Goal: Task Accomplishment & Management: Use online tool/utility

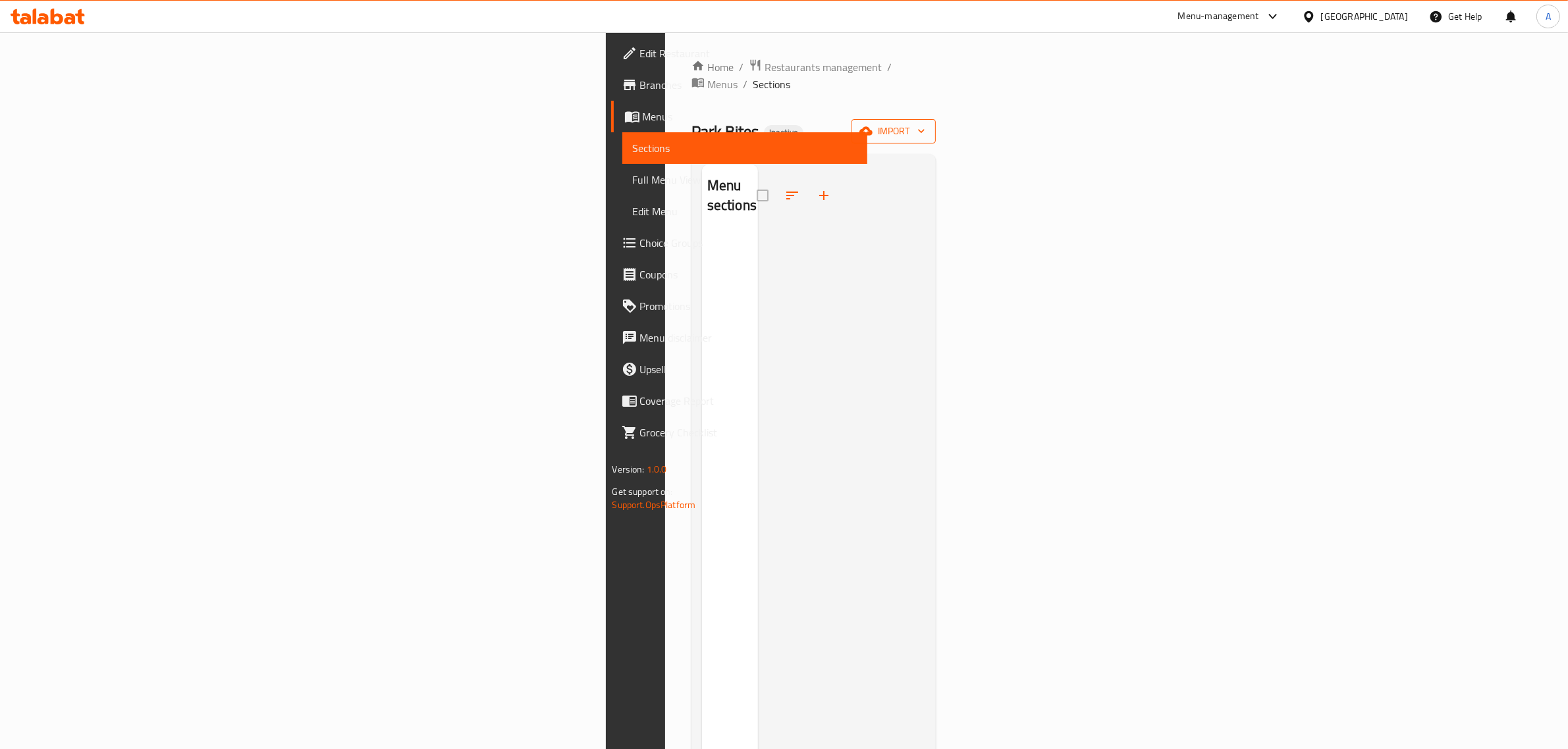
click at [926, 123] on span "import" at bounding box center [894, 131] width 63 height 17
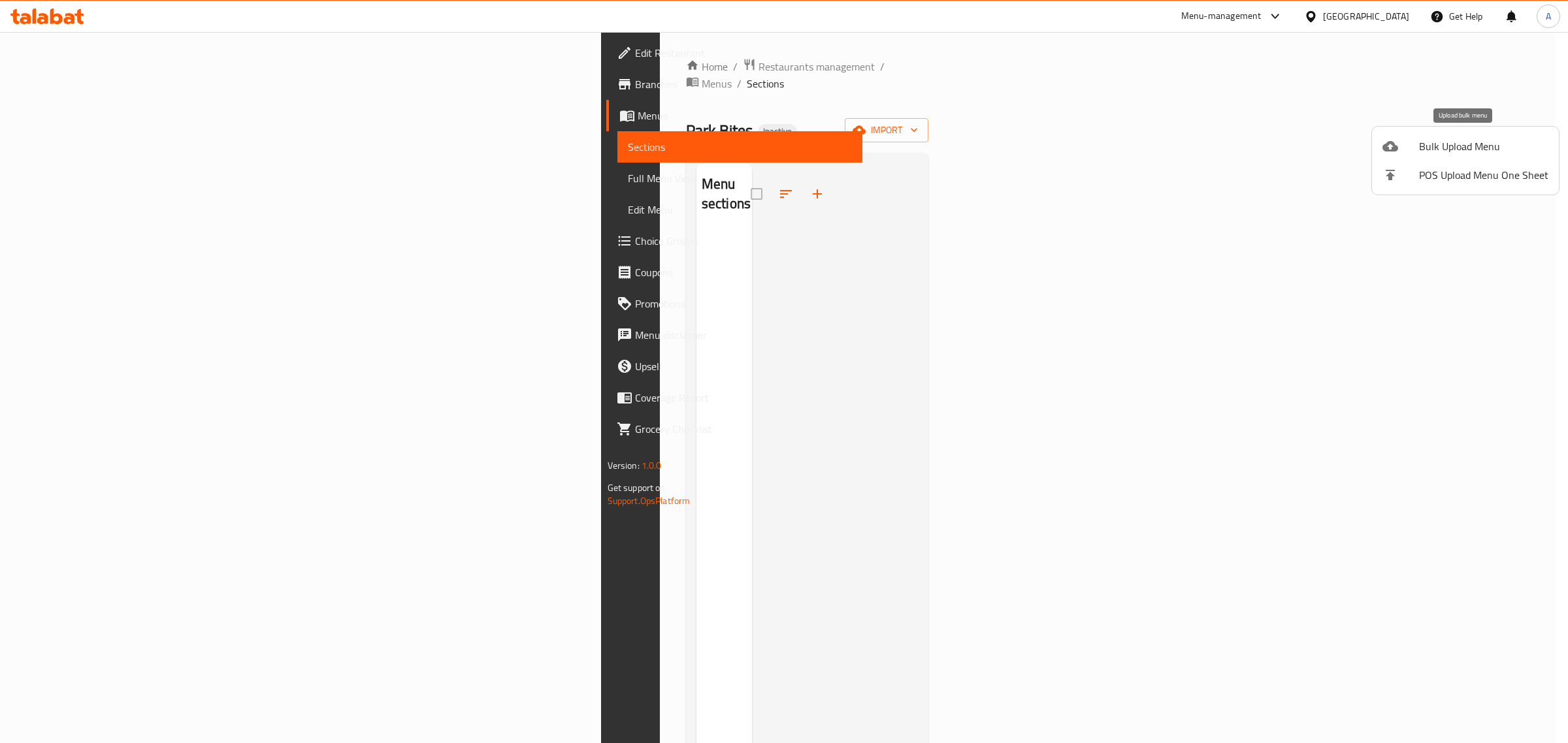
click at [1481, 151] on span "Bulk Upload Menu" at bounding box center [1483, 147] width 129 height 16
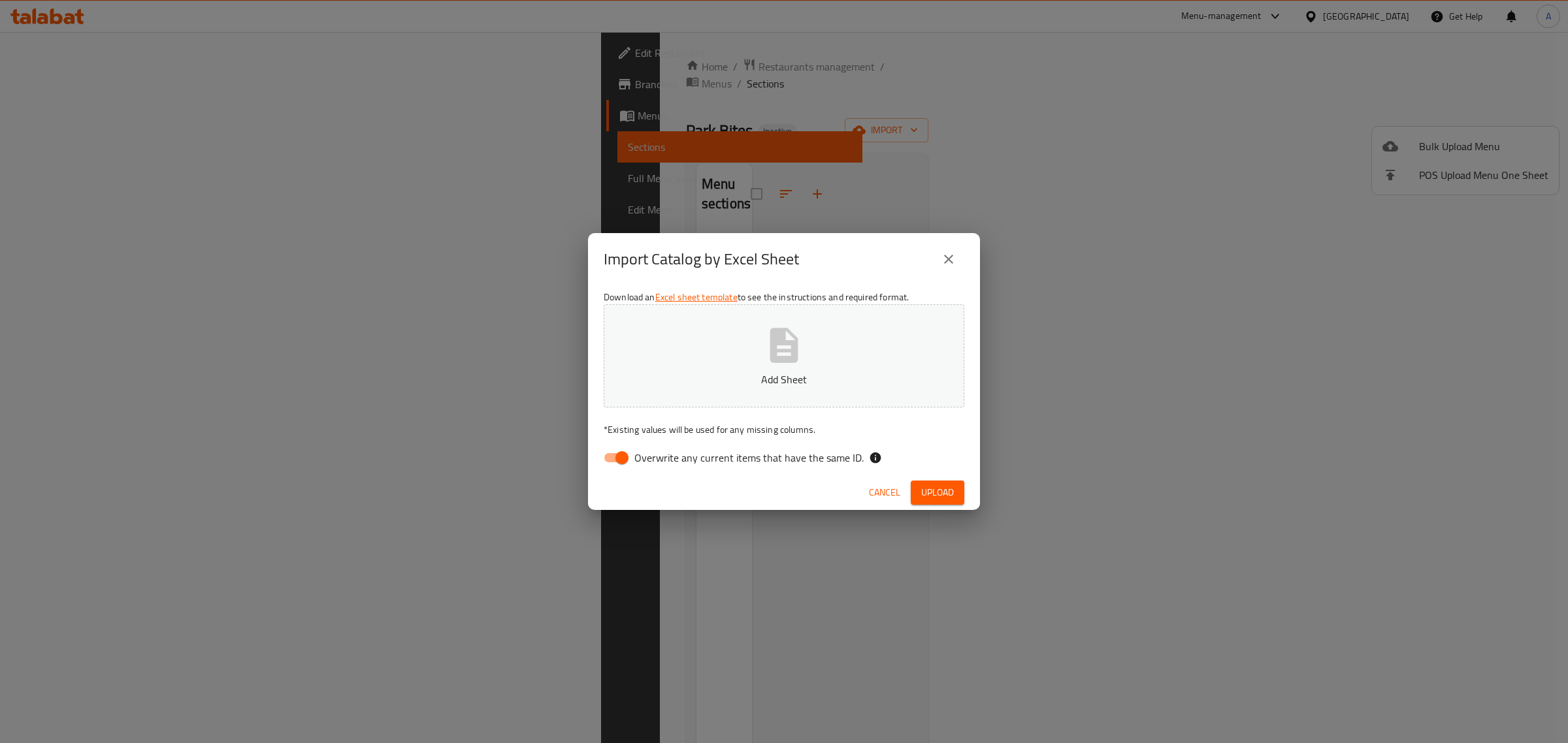
click at [630, 451] on input "Overwrite any current items that have the same ID." at bounding box center [622, 458] width 75 height 25
checkbox input "false"
click at [746, 377] on p "Add Sheet" at bounding box center [784, 380] width 320 height 16
click at [958, 484] on button "Upload" at bounding box center [938, 493] width 53 height 24
click at [947, 494] on span "Upload" at bounding box center [938, 493] width 33 height 16
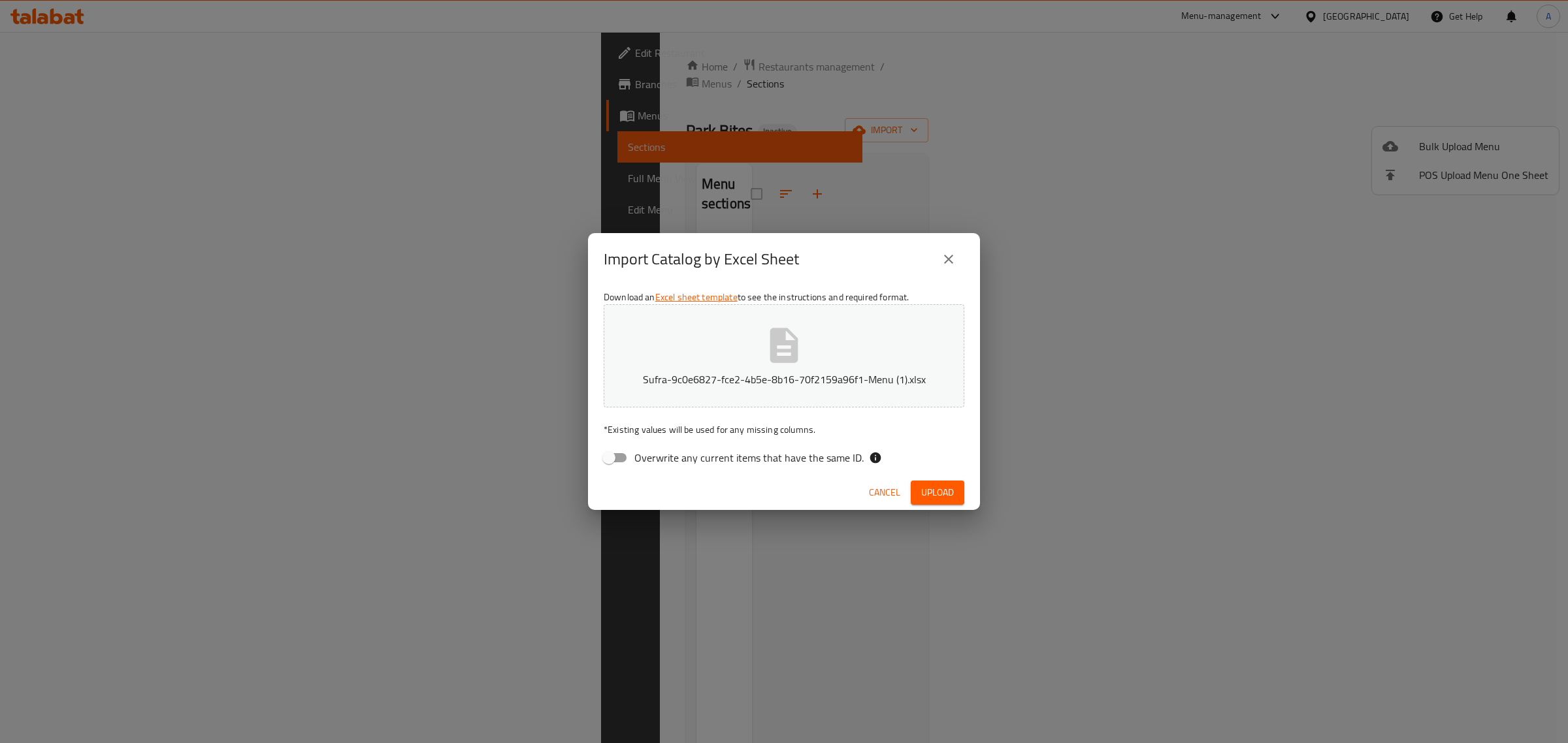
click at [946, 252] on icon "close" at bounding box center [949, 260] width 16 height 16
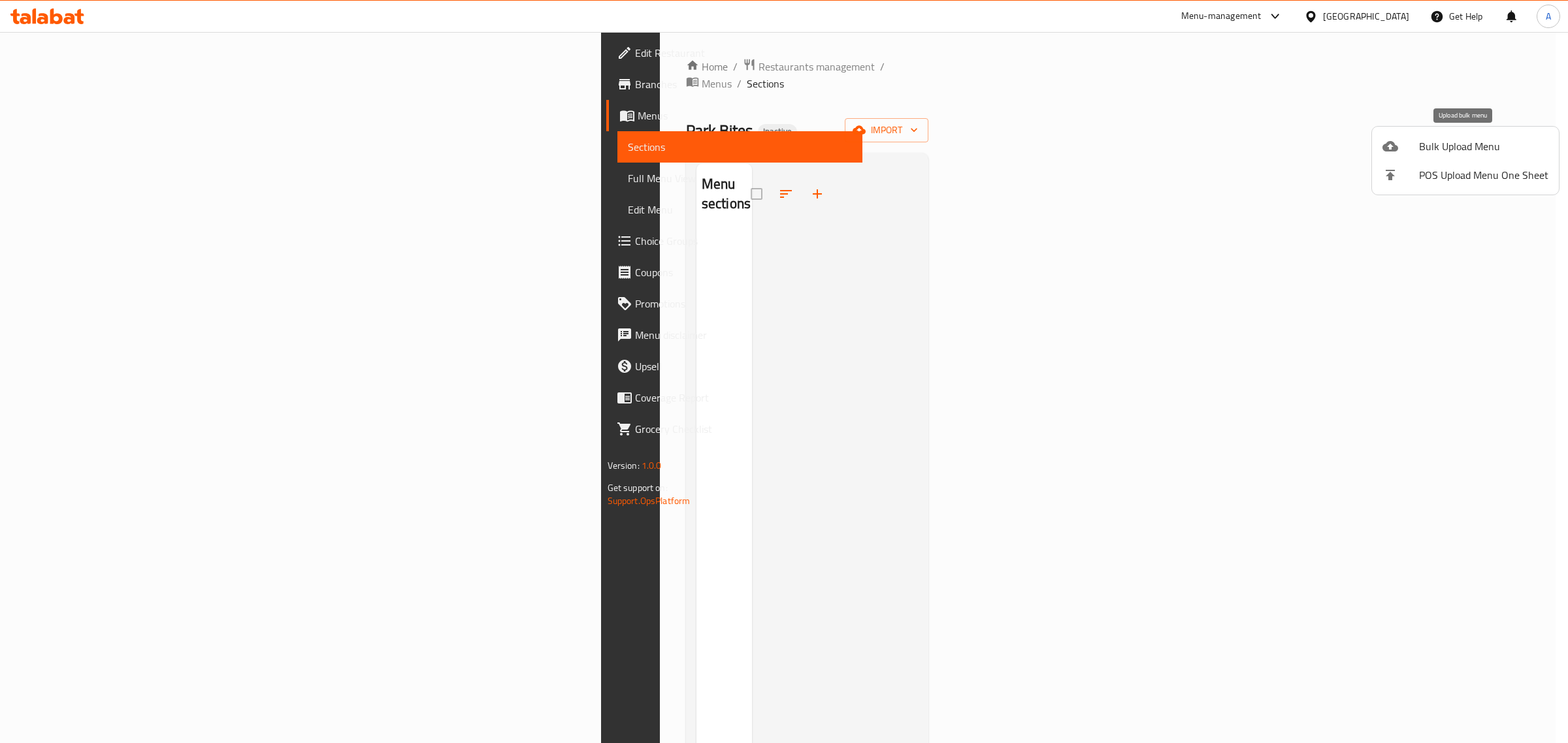
click at [1464, 139] on span "Bulk Upload Menu" at bounding box center [1483, 147] width 129 height 16
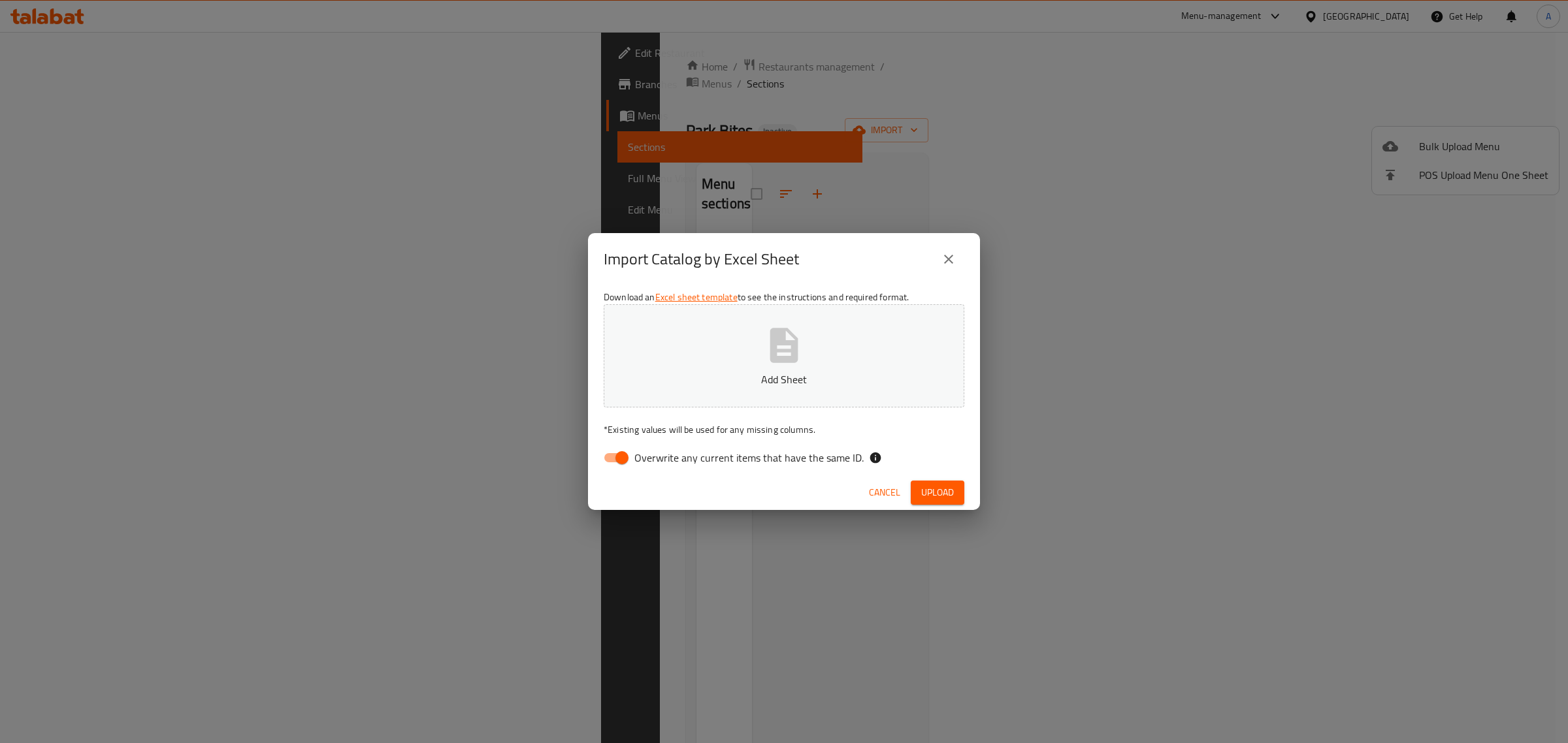
click at [655, 451] on span "Overwrite any current items that have the same ID." at bounding box center [749, 458] width 229 height 16
click at [655, 451] on input "Overwrite any current items that have the same ID." at bounding box center [622, 458] width 75 height 25
checkbox input "false"
click at [729, 361] on button "Add Sheet" at bounding box center [784, 356] width 361 height 104
click at [948, 482] on button "Upload" at bounding box center [938, 493] width 53 height 24
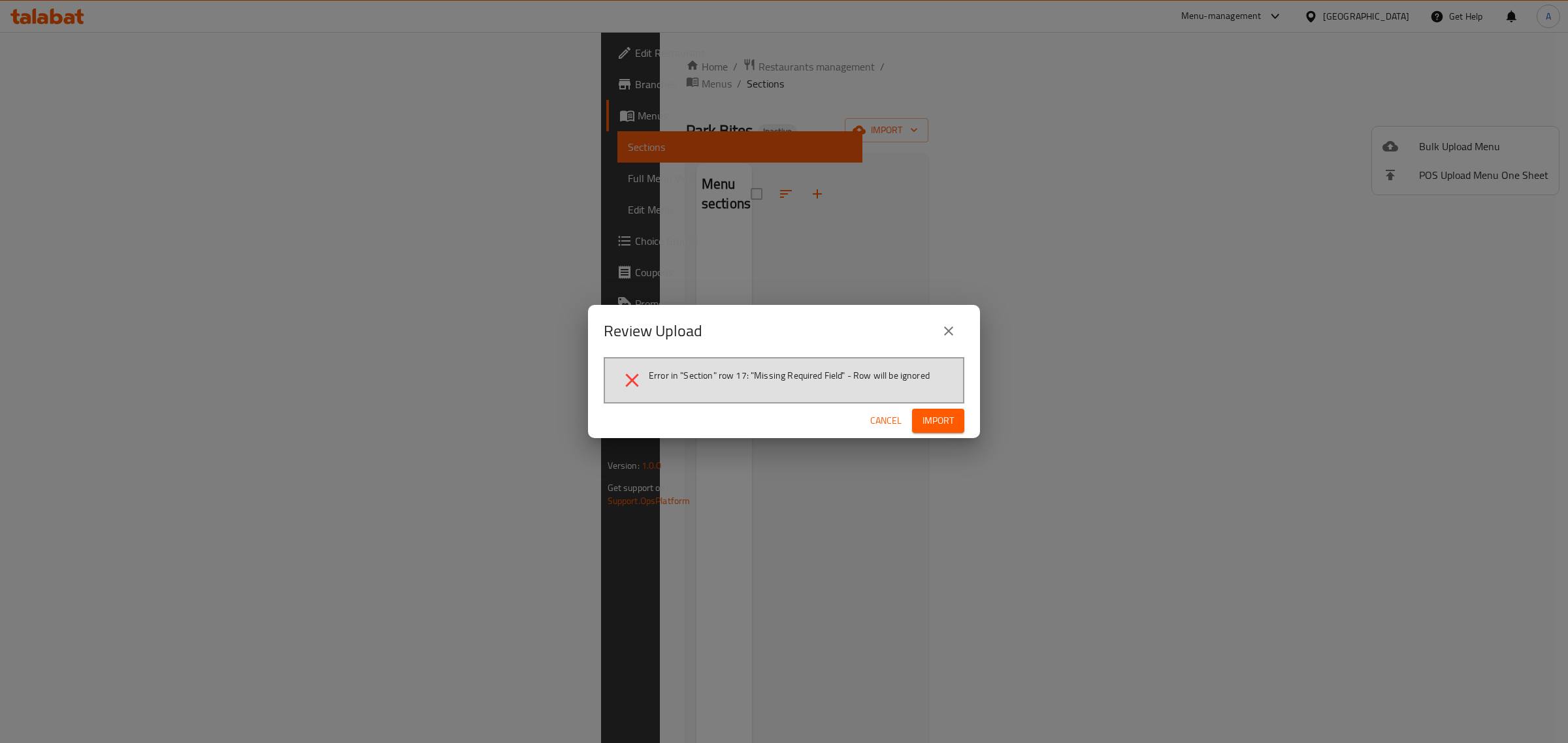
click at [951, 335] on icon "close" at bounding box center [949, 331] width 9 height 9
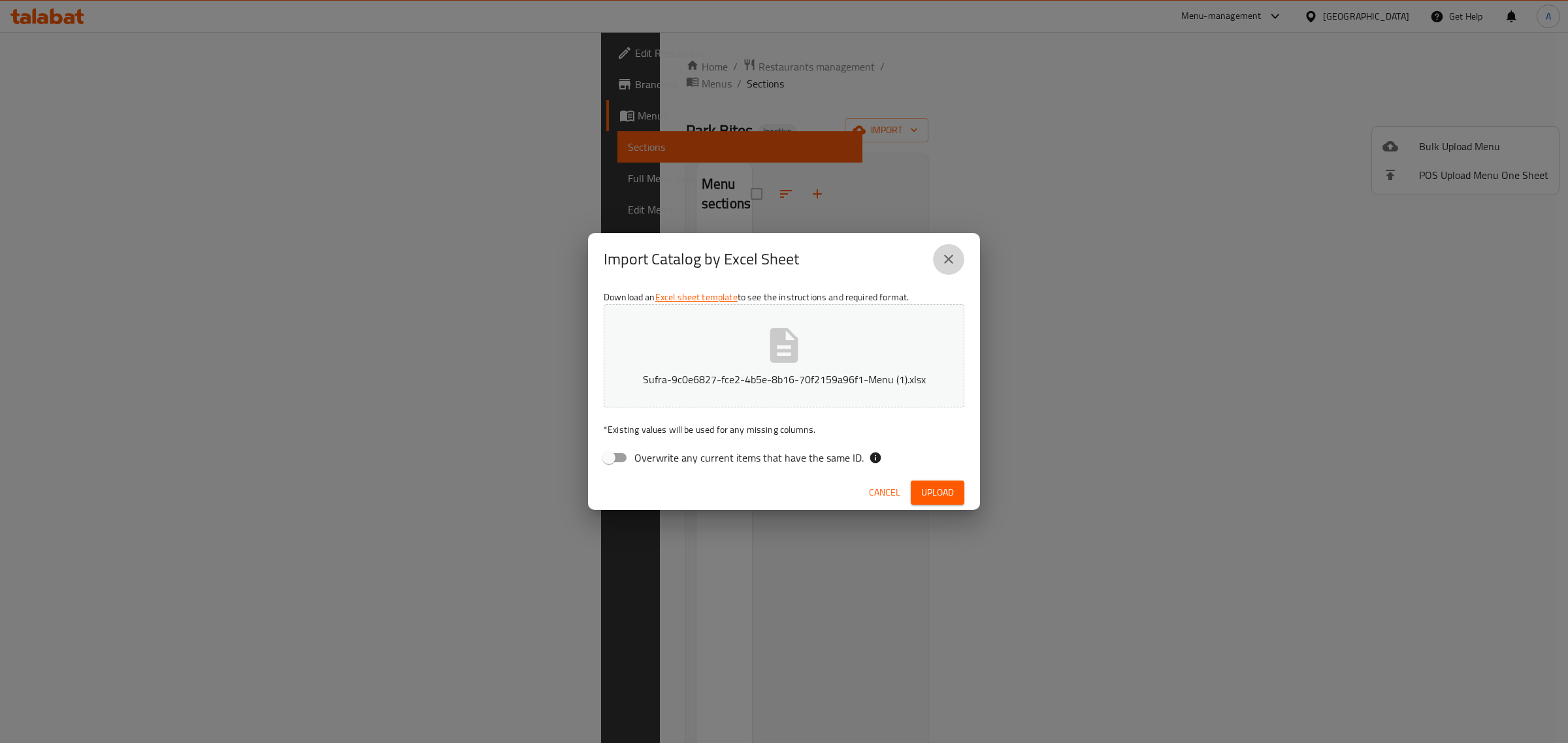
click at [943, 256] on icon "close" at bounding box center [949, 260] width 16 height 16
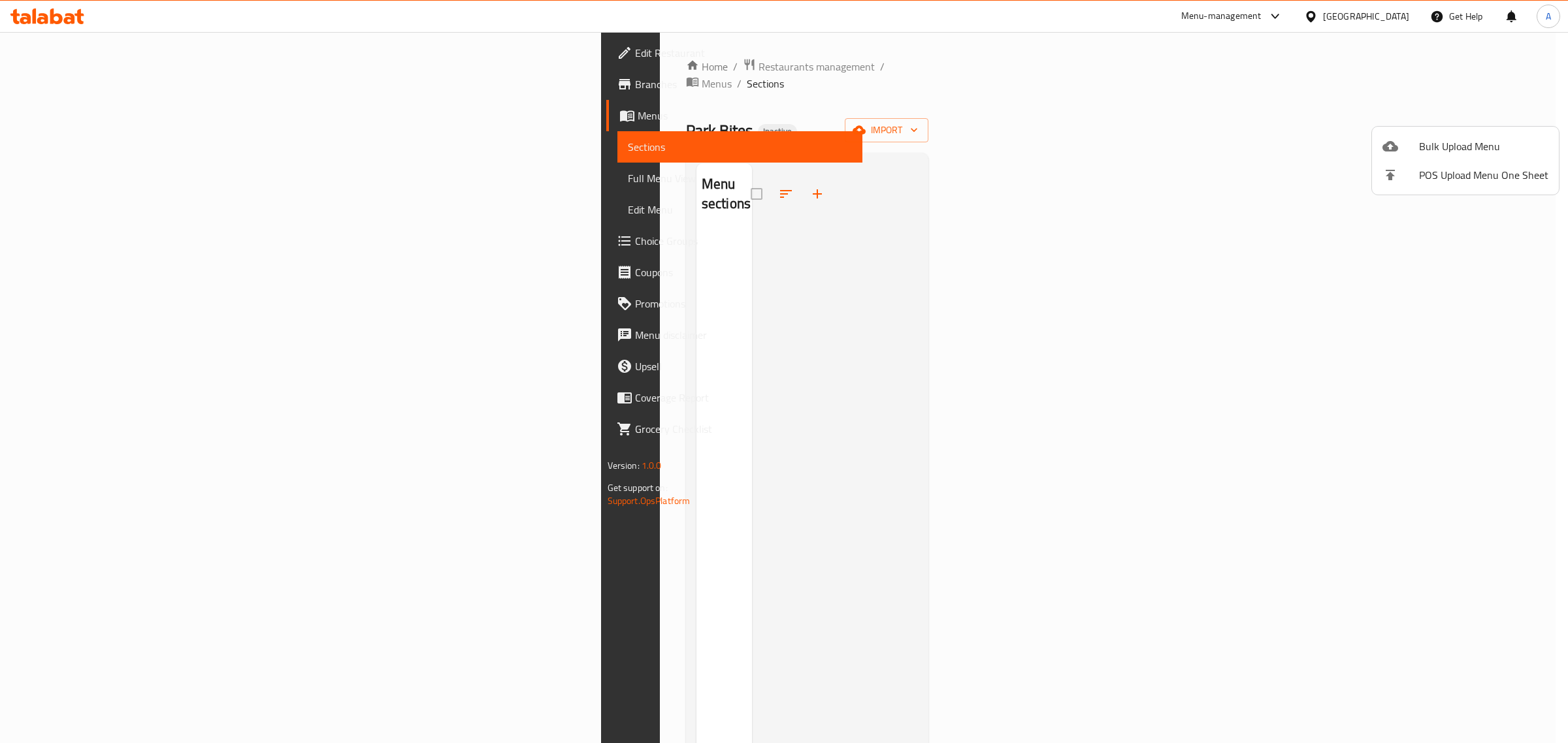
click at [1197, 204] on div at bounding box center [784, 371] width 1568 height 743
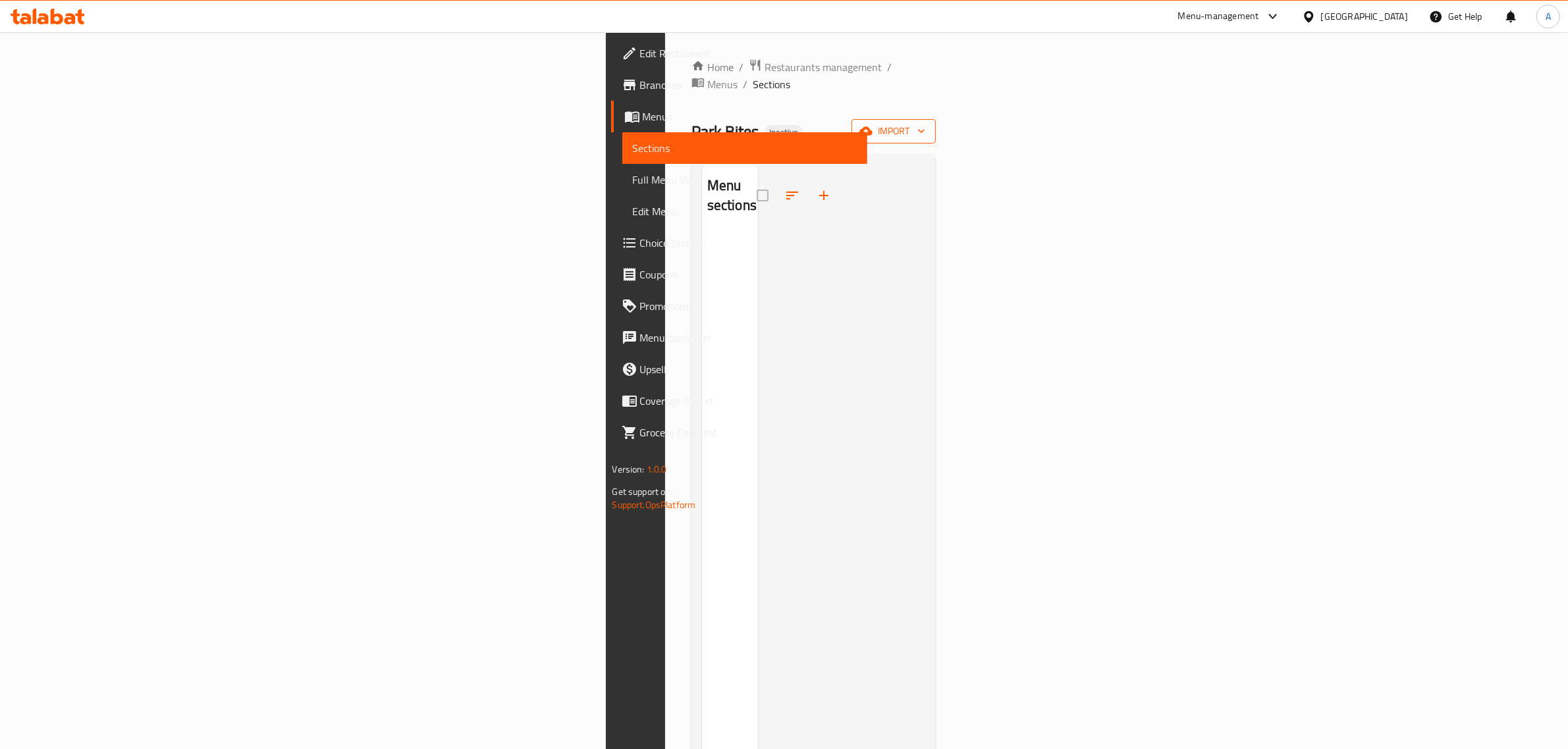
click at [926, 123] on span "import" at bounding box center [894, 131] width 63 height 17
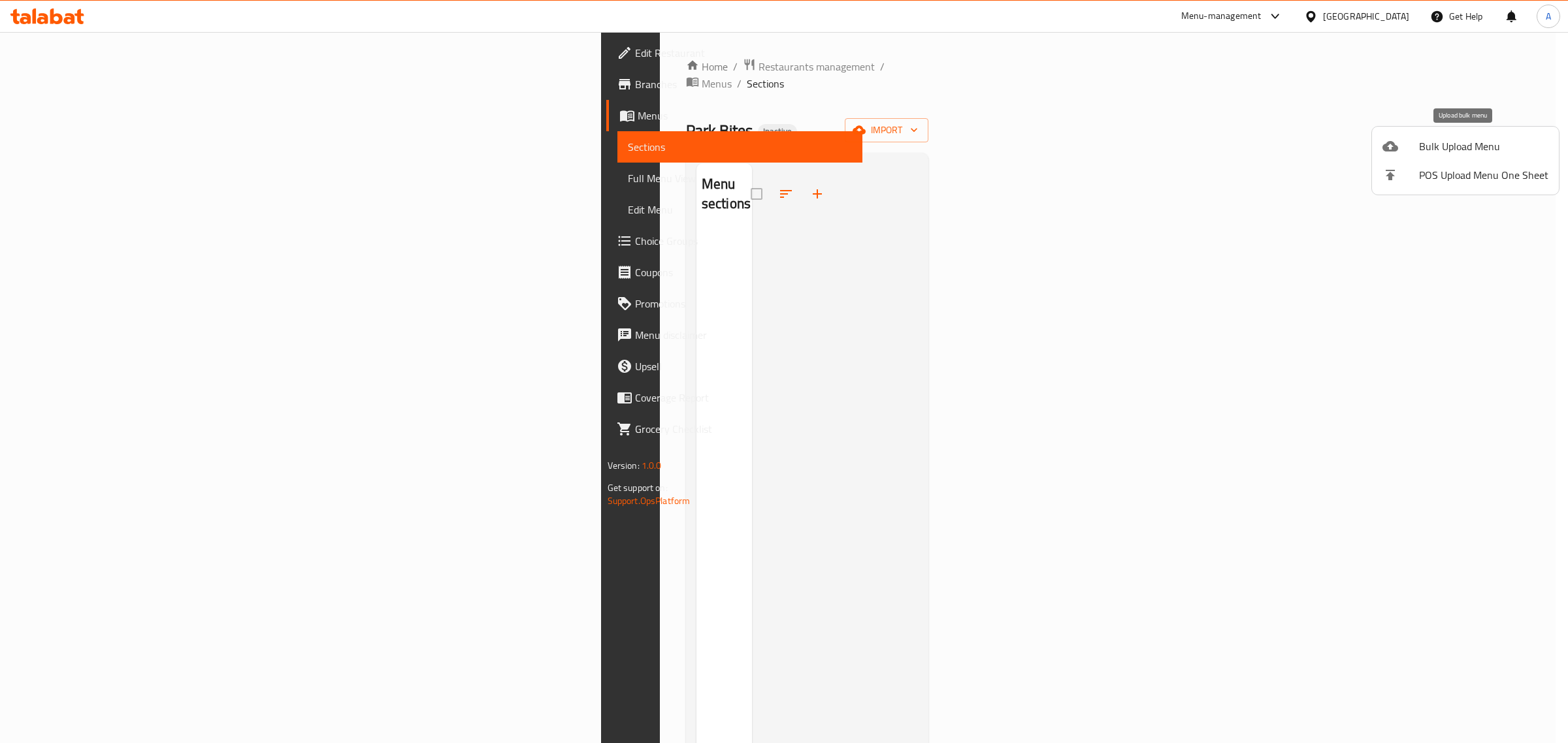
click at [1452, 139] on span "Bulk Upload Menu" at bounding box center [1483, 147] width 129 height 16
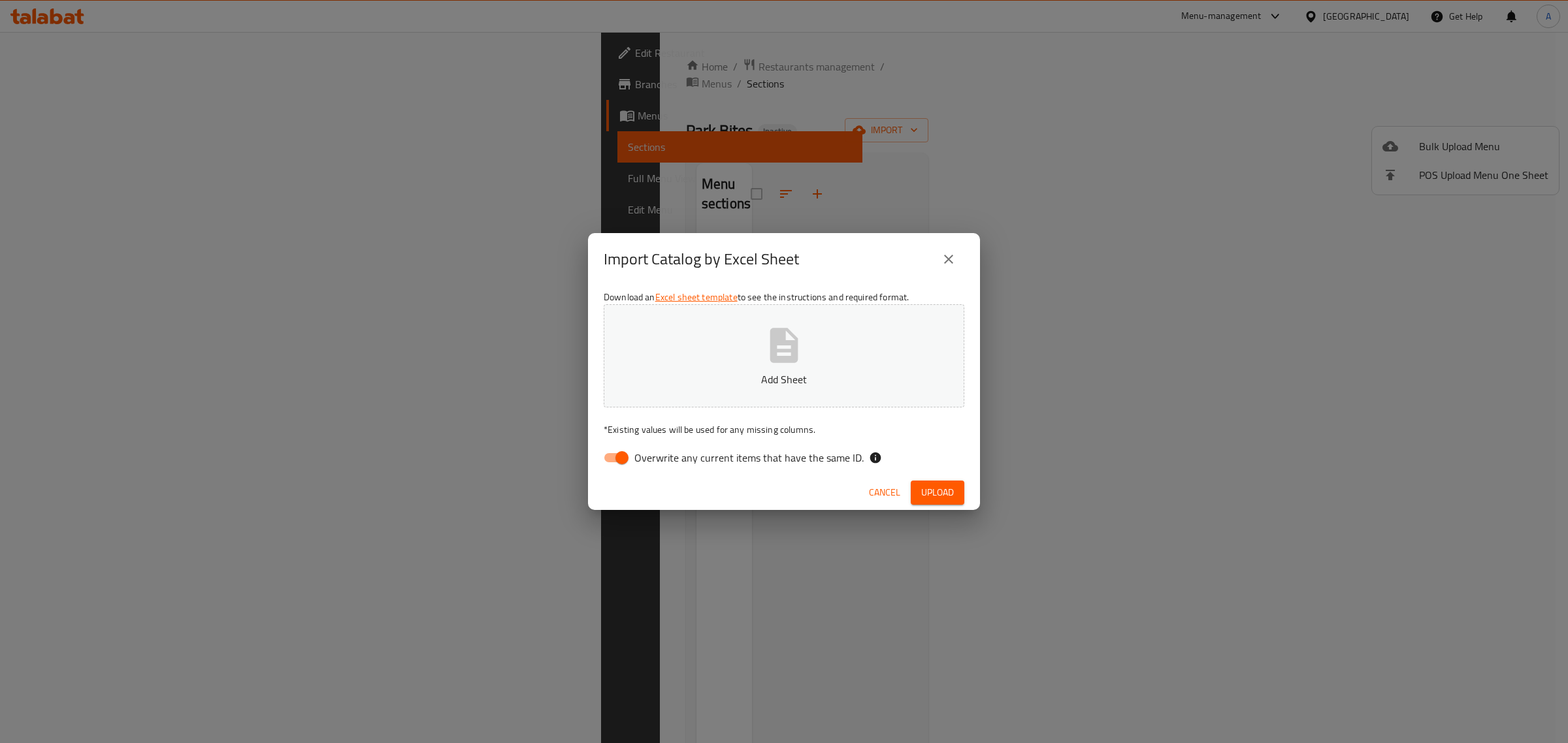
click at [708, 435] on p "* Existing values will be used for any missing columns." at bounding box center [784, 430] width 361 height 13
click at [702, 464] on span "Overwrite any current items that have the same ID." at bounding box center [749, 458] width 229 height 16
click at [659, 464] on input "Overwrite any current items that have the same ID." at bounding box center [622, 458] width 75 height 25
checkbox input "false"
click at [735, 347] on button "Add Sheet" at bounding box center [784, 356] width 361 height 104
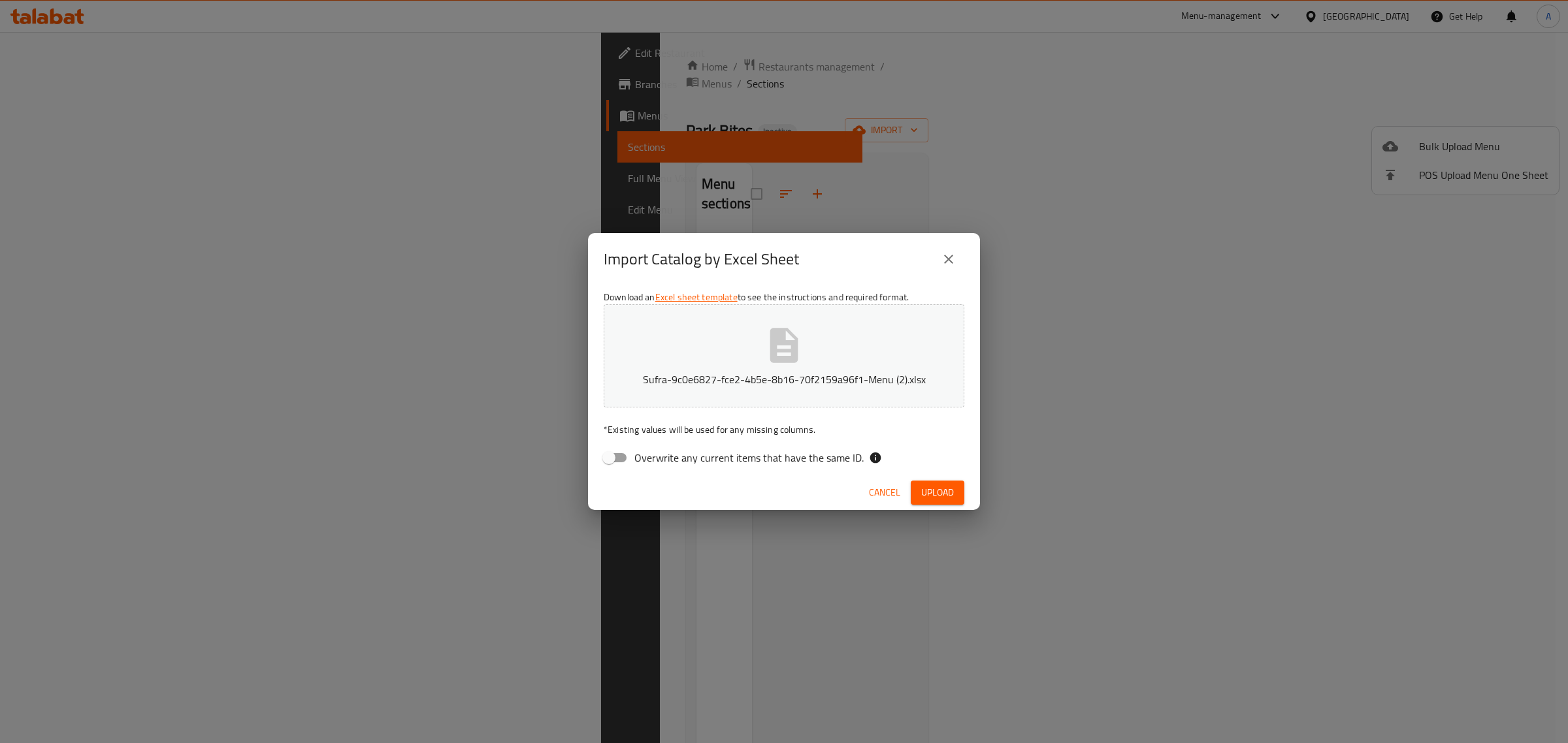
click at [929, 478] on div "Cancel Upload" at bounding box center [784, 493] width 392 height 35
click at [927, 488] on span "Upload" at bounding box center [938, 493] width 33 height 16
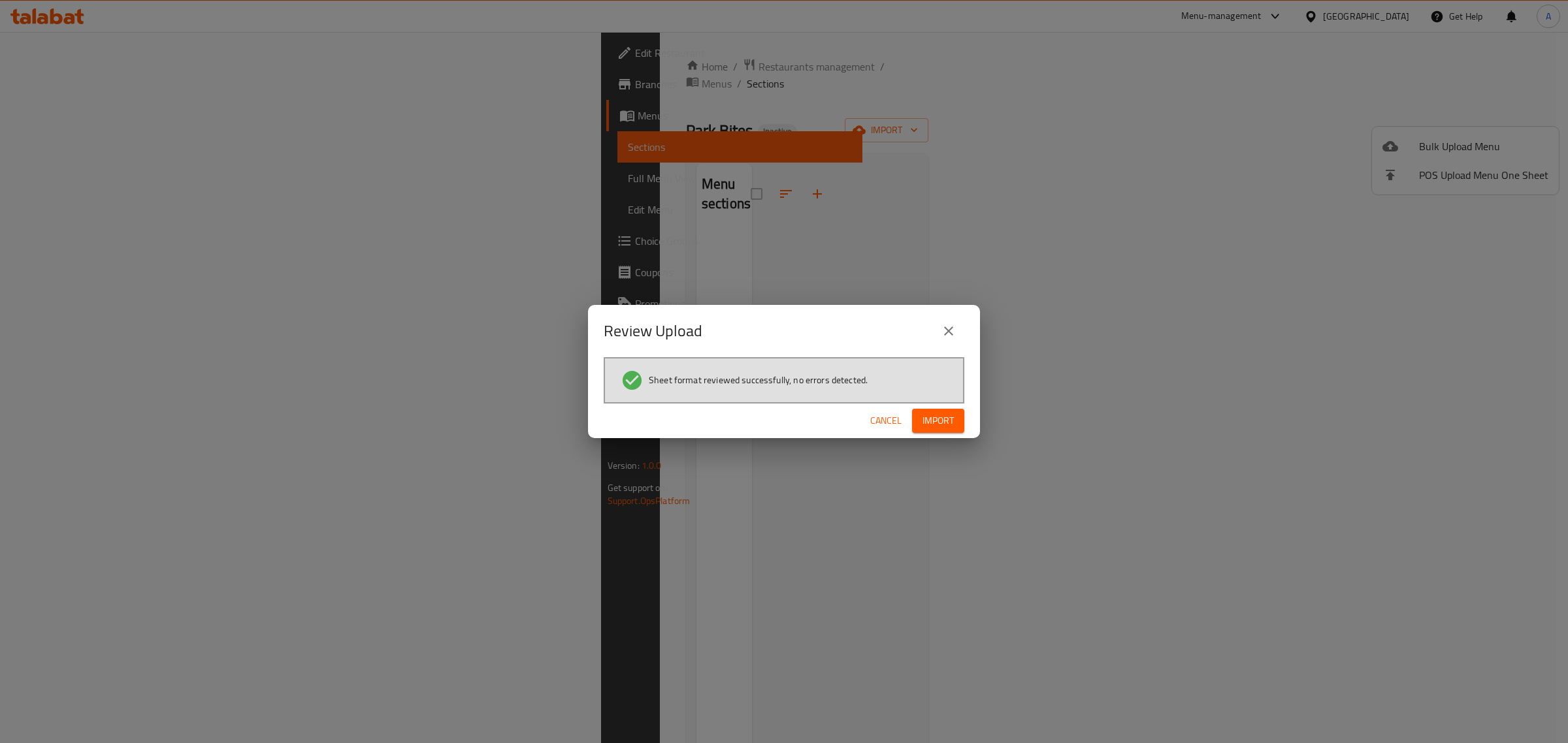
click at [919, 425] on button "Import" at bounding box center [938, 421] width 53 height 24
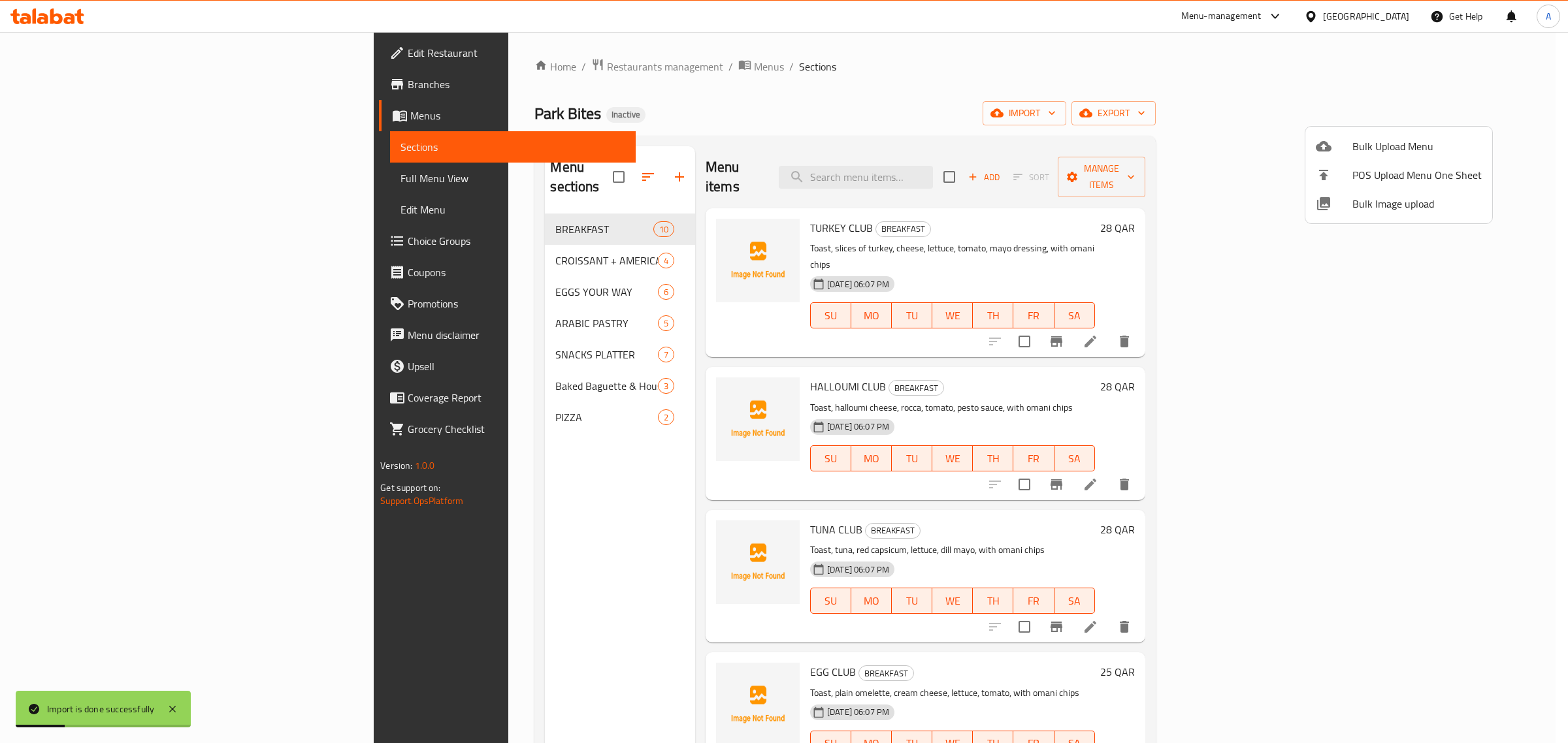
click at [481, 539] on div at bounding box center [784, 371] width 1568 height 743
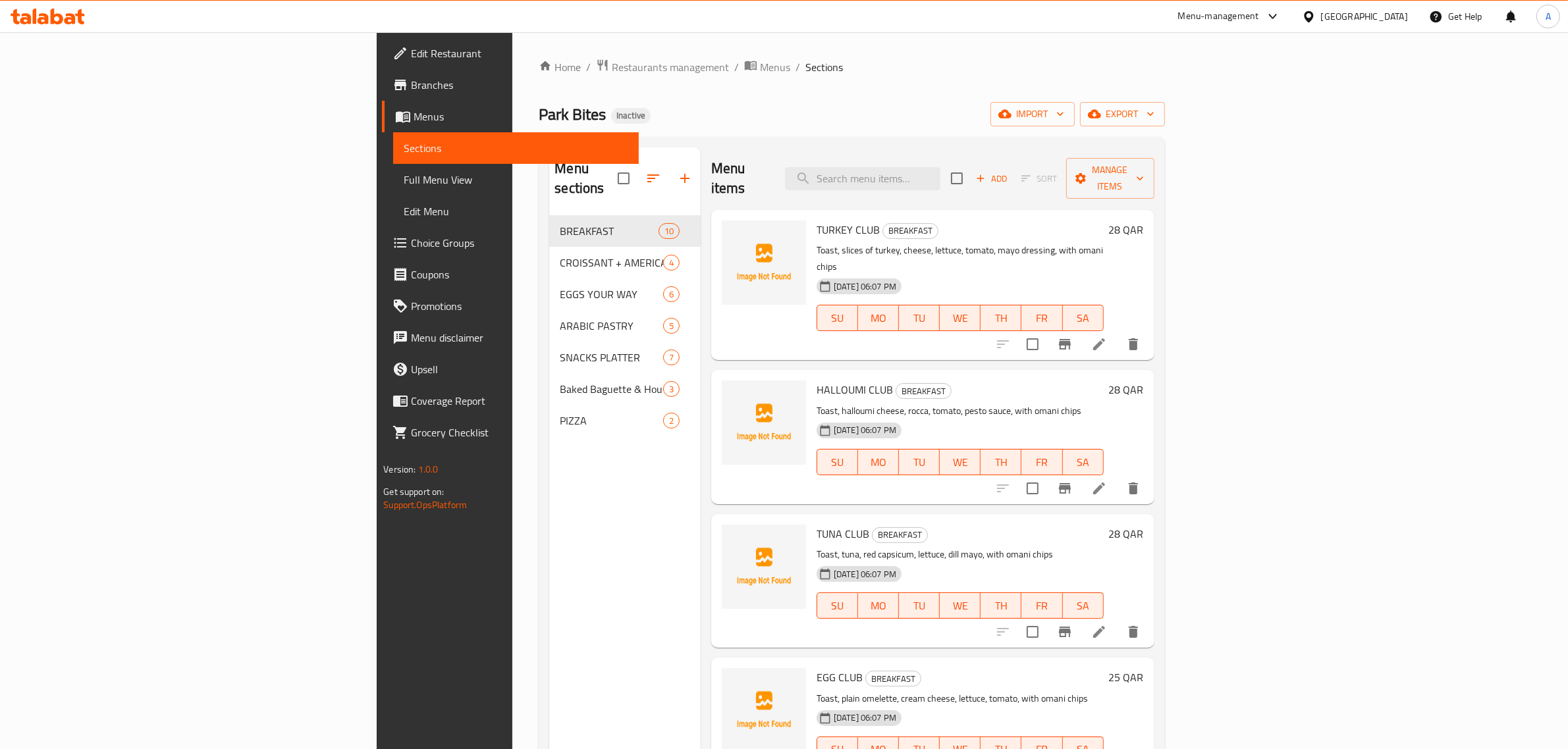
click at [403, 179] on span "Full Menu View" at bounding box center [516, 180] width 225 height 16
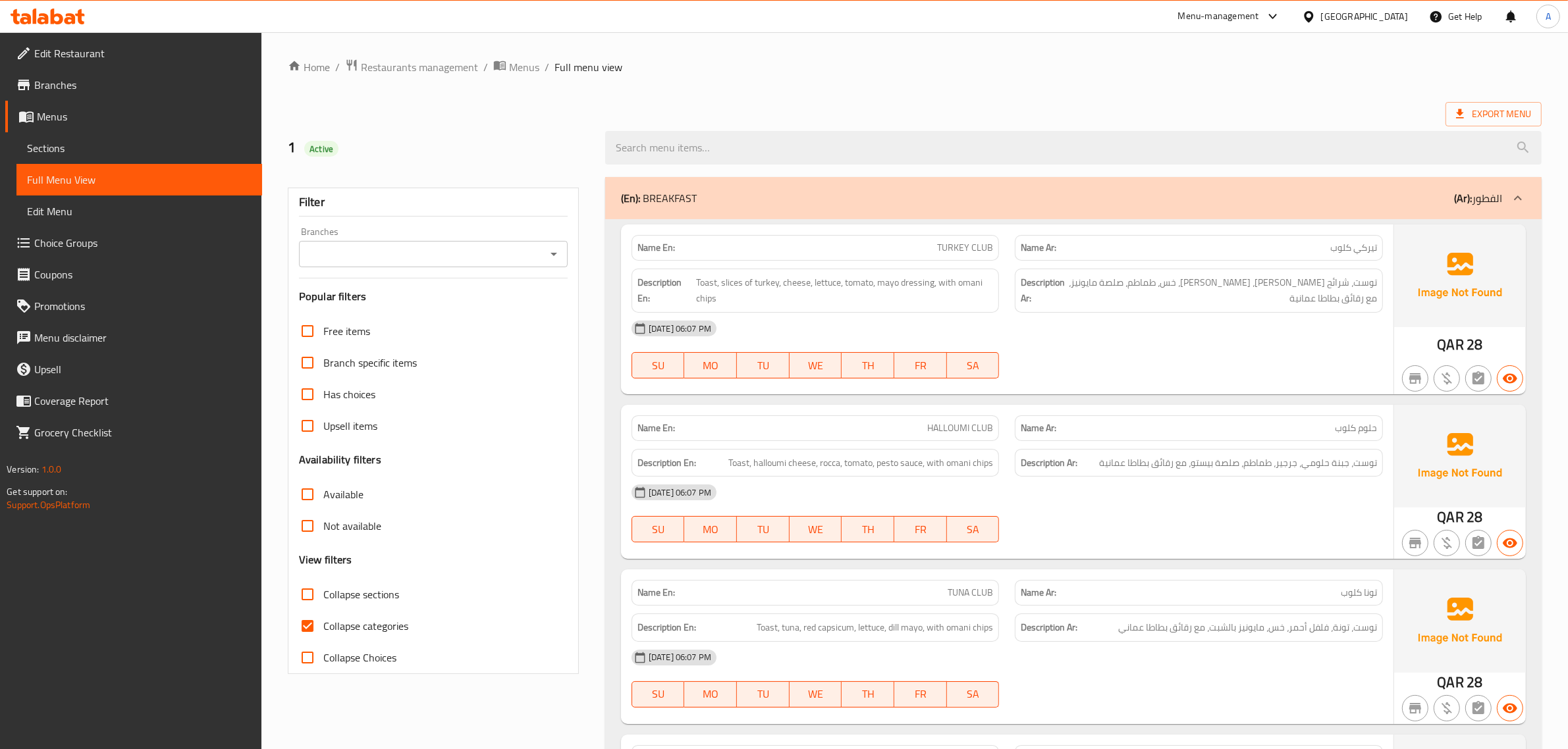
click at [328, 634] on span "Collapse categories" at bounding box center [365, 626] width 85 height 16
click at [324, 634] on input "Collapse categories" at bounding box center [308, 626] width 32 height 32
checkbox input "false"
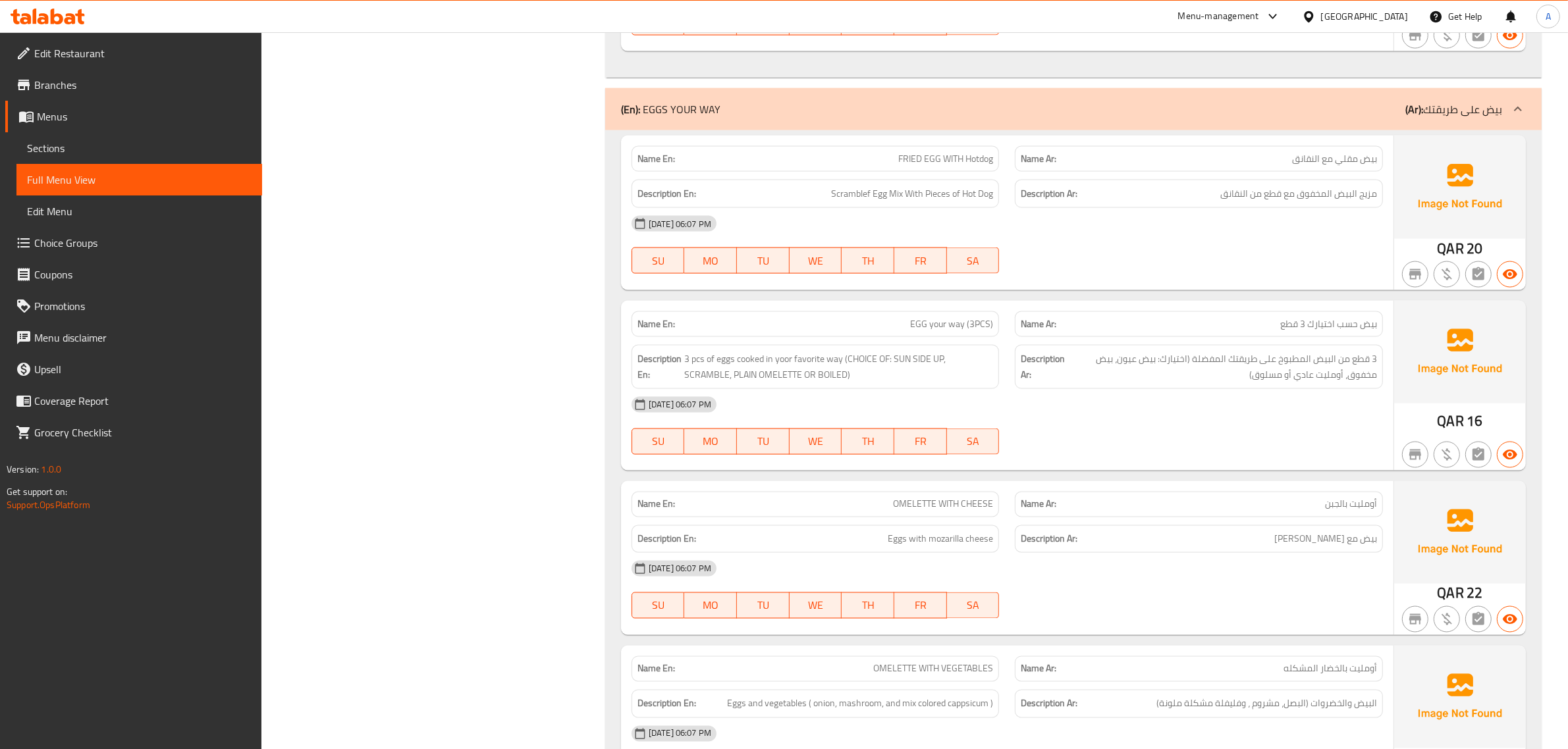
scroll to position [2657, 0]
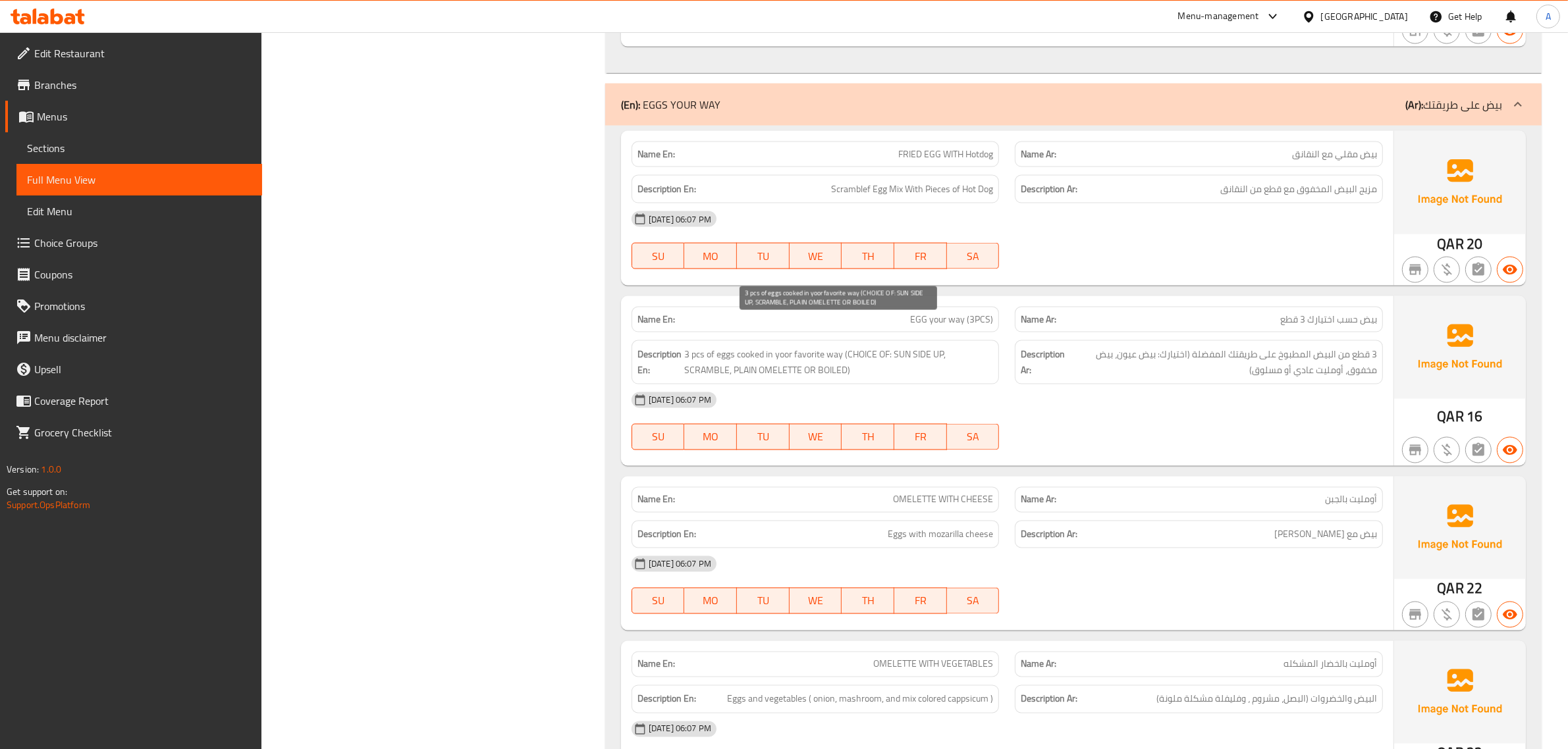
click at [896, 346] on span "3 pcs of eggs cooked in yoor favorite way (CHOICE OF: SUN SIDE UP, SCRAMBLE, PL…" at bounding box center [839, 362] width 309 height 32
drag, startPoint x: 896, startPoint y: 332, endPoint x: 937, endPoint y: 332, distance: 41.0
click at [937, 346] on span "3 pcs of eggs cooked in yoor favorite way (CHOICE OF: SUN SIDE UP, SCRAMBLE, PL…" at bounding box center [839, 362] width 309 height 32
copy span "SUN SIDE UP"
click at [976, 312] on span "EGG your way (3PCS)" at bounding box center [952, 319] width 83 height 13
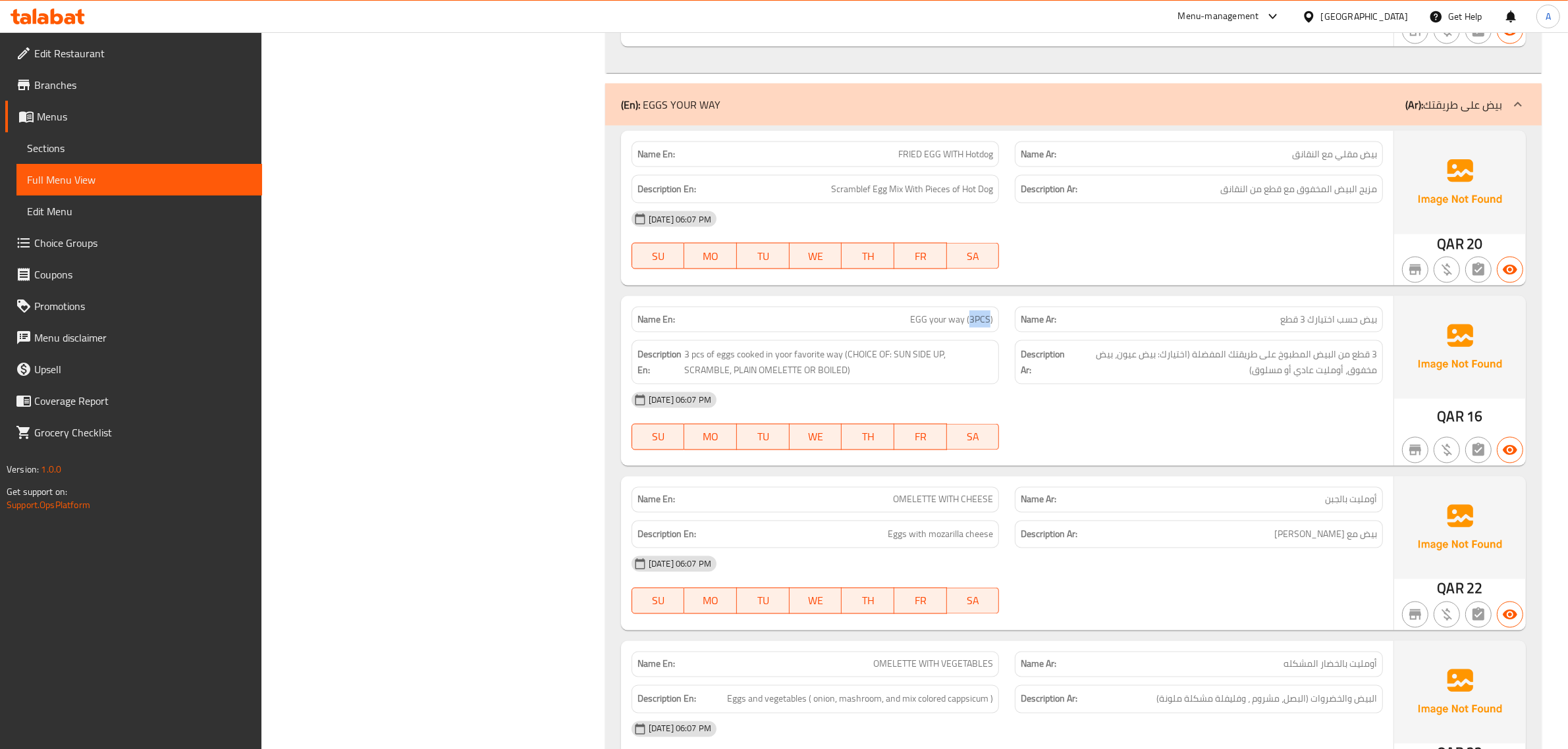
click at [976, 312] on span "EGG your way (3PCS)" at bounding box center [952, 319] width 83 height 13
copy span "EGG your way (3PCS)"
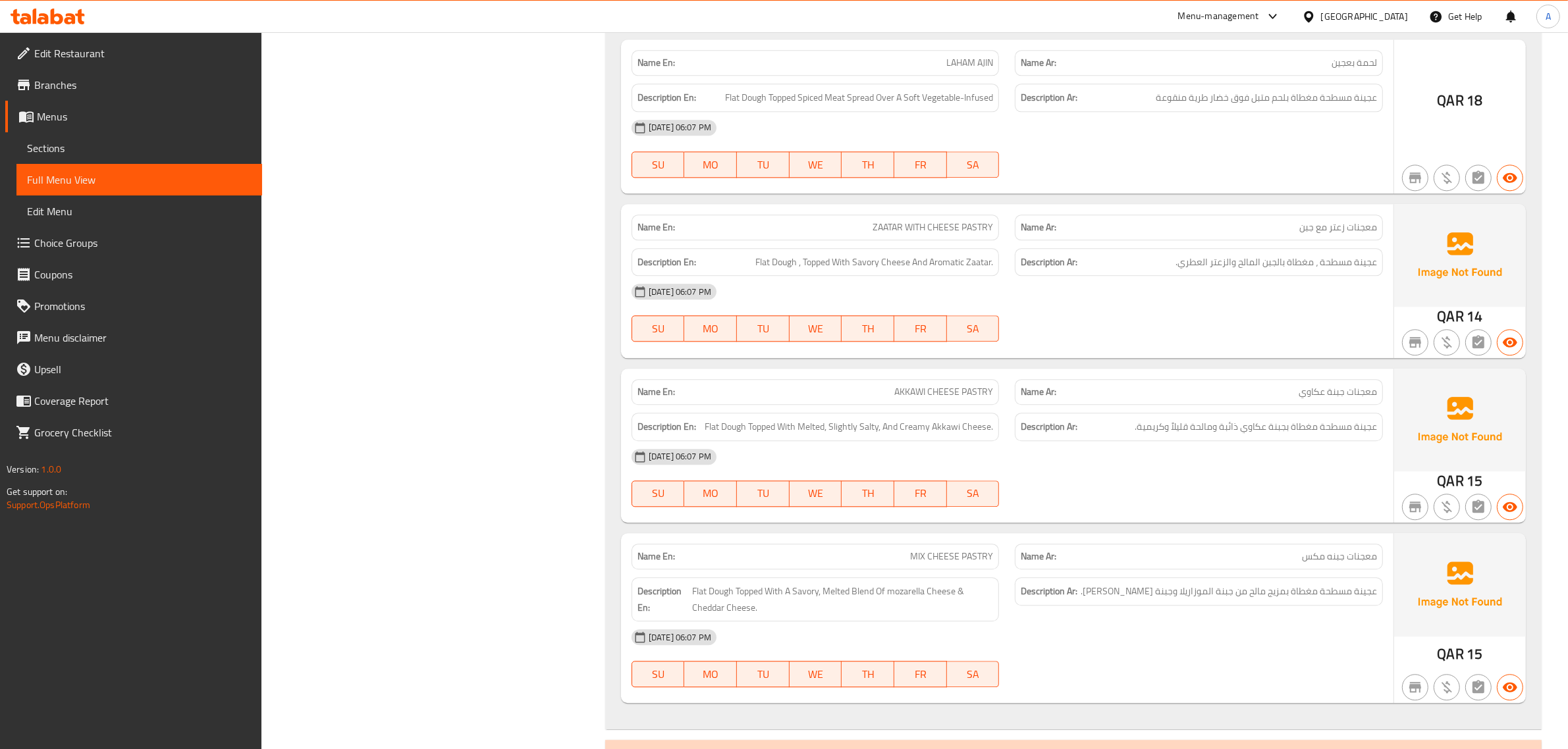
scroll to position [3761, 0]
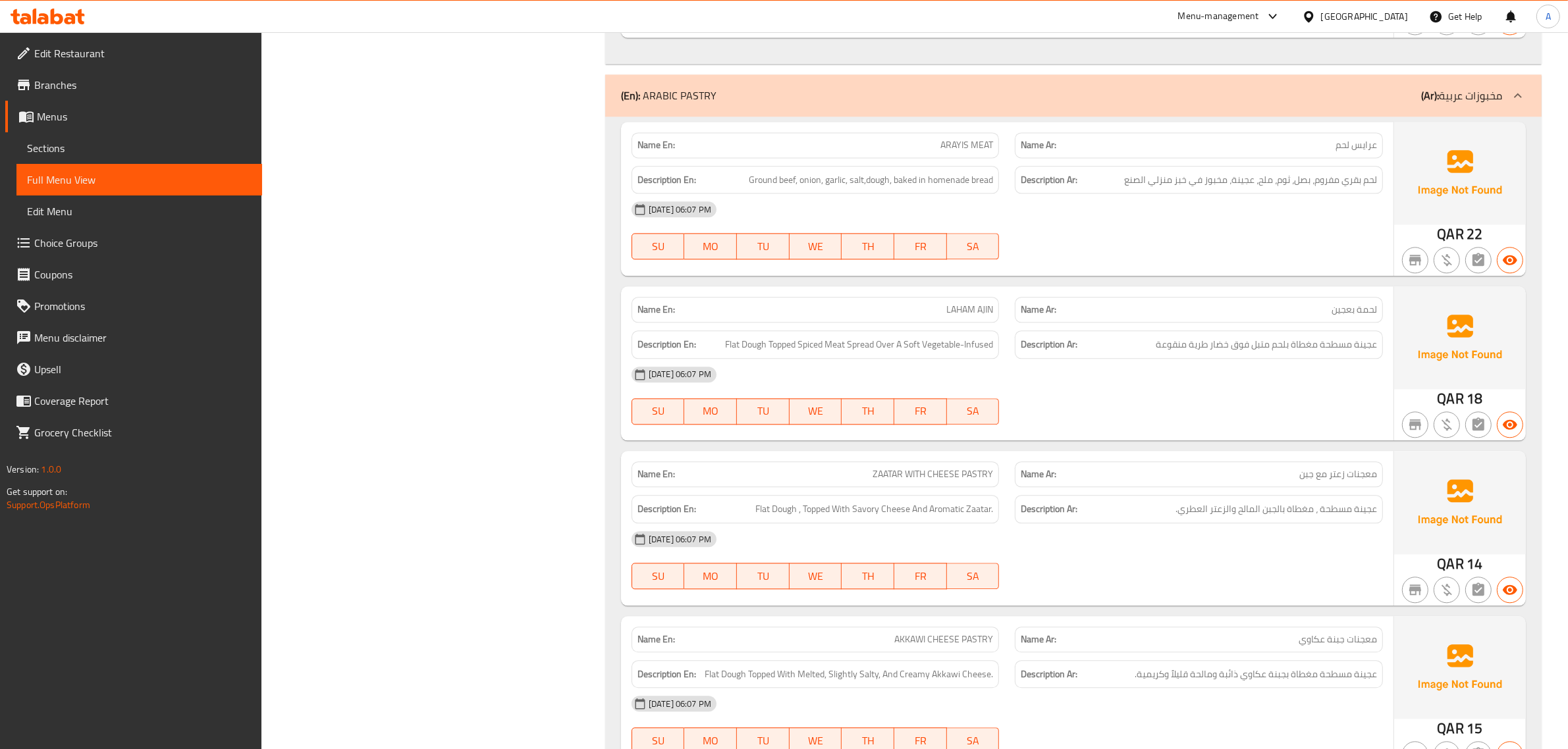
click at [373, 222] on div "Filter Branches Branches Popular filters Free items Branch specific items Has c…" at bounding box center [438, 169] width 317 height 7522
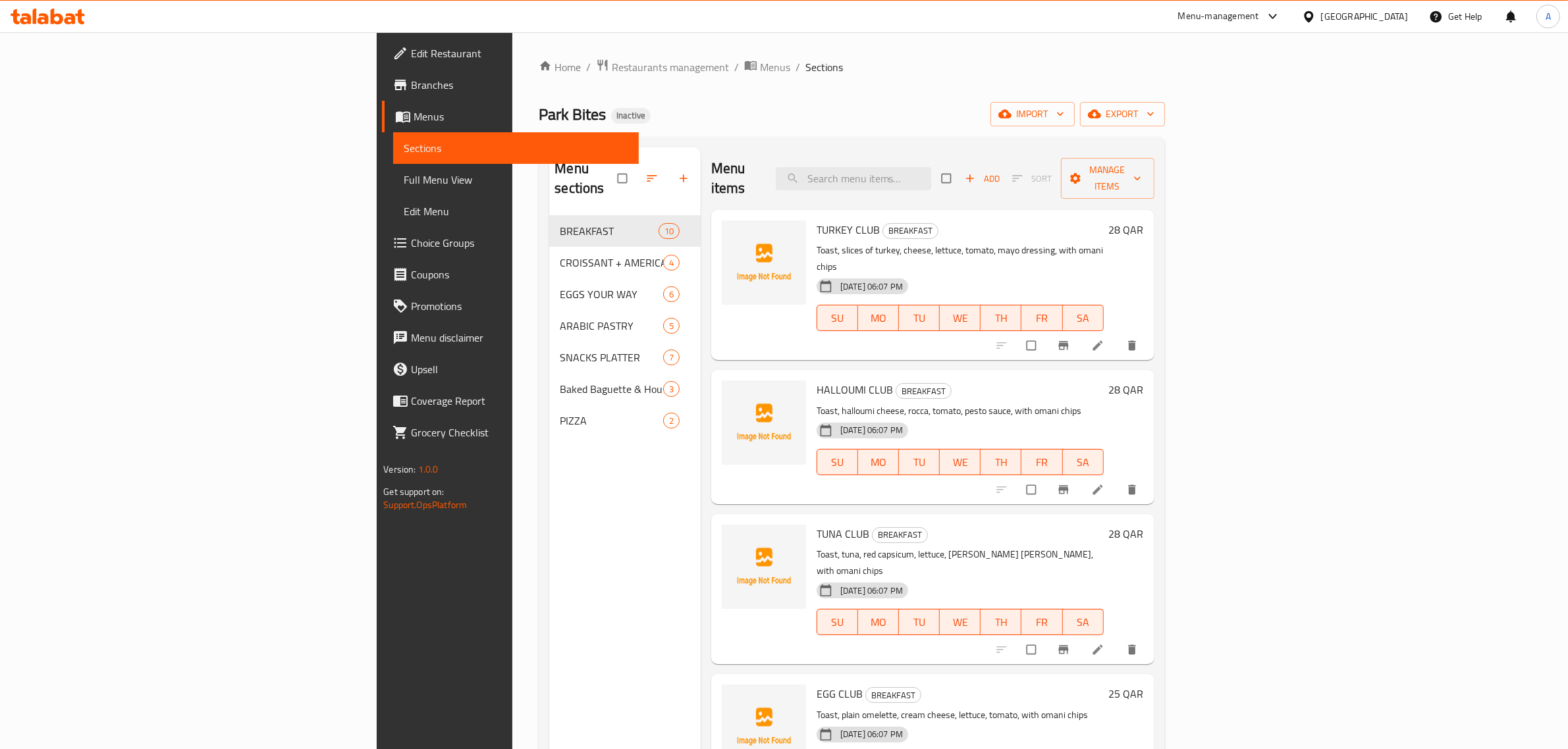
click at [382, 252] on link "Choice Groups" at bounding box center [510, 243] width 257 height 32
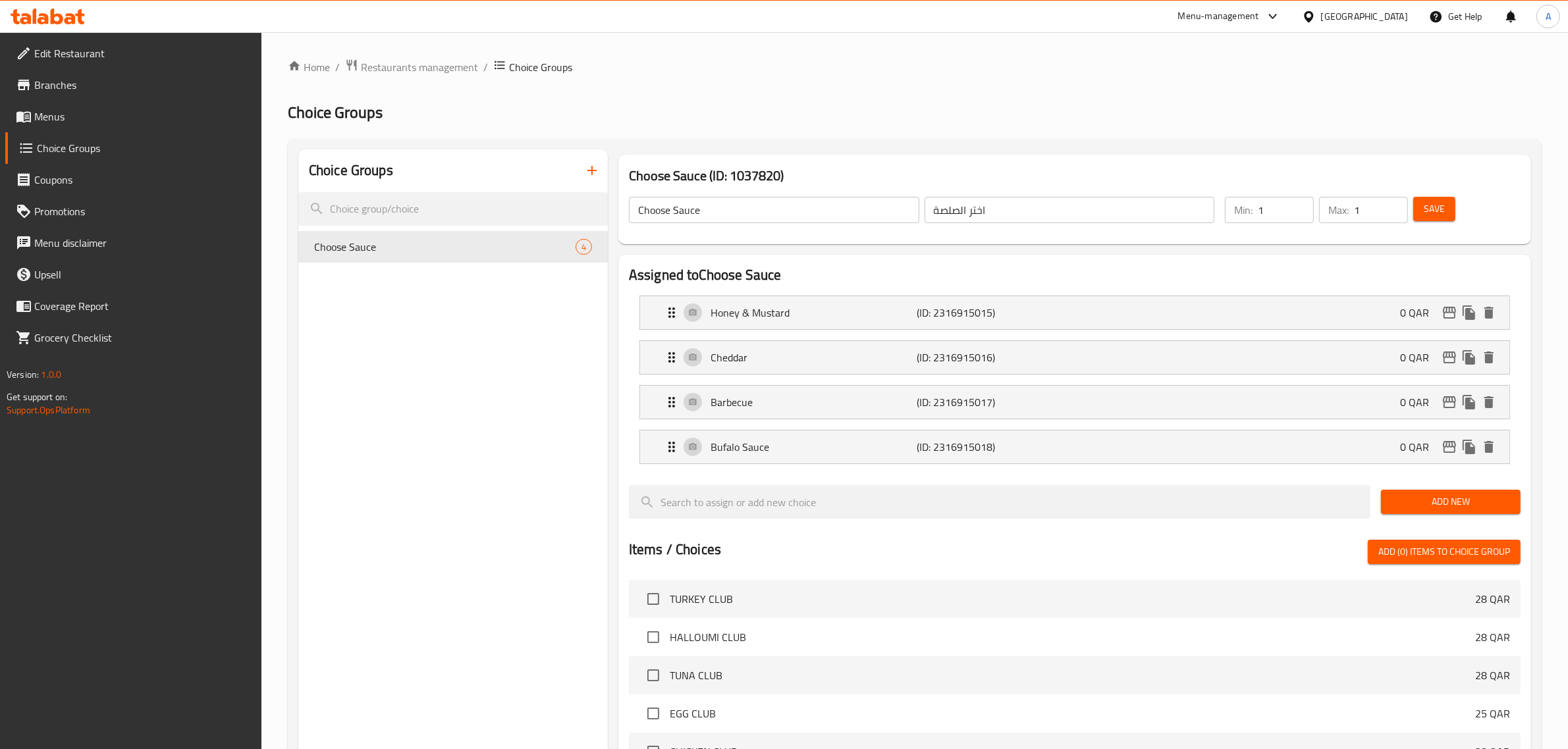
click at [596, 163] on icon "button" at bounding box center [592, 171] width 16 height 16
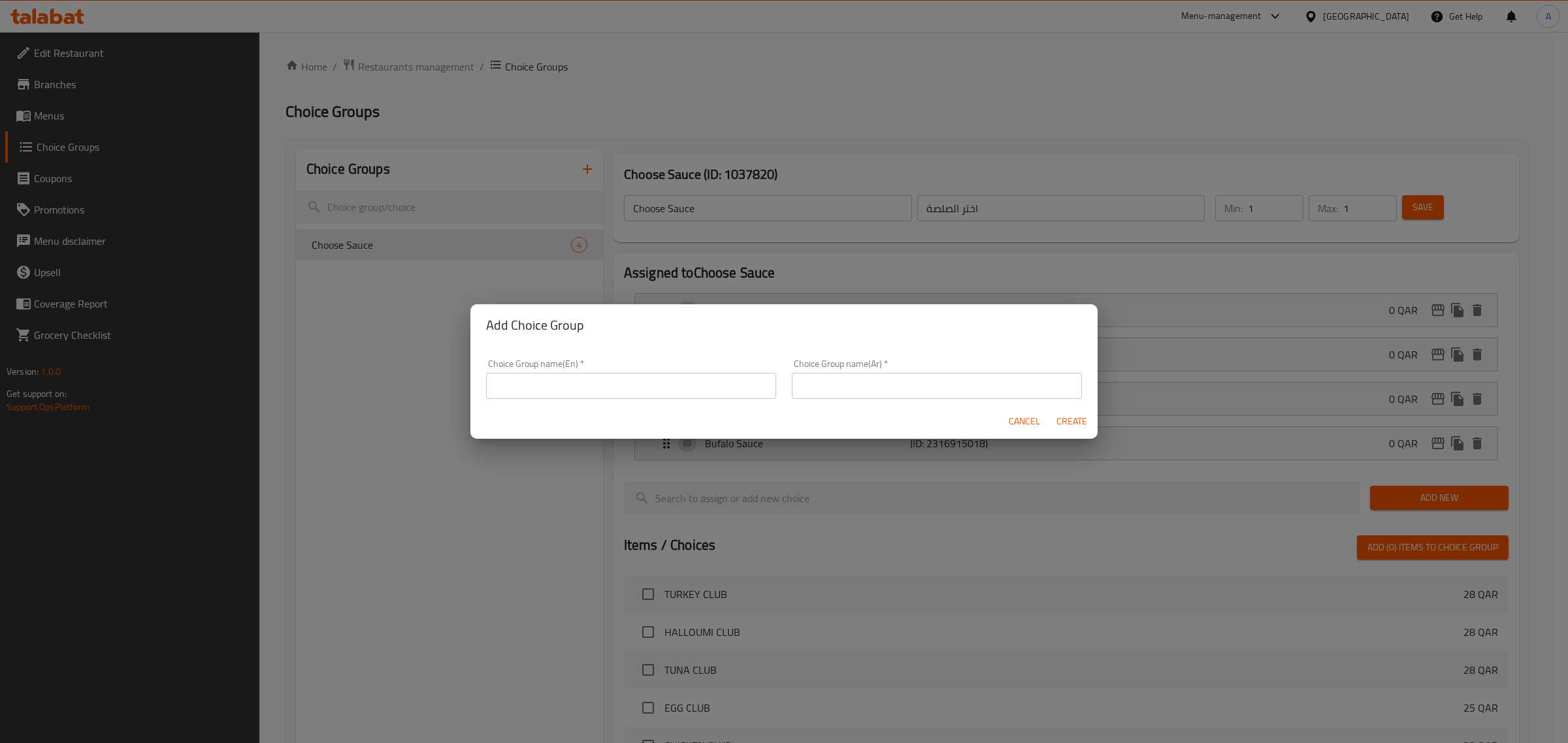
click at [658, 368] on div "Choice Group name(En)   * Choice Group name(En) *" at bounding box center [631, 379] width 290 height 40
click at [636, 389] on input "text" at bounding box center [631, 385] width 290 height 26
type input "Your Choice Of:"
click at [882, 377] on input "text" at bounding box center [937, 385] width 290 height 26
type input "اختيارك من:"
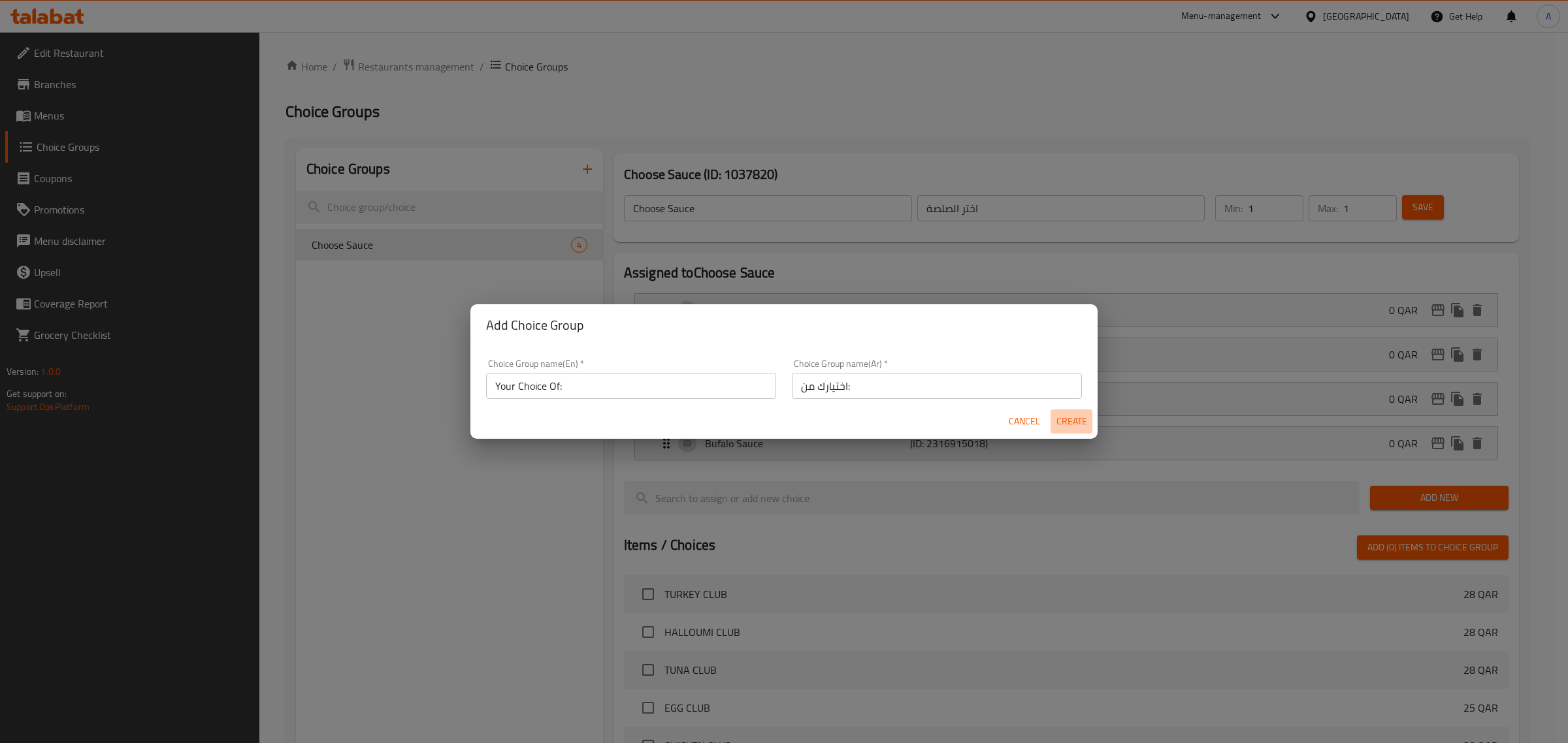
click at [1069, 412] on button "Create" at bounding box center [1071, 421] width 42 height 24
type input "Your Choice Of:"
type input "اختيارك من:"
type input "0"
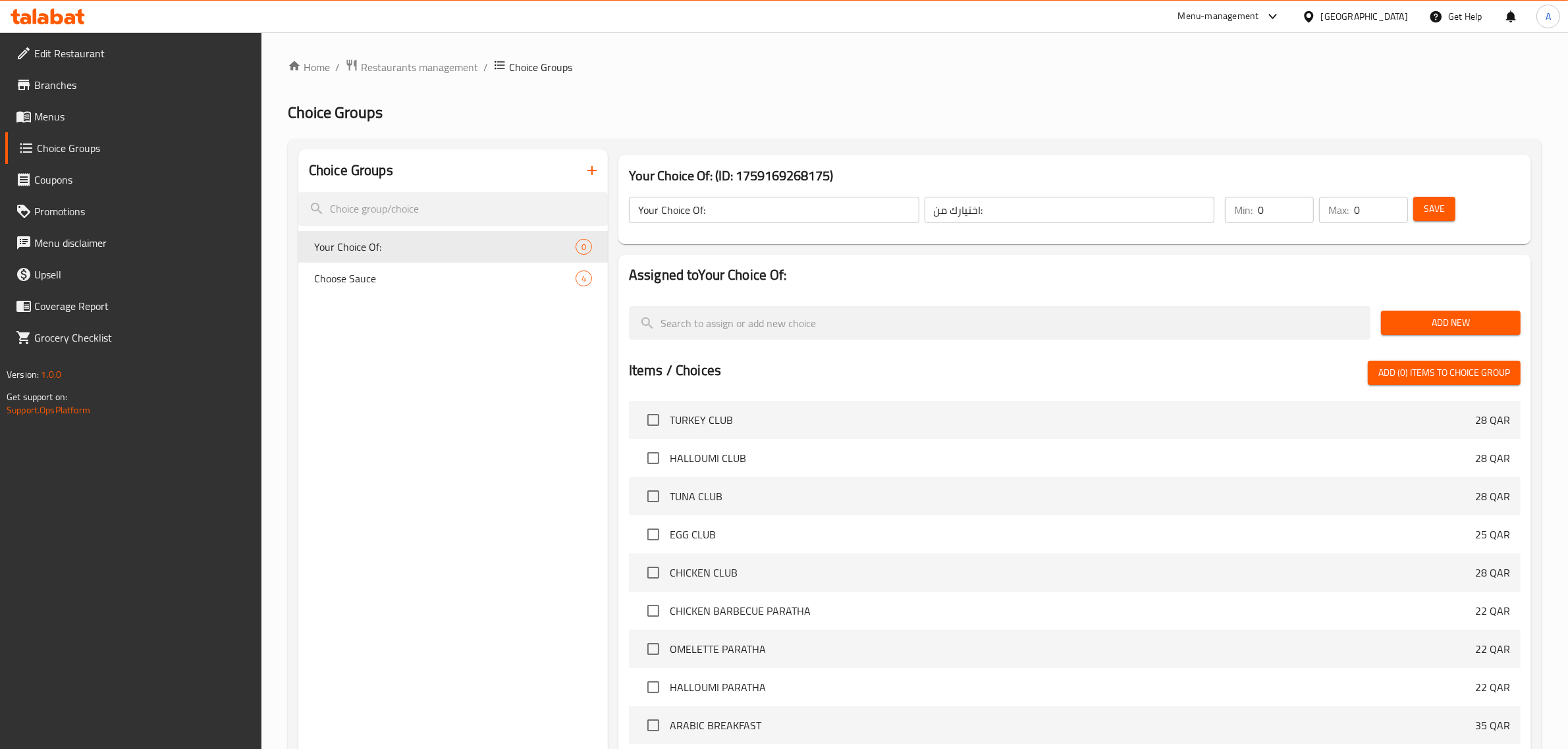
click at [1294, 202] on input "0" at bounding box center [1286, 210] width 56 height 26
type input "1"
click at [1297, 205] on input "1" at bounding box center [1286, 210] width 56 height 26
type input "1"
click at [1397, 206] on input "1" at bounding box center [1381, 210] width 54 height 26
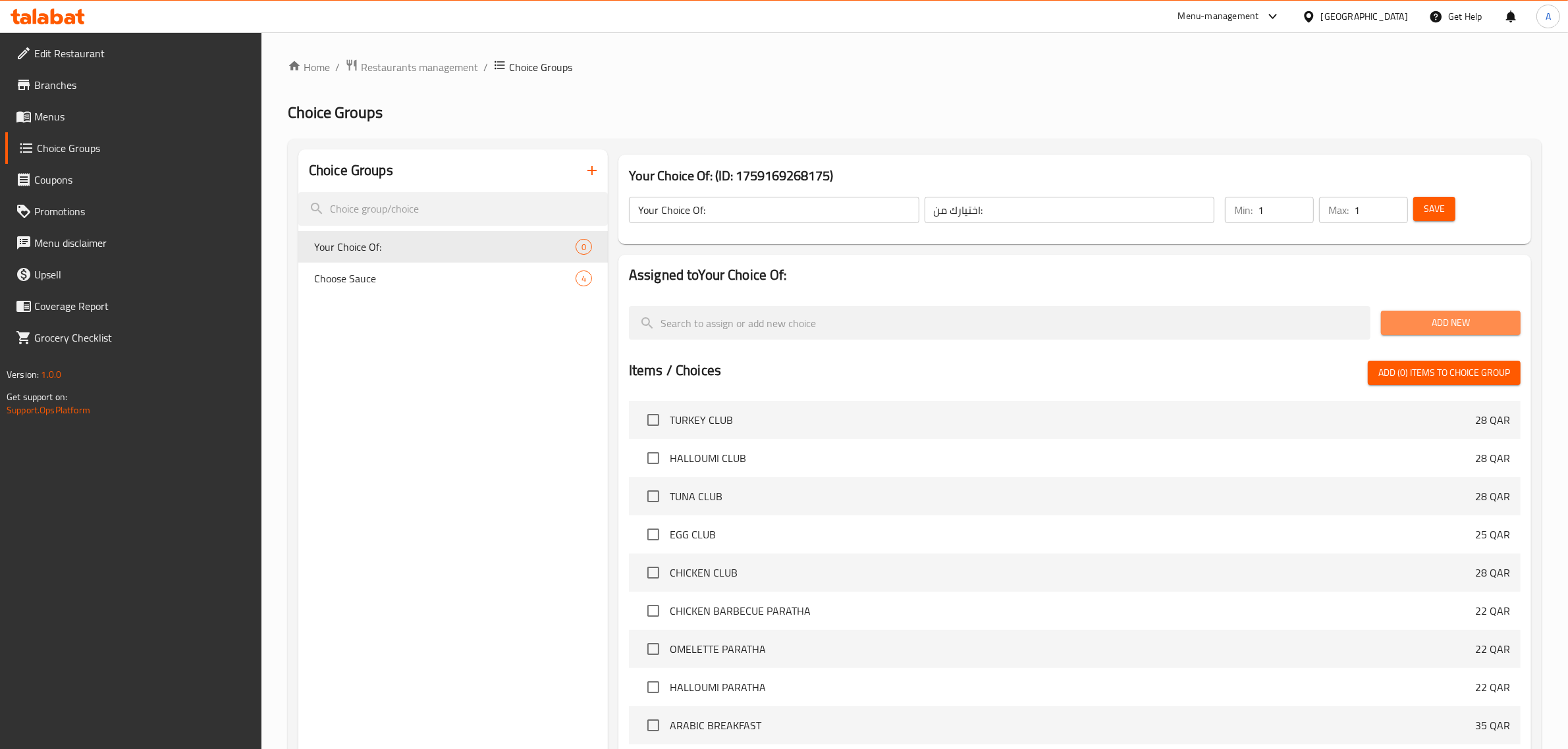
click at [1446, 317] on span "Add New" at bounding box center [1451, 323] width 119 height 17
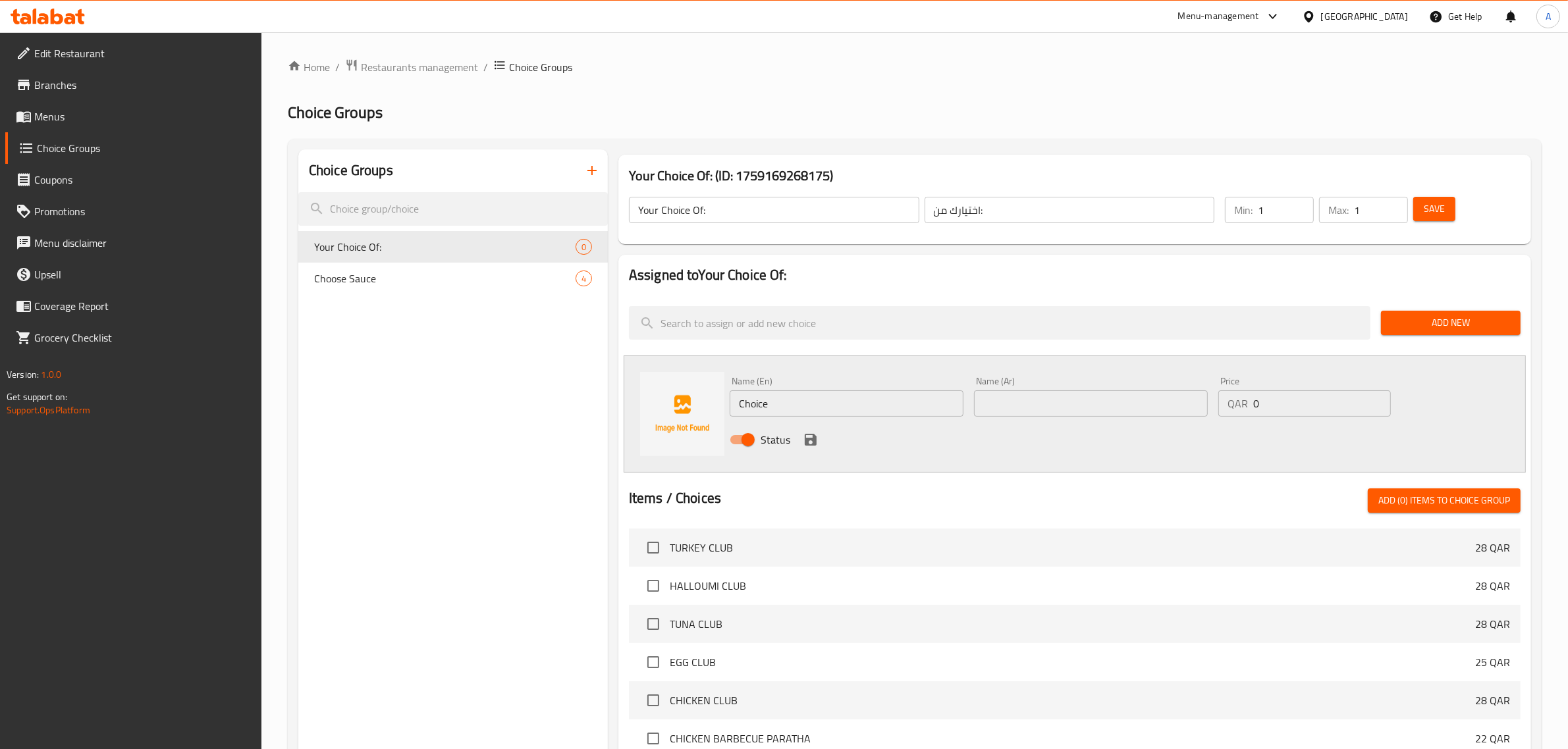
click at [793, 403] on input "Choice" at bounding box center [846, 403] width 234 height 26
type input "orange juice"
click at [1043, 395] on input "text" at bounding box center [1091, 403] width 234 height 26
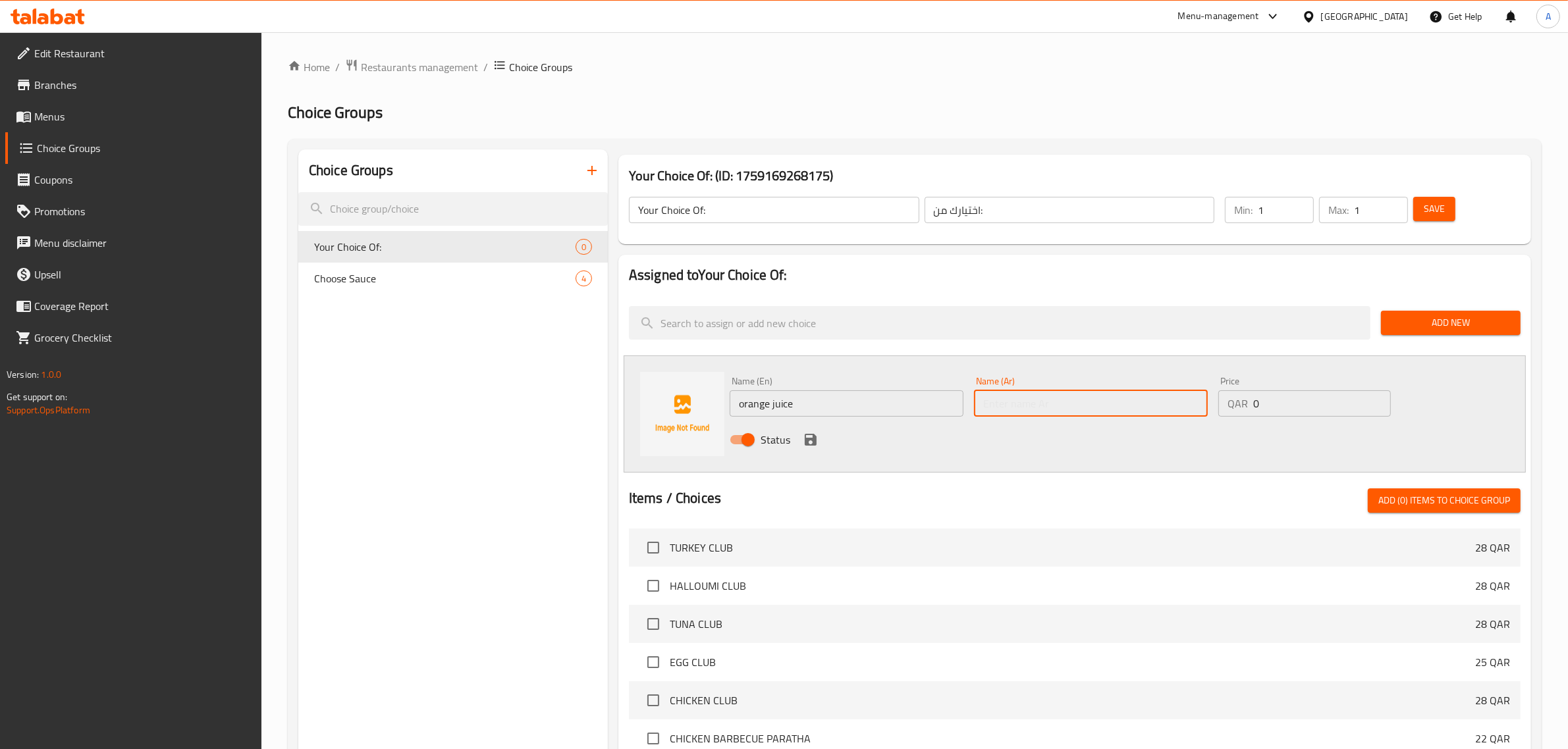
paste input "عصير البرتقال"
type input "عصير البرتقال"
click at [809, 445] on icon "save" at bounding box center [810, 440] width 12 height 12
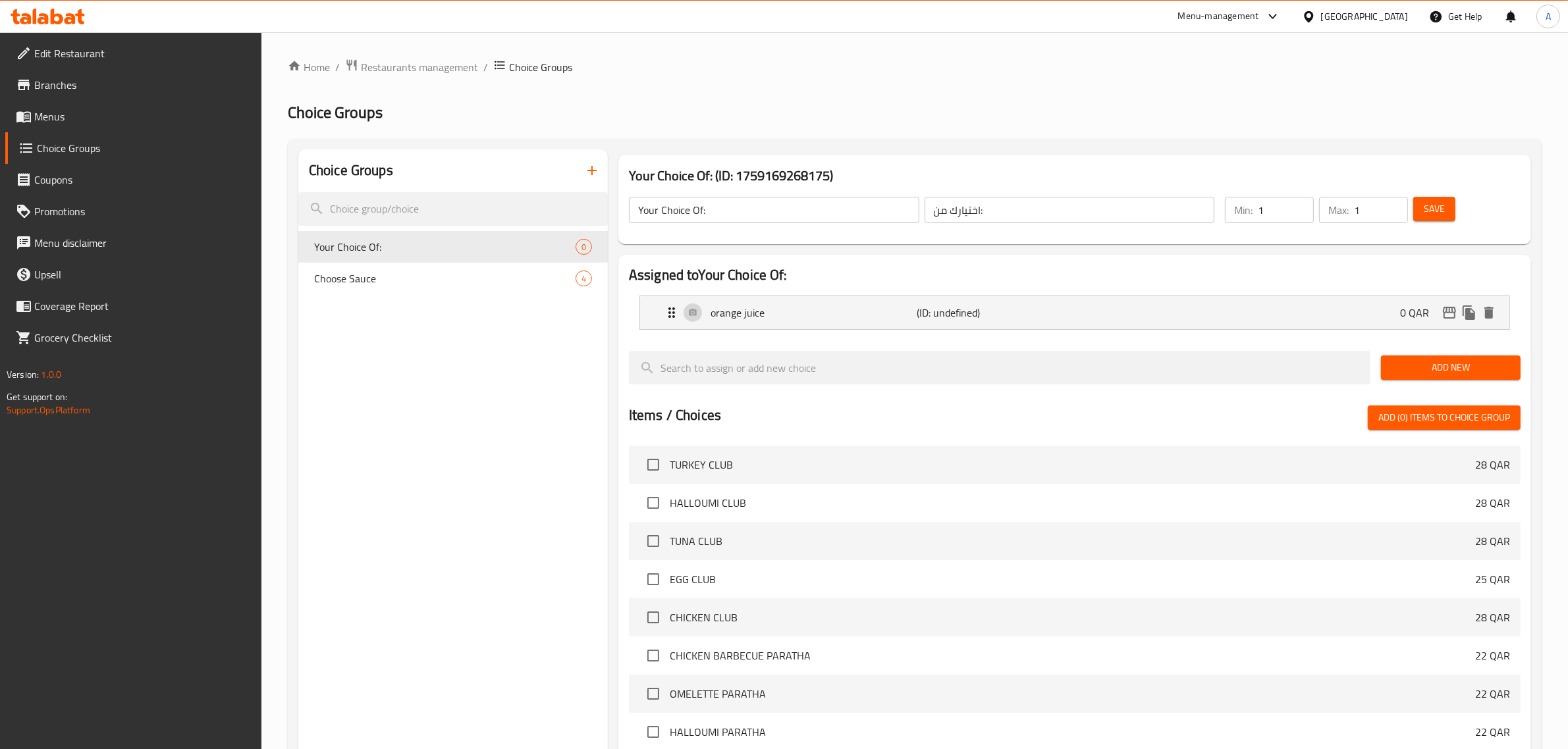
click at [1439, 208] on span "Save" at bounding box center [1434, 209] width 21 height 17
click at [1419, 371] on span "Add New" at bounding box center [1451, 368] width 119 height 17
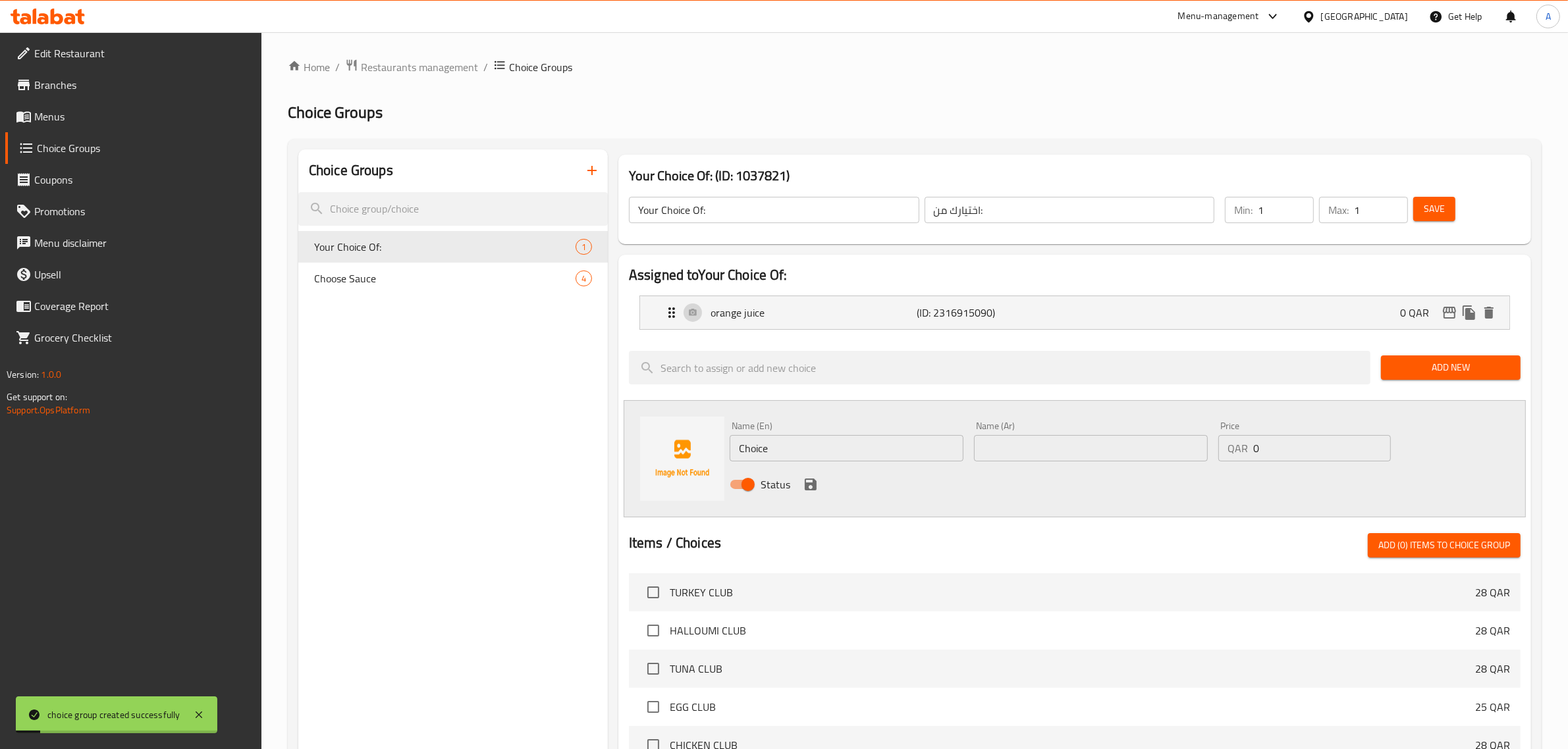
click at [798, 444] on input "Choice" at bounding box center [846, 448] width 234 height 26
type input "Tea"
click at [1032, 448] on input "text" at bounding box center [1091, 448] width 234 height 26
paste input "شاي"
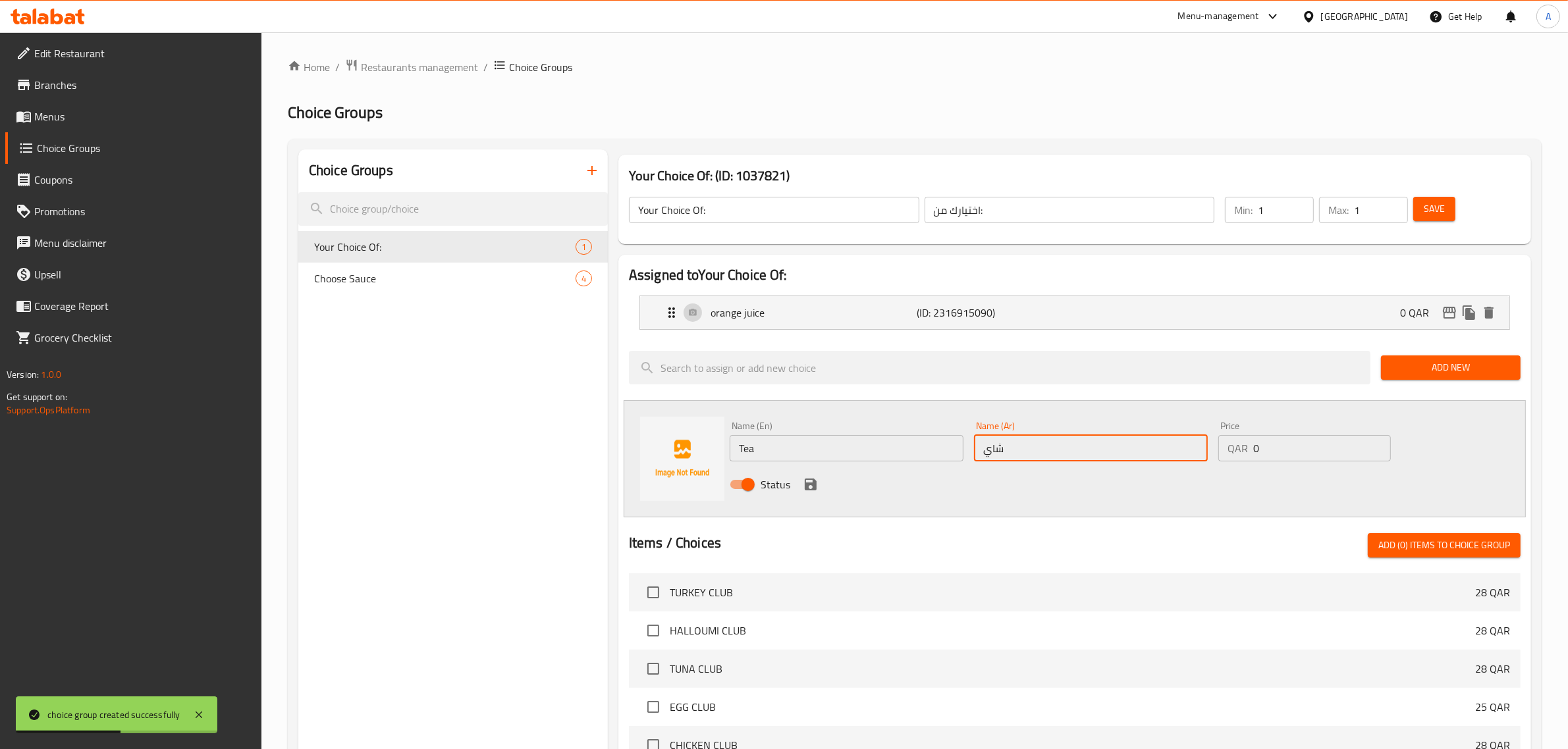
type input "شاي"
click at [808, 486] on icon "save" at bounding box center [810, 484] width 12 height 12
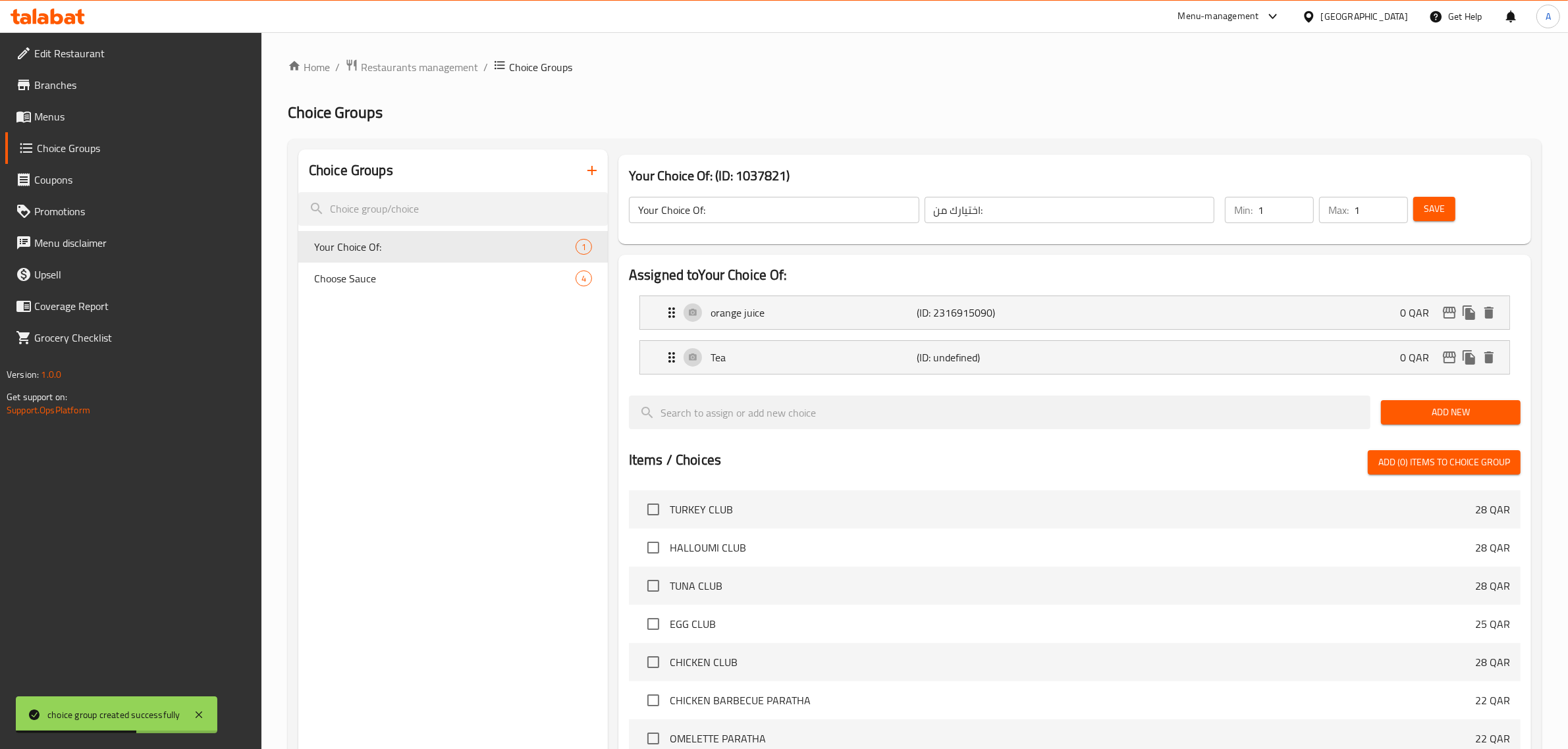
click at [1430, 210] on span "Save" at bounding box center [1434, 209] width 21 height 17
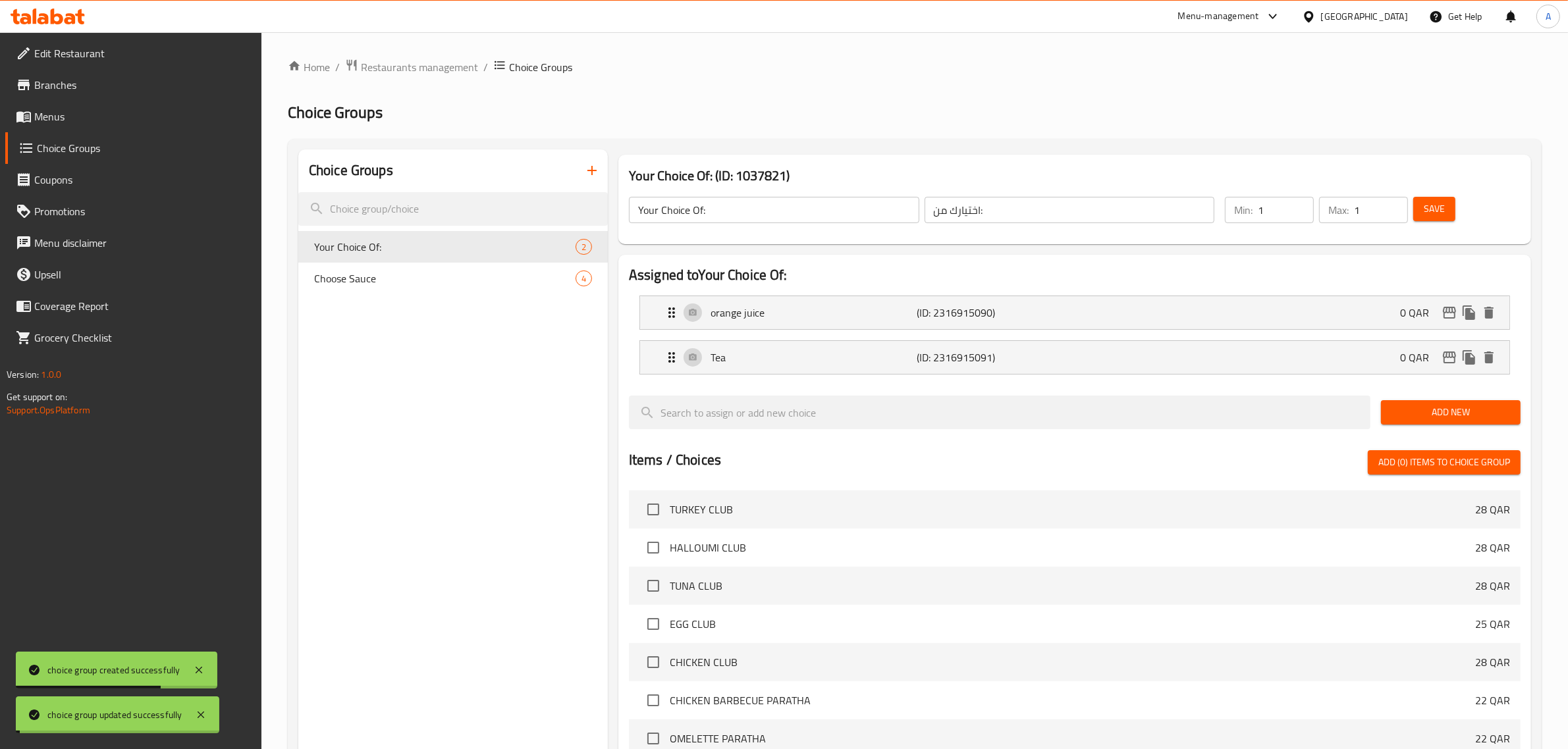
click at [517, 479] on div "Choice Groups Your Choice Of: 2 Choose Sauce 4" at bounding box center [453, 596] width 309 height 894
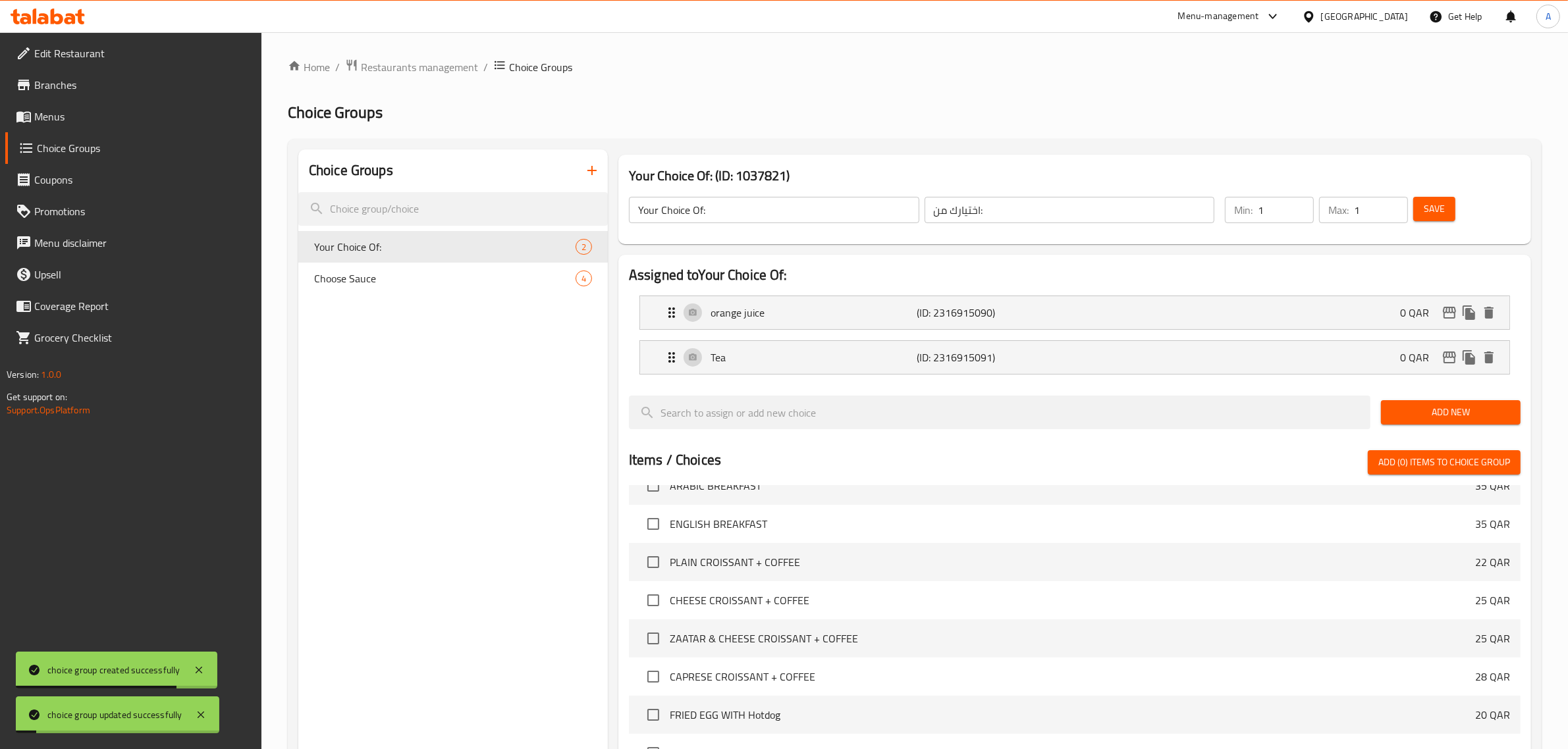
scroll to position [331, 0]
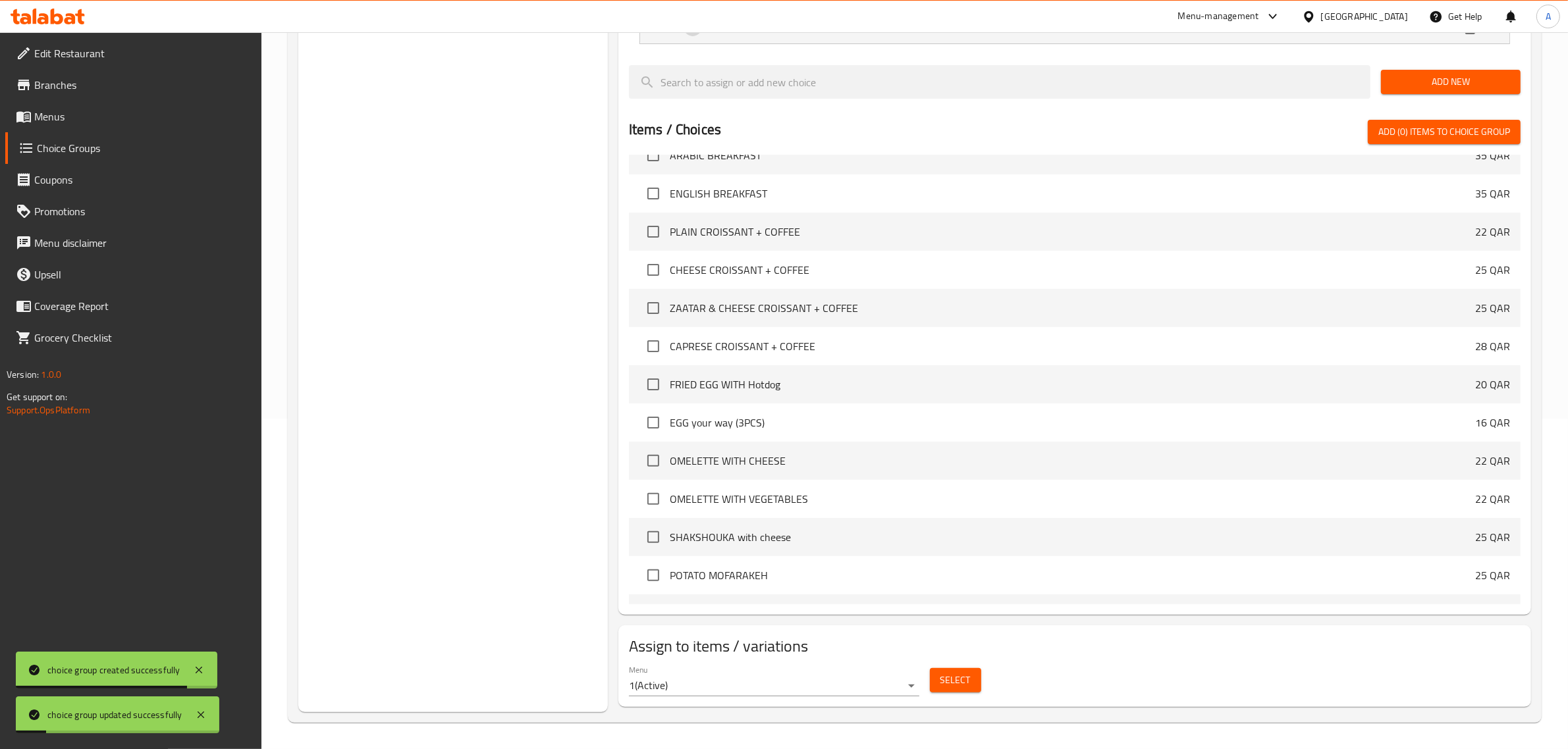
click at [939, 679] on button "Select" at bounding box center [956, 680] width 51 height 25
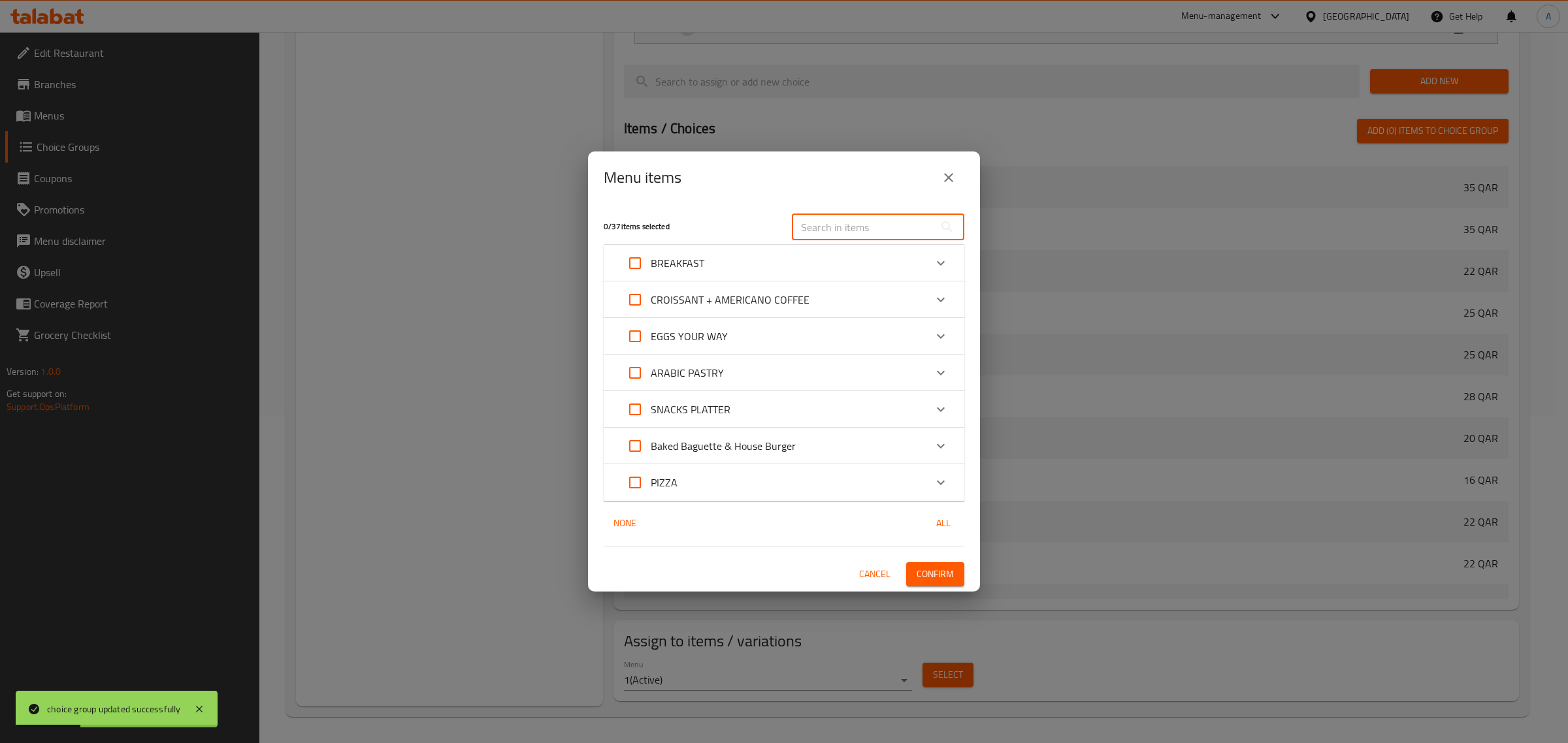
click at [850, 234] on input "text" at bounding box center [863, 227] width 143 height 26
paste input "ARABIC BREAKFAST"
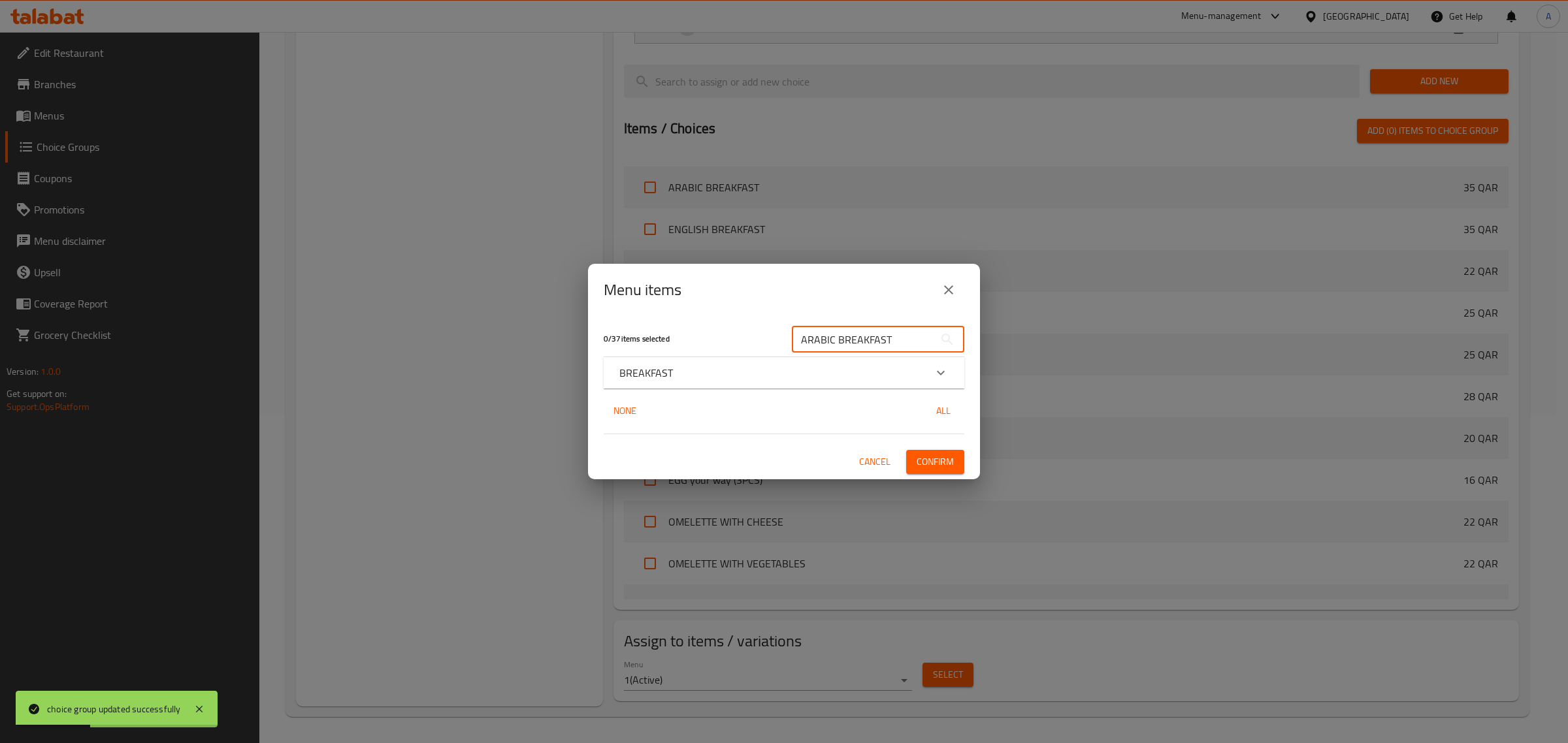
type input "ARABIC BREAKFAST"
click at [701, 371] on div "BREAKFAST" at bounding box center [772, 373] width 306 height 16
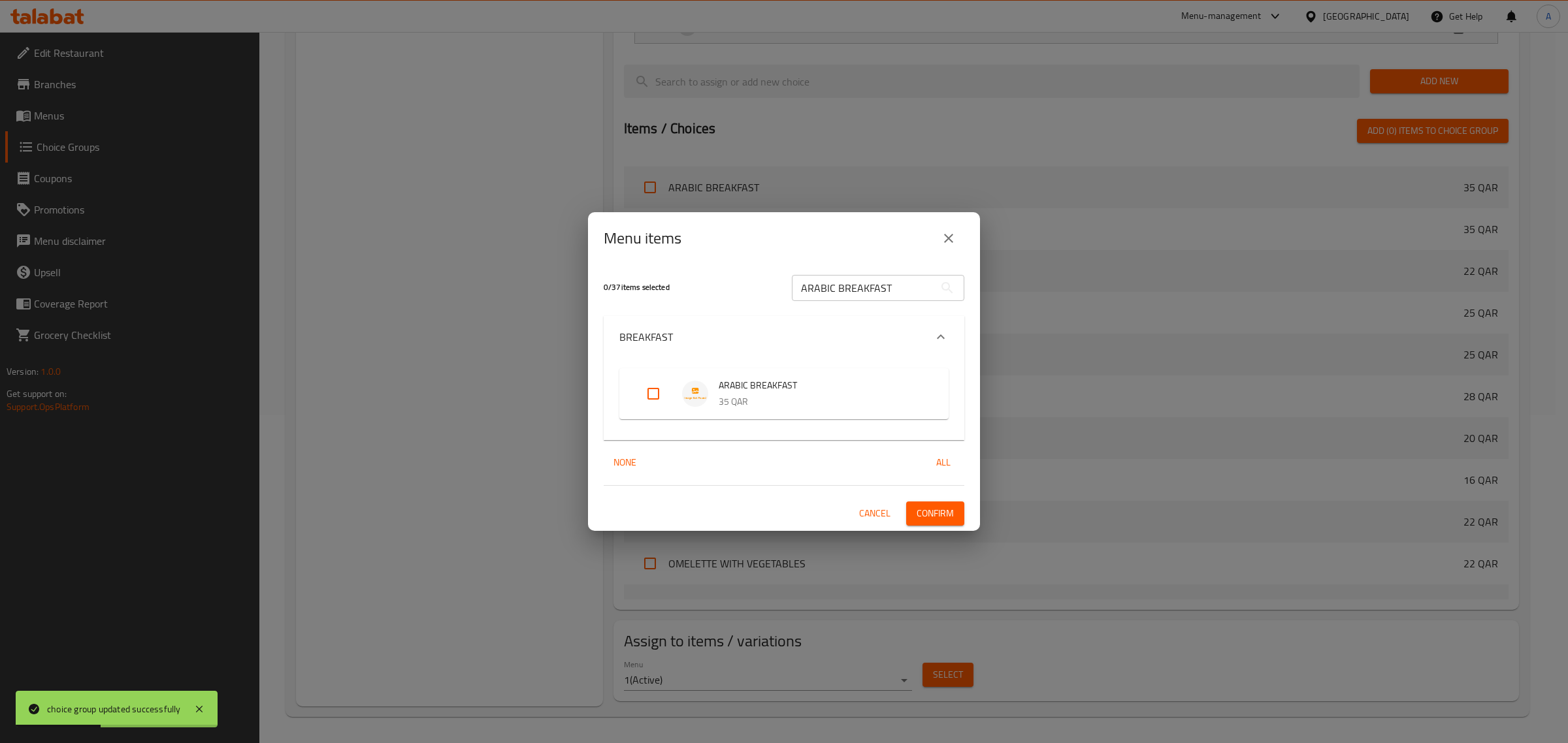
click at [655, 393] on input "Expand" at bounding box center [654, 394] width 31 height 31
checkbox input "true"
click at [930, 520] on span "Confirm" at bounding box center [935, 513] width 37 height 16
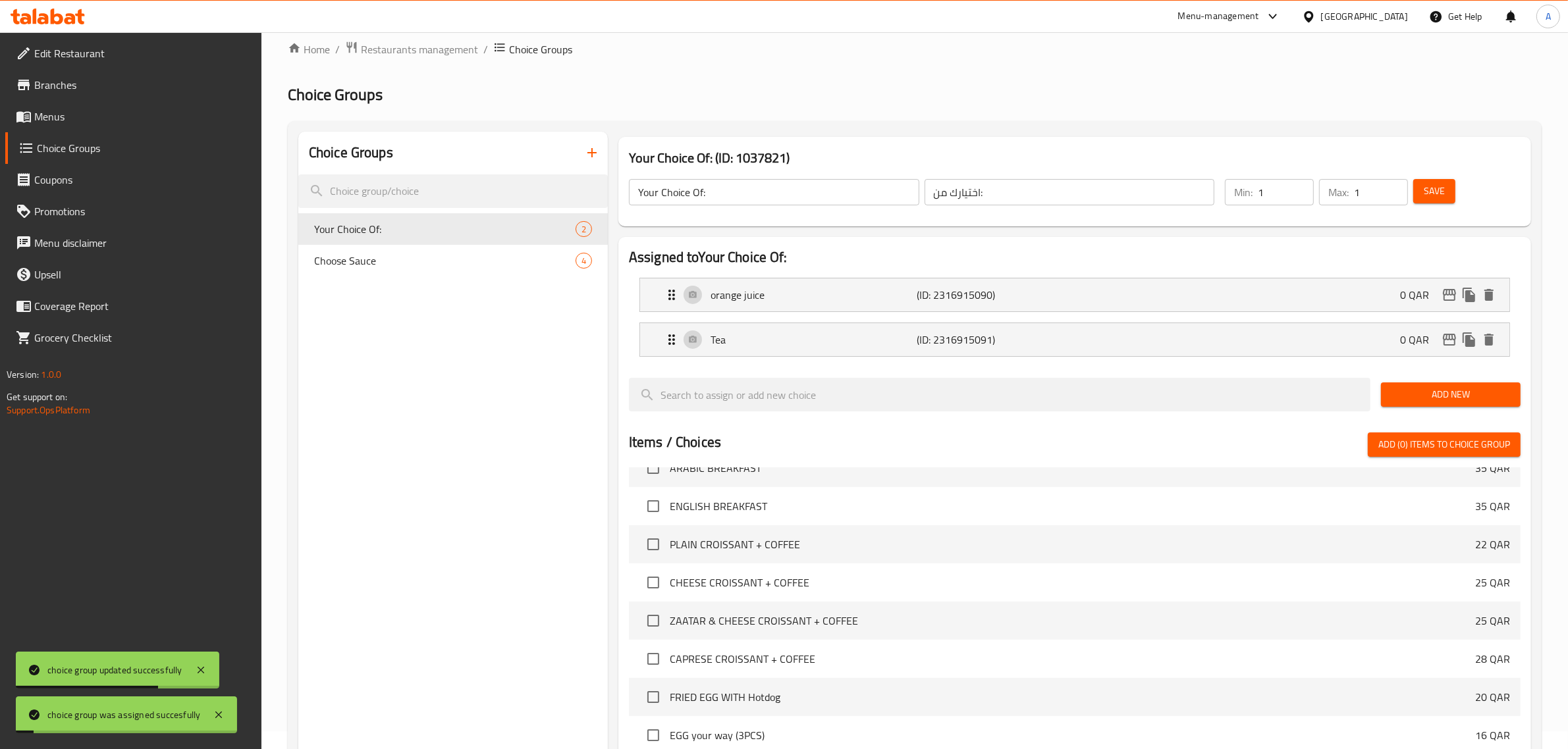
scroll to position [0, 0]
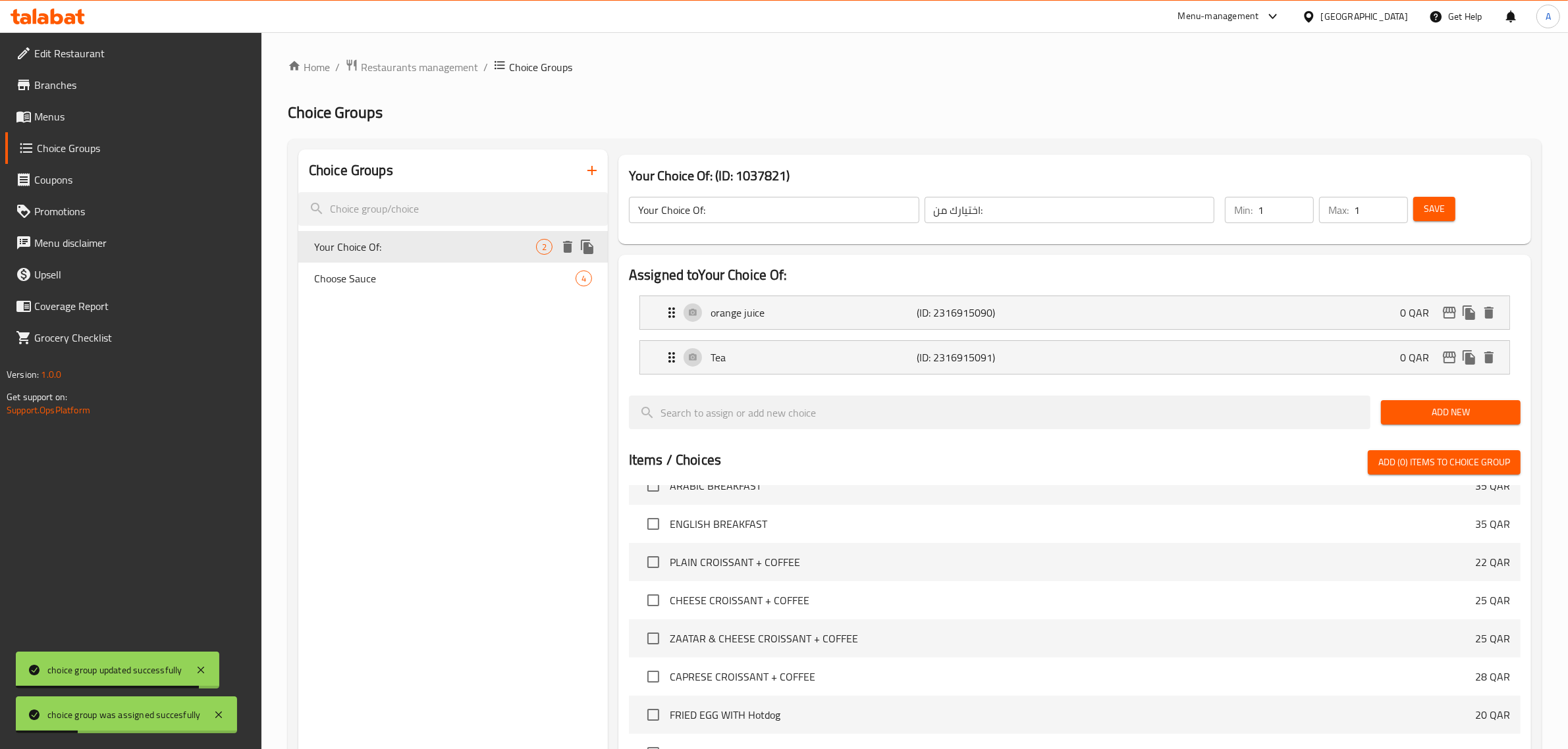
click at [589, 246] on icon "duplicate" at bounding box center [588, 247] width 16 height 16
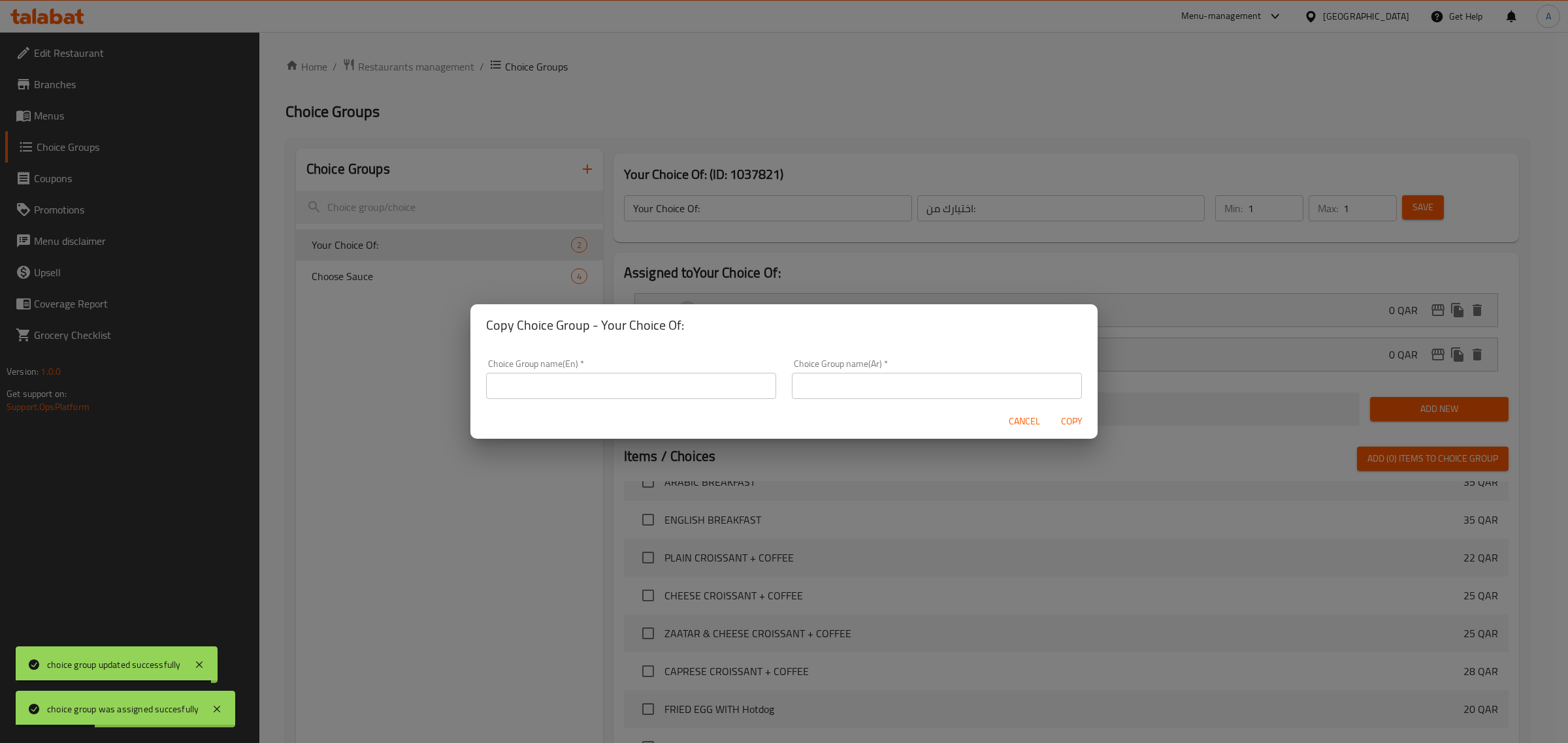
click at [648, 396] on input "text" at bounding box center [631, 385] width 290 height 26
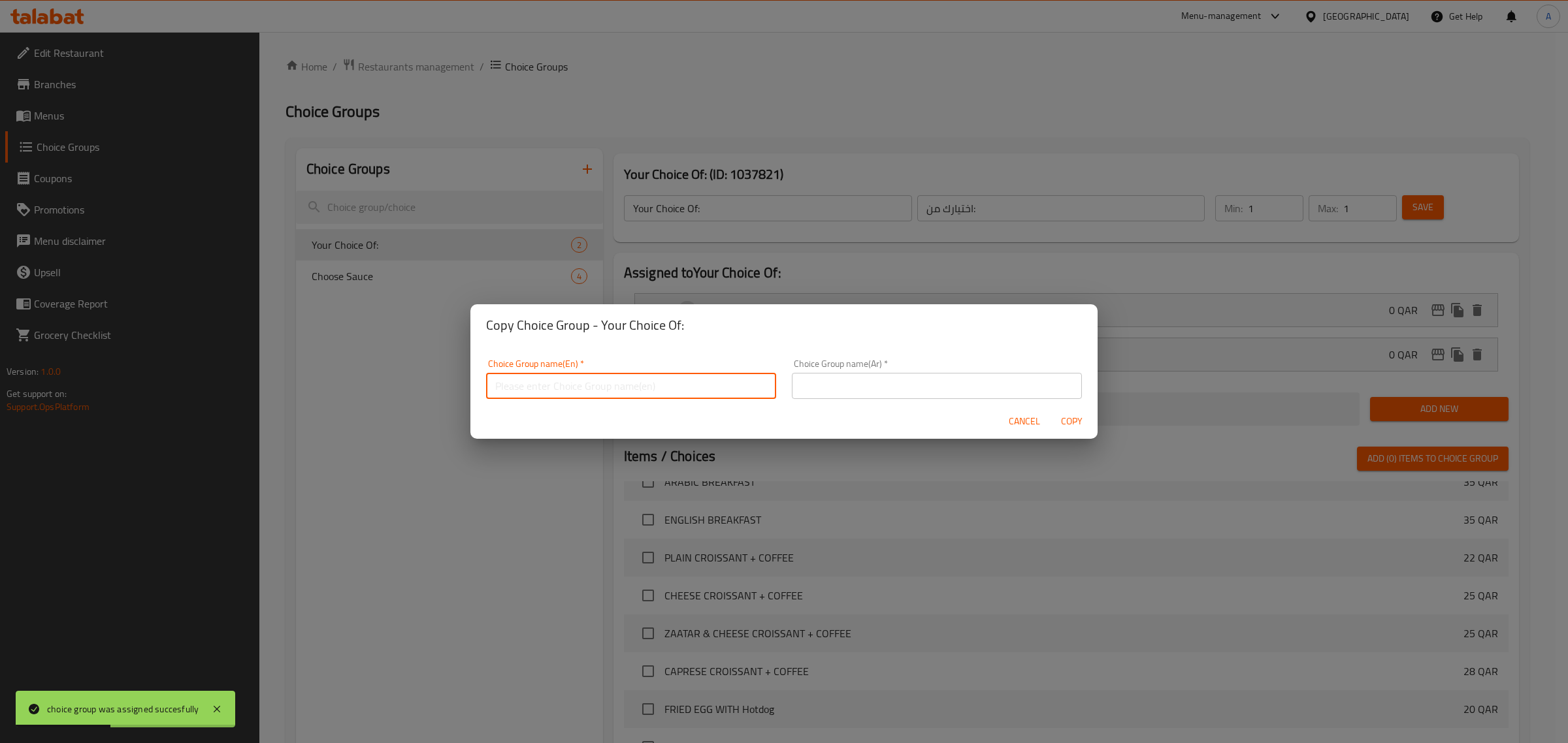
type input "Your Choice Of:"
click at [840, 389] on input "text" at bounding box center [937, 385] width 290 height 26
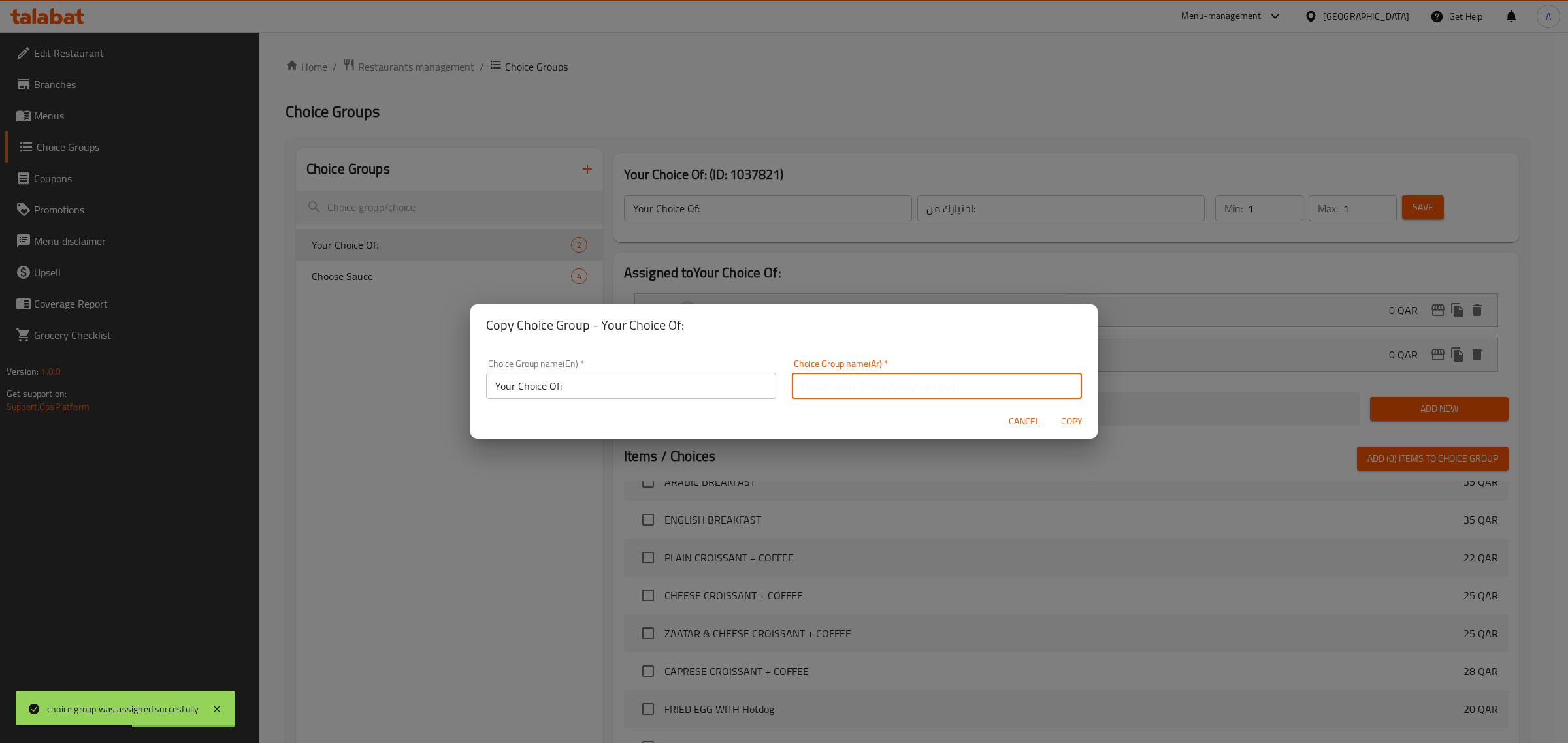
type input "اختيارك من:"
click at [1077, 432] on button "Copy" at bounding box center [1071, 421] width 42 height 24
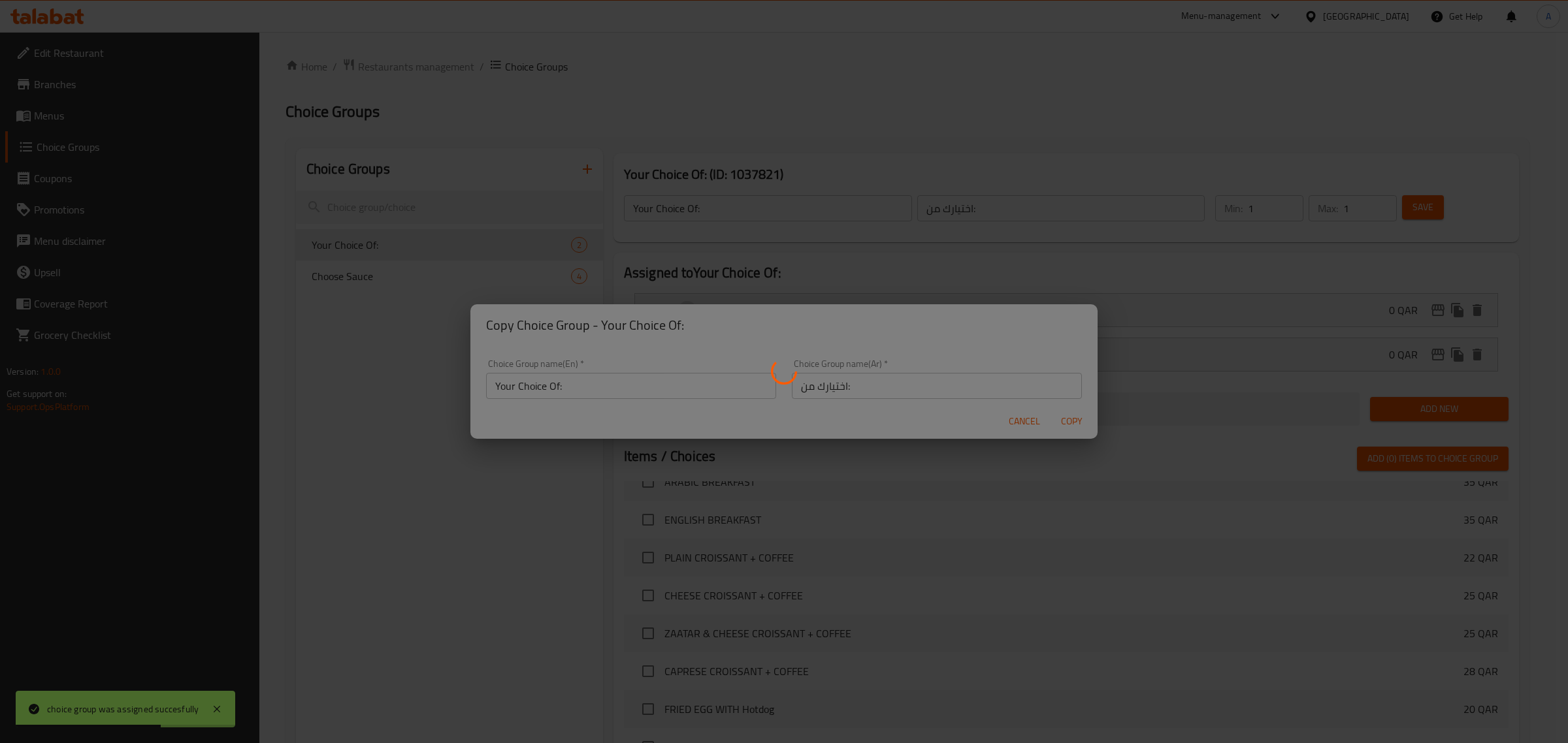
type input "Your Choice Of:"
type input "اختيارك من:"
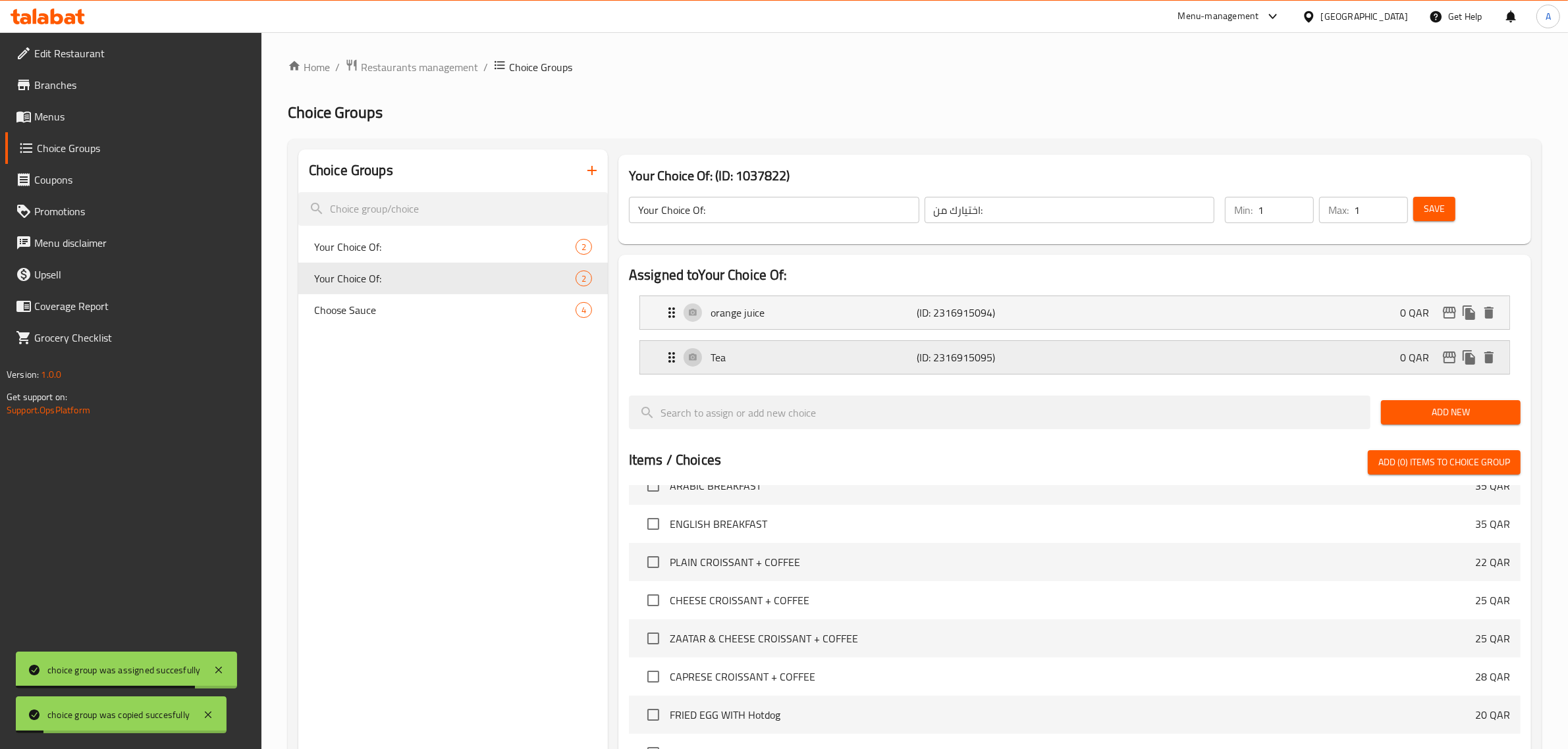
click at [807, 360] on p "Tea" at bounding box center [813, 357] width 206 height 16
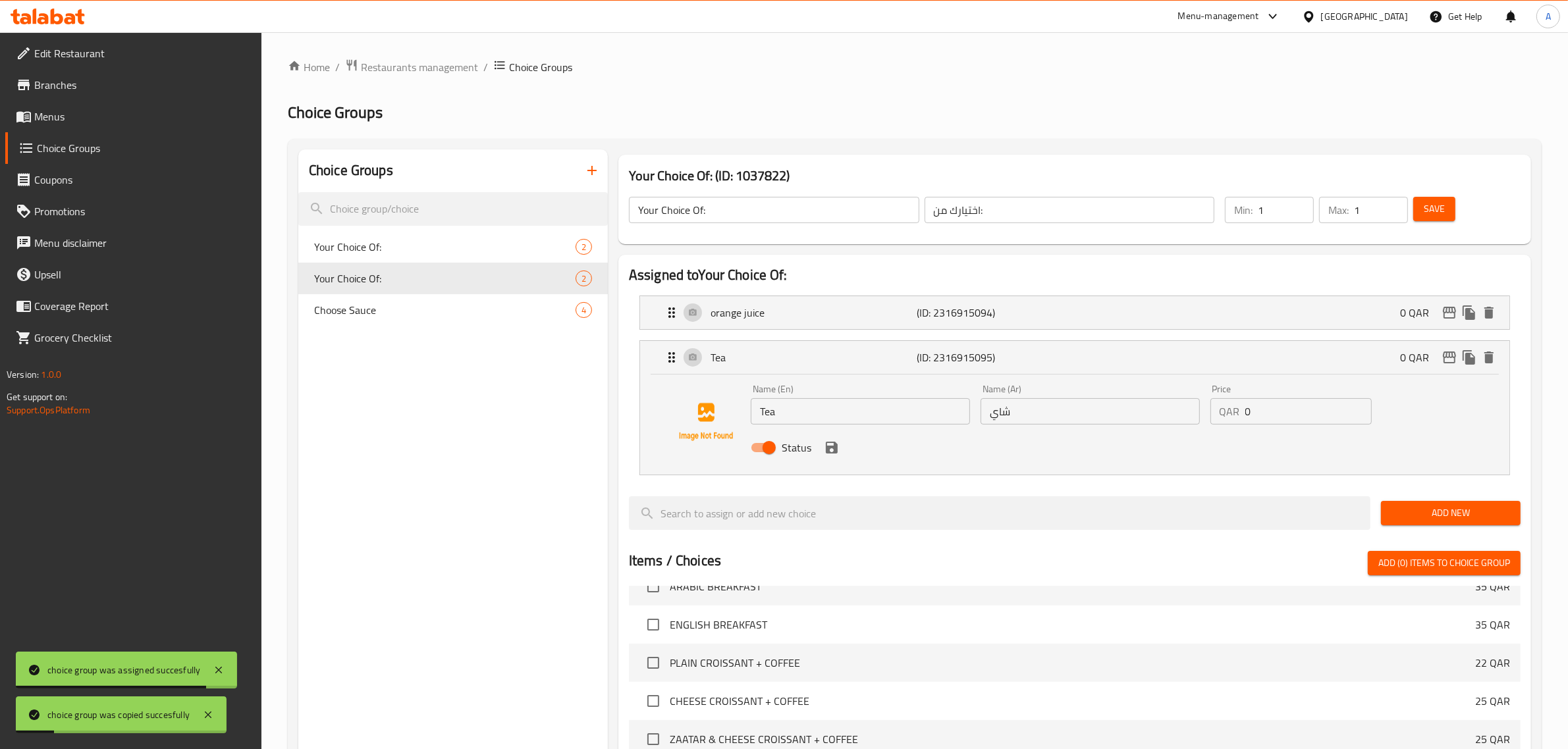
click at [812, 422] on input "Tea" at bounding box center [860, 411] width 219 height 26
type input "M"
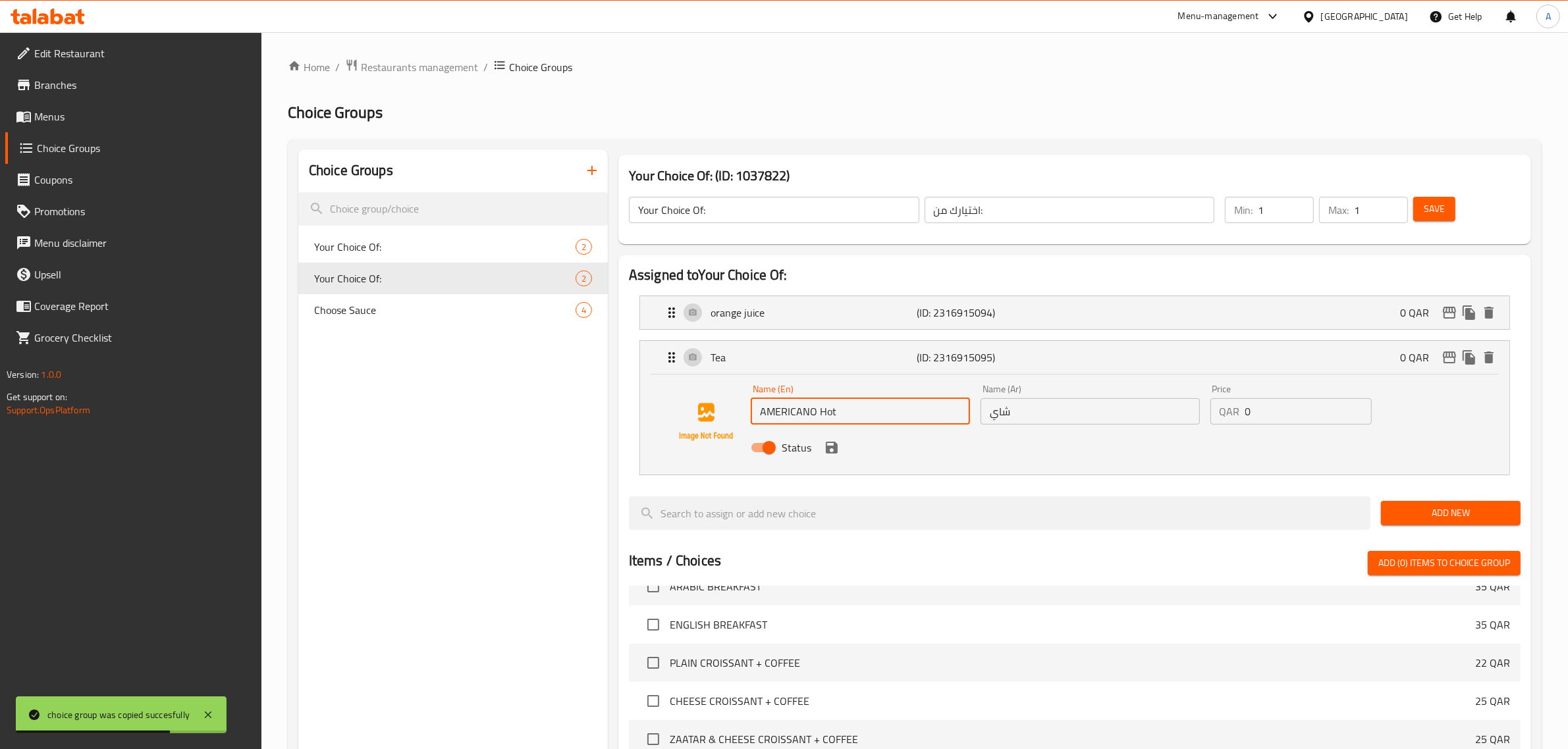
click at [830, 409] on input "AMERICANO Hot" at bounding box center [860, 411] width 219 height 26
click at [834, 413] on input "AMERICANO" at bounding box center [860, 411] width 219 height 26
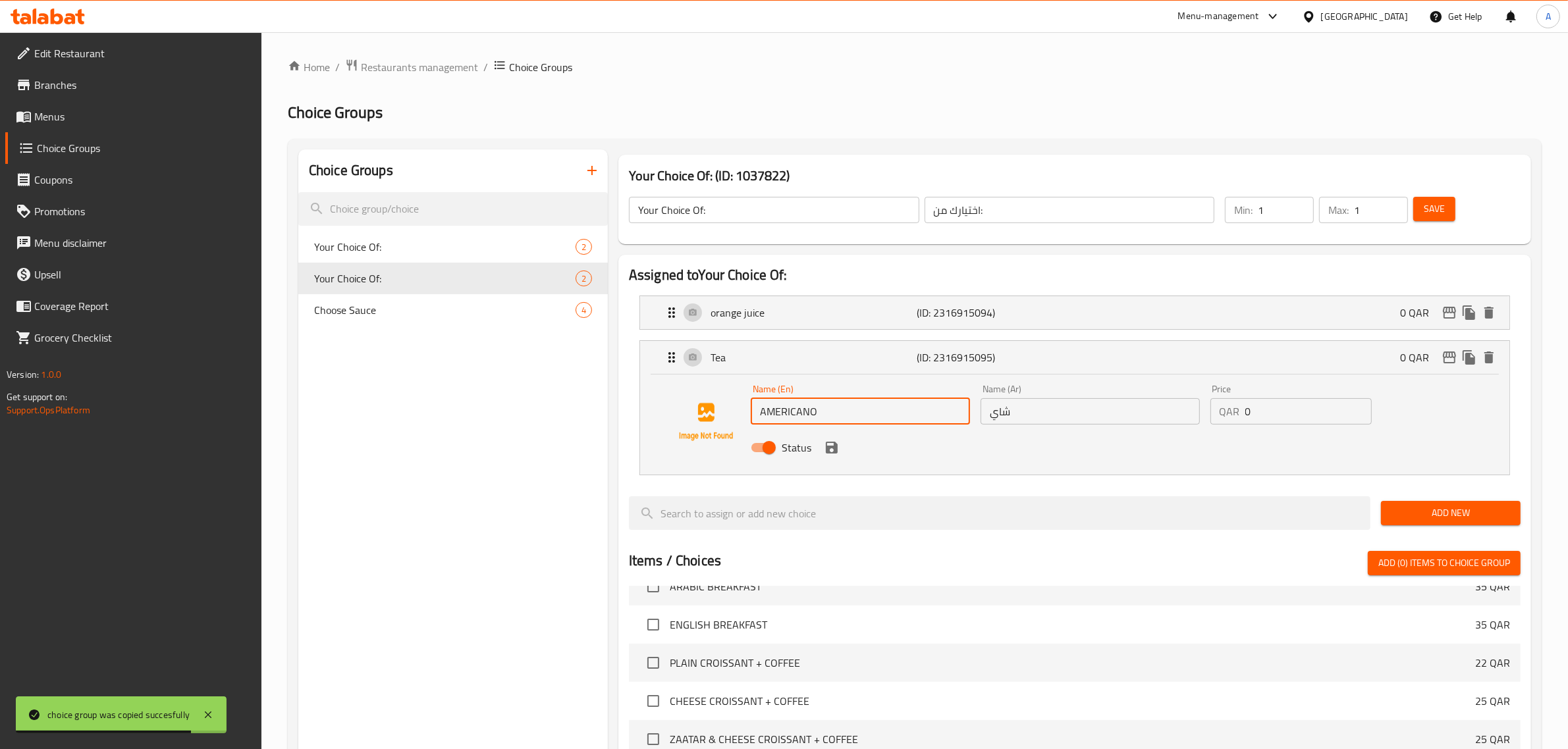
type input "AMERICANO"
click at [1049, 429] on div "Name (Ar) شاي Name (Ar)" at bounding box center [1090, 405] width 230 height 51
click at [1043, 419] on input "شاي" at bounding box center [1090, 411] width 219 height 26
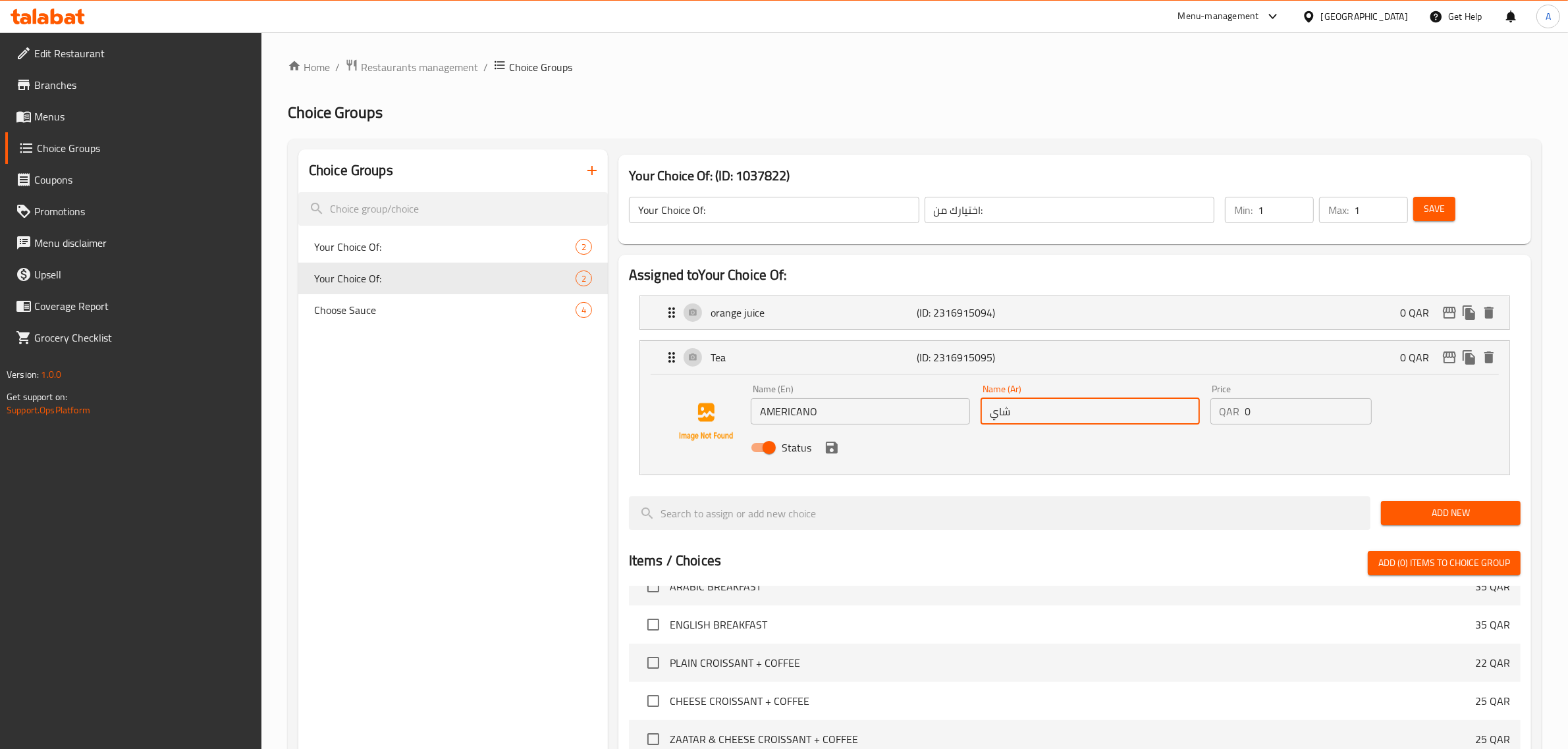
paste input "مريكانو"
type input "أمريكانو"
click at [828, 456] on button "save" at bounding box center [831, 448] width 20 height 20
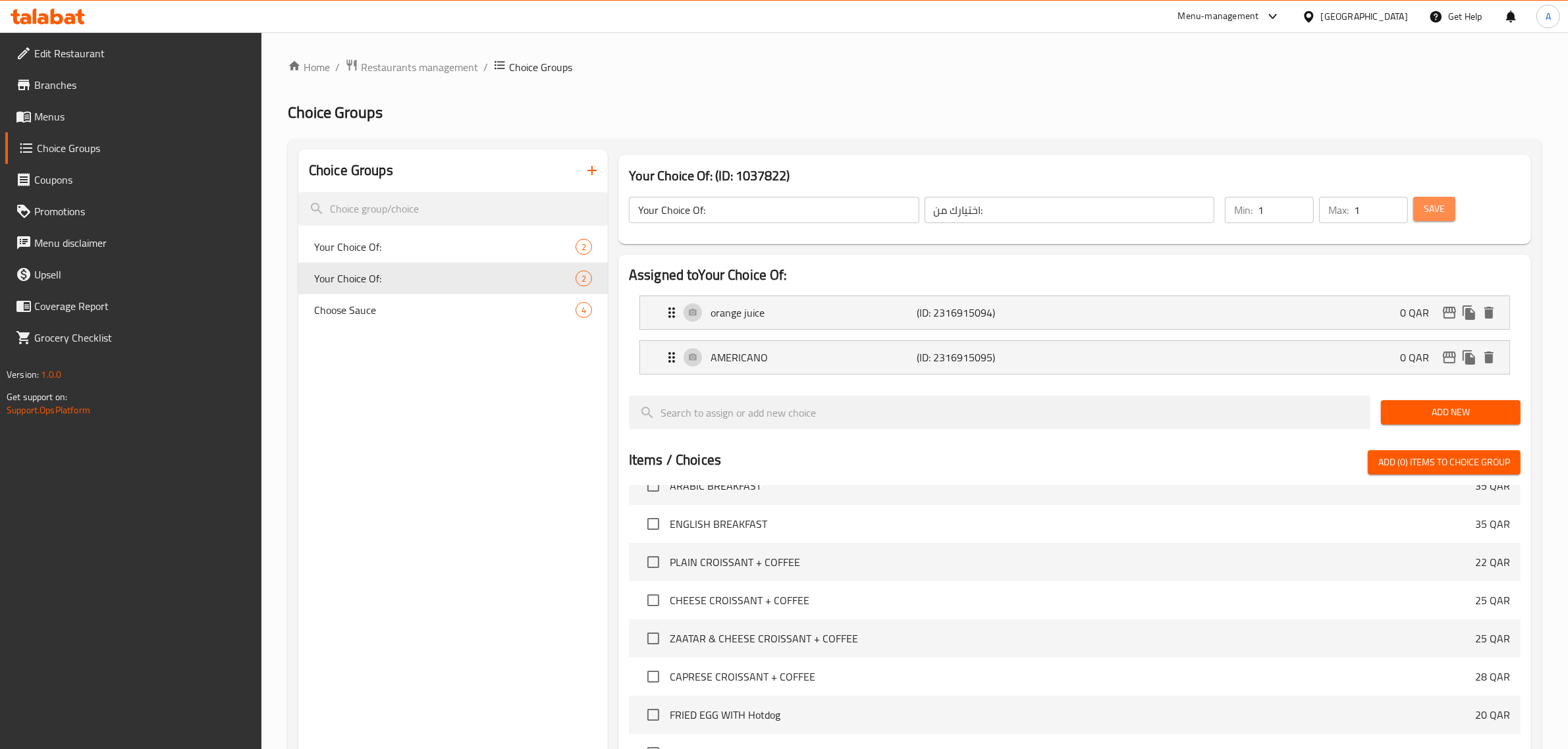
click at [1443, 210] on span "Save" at bounding box center [1434, 209] width 21 height 17
click at [387, 544] on div "Choice Groups Your Choice Of: 2 Your Choice Of: 2 Choose Sauce 4" at bounding box center [453, 596] width 309 height 894
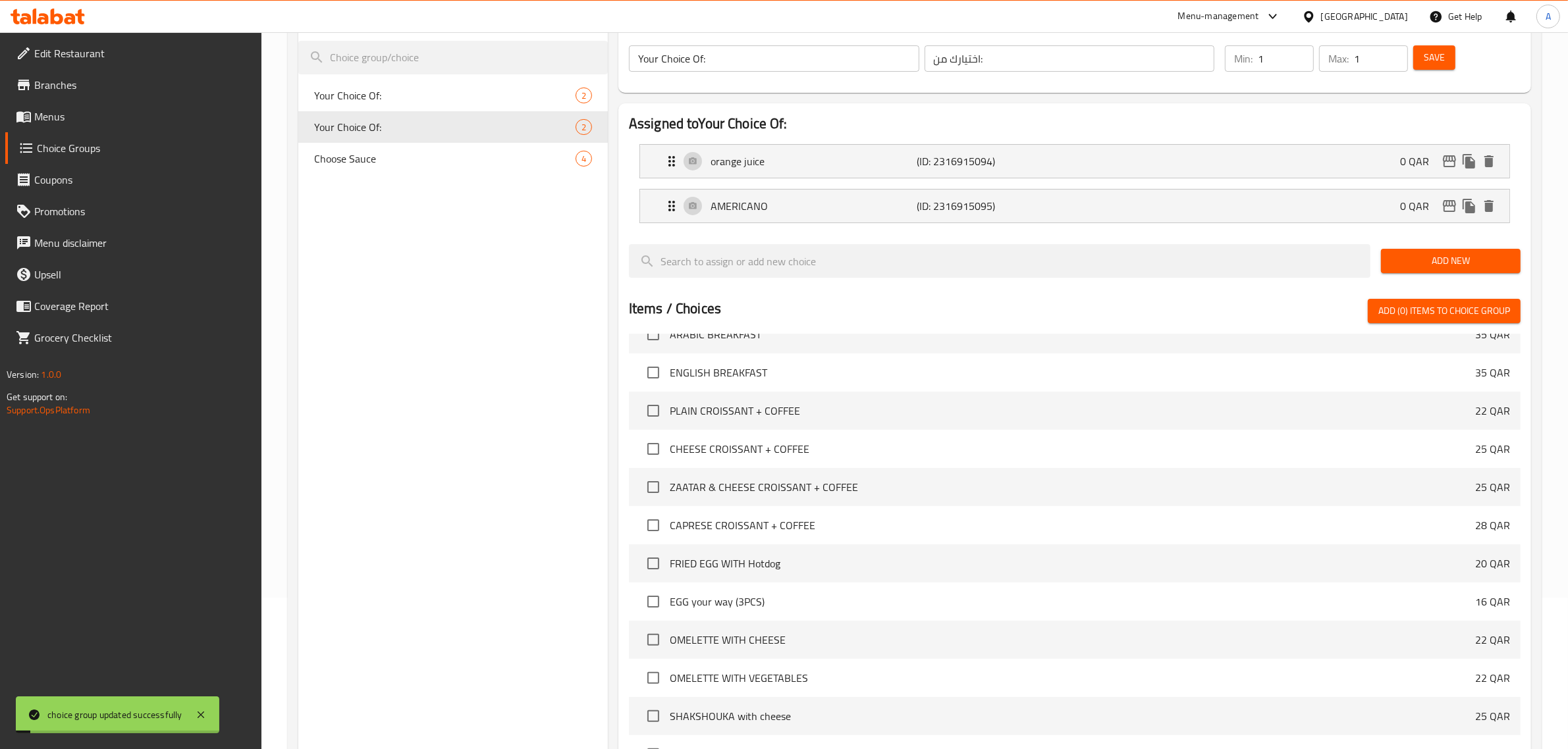
scroll to position [329, 0]
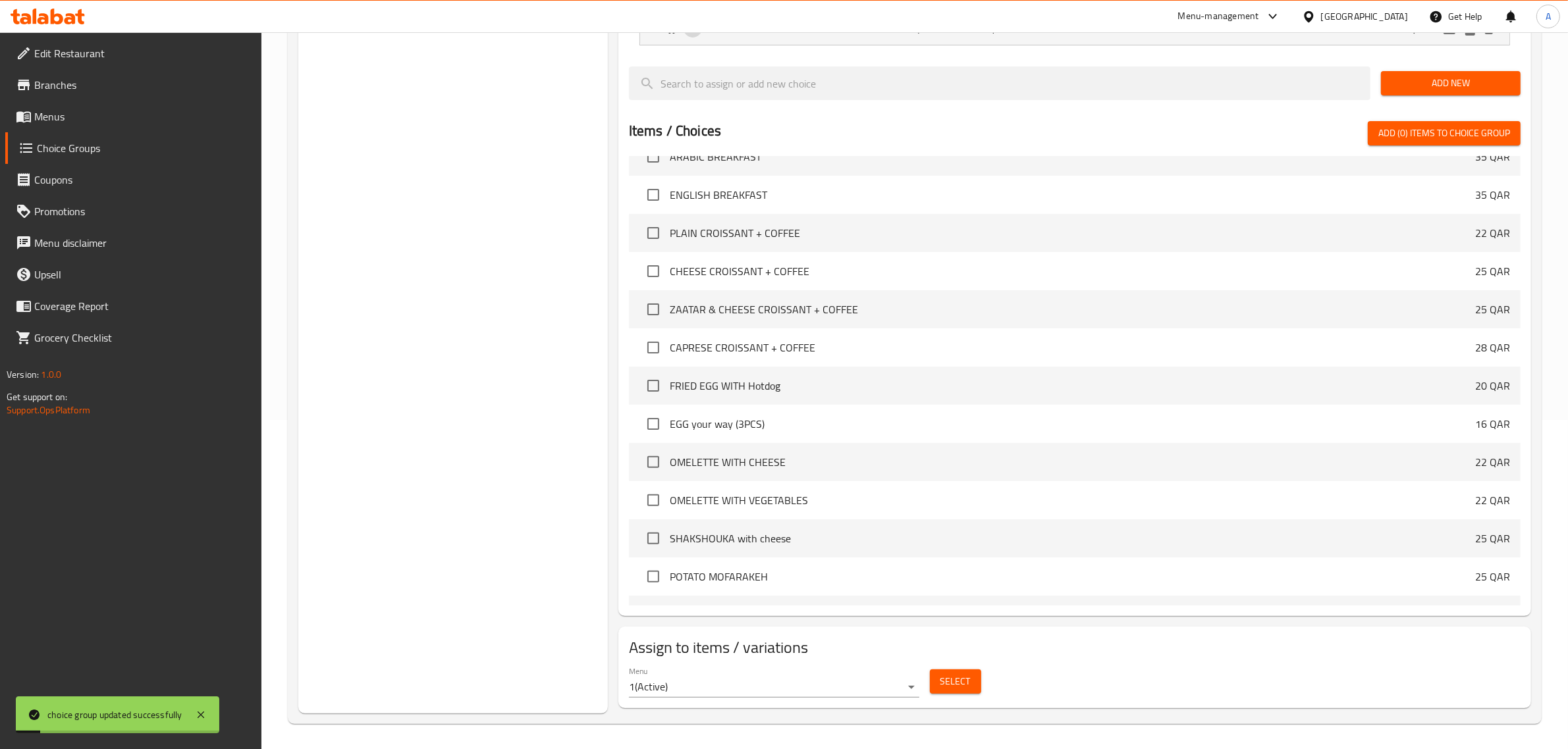
click at [953, 683] on span "Select" at bounding box center [956, 682] width 30 height 17
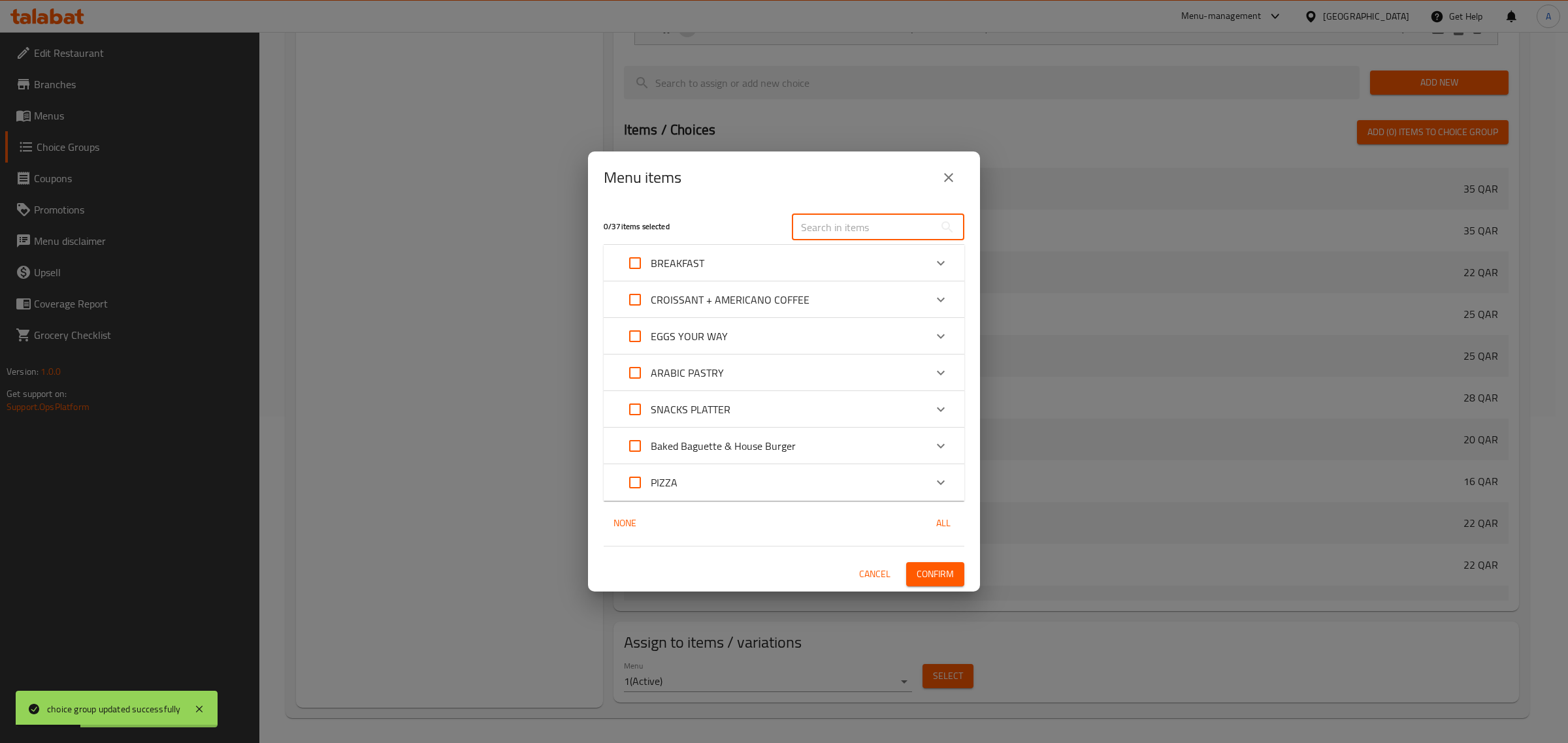
click at [864, 239] on input "text" at bounding box center [863, 227] width 143 height 26
paste input "ENGLISH BREAKFAST"
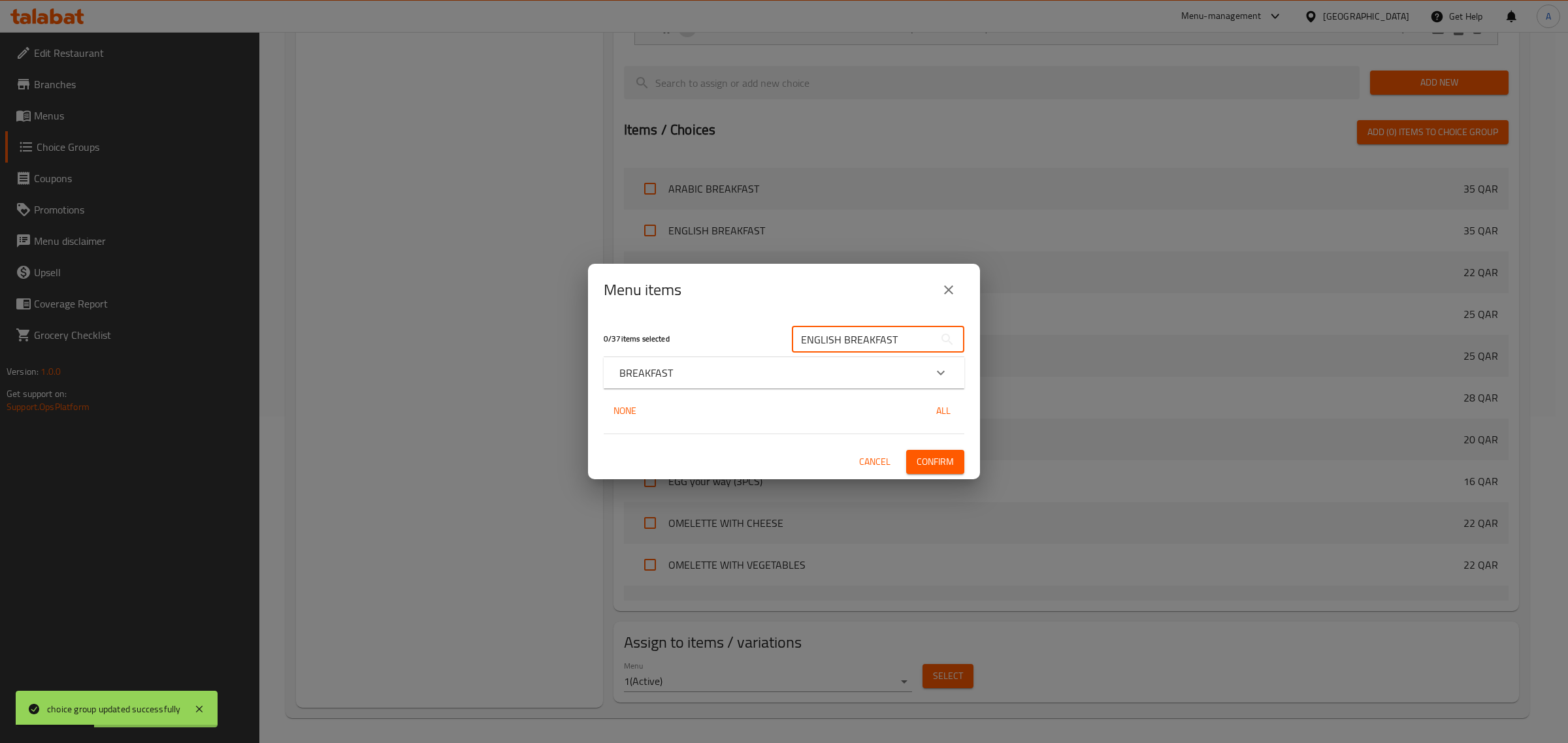
type input "ENGLISH BREAKFAST"
click at [701, 366] on div "BREAKFAST" at bounding box center [772, 373] width 306 height 16
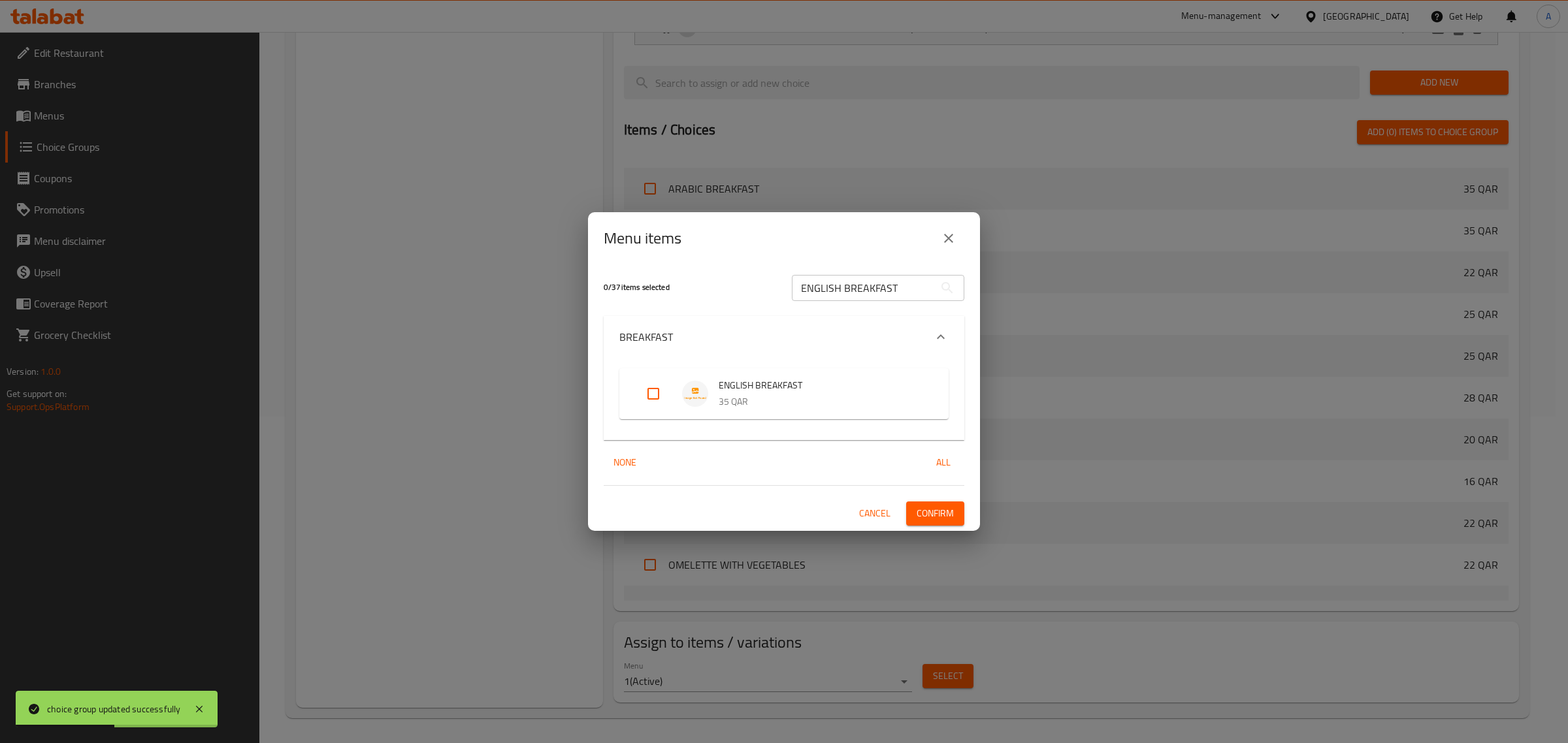
click at [660, 377] on li "ENGLISH BREAKFAST 35 QAR" at bounding box center [784, 394] width 298 height 46
click at [658, 390] on input "Expand" at bounding box center [654, 394] width 31 height 31
checkbox input "true"
click at [936, 520] on span "Confirm" at bounding box center [935, 513] width 37 height 16
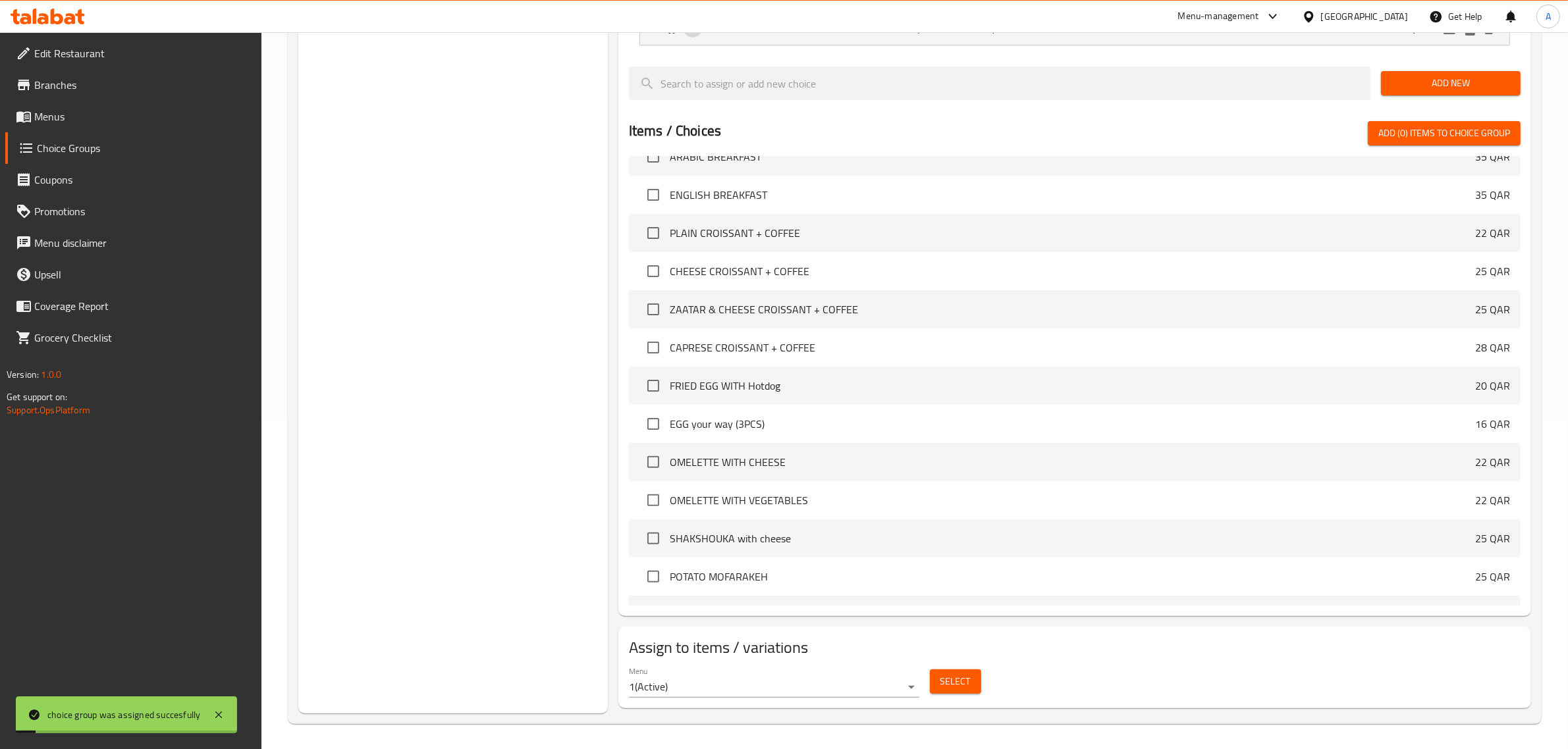
click at [466, 206] on div "Choice Groups Your Choice Of: 2 Your Choice Of: 2 Choose Sauce 4" at bounding box center [453, 267] width 309 height 894
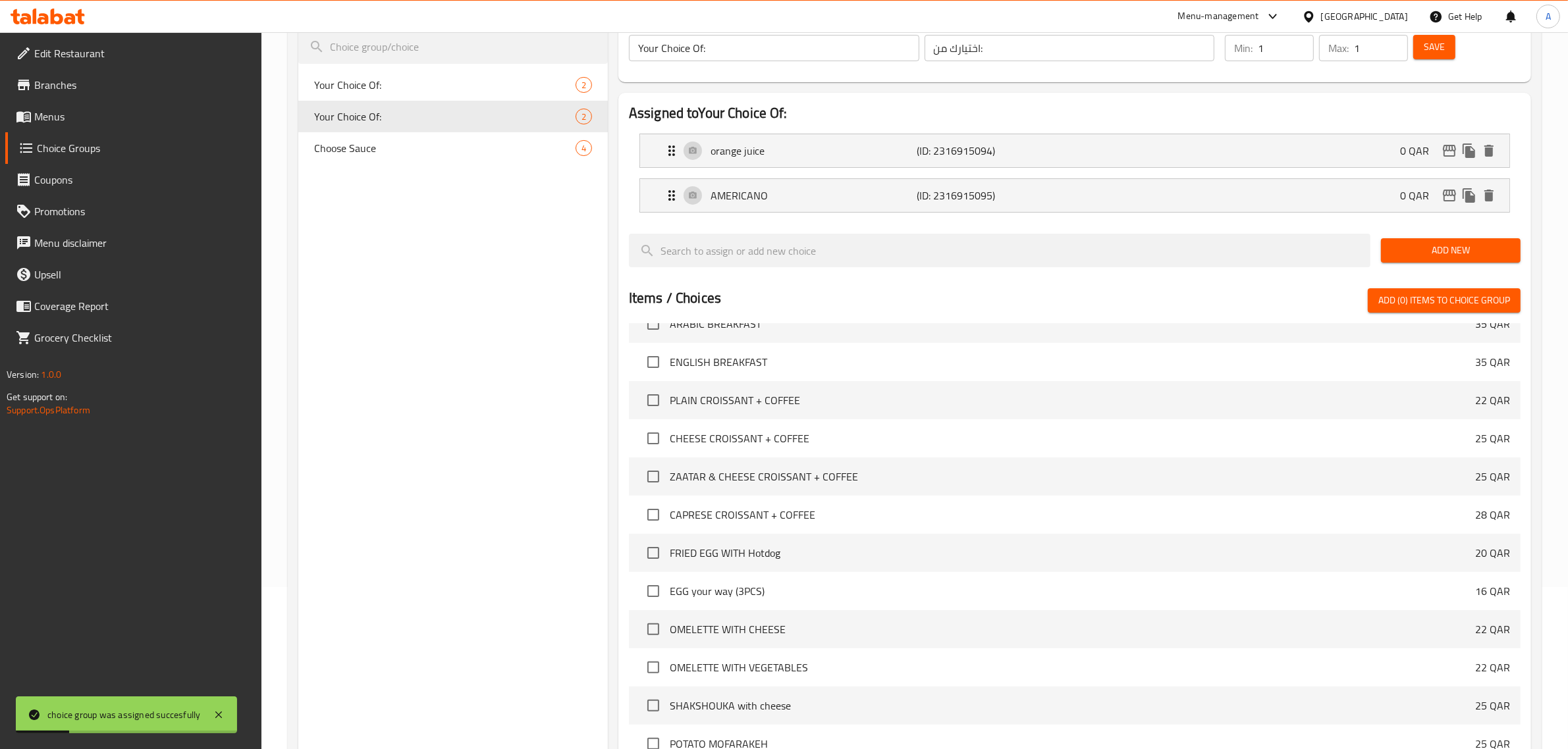
scroll to position [0, 0]
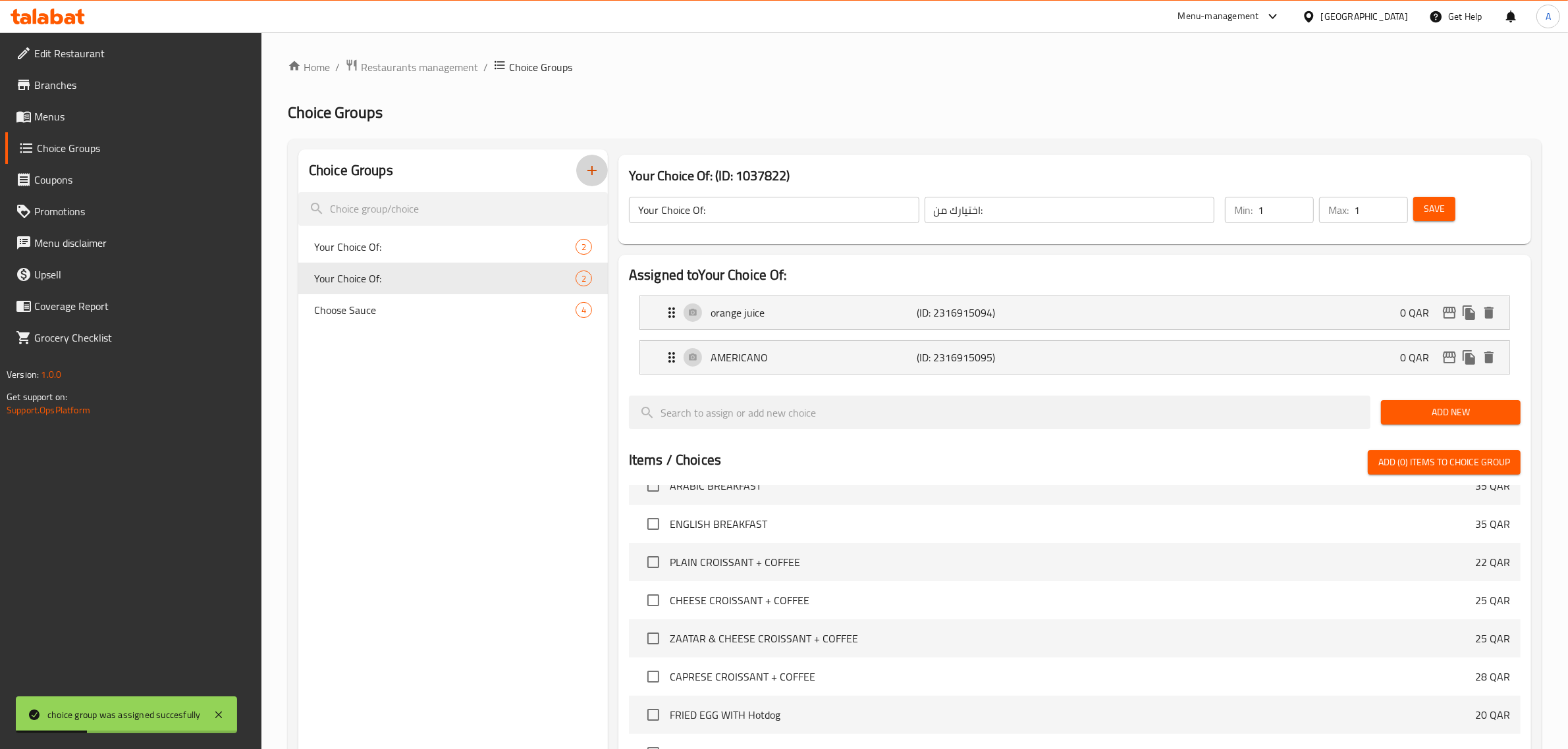
click at [592, 169] on icon "button" at bounding box center [593, 171] width 9 height 9
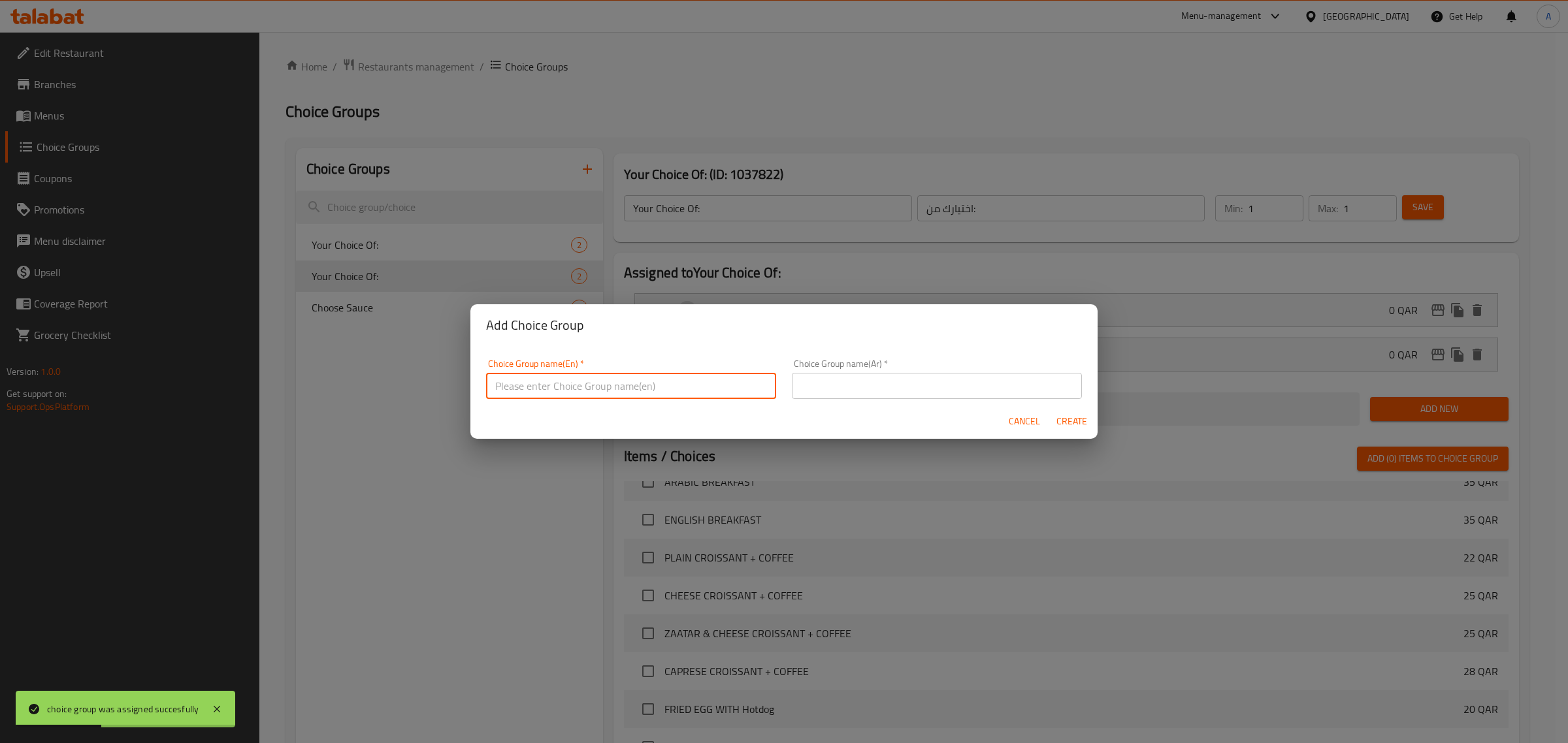
click at [624, 397] on input "text" at bounding box center [631, 385] width 290 height 26
type input "Your Choice Of Egg"
click at [615, 384] on input "Your Choice Of Egg" at bounding box center [631, 385] width 290 height 26
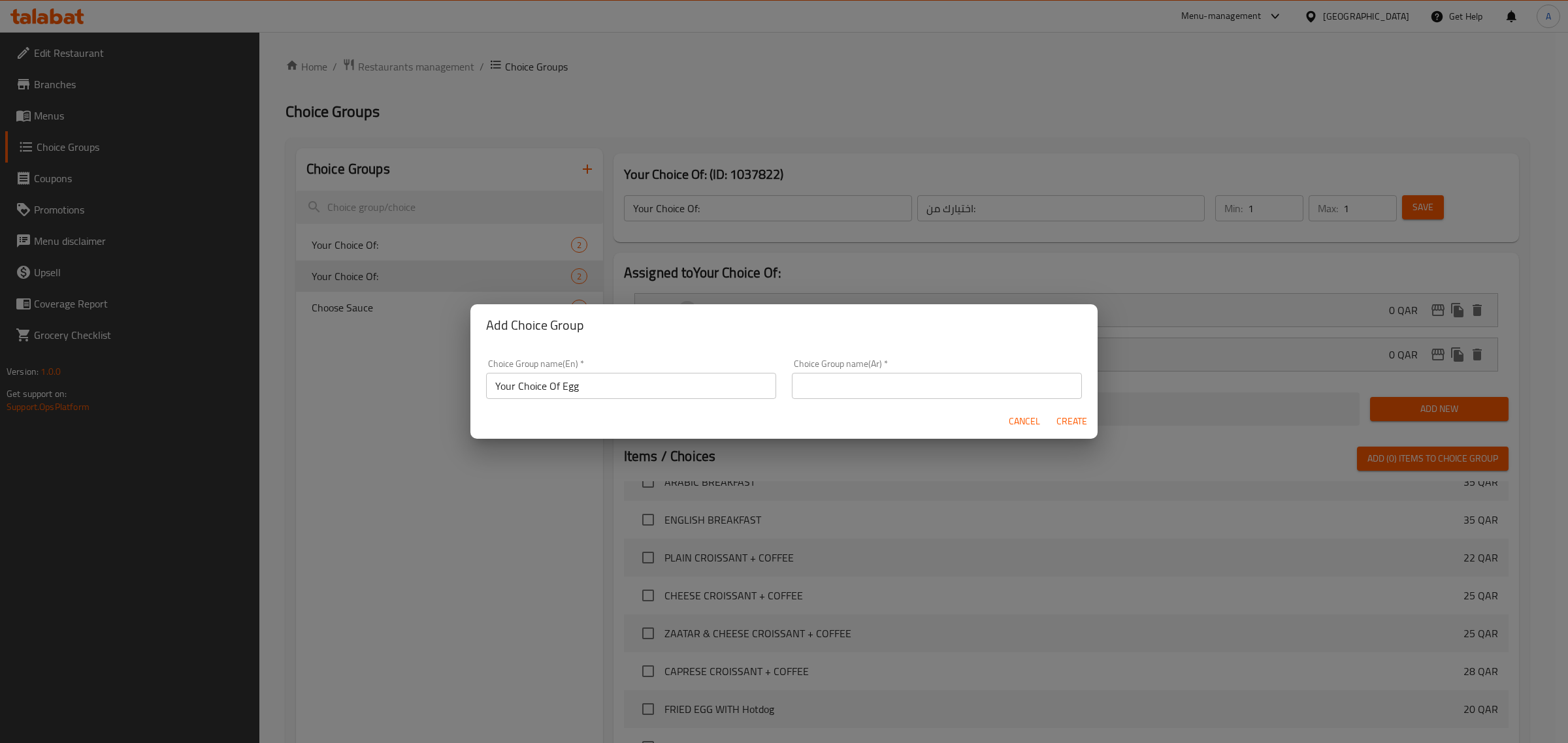
click at [913, 390] on input "text" at bounding box center [937, 385] width 290 height 26
paste input "اختيارك من البيض"
type input "اختيارك من البيض"
click at [1070, 417] on span "Create" at bounding box center [1071, 421] width 31 height 16
type input "Your Choice Of Egg"
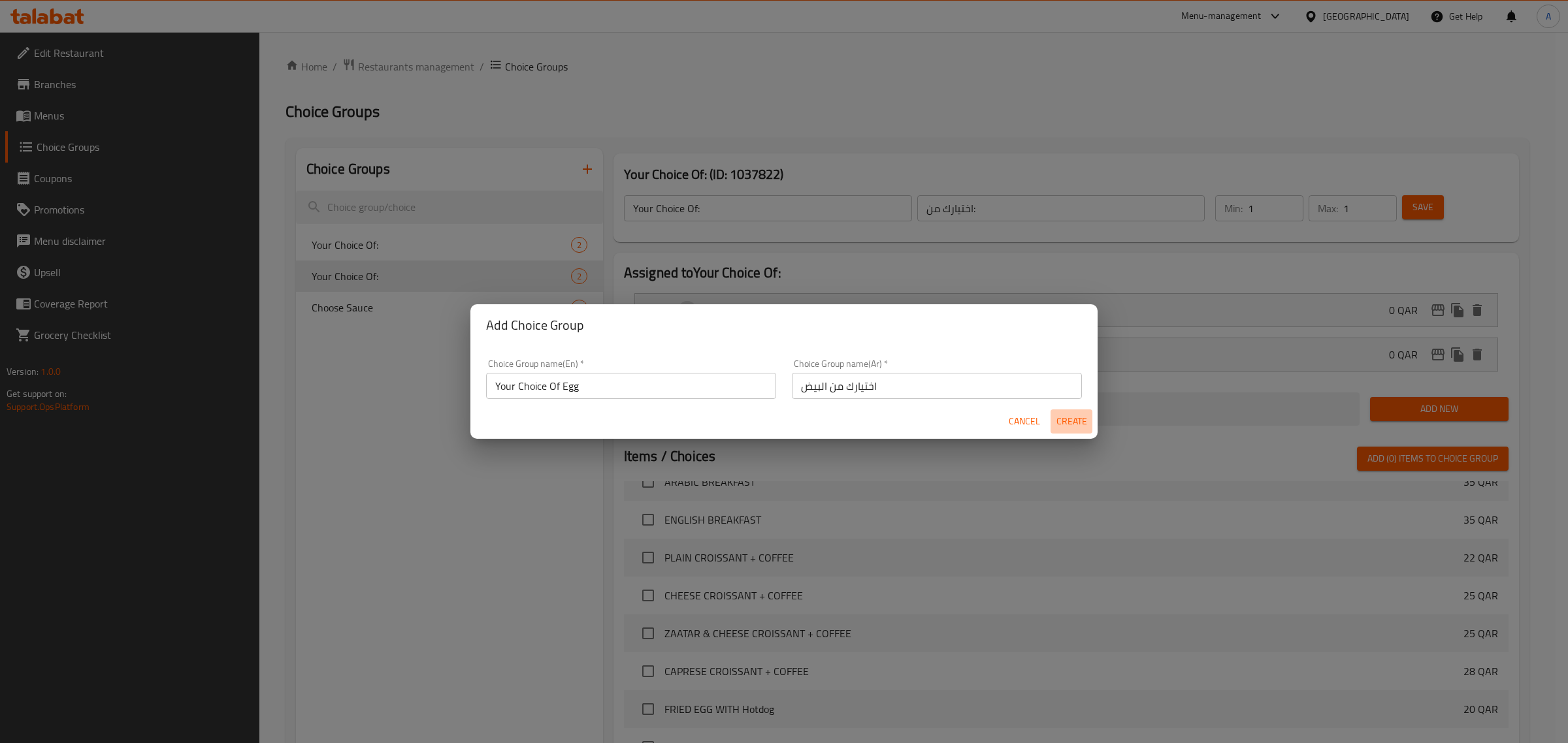
type input "اختيارك من البيض"
type input "0"
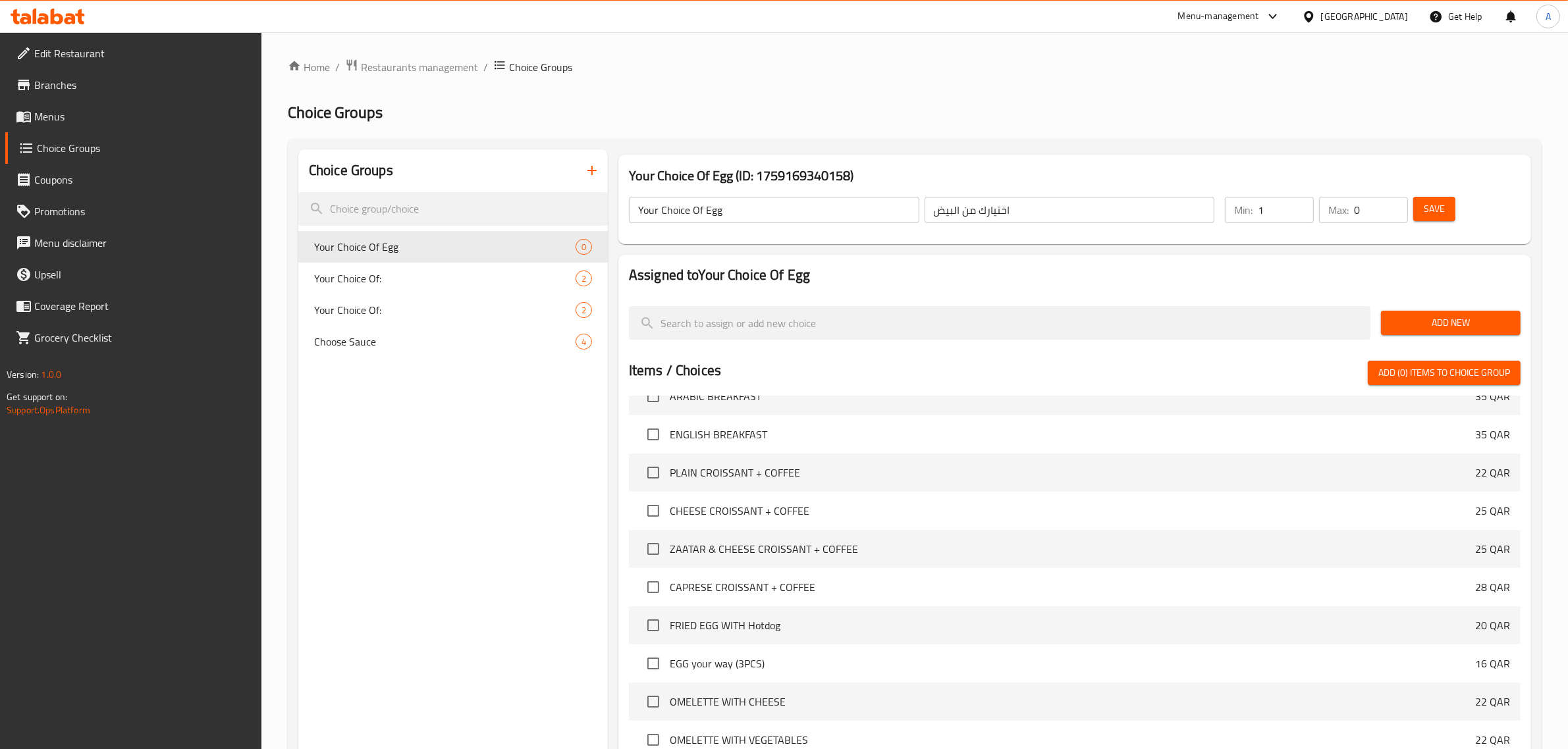
type input "1"
click at [1304, 206] on input "1" at bounding box center [1286, 210] width 56 height 26
type input "1"
click at [1395, 202] on input "1" at bounding box center [1381, 210] width 54 height 26
click at [1422, 321] on span "Add New" at bounding box center [1451, 323] width 119 height 17
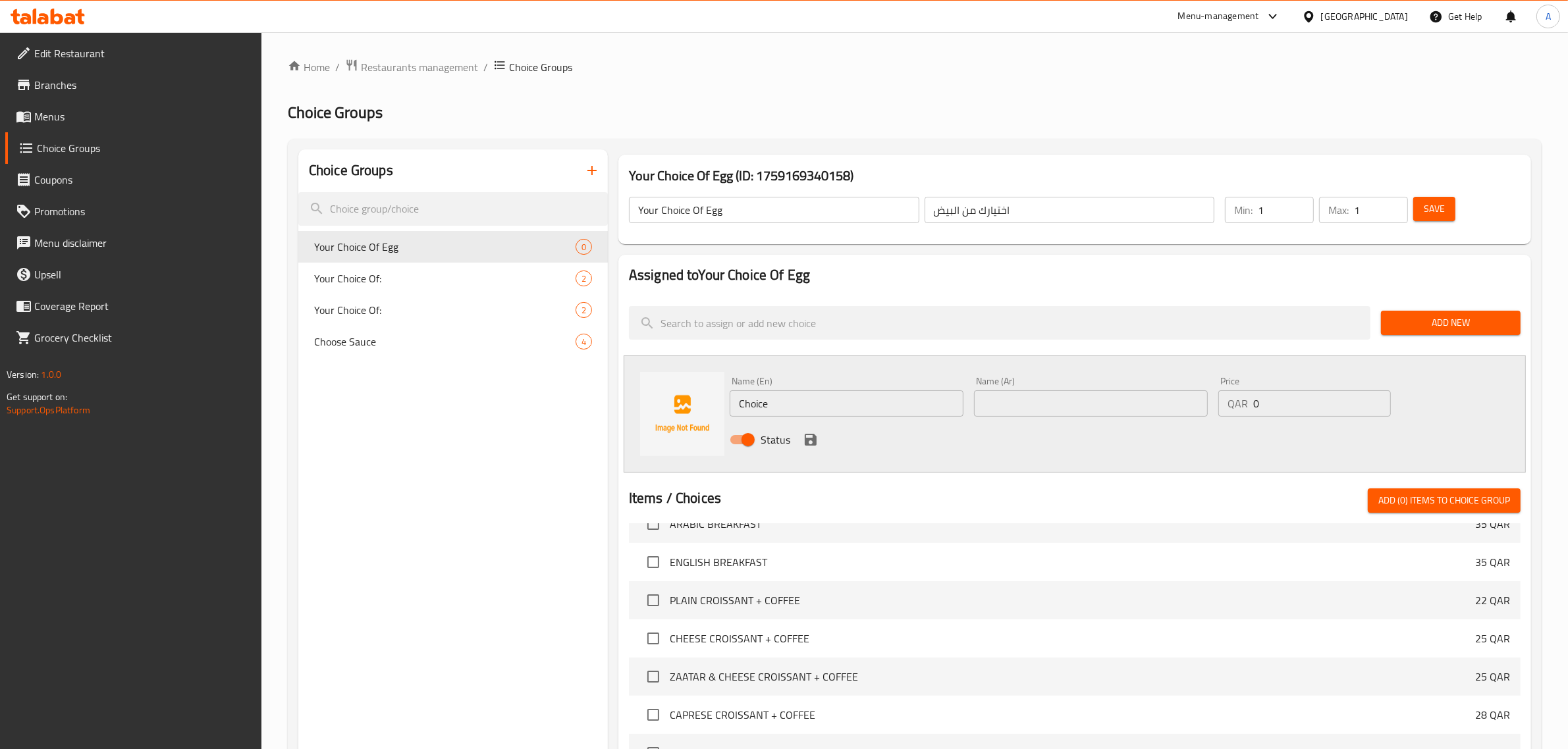
click at [858, 396] on input "Choice" at bounding box center [846, 403] width 234 height 26
paste input "SUN SIDE UP"
type input "SUN SIDE UP"
click at [1028, 396] on input "text" at bounding box center [1091, 403] width 234 height 26
type input "عيون"
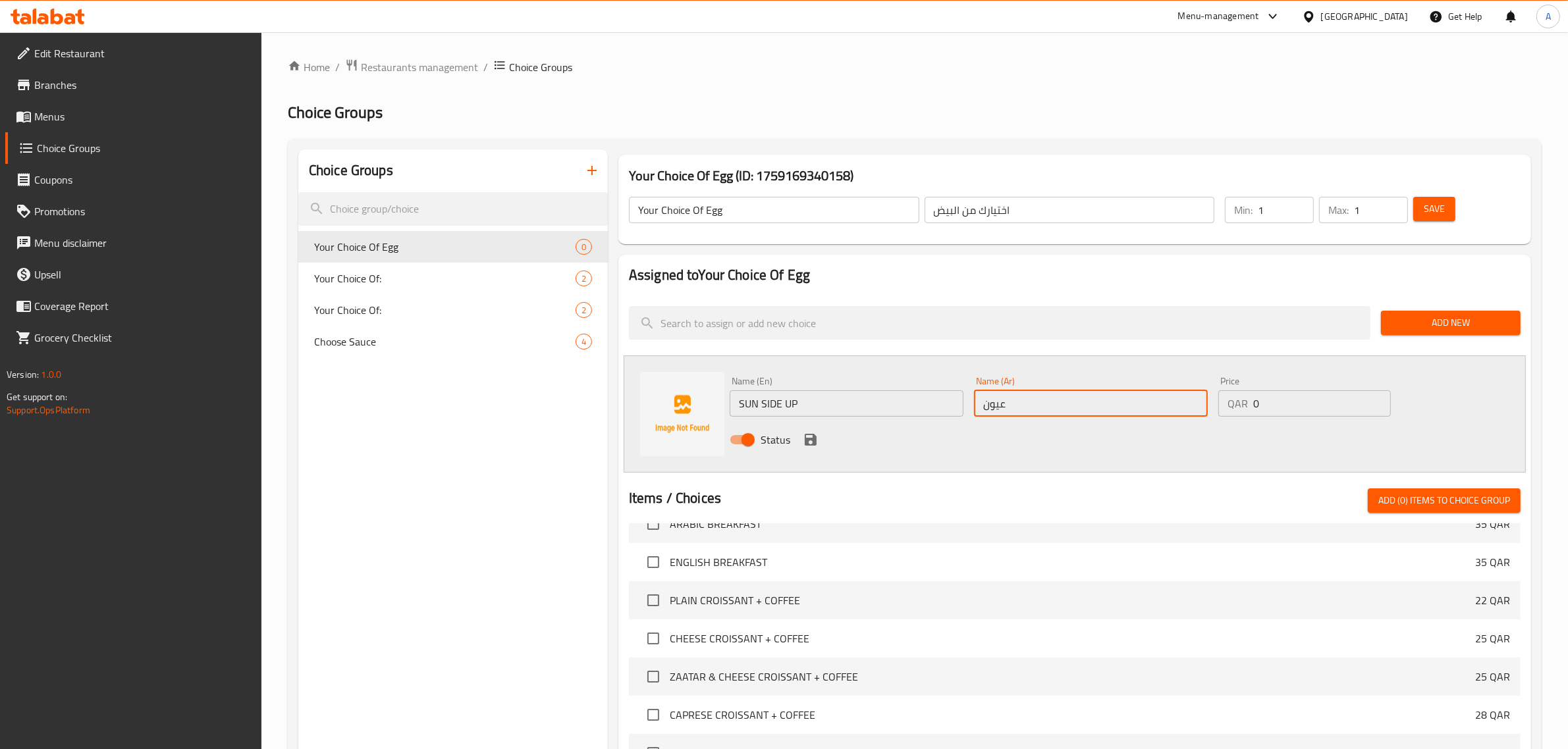
click at [808, 441] on icon "save" at bounding box center [810, 440] width 12 height 12
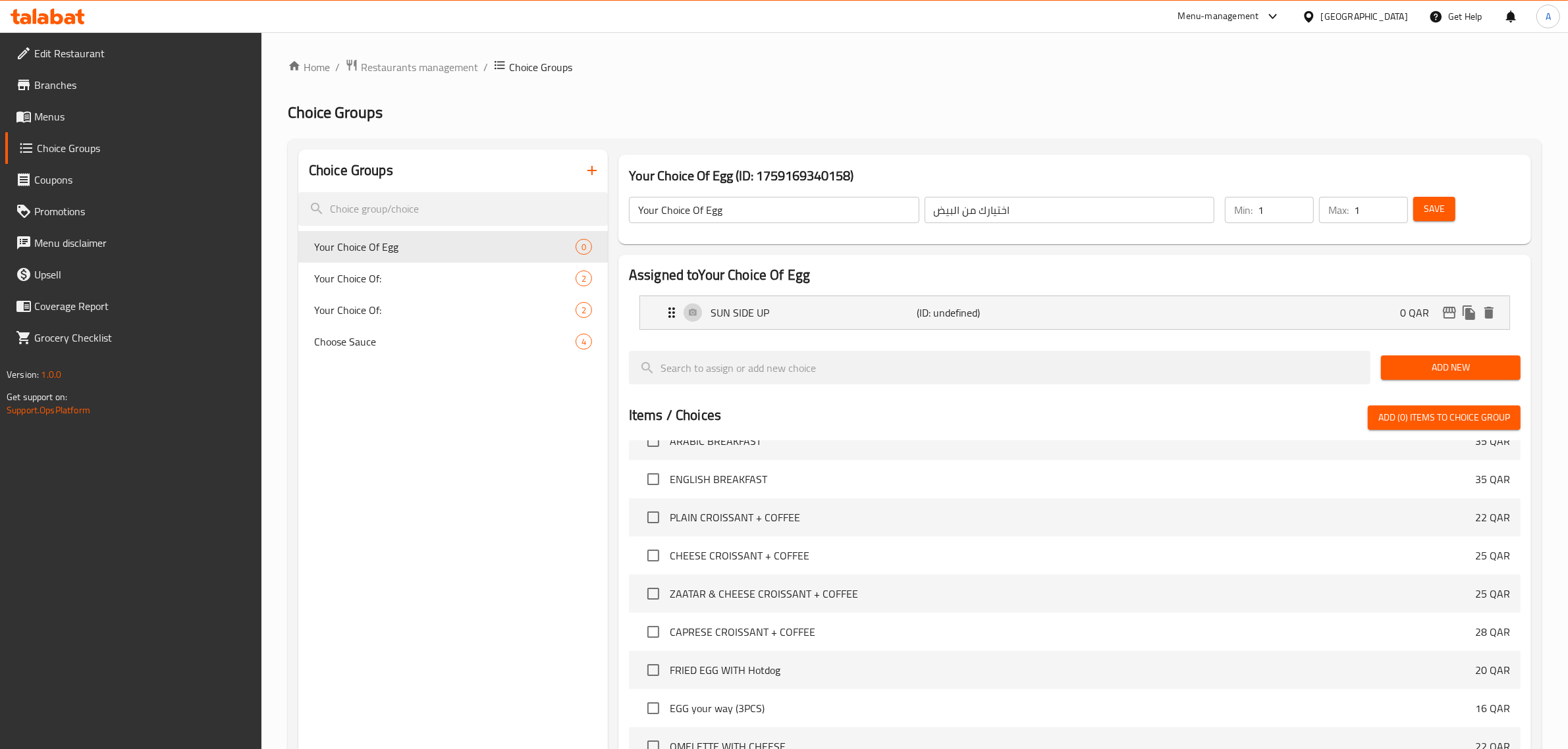
click at [1436, 373] on span "Add New" at bounding box center [1451, 368] width 119 height 17
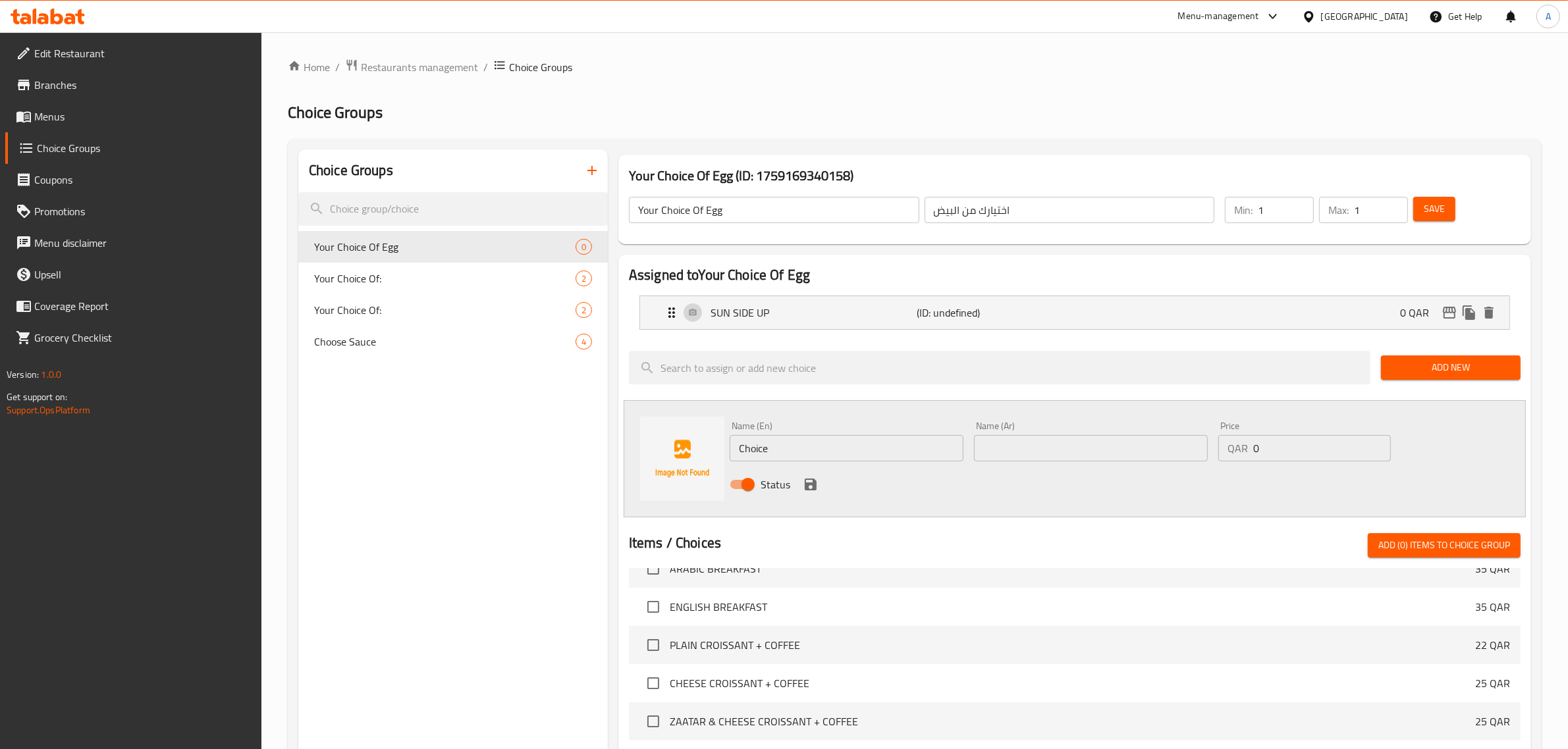
click at [844, 448] on input "Choice" at bounding box center [846, 448] width 234 height 26
paste input "SCRAMBLE"
type input "SCRAMBLE"
click at [1064, 449] on input "text" at bounding box center [1091, 448] width 234 height 26
type input "مخفوق"
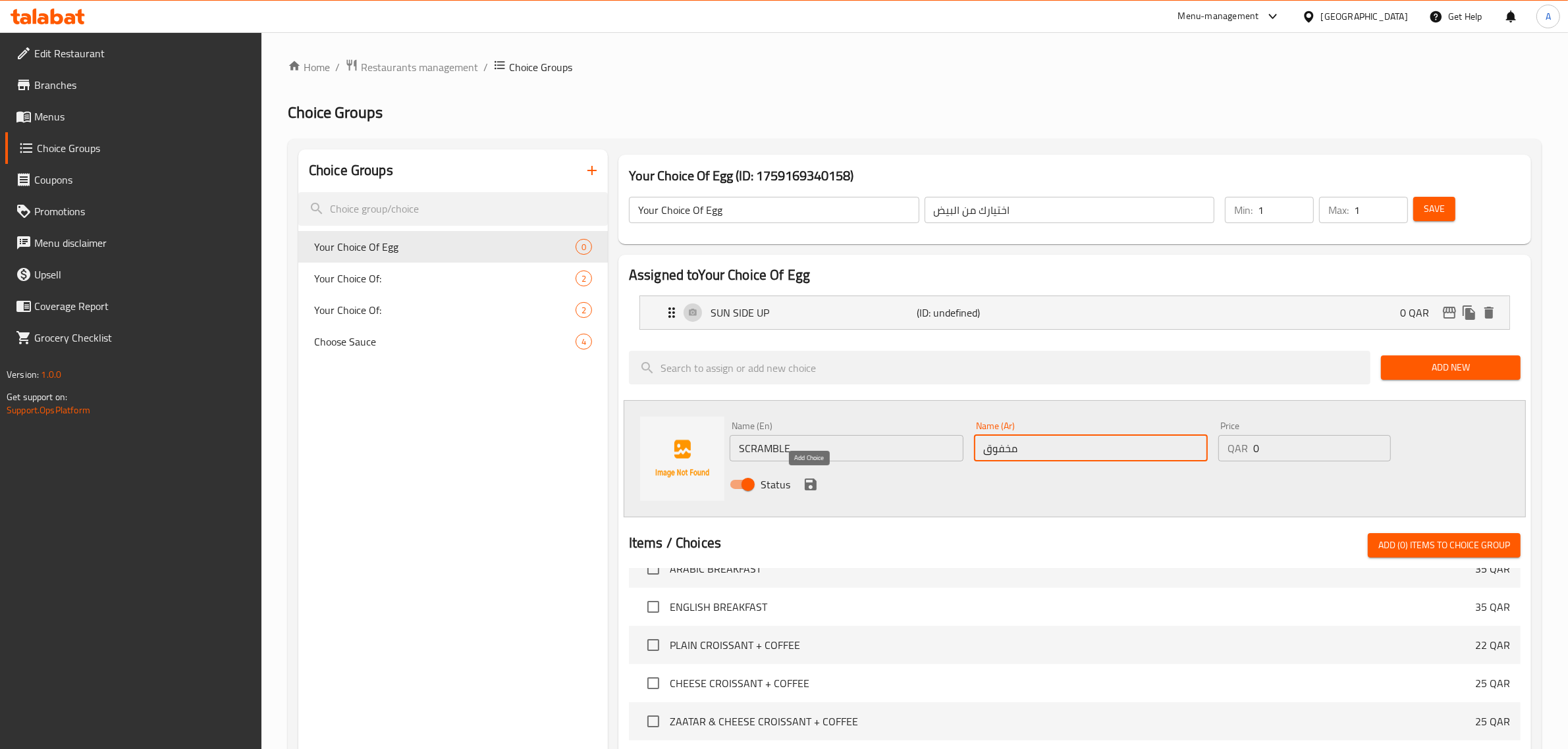
click at [815, 478] on icon "save" at bounding box center [811, 485] width 16 height 16
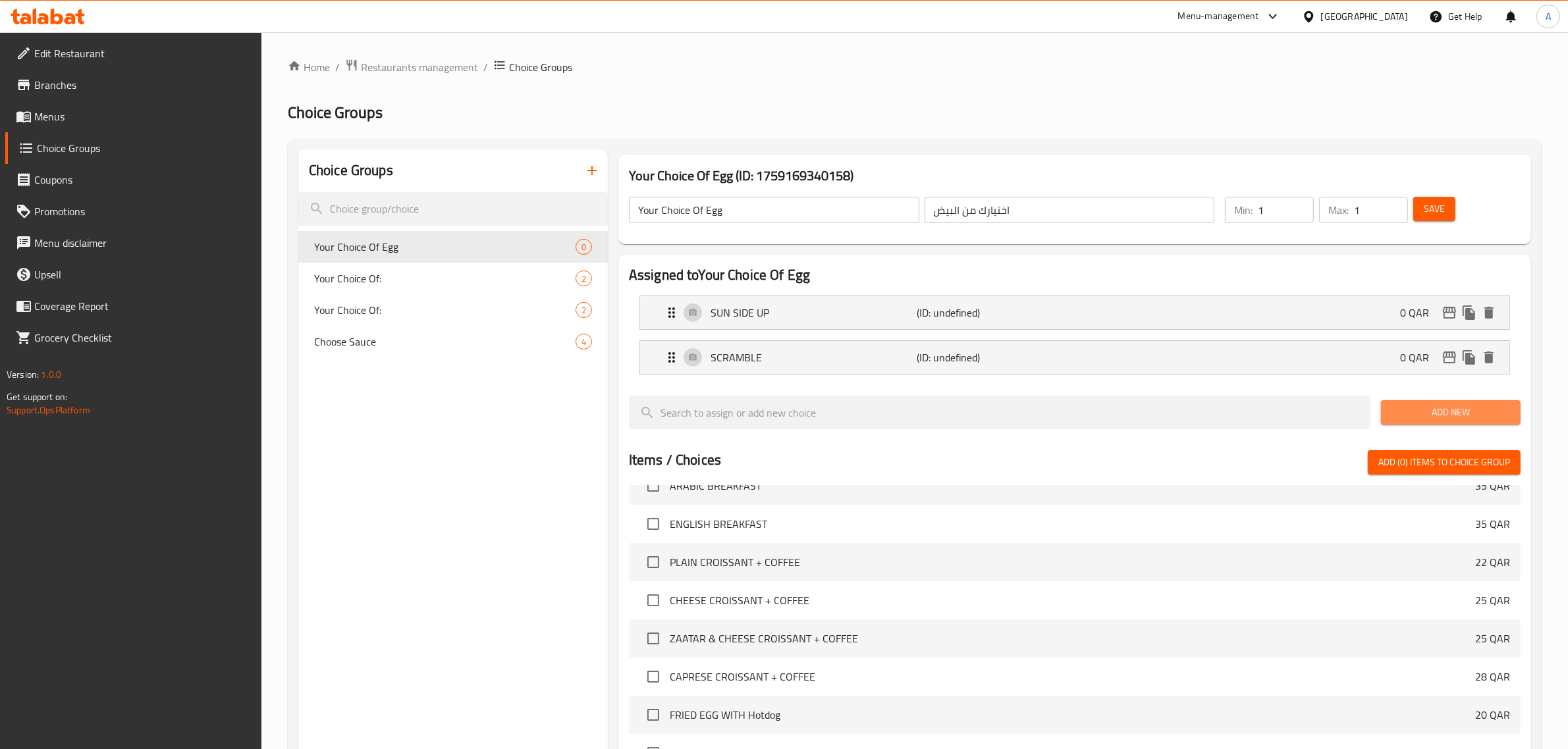
click at [1437, 414] on span "Add New" at bounding box center [1451, 412] width 119 height 17
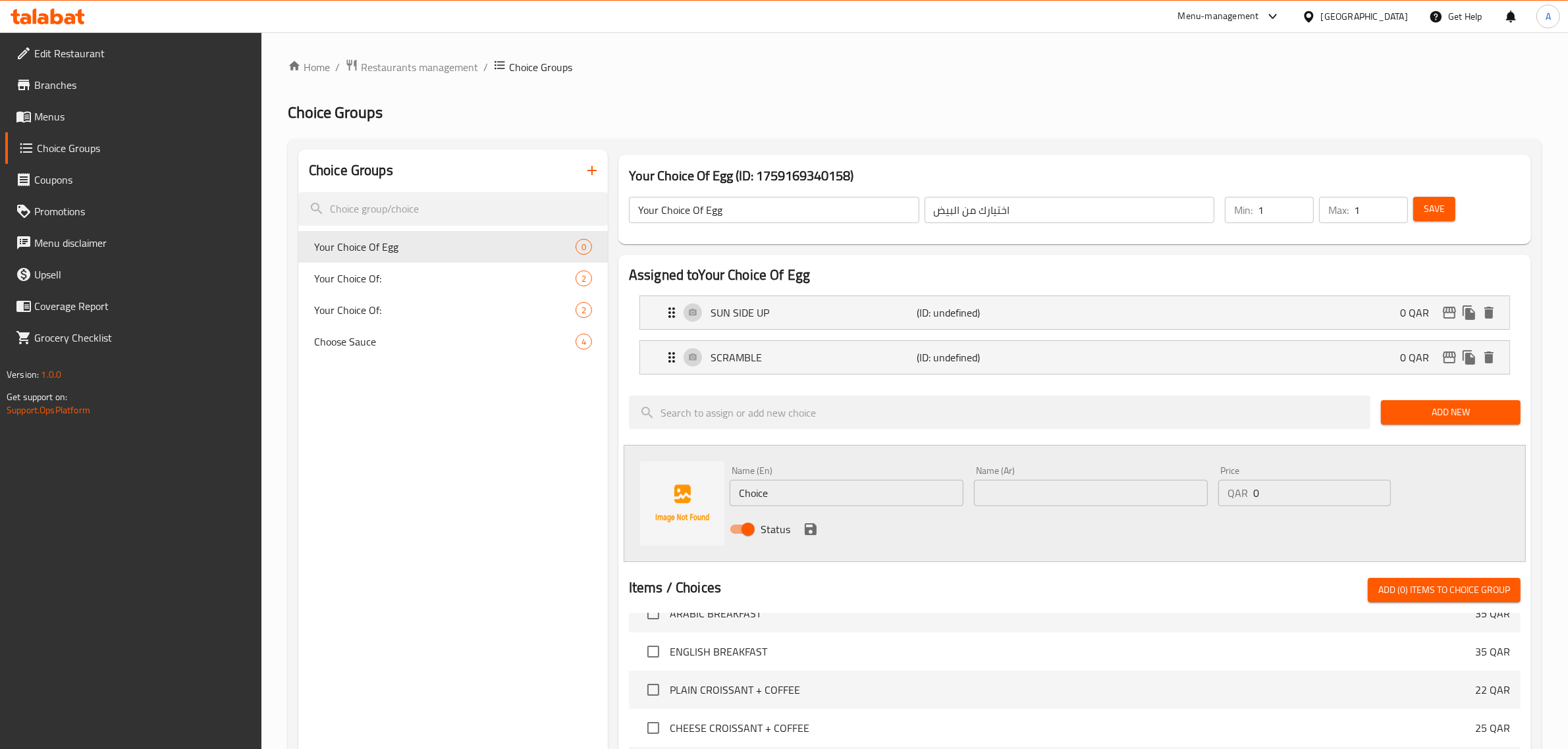
click at [1048, 509] on div "Name (Ar) Name (Ar)" at bounding box center [1091, 486] width 244 height 51
click at [1032, 488] on input "text" at bounding box center [1091, 493] width 234 height 26
paste input "أومليت سادة"
type input "أومليت سادة"
click at [809, 499] on input "Choice" at bounding box center [846, 493] width 234 height 26
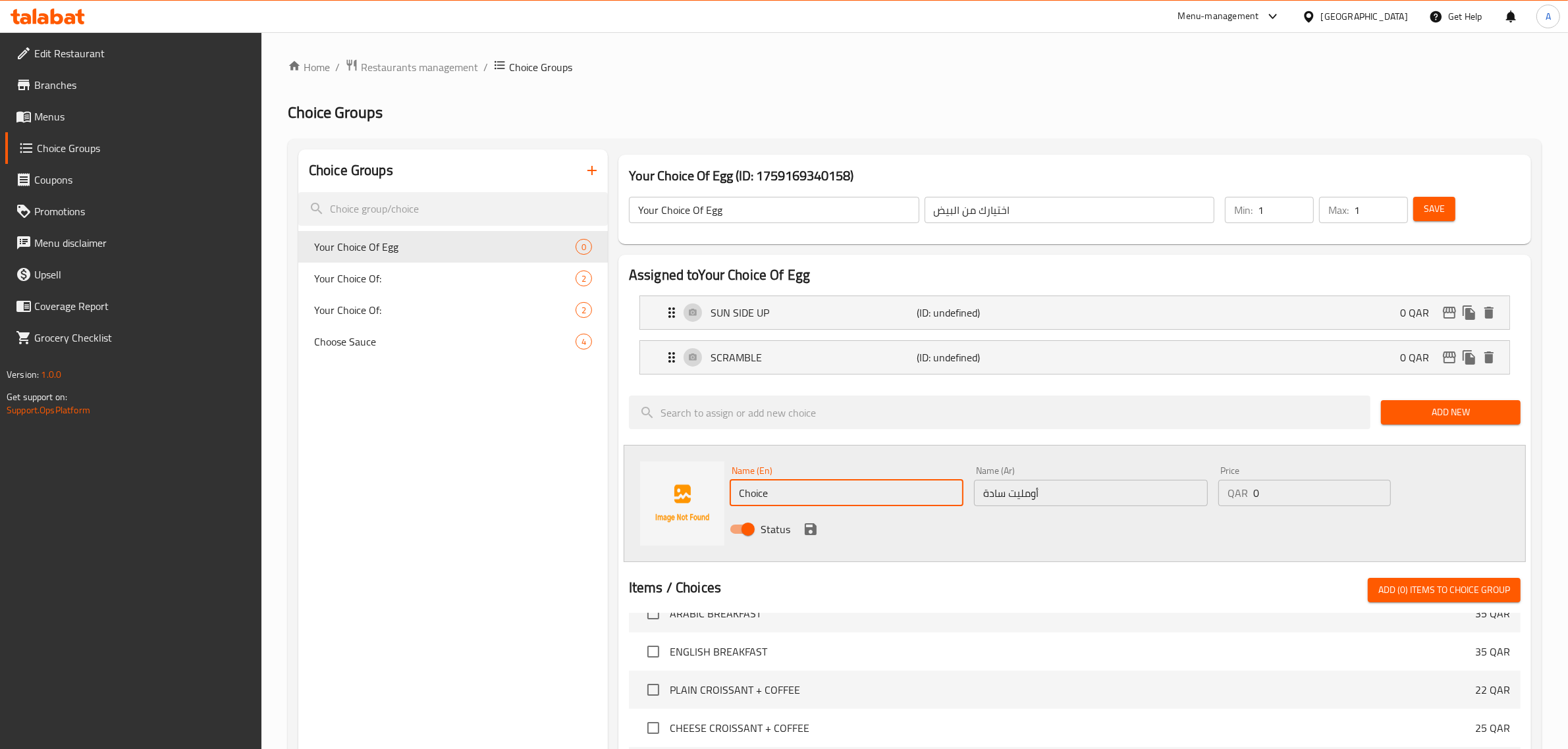
paste input "PLAIN OMELETTE"
type input "PLAIN OMELETTE"
click at [812, 520] on button "save" at bounding box center [810, 529] width 20 height 20
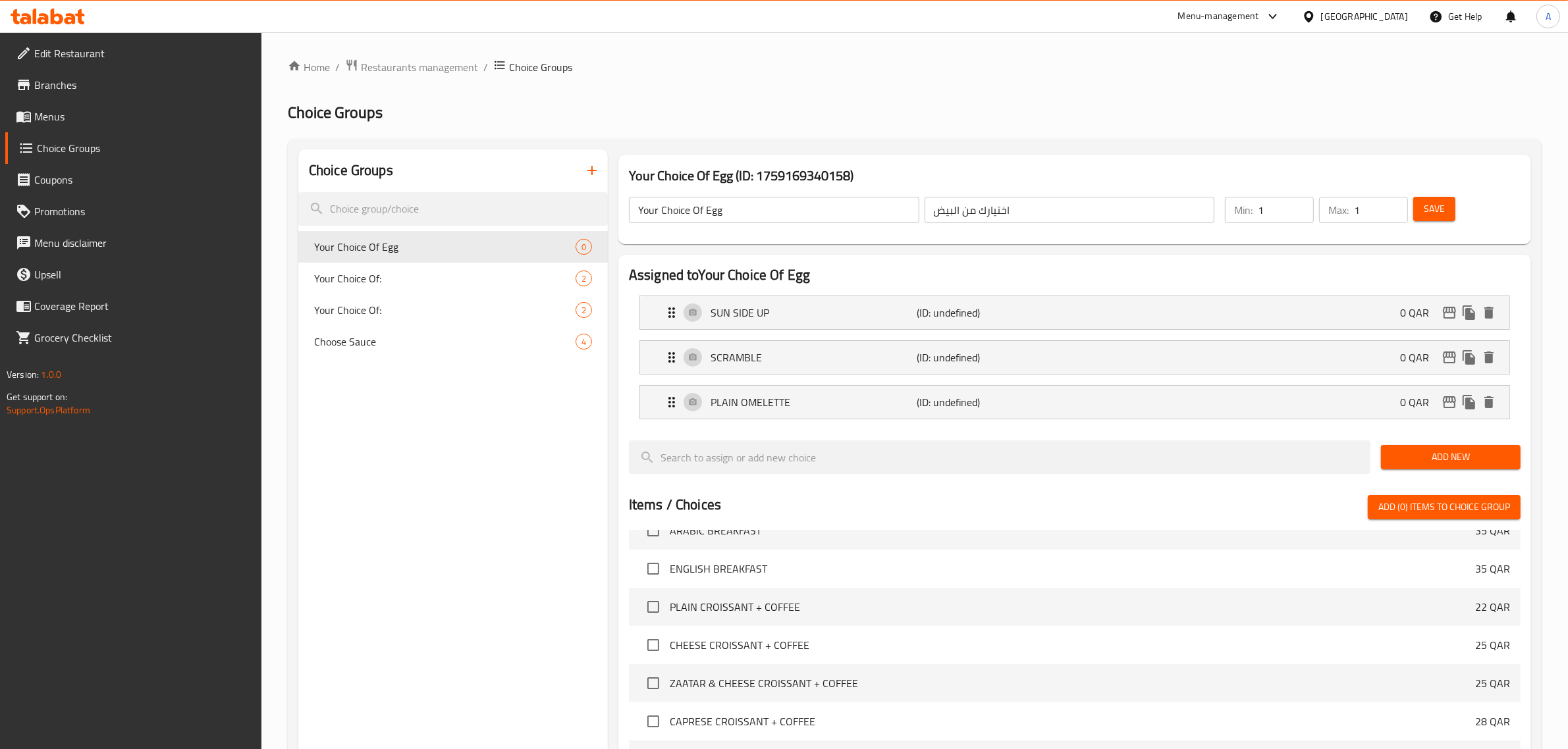
click at [1474, 448] on button "Add New" at bounding box center [1451, 457] width 140 height 25
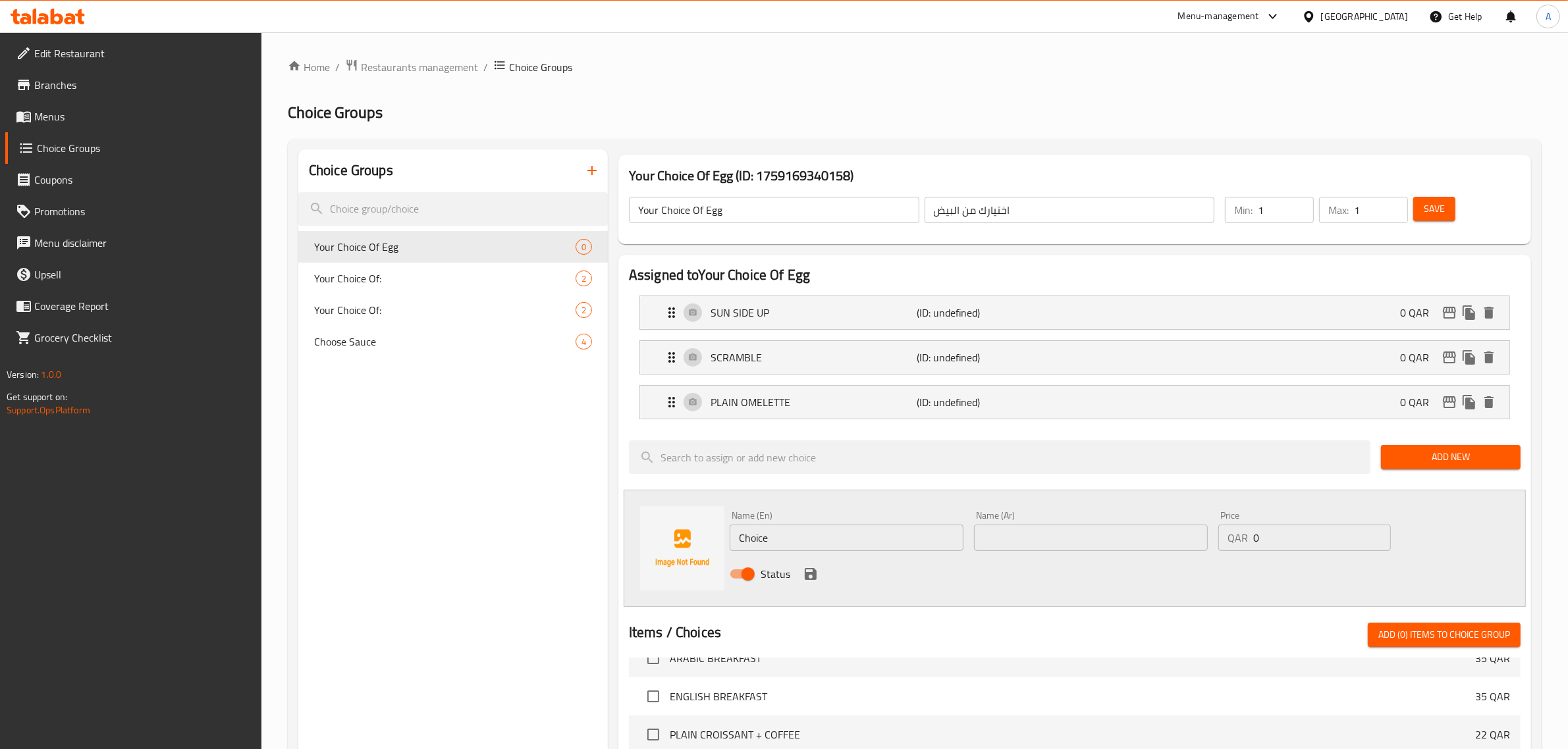
click at [1068, 533] on input "text" at bounding box center [1091, 538] width 234 height 26
paste input "مسلوق"
type input "مسلوق"
click at [810, 544] on input "Choice" at bounding box center [846, 538] width 234 height 26
paste input "BOILED"
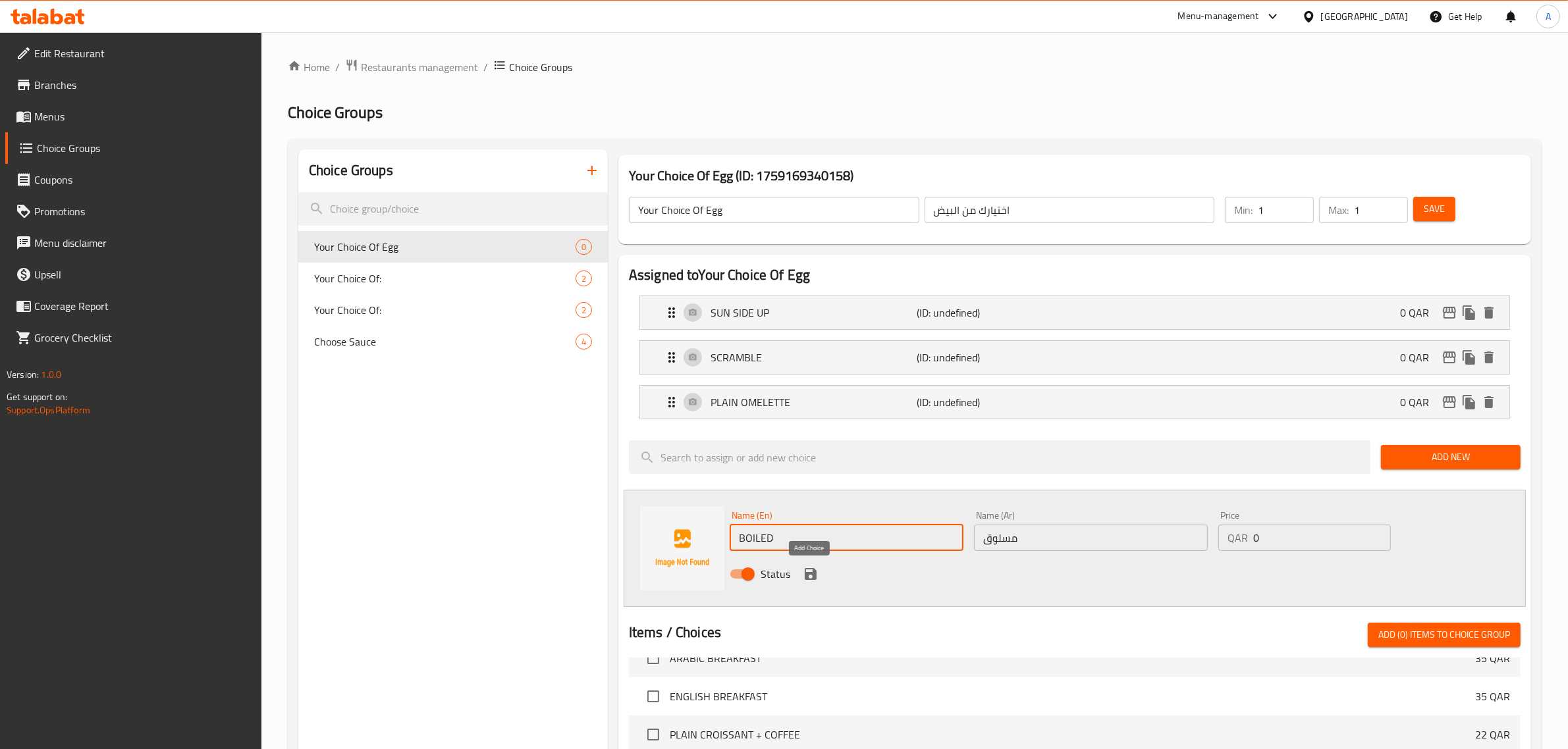
type input "BOILED"
click at [805, 581] on icon "save" at bounding box center [811, 574] width 16 height 16
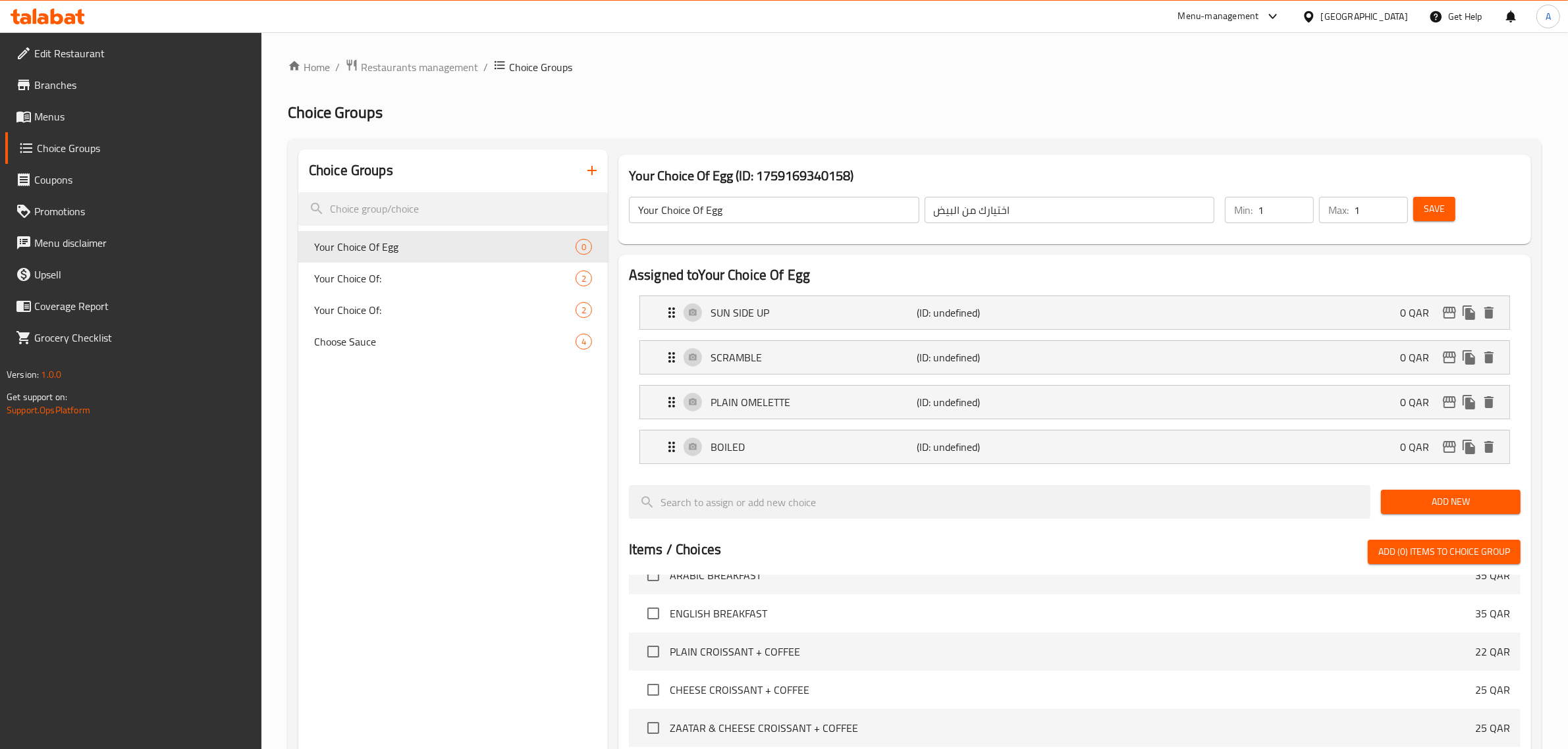
click at [1438, 205] on span "Save" at bounding box center [1434, 209] width 21 height 17
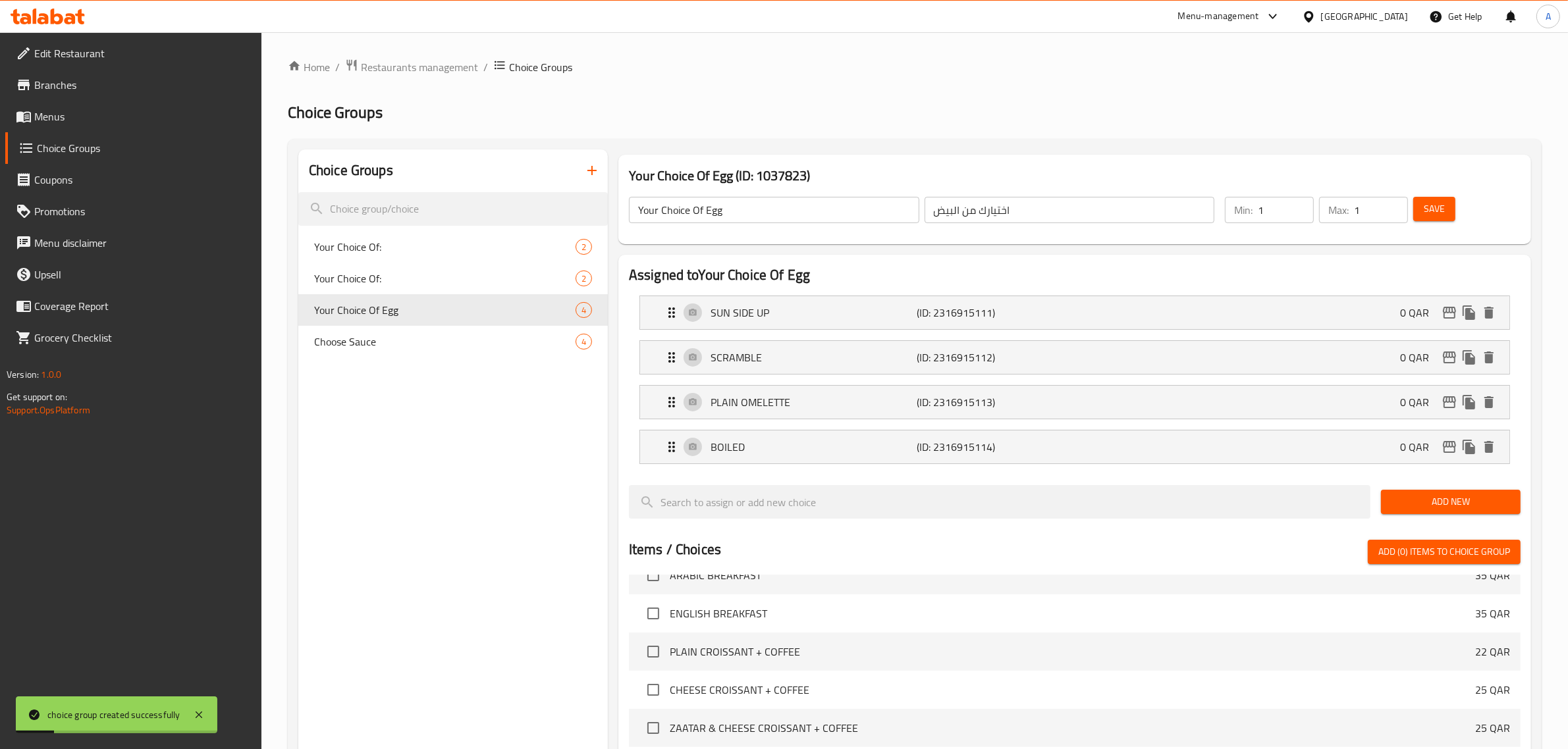
click at [422, 581] on div "Choice Groups Your Choice Of: 2 Your Choice Of: 2 Your Choice Of Egg 4 Choose S…" at bounding box center [453, 641] width 309 height 983
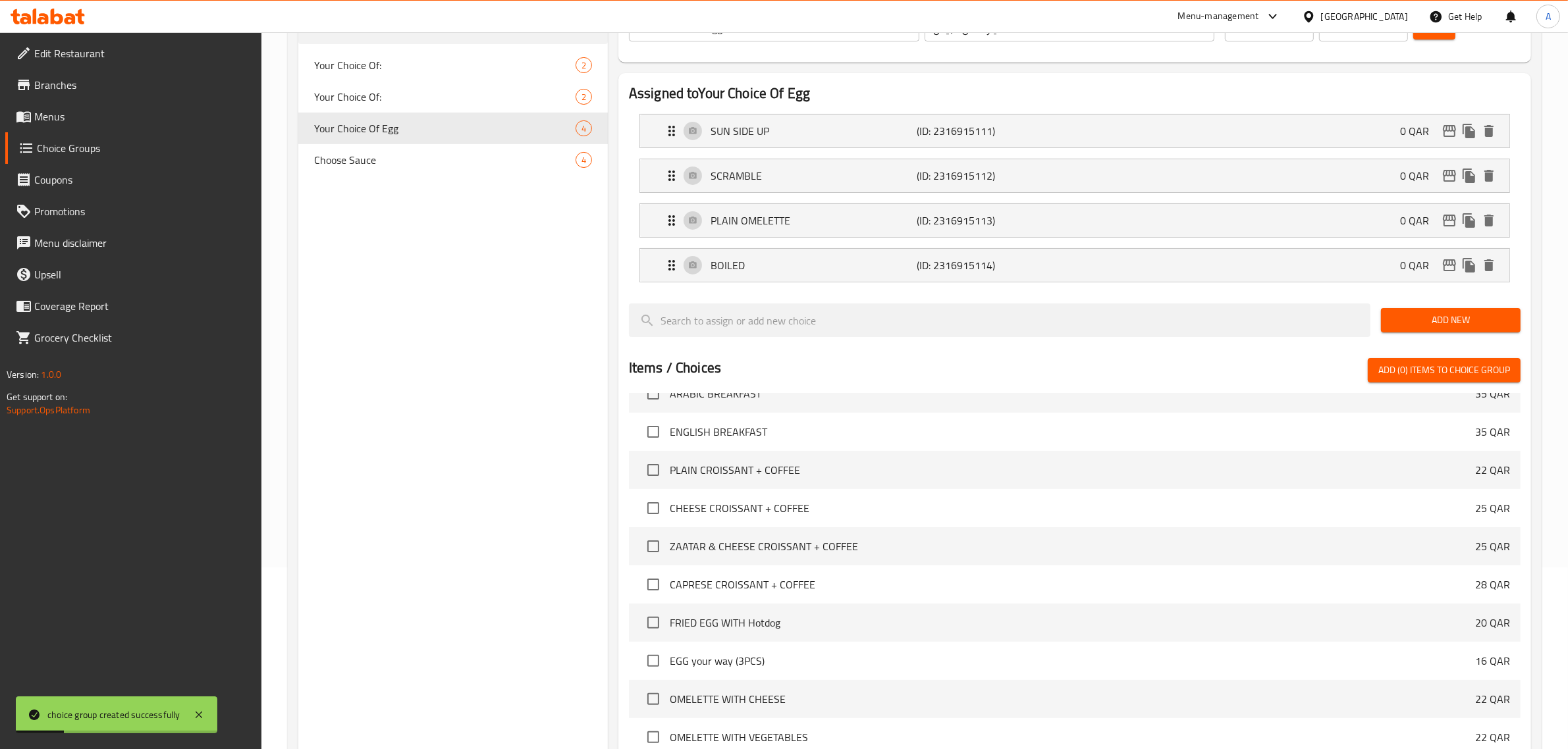
scroll to position [422, 0]
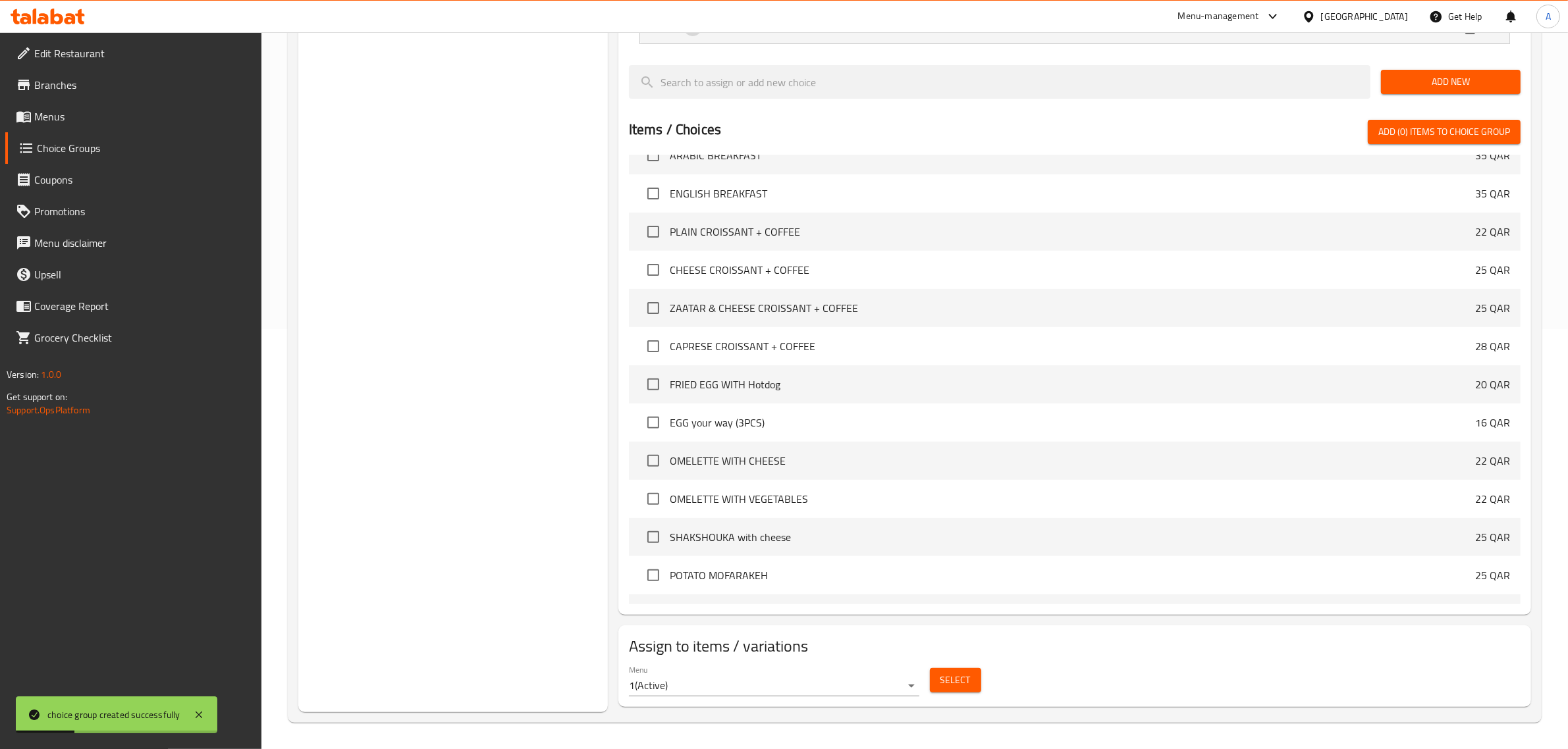
click at [957, 679] on span "Select" at bounding box center [956, 680] width 30 height 17
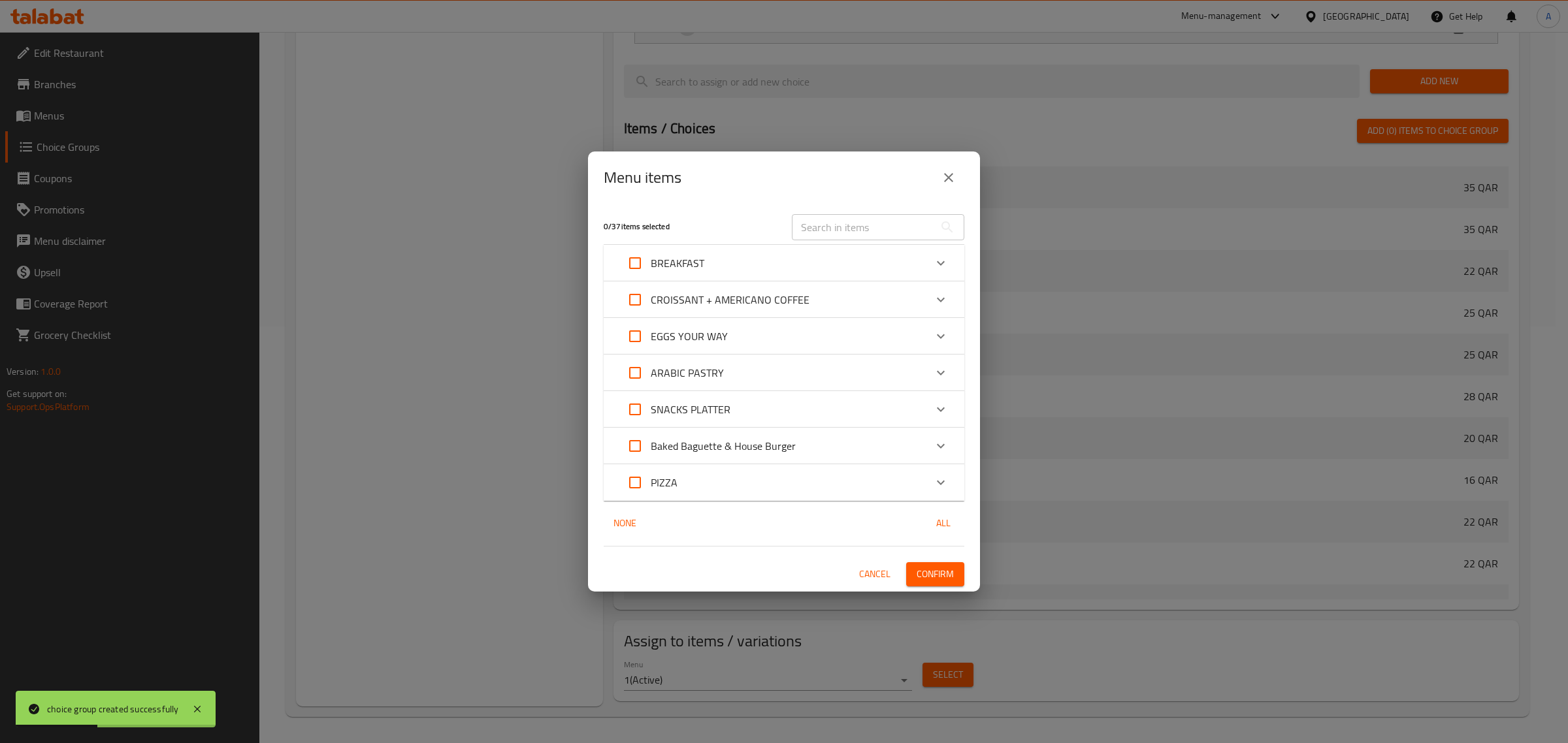
click at [825, 225] on input "text" at bounding box center [863, 227] width 143 height 26
paste input "EGG your way (3PCS)"
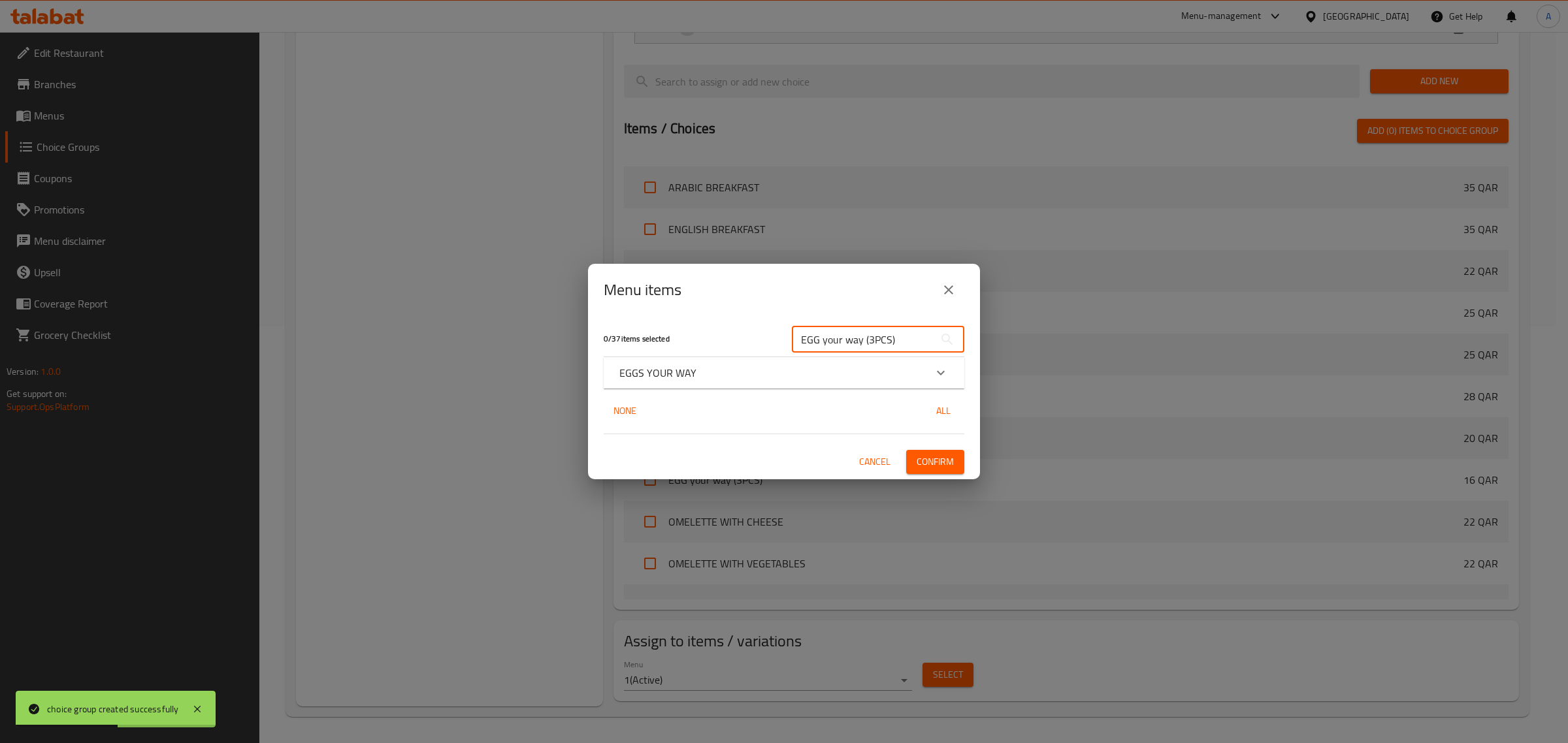
type input "EGG your way (3PCS)"
click at [676, 367] on p "EGGS YOUR WAY" at bounding box center [658, 373] width 77 height 16
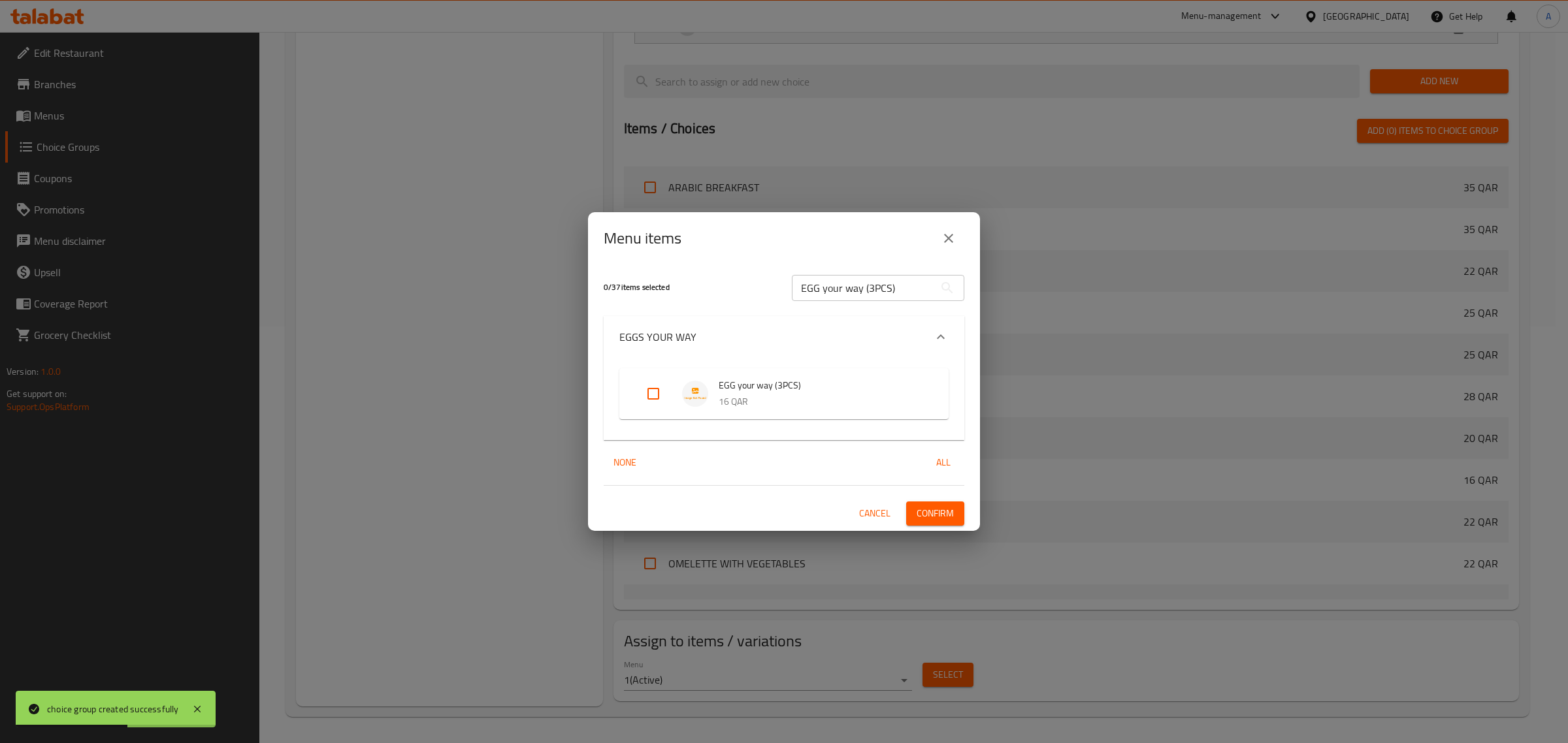
click at [680, 403] on div "Expand" at bounding box center [664, 394] width 37 height 31
click at [673, 402] on div "Expand" at bounding box center [664, 394] width 37 height 31
click at [651, 387] on input "Expand" at bounding box center [654, 394] width 31 height 31
checkbox input "true"
click at [939, 515] on span "Confirm" at bounding box center [935, 513] width 37 height 16
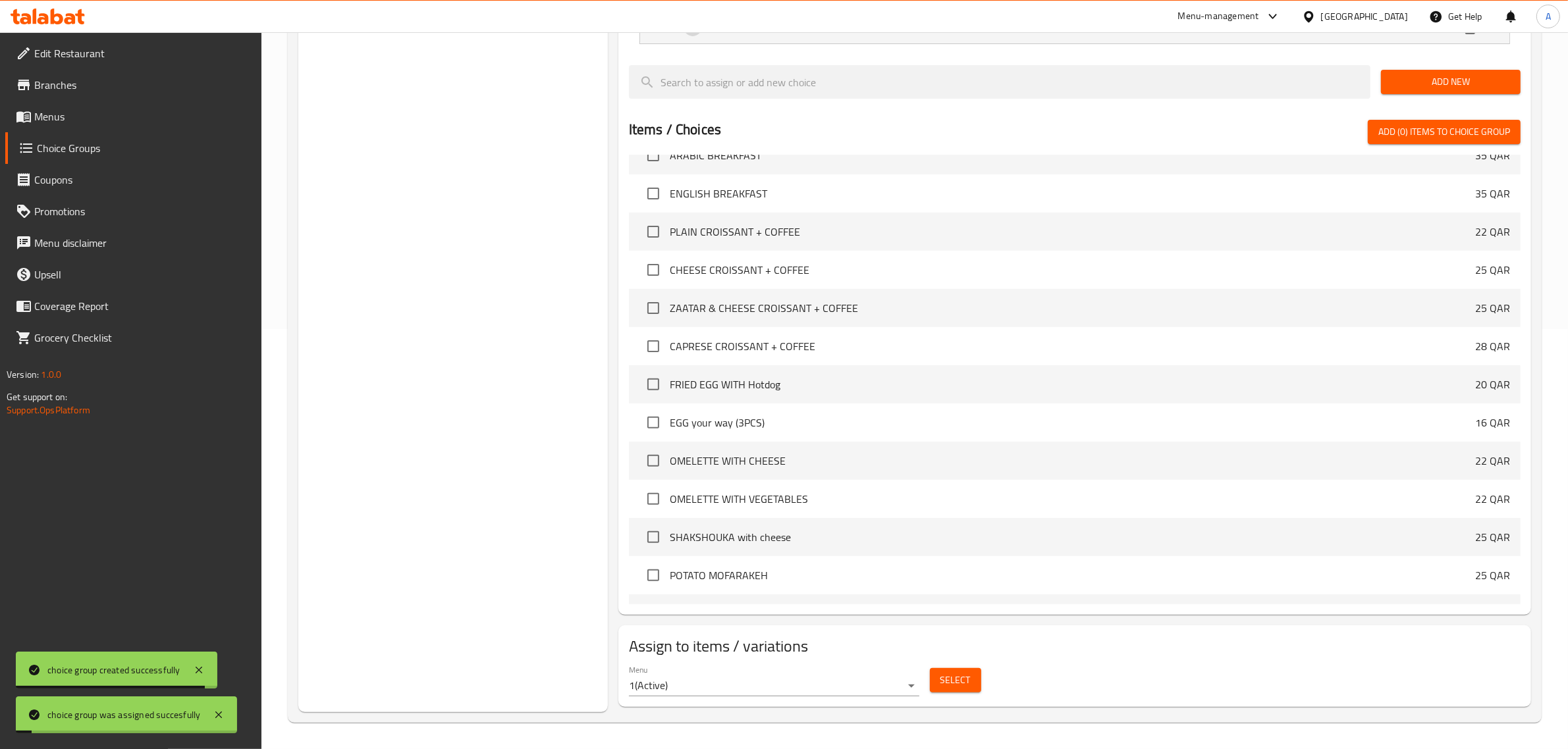
click at [427, 376] on div "Choice Groups Your Choice Of: 2 Your Choice Of: 2 Your Choice Of Egg 4 Choose S…" at bounding box center [453, 221] width 309 height 983
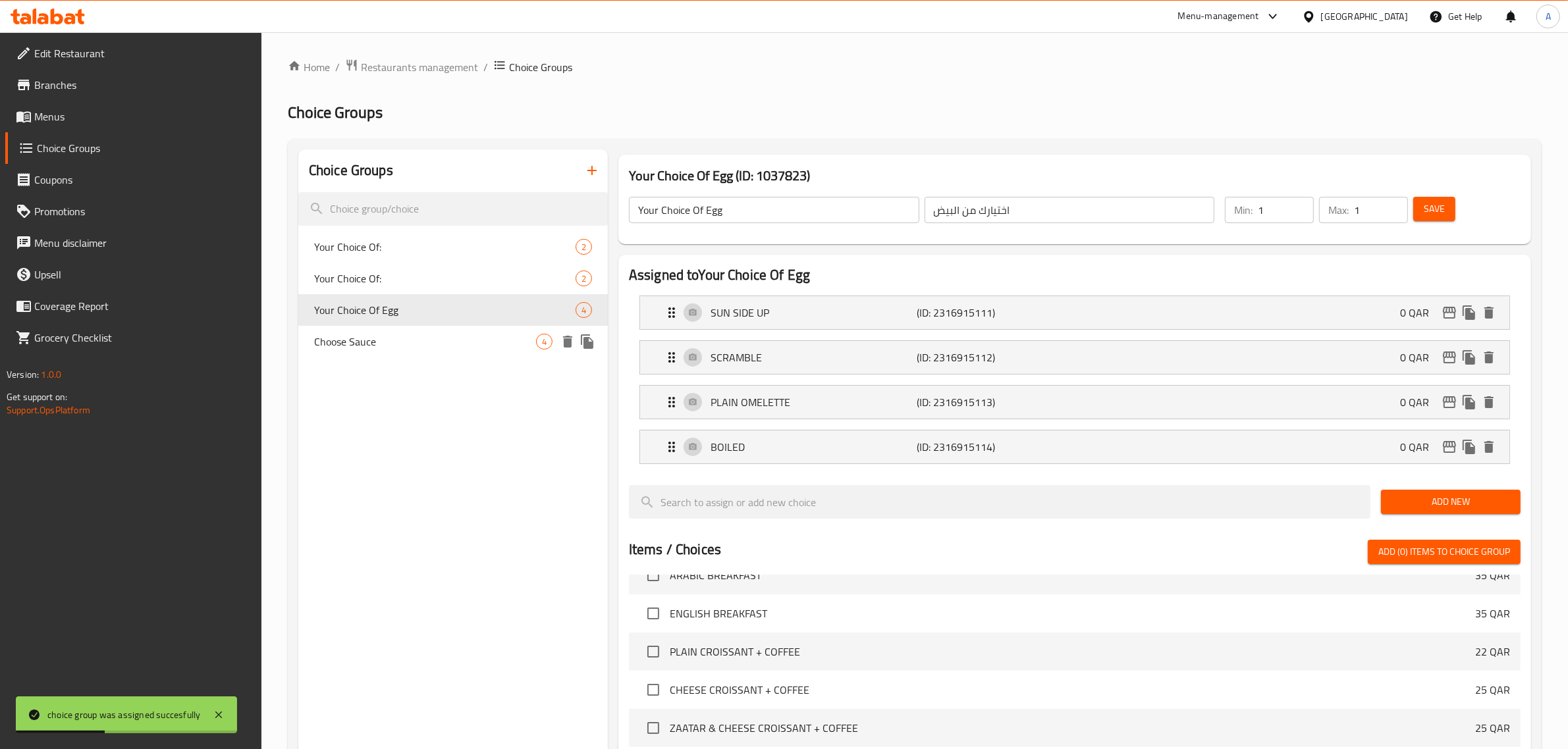
click at [442, 334] on span "Choose Sauce" at bounding box center [425, 342] width 222 height 16
type input "Choose Sauce"
type input "اختر الصلصة"
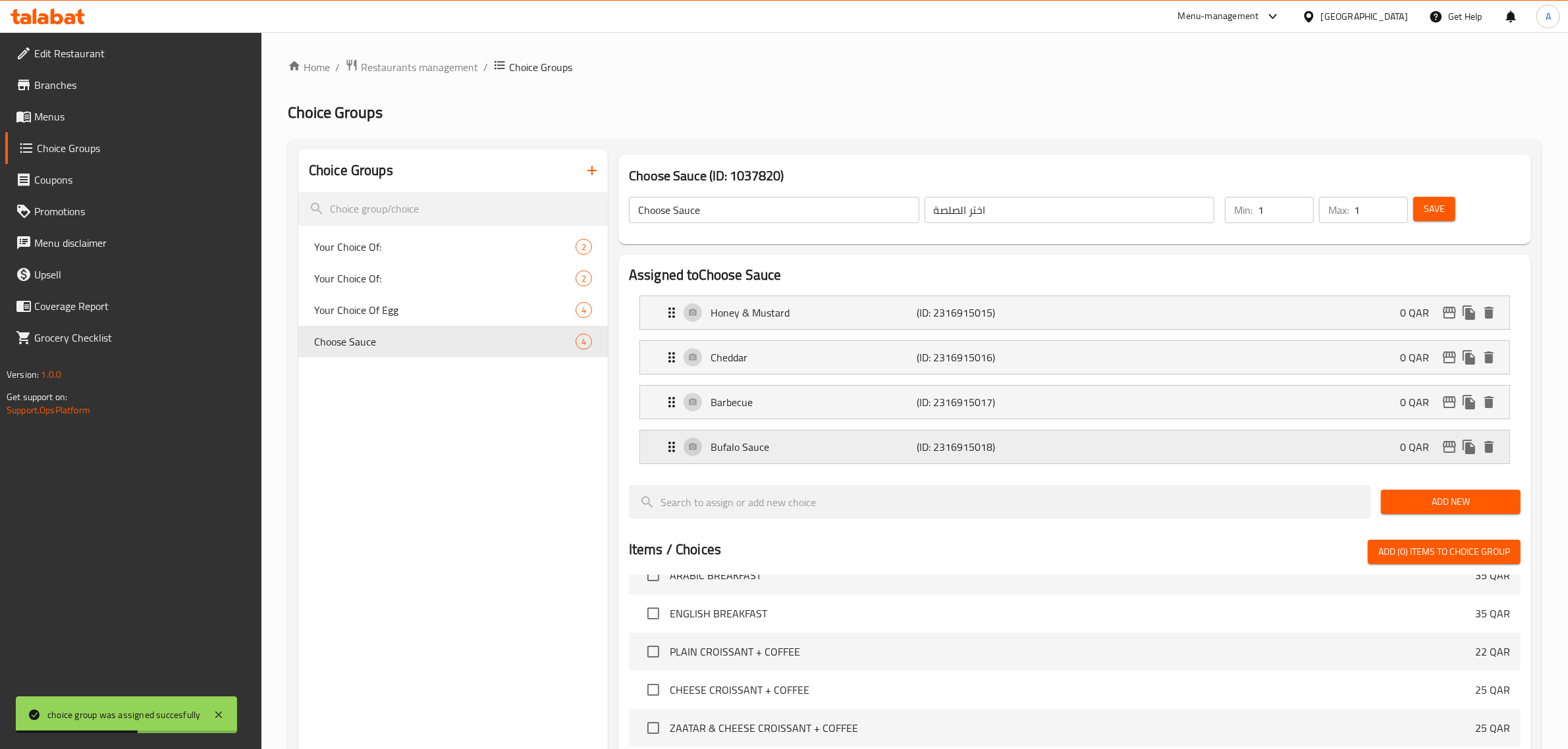
click at [930, 458] on div "Bufalo Sauce (ID: 2316915018) 0 QAR" at bounding box center [1078, 448] width 830 height 33
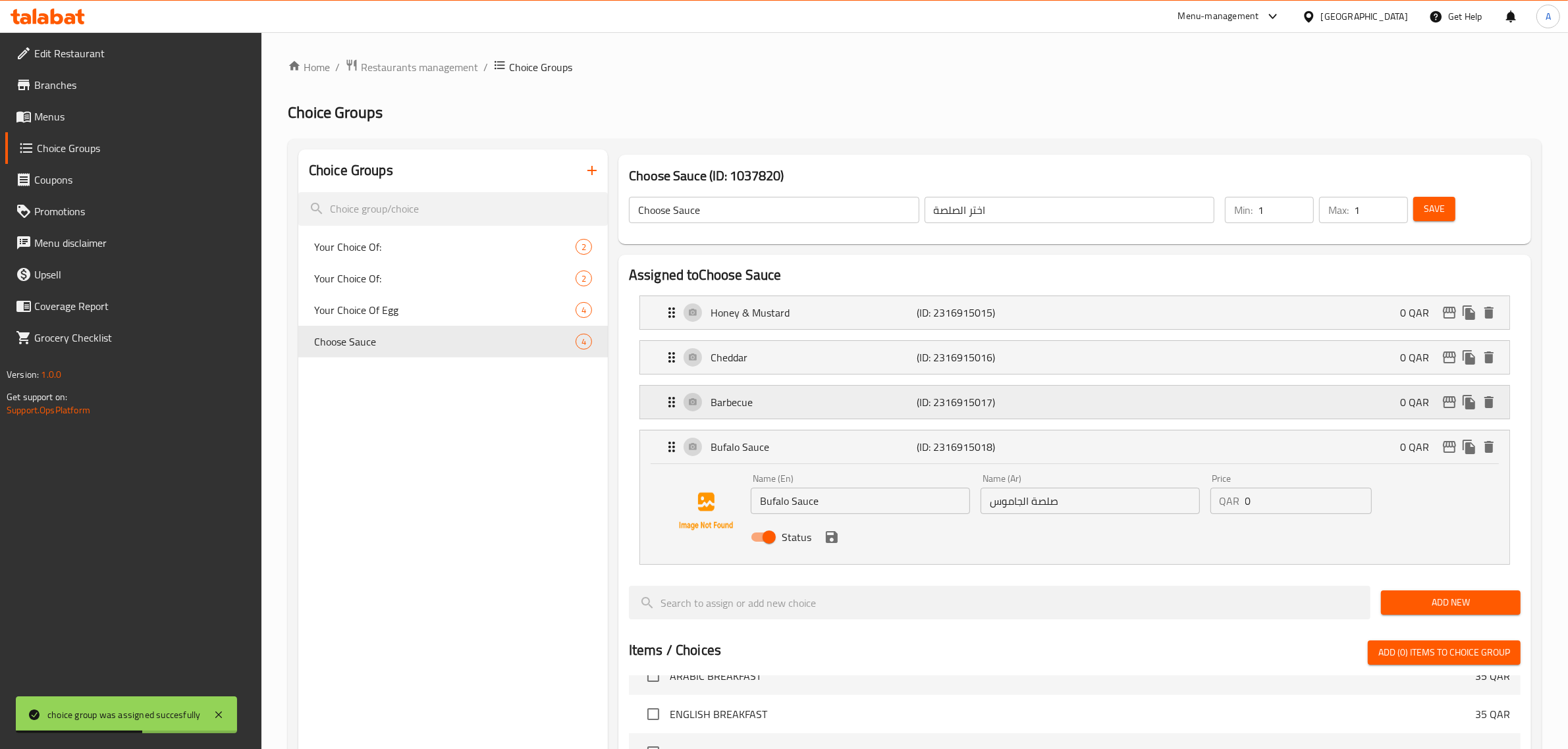
click at [915, 407] on p "Barbecue" at bounding box center [813, 403] width 206 height 16
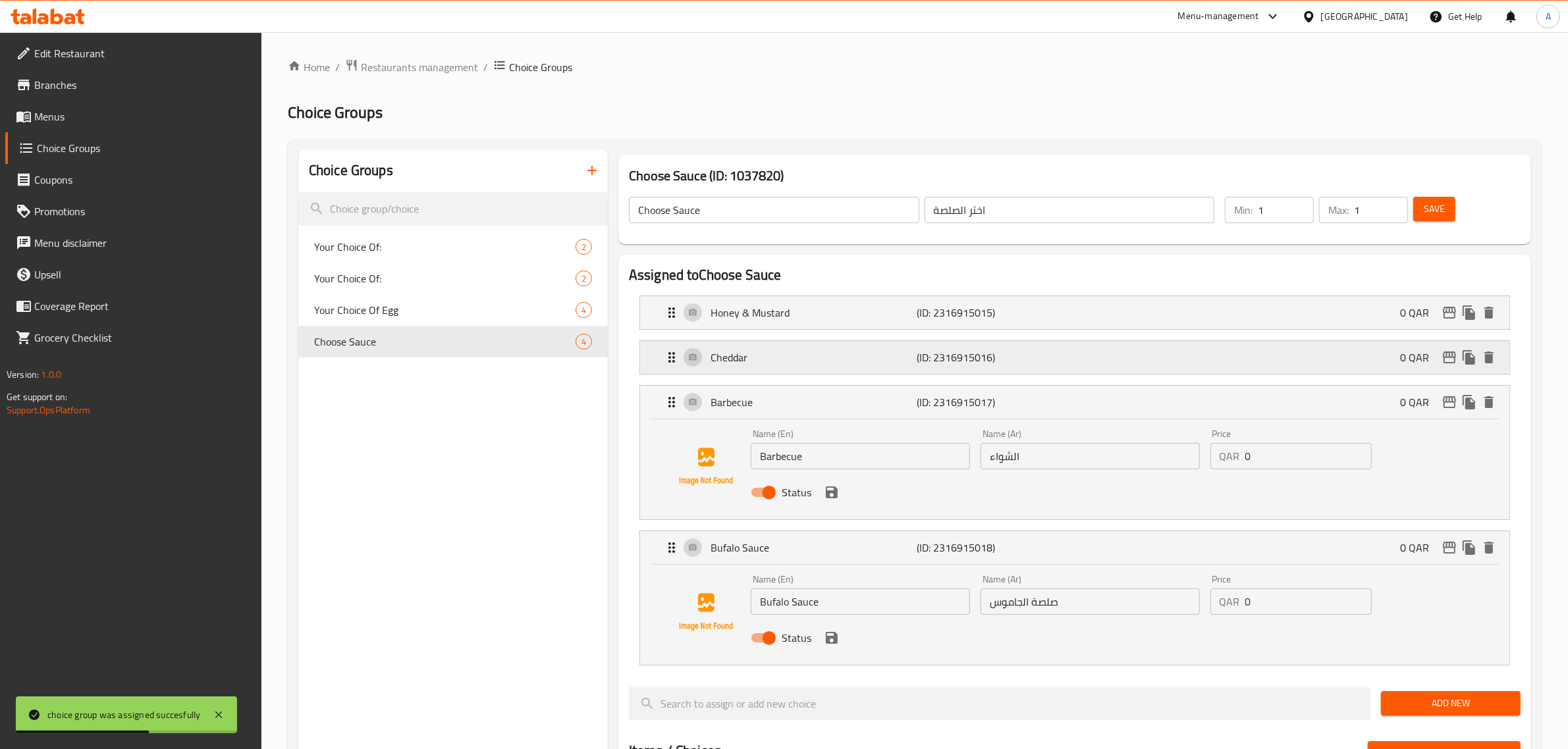
click at [898, 364] on p "Cheddar" at bounding box center [813, 357] width 206 height 16
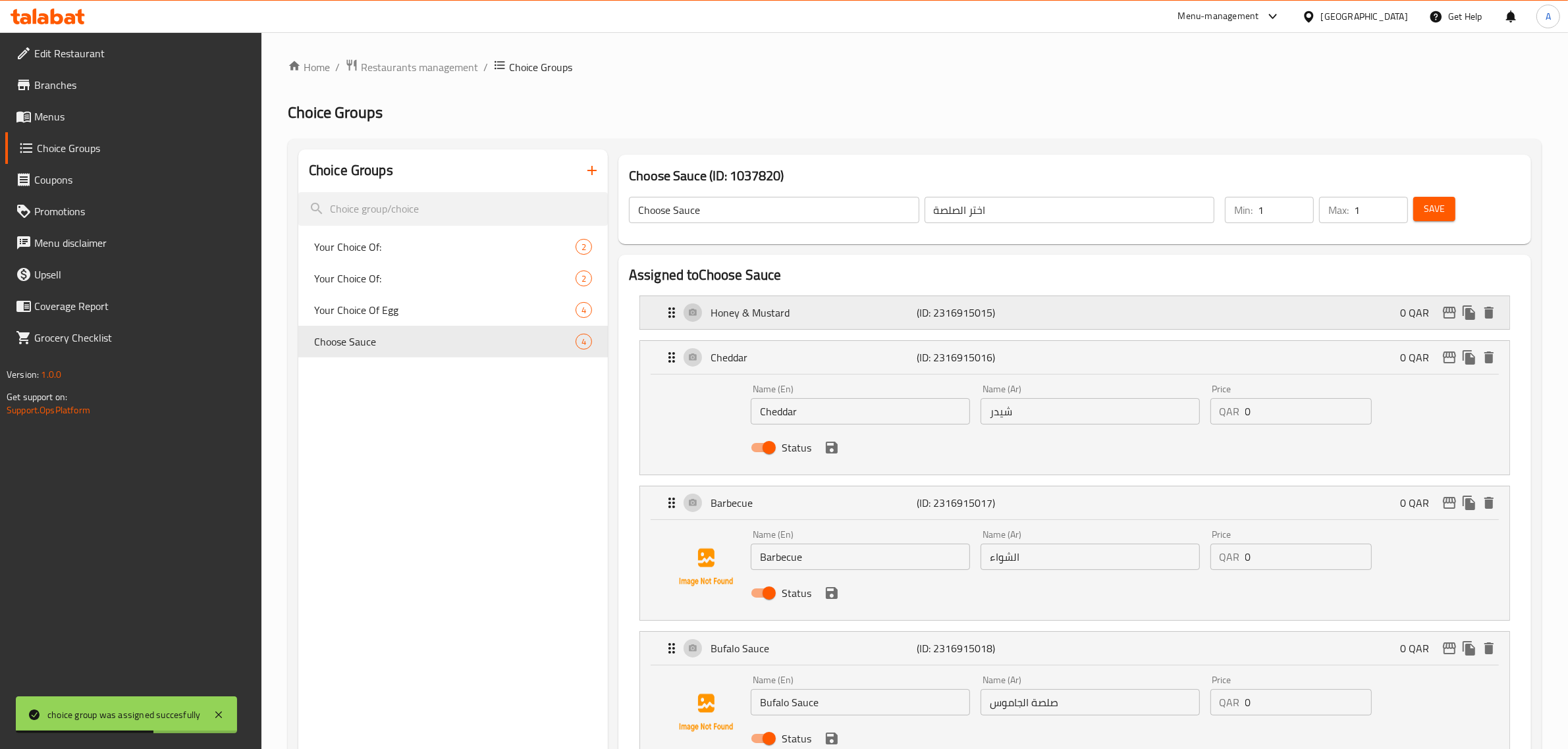
click at [884, 315] on p "Honey & Mustard" at bounding box center [813, 312] width 206 height 16
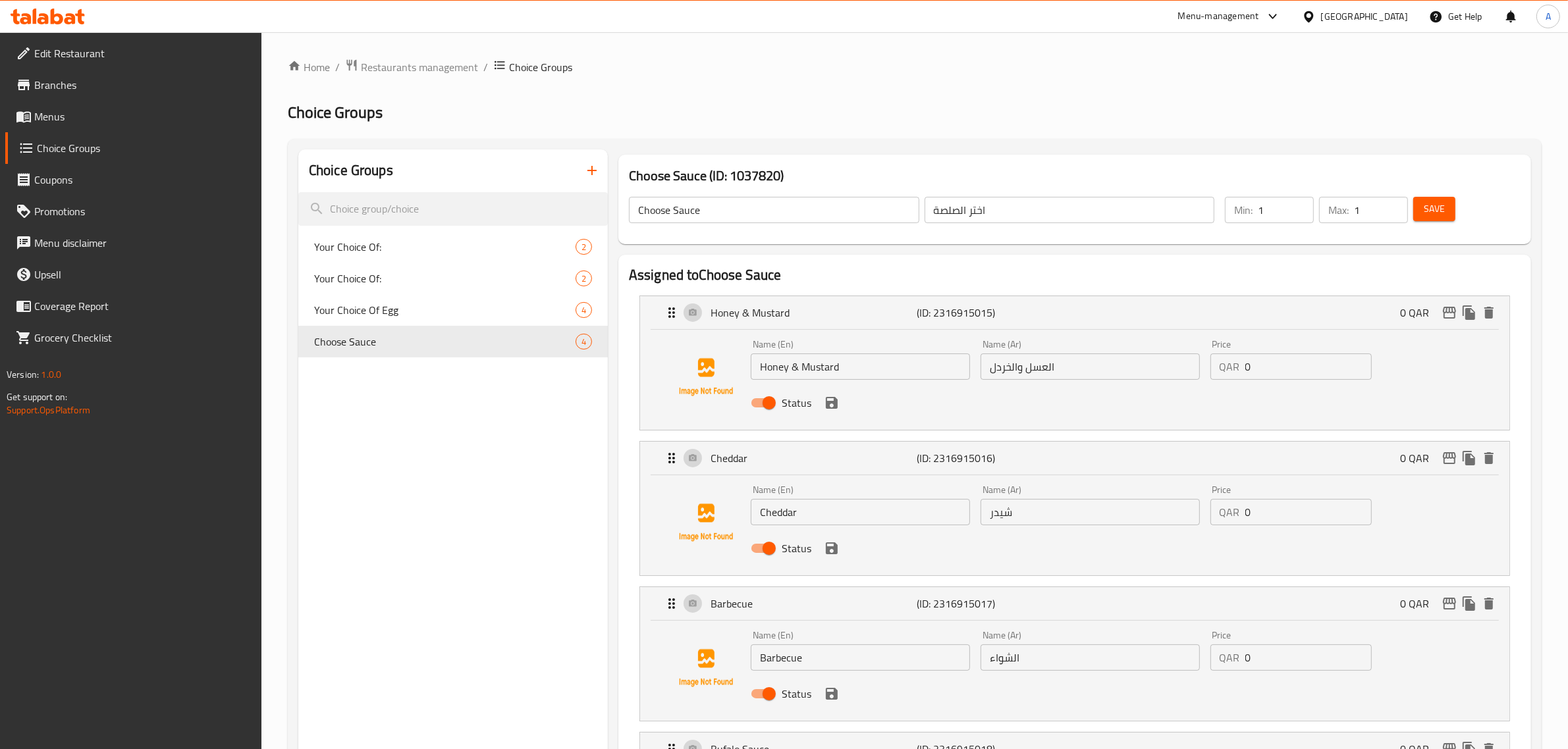
click at [1025, 667] on input "الشواء" at bounding box center [1090, 657] width 219 height 26
click at [1021, 664] on input "الشواء" at bounding box center [1090, 657] width 219 height 26
type input "باربيكيو"
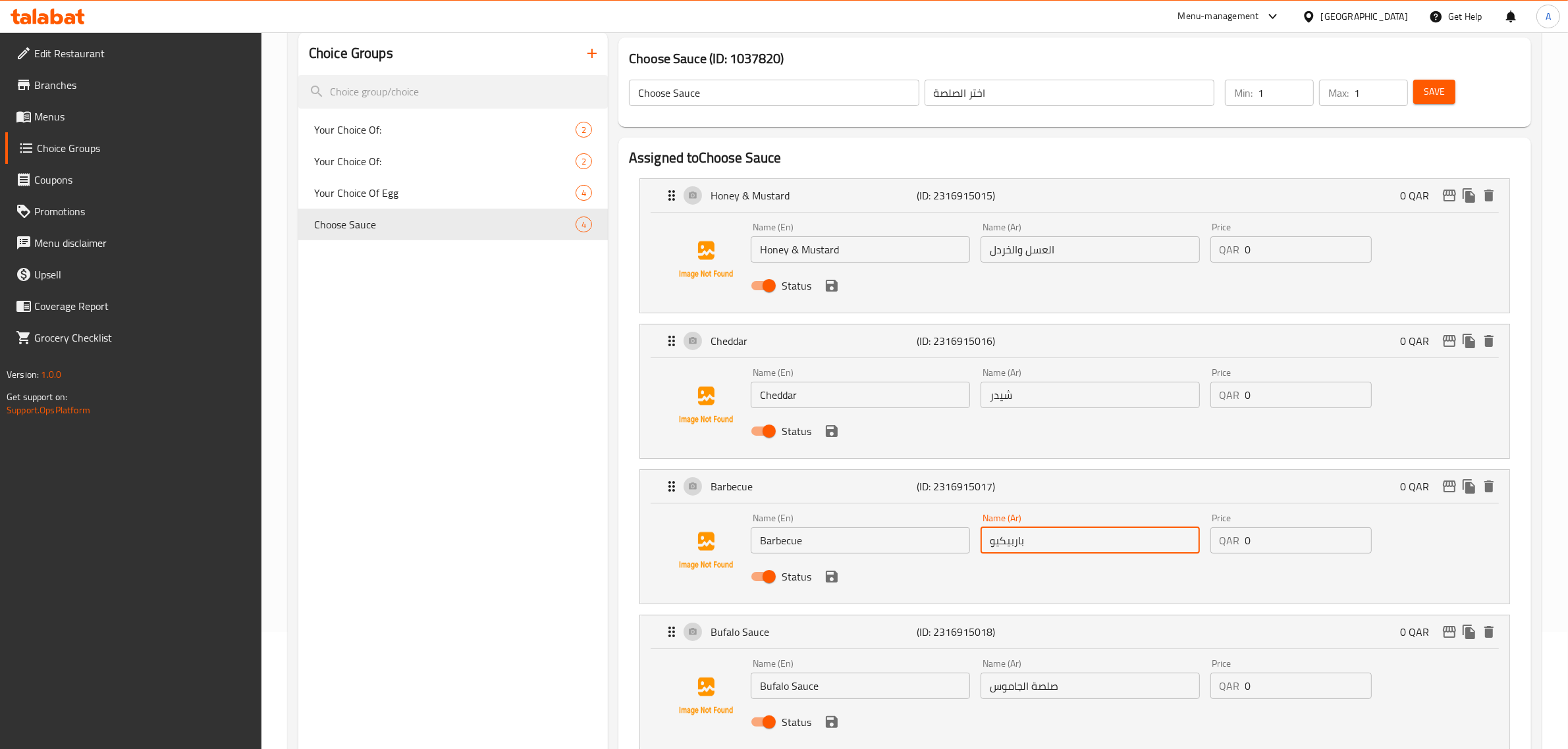
scroll to position [247, 0]
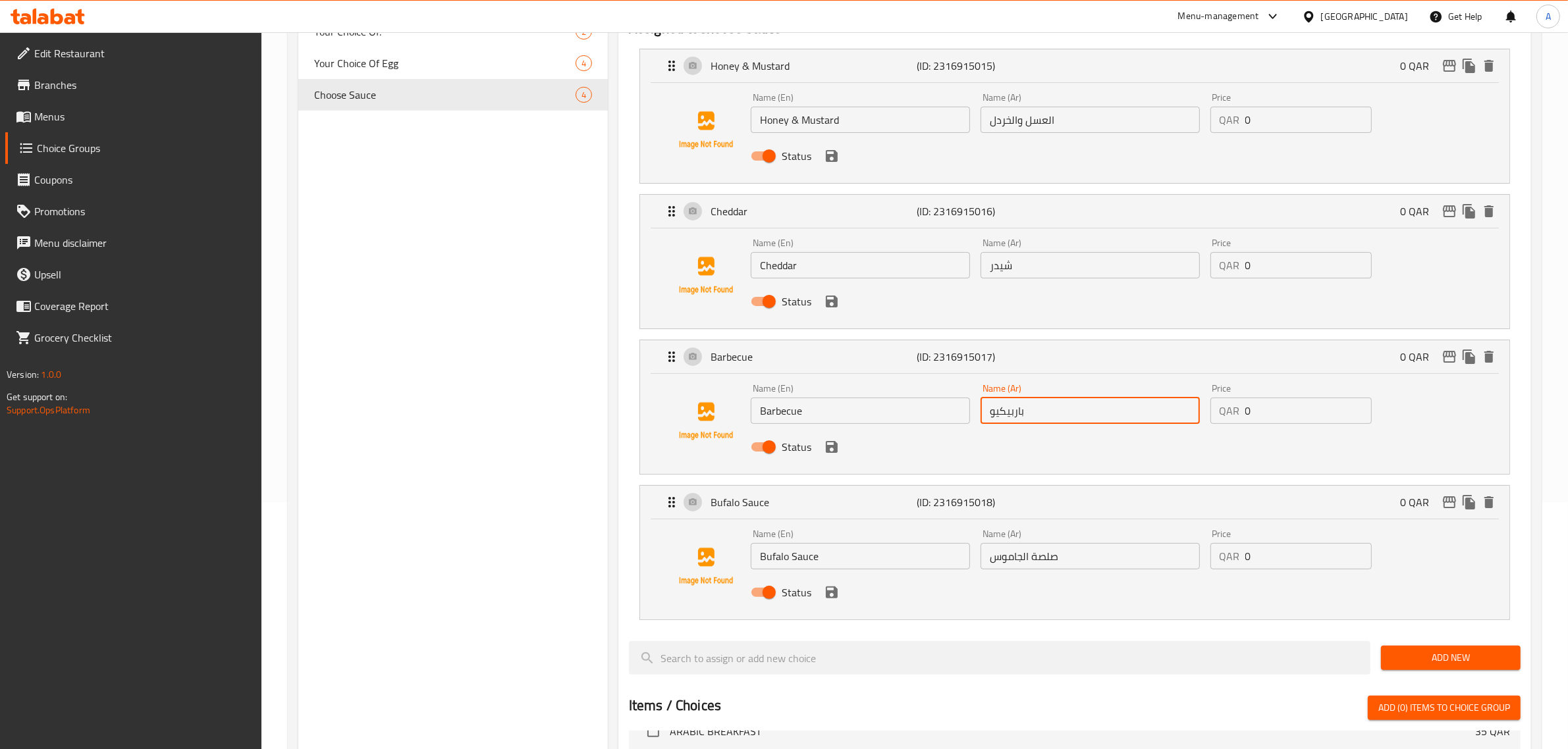
click at [804, 557] on input "Bufalo Sauce" at bounding box center [860, 556] width 219 height 26
type input "Bufalo"
click at [1009, 563] on input "صلصة الجاموس" at bounding box center [1090, 556] width 219 height 26
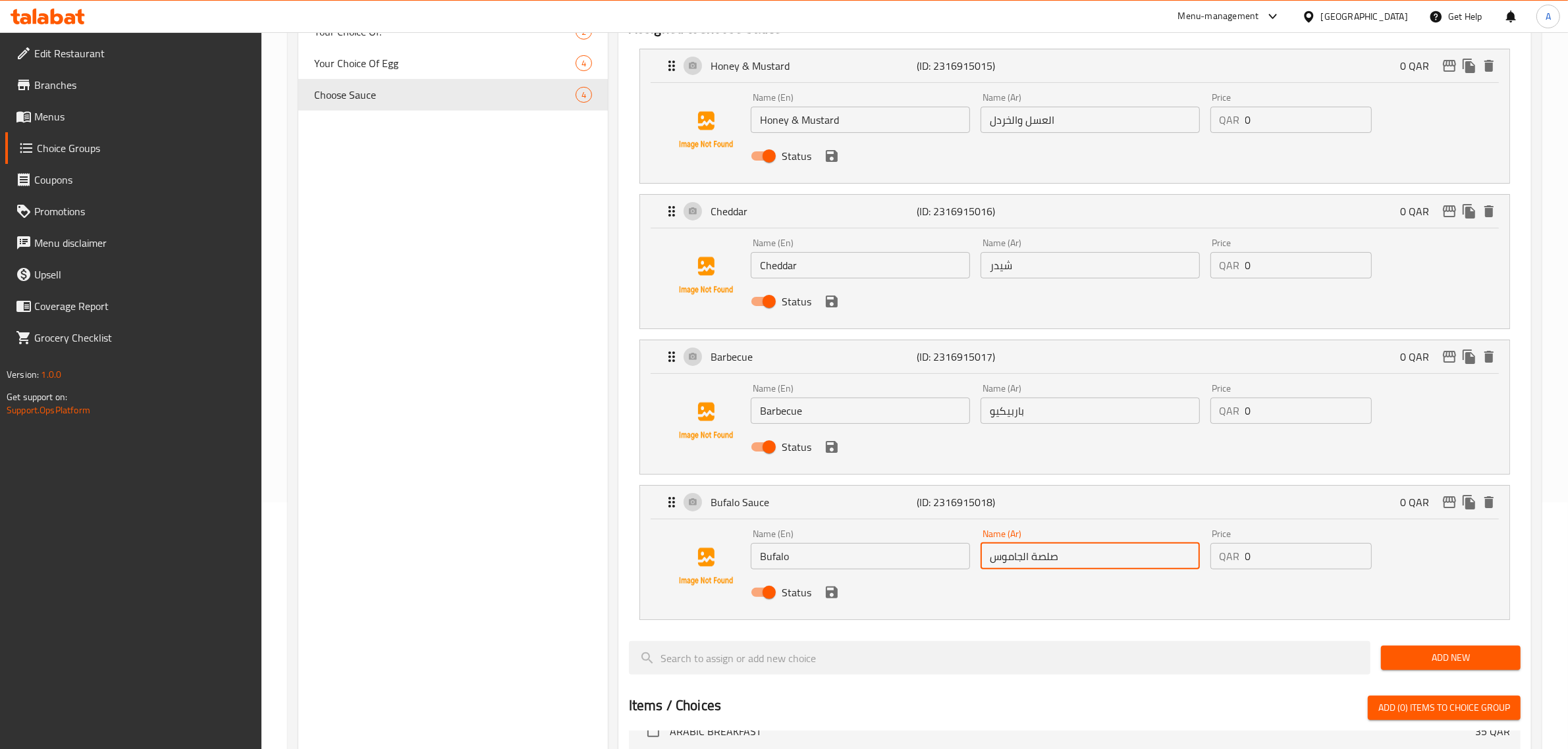
click at [1009, 563] on input "صلصة الجاموس" at bounding box center [1090, 556] width 219 height 26
click at [831, 590] on icon "save" at bounding box center [832, 592] width 16 height 16
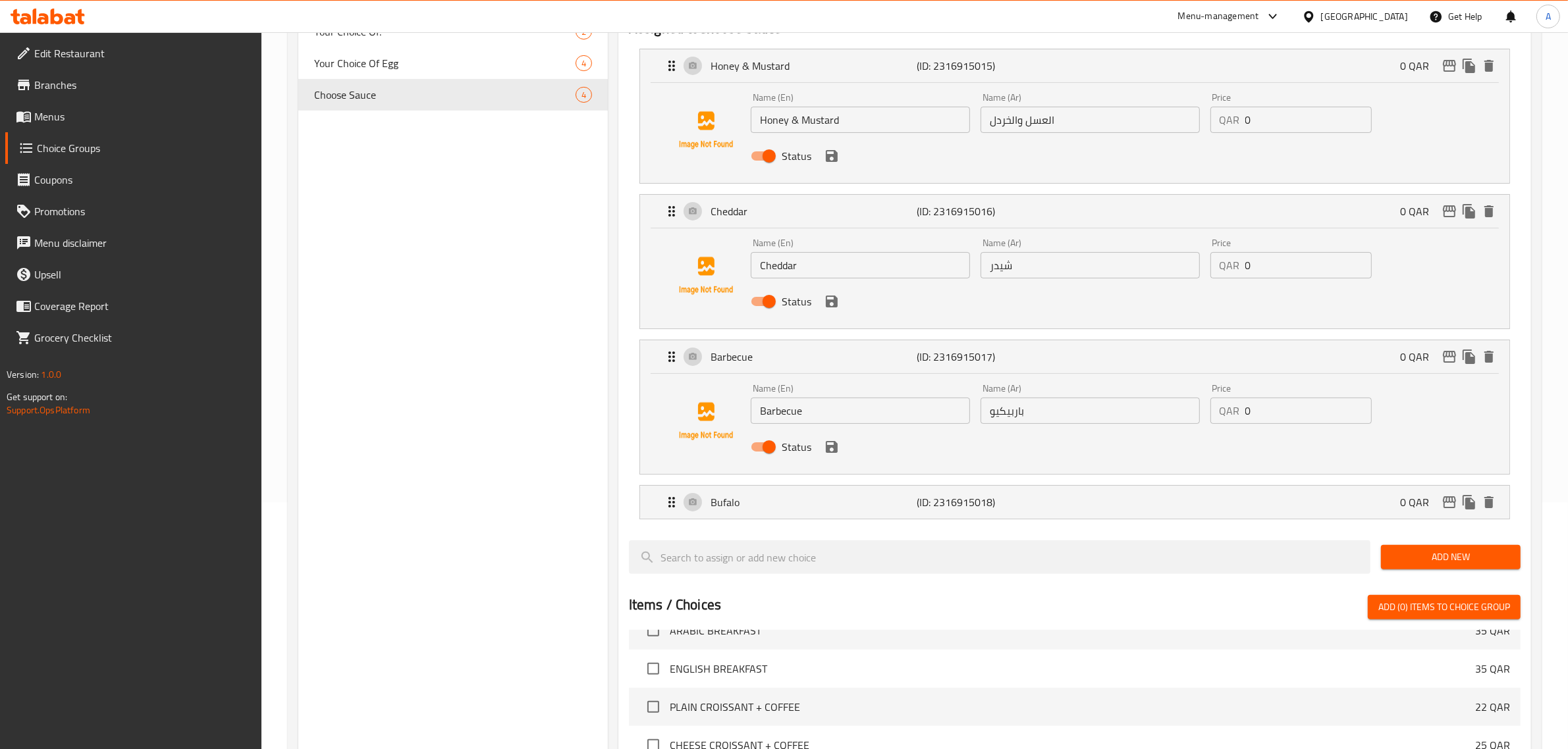
type input "بافلو"
click at [830, 448] on icon "save" at bounding box center [831, 447] width 12 height 12
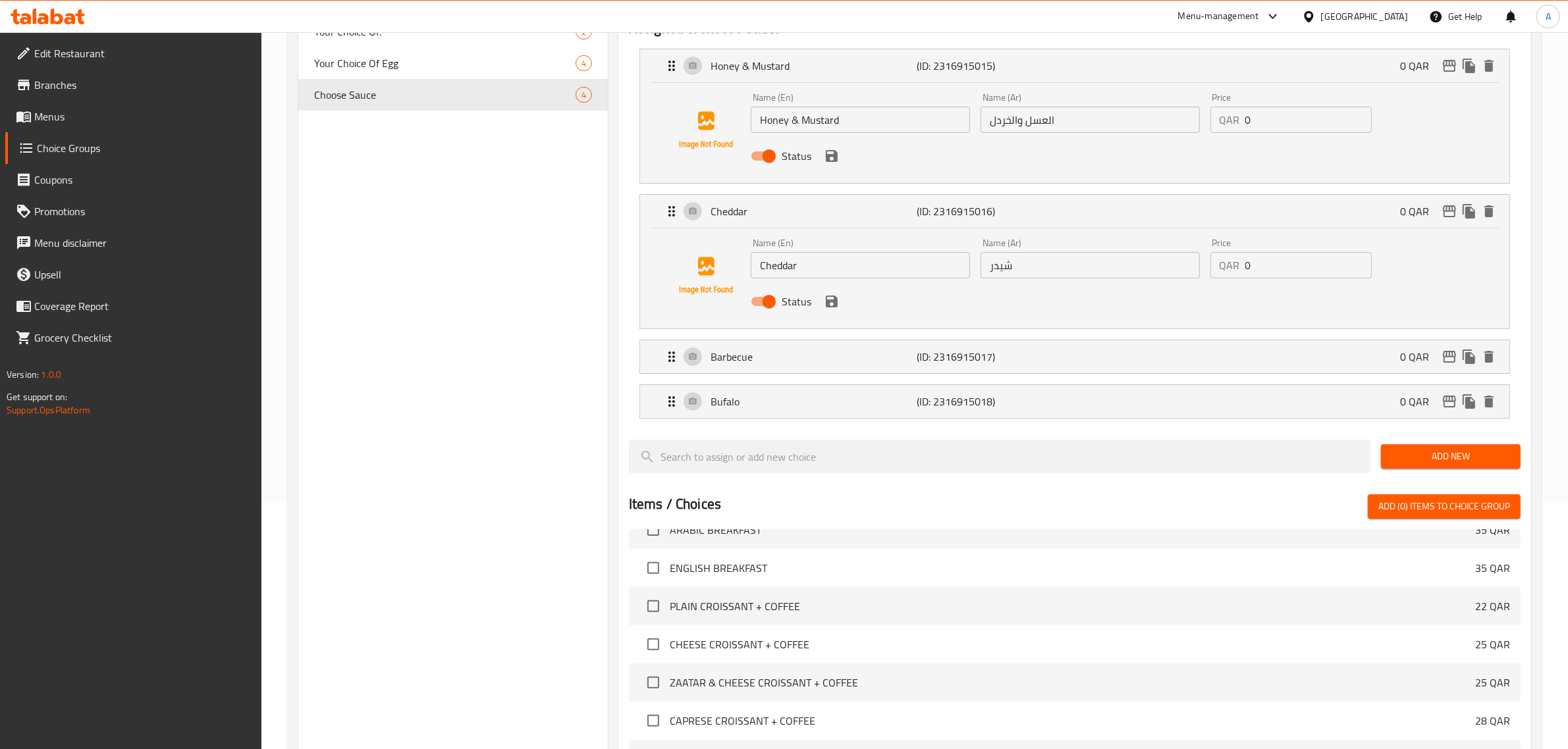
click at [831, 305] on icon "save" at bounding box center [832, 301] width 16 height 16
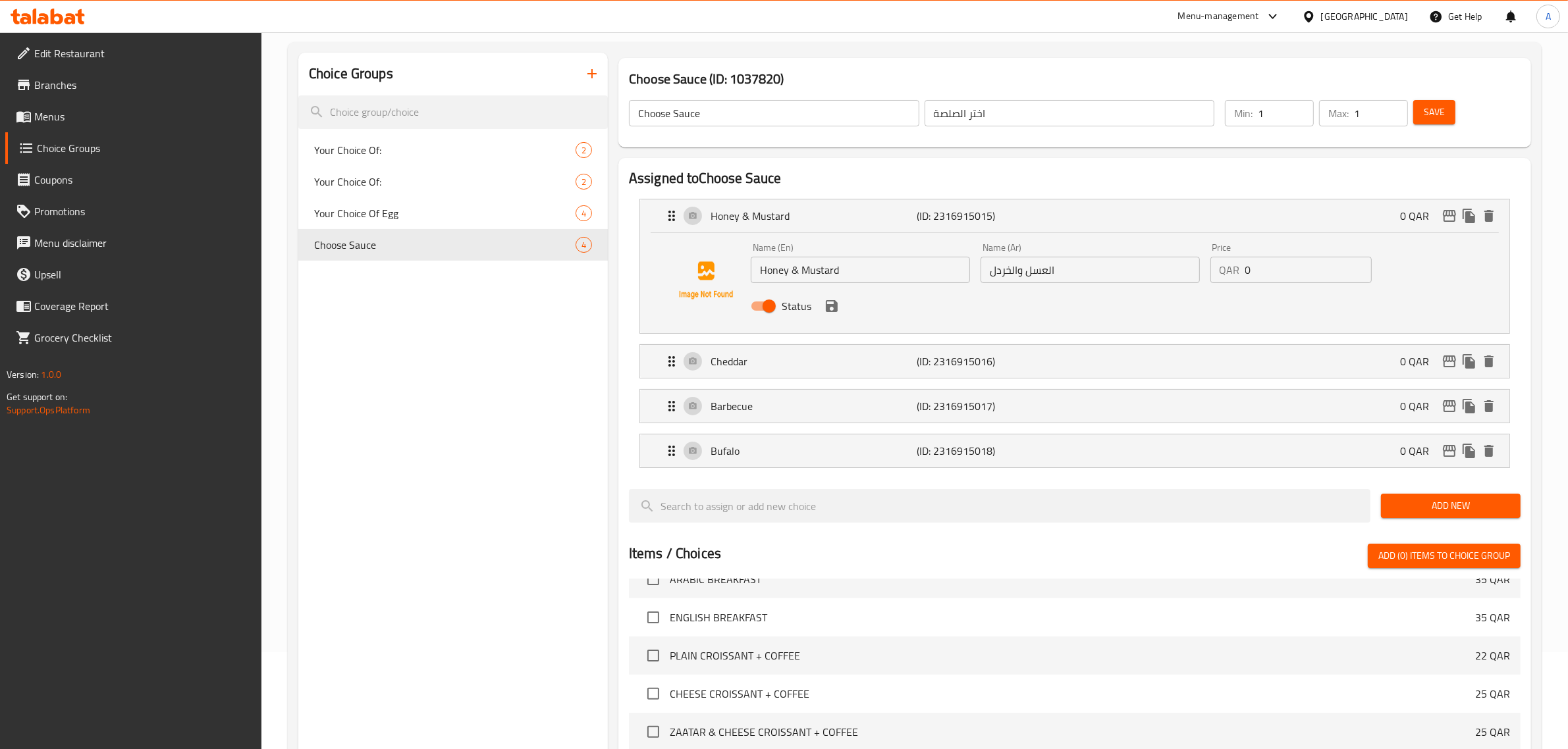
scroll to position [82, 0]
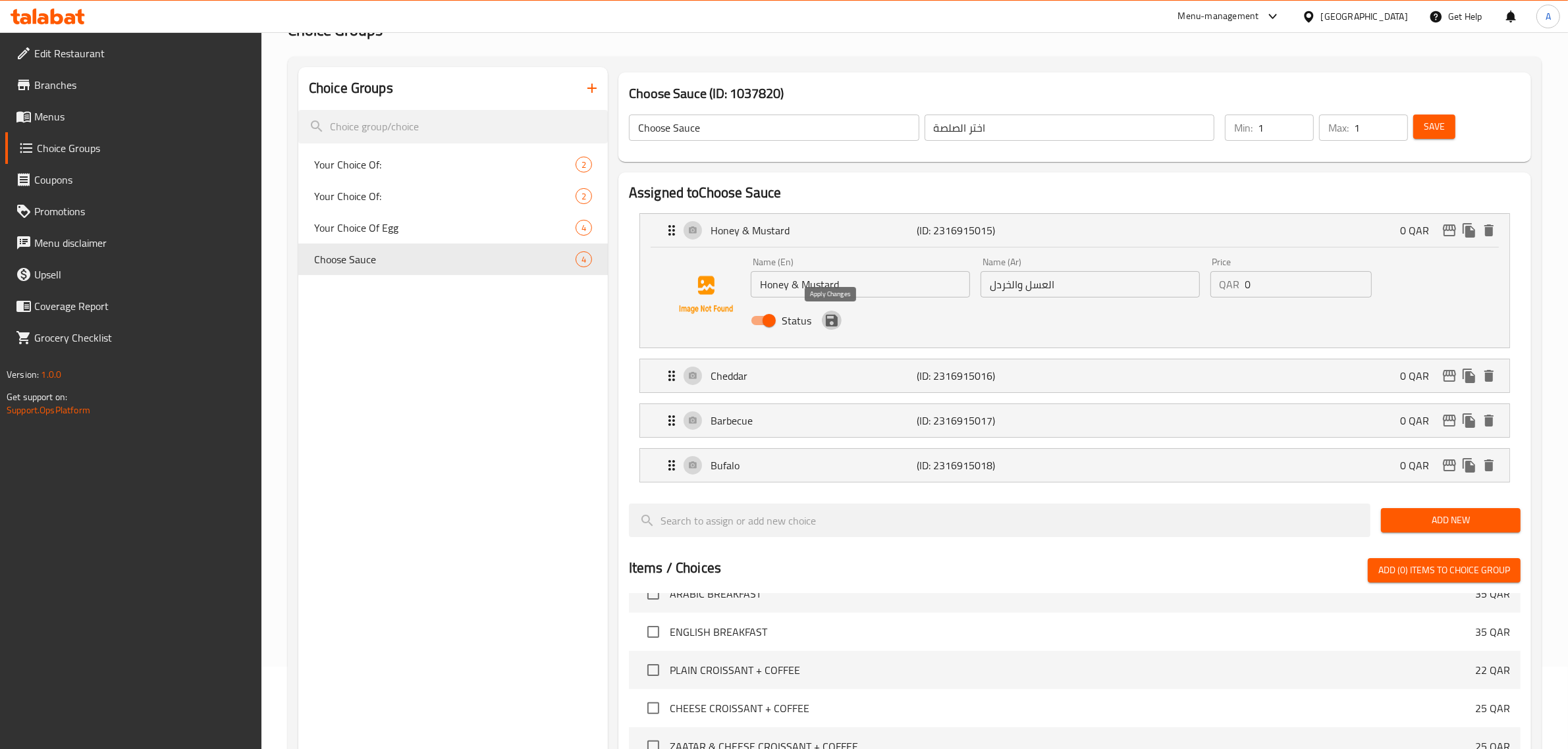
click at [828, 320] on icon "save" at bounding box center [831, 320] width 12 height 12
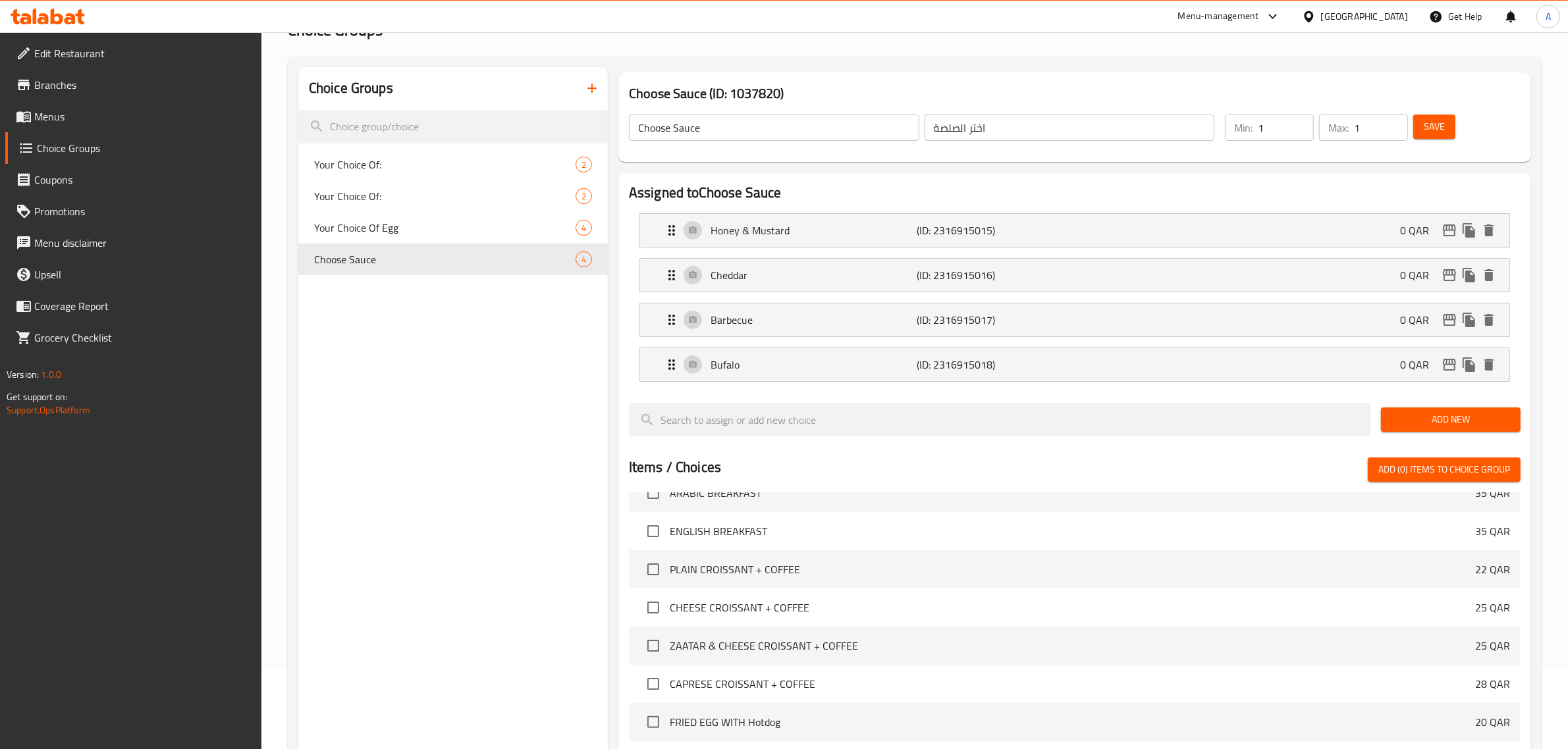
click at [1433, 123] on span "Save" at bounding box center [1434, 127] width 21 height 17
click at [382, 441] on div "Choice Groups Your Choice Of: 2 Your Choice Of: 2 Your Choice Of Egg 4 Choose S…" at bounding box center [453, 558] width 309 height 983
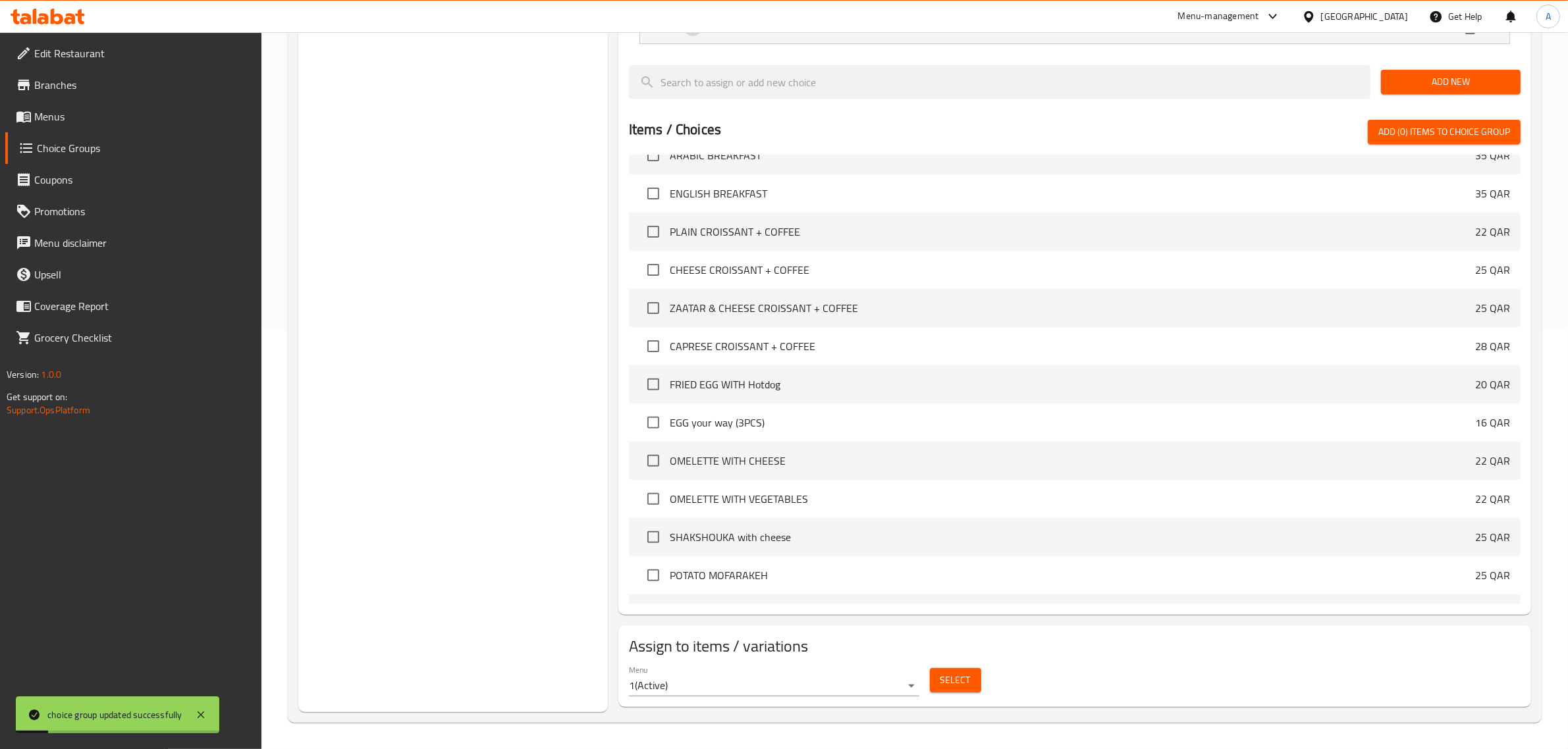
click at [947, 682] on span "Select" at bounding box center [956, 680] width 30 height 17
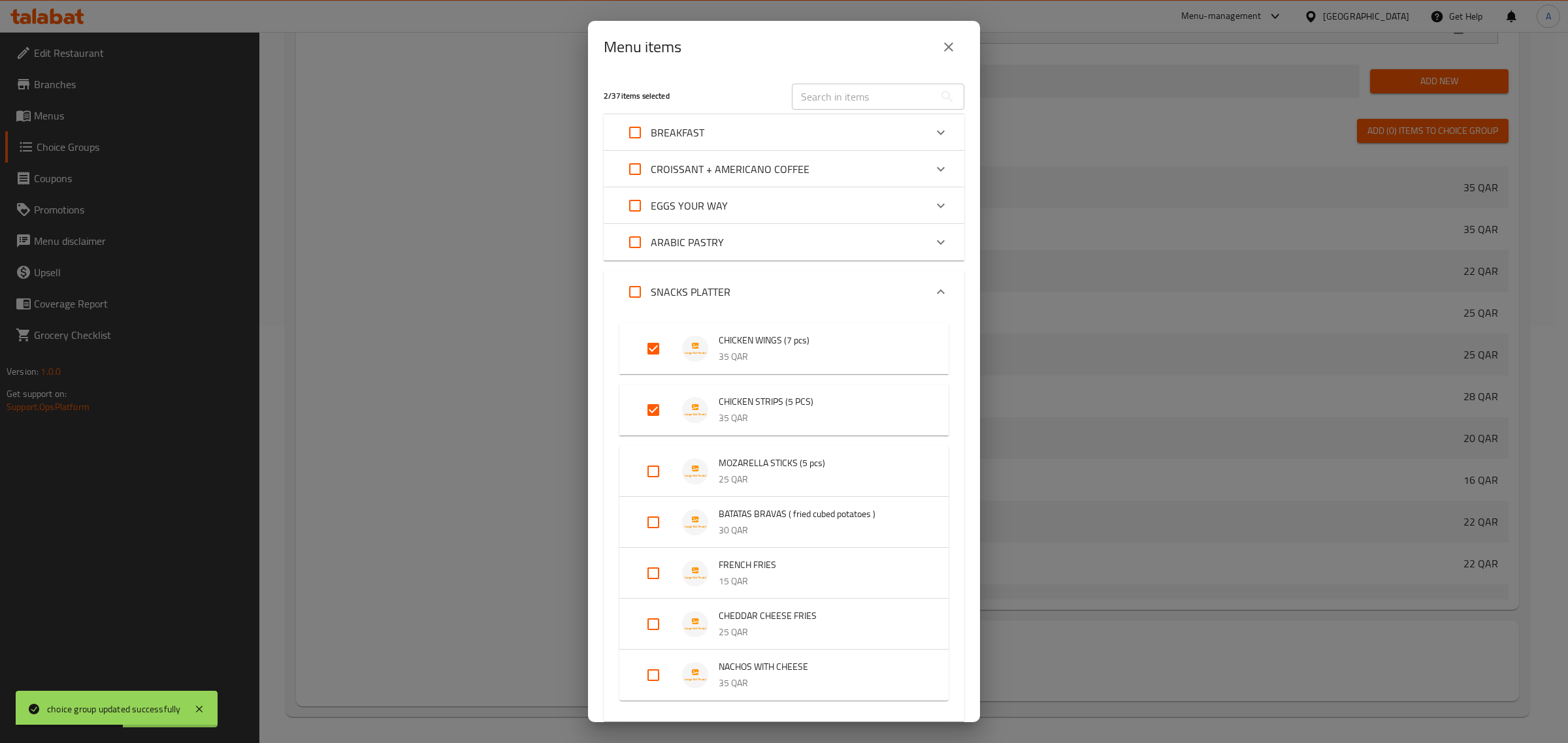
click at [439, 239] on div "Menu items 2 / 37 items selected ​ BREAKFAST TURKEY CLUB 28 QAR HALLOUMI CLUB 2…" at bounding box center [784, 371] width 1568 height 743
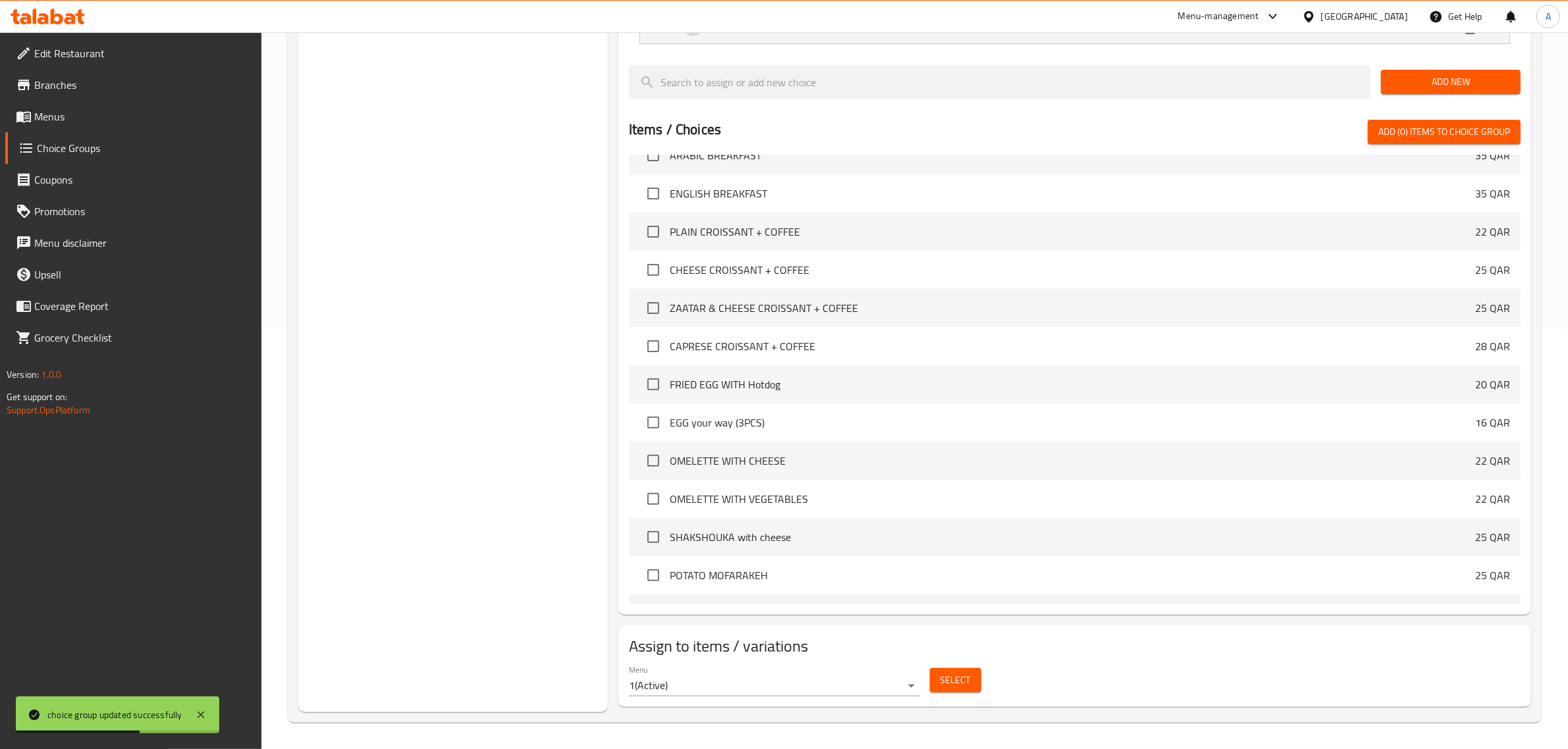
click at [443, 241] on div "Choice Groups Your Choice Of: 2 Your Choice Of: 2 Your Choice Of Egg 4 Choose S…" at bounding box center [453, 221] width 309 height 983
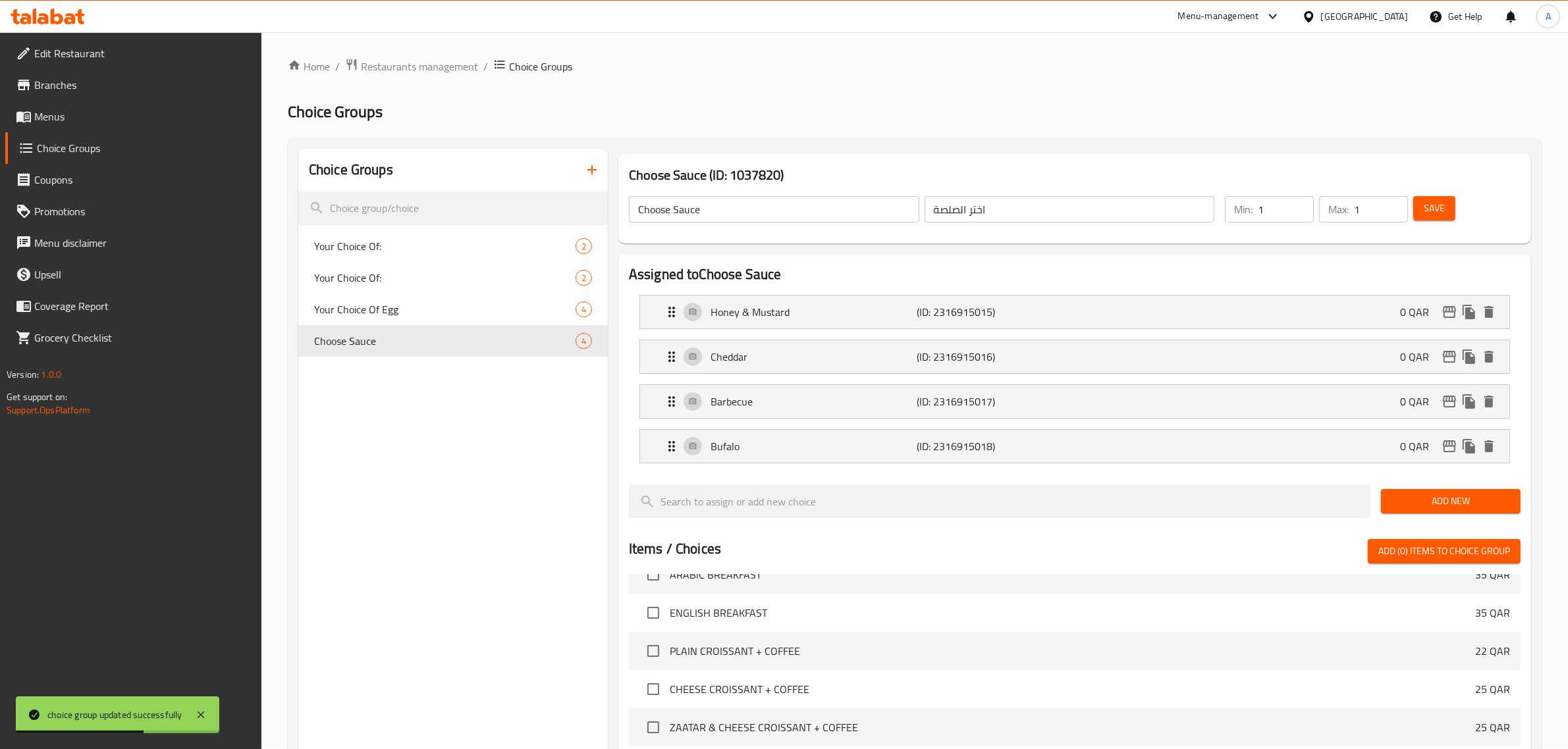
scroll to position [0, 0]
click at [454, 351] on div "Choose Sauce 4" at bounding box center [453, 342] width 309 height 32
click at [416, 307] on span "Your Choice Of Egg" at bounding box center [425, 310] width 222 height 16
type input "Your Choice Of Egg"
type input "اختيارك من البيض"
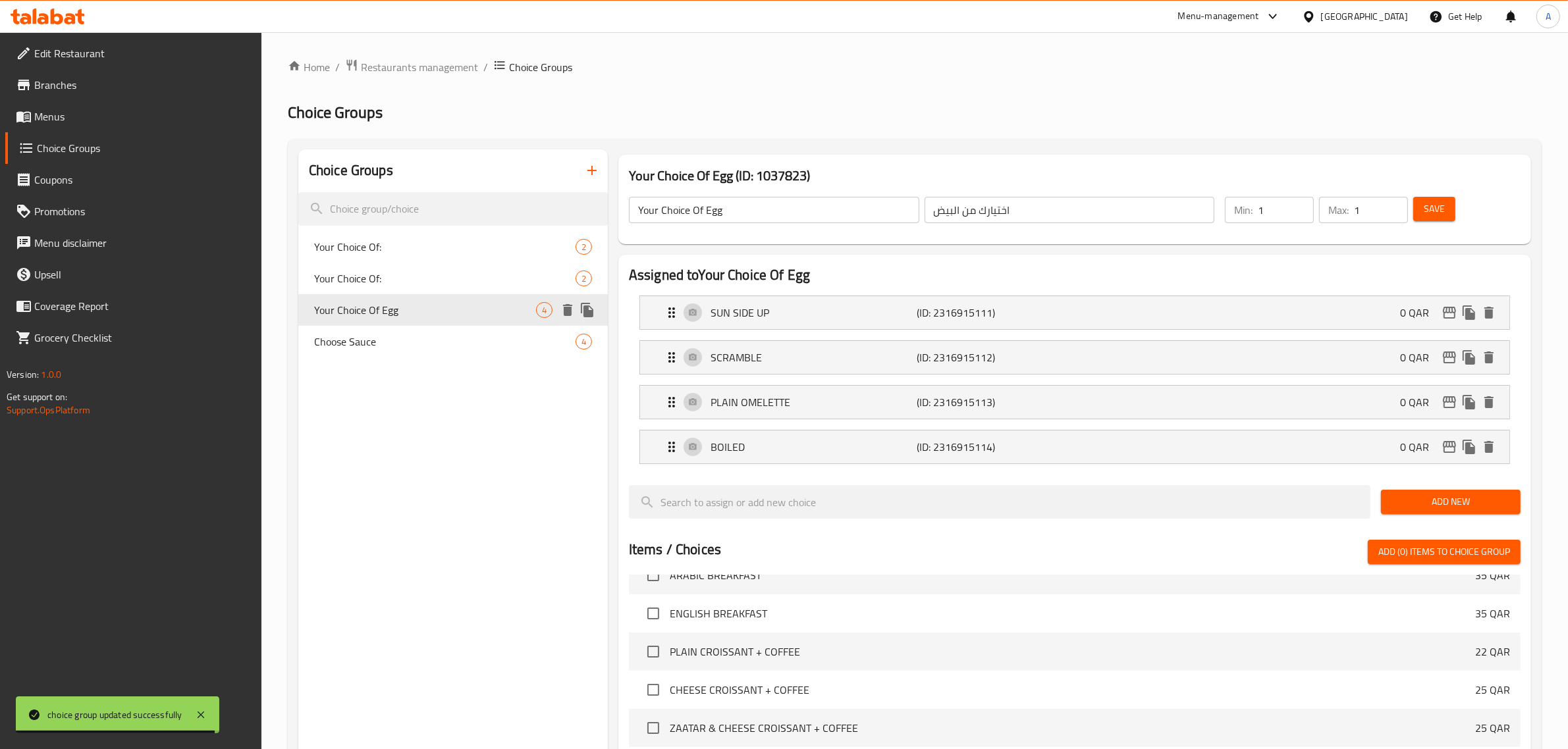
click at [423, 305] on span "Your Choice Of Egg" at bounding box center [425, 310] width 222 height 16
click at [505, 577] on div "Choice Groups Your Choice Of: 2 Your Choice Of: 2 Your Choice Of Egg 4 Choose S…" at bounding box center [453, 641] width 309 height 983
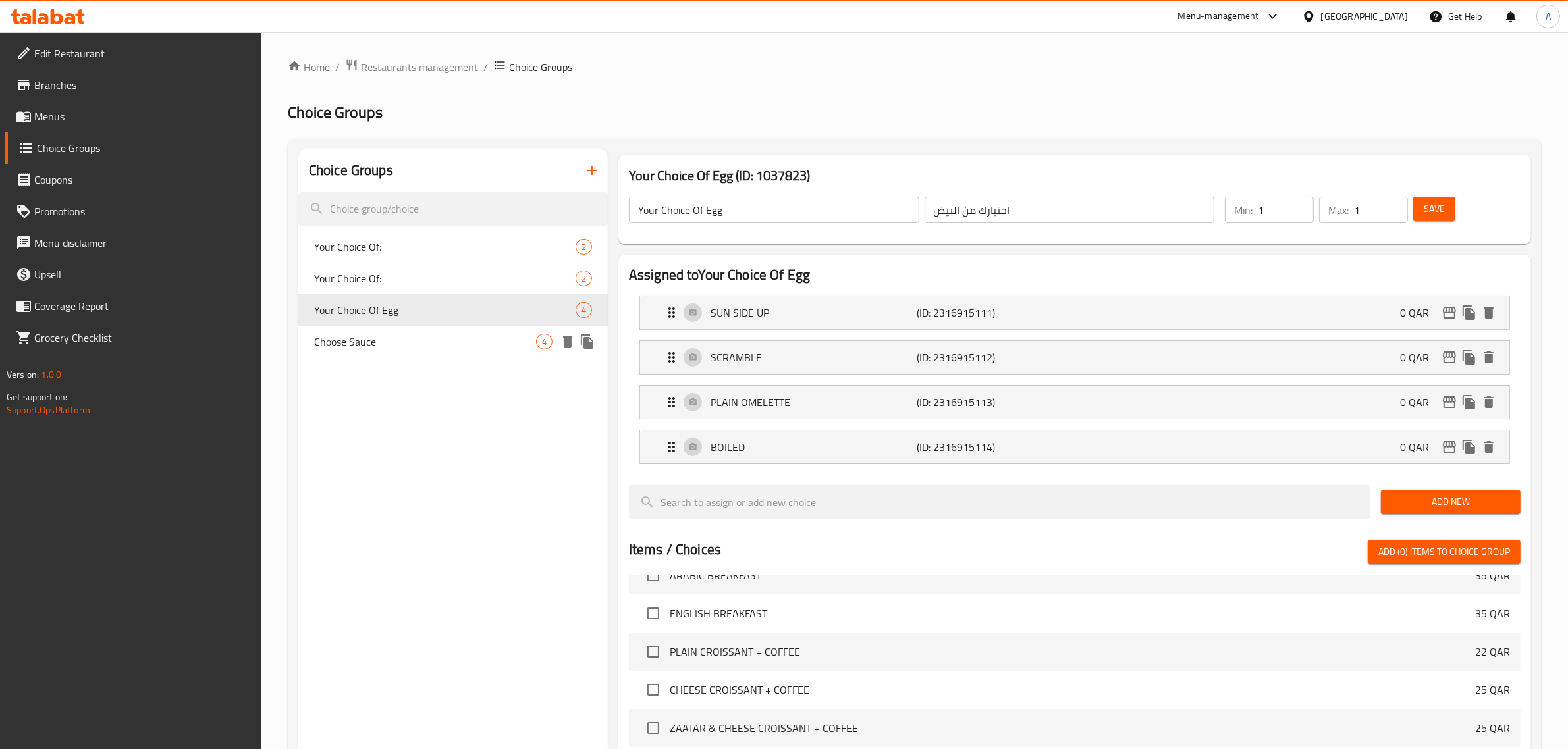
click at [382, 344] on span "Choose Sauce" at bounding box center [425, 342] width 222 height 16
type input "Choose Sauce"
type input "اختر الصلصة"
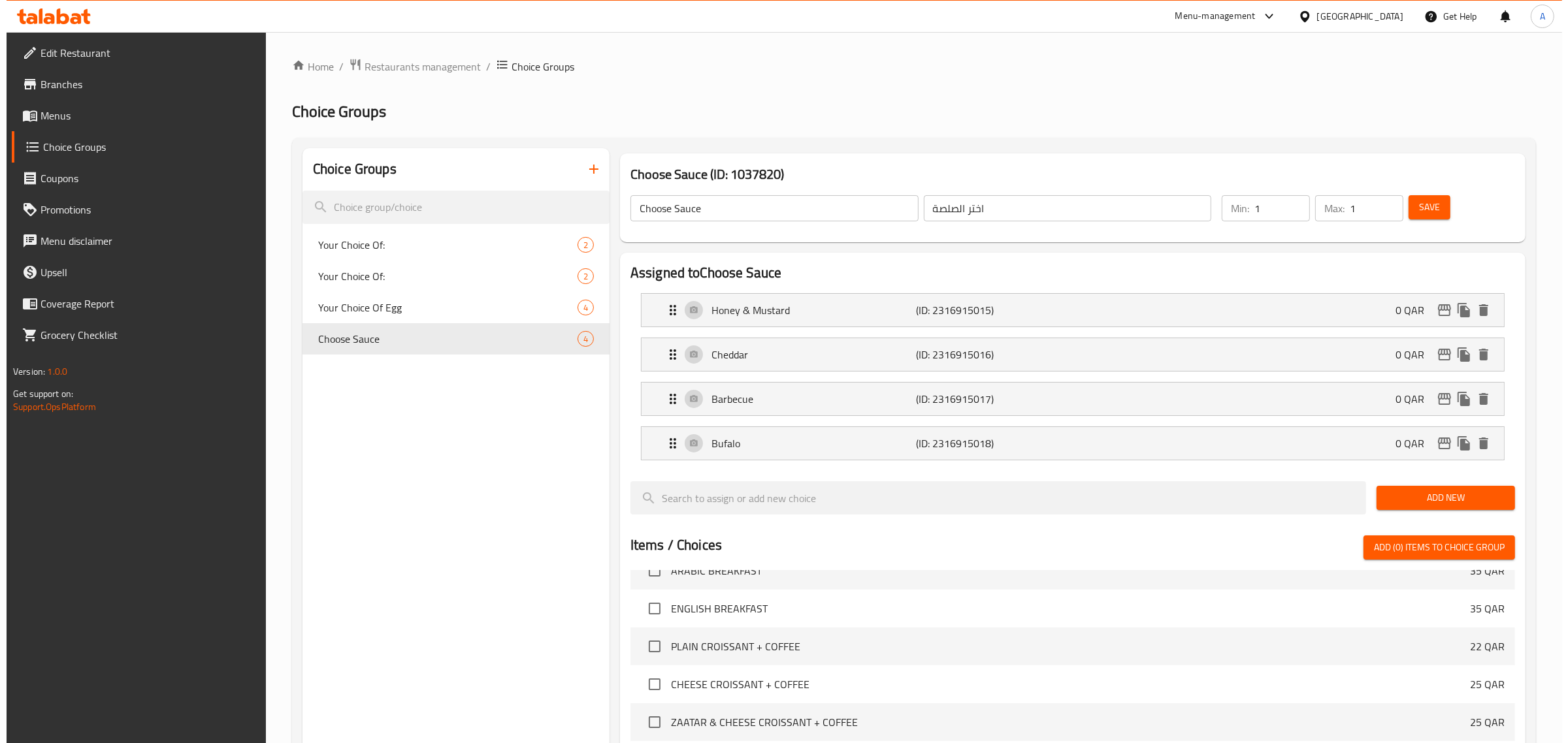
scroll to position [418, 0]
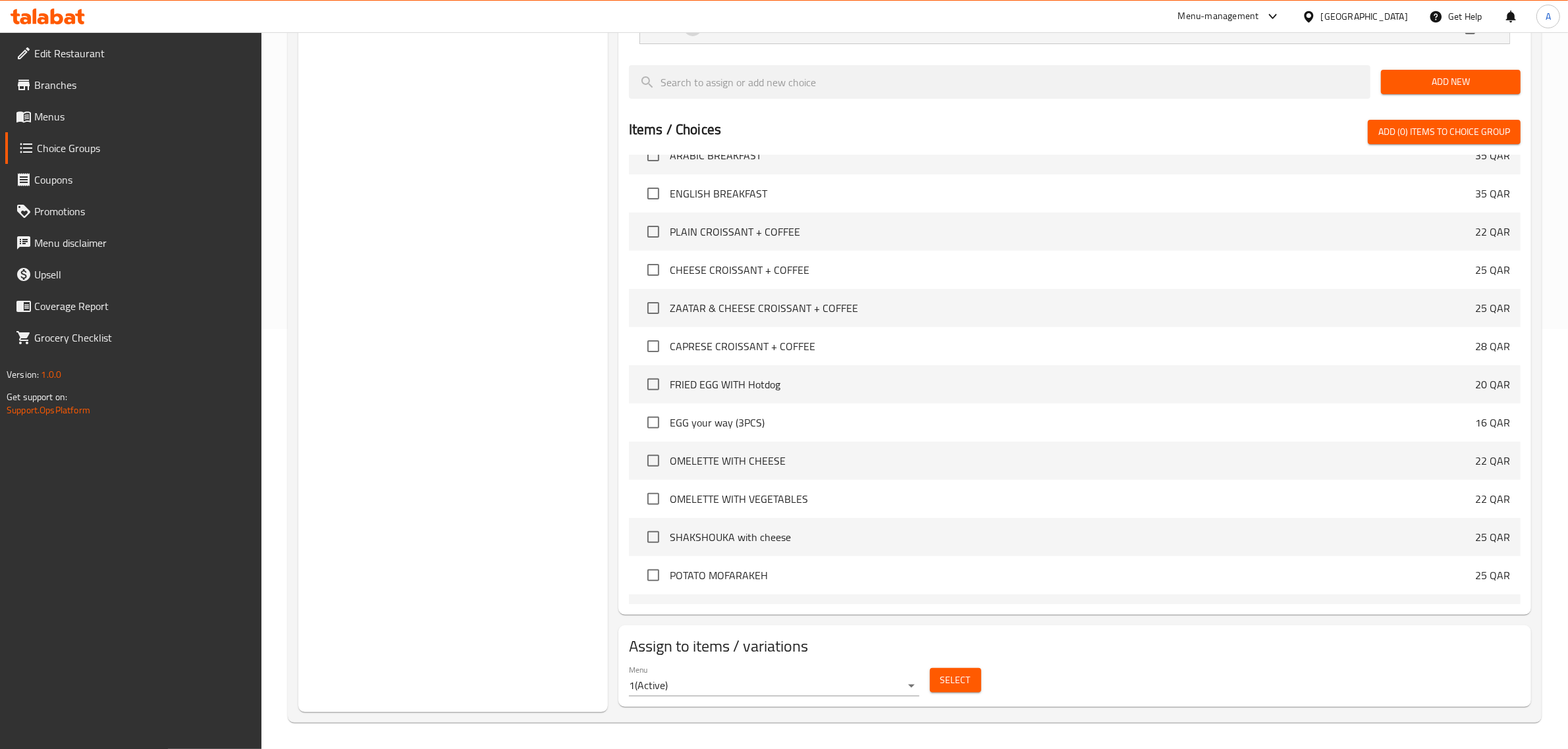
click at [938, 671] on button "Select" at bounding box center [956, 680] width 51 height 25
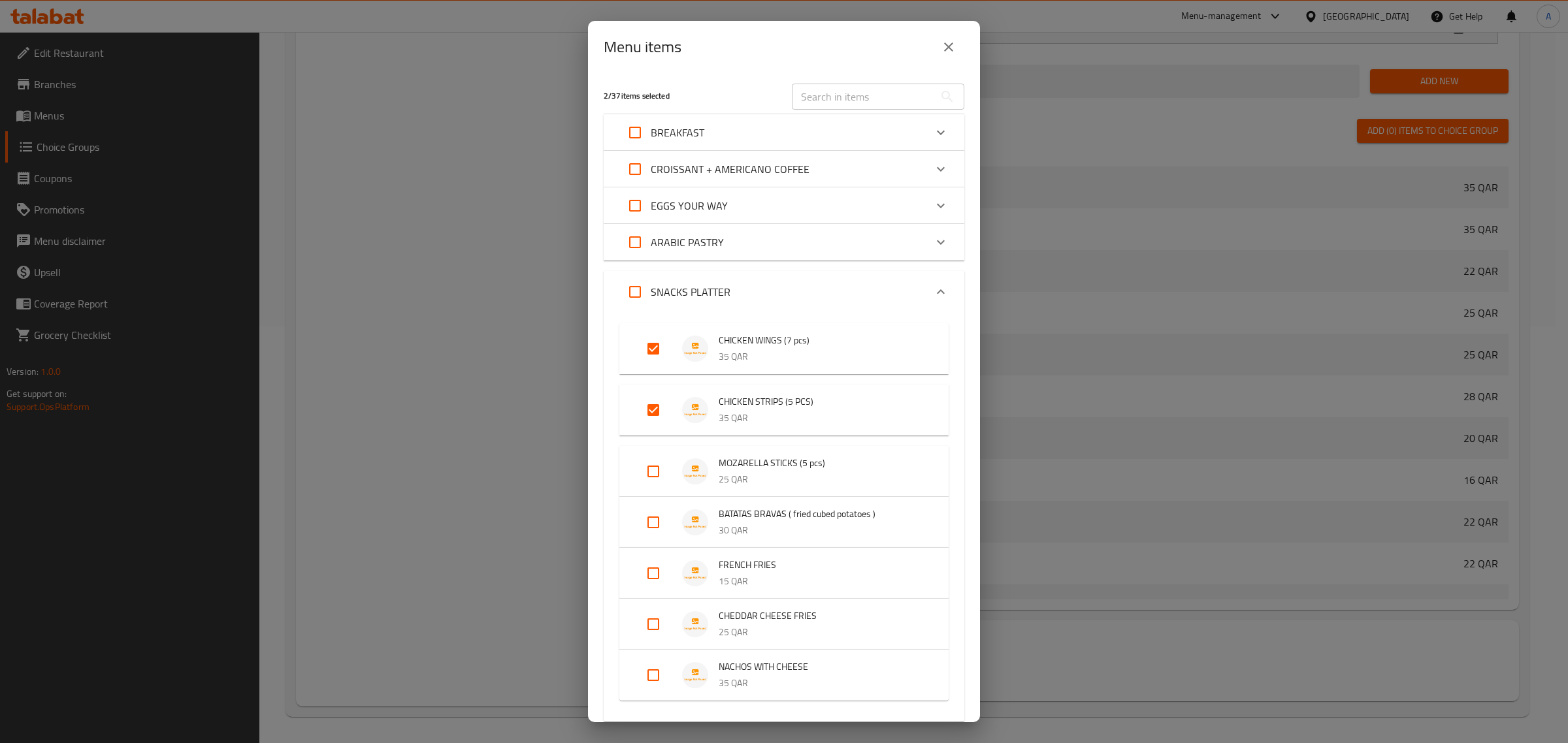
click at [660, 347] on input "Expand" at bounding box center [654, 349] width 31 height 31
click at [841, 67] on div "Menu items" at bounding box center [784, 47] width 392 height 53
click at [658, 344] on input "Expand" at bounding box center [654, 349] width 31 height 31
checkbox input "true"
click at [588, 270] on div "2 / 37 items selected ​ BREAKFAST TURKEY CLUB 28 QAR HALLOUMI CLUB 28 QAR TUNA …" at bounding box center [784, 398] width 392 height 650
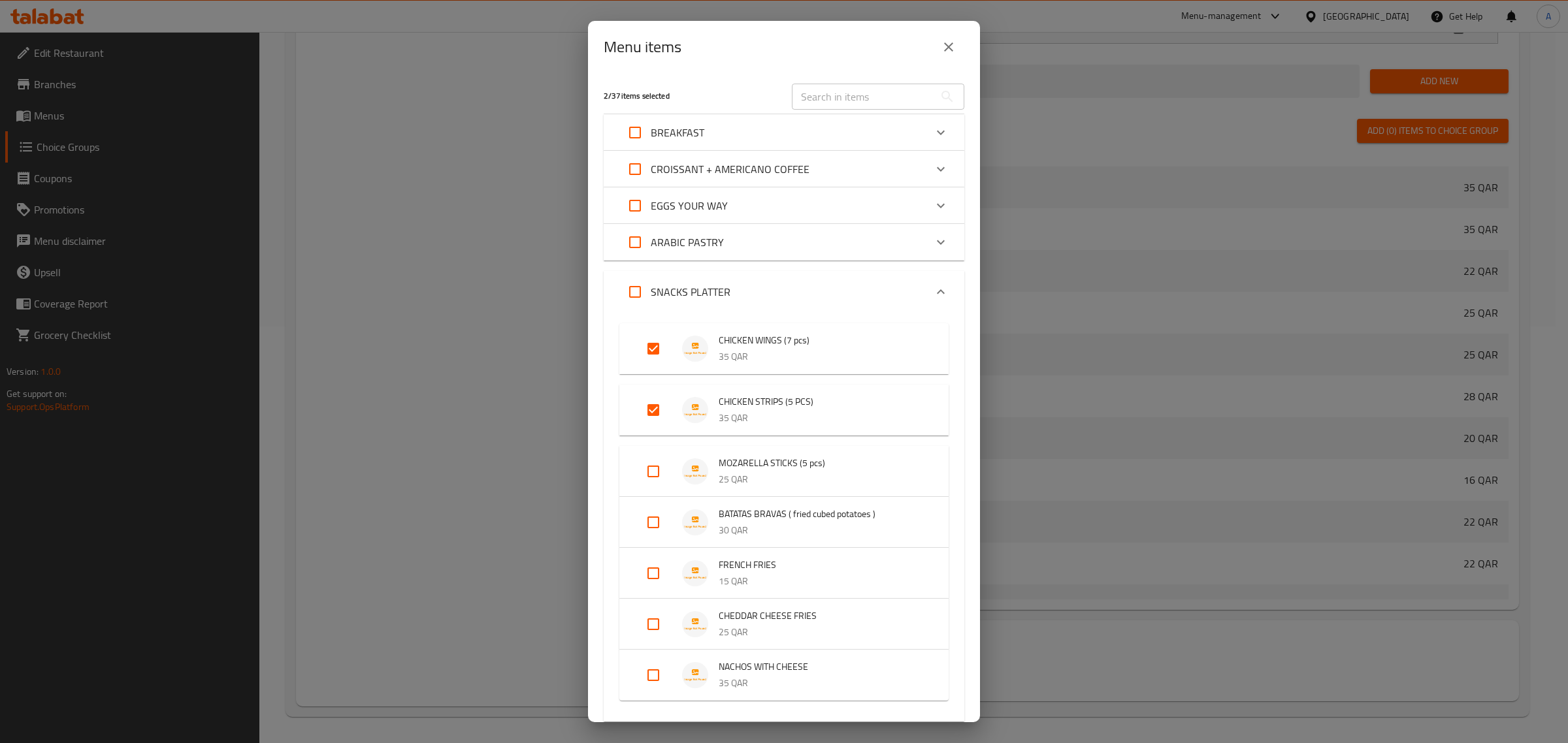
click at [593, 279] on div "2 / 37 items selected ​ BREAKFAST TURKEY CLUB 28 QAR HALLOUMI CLUB 28 QAR TUNA …" at bounding box center [784, 398] width 392 height 650
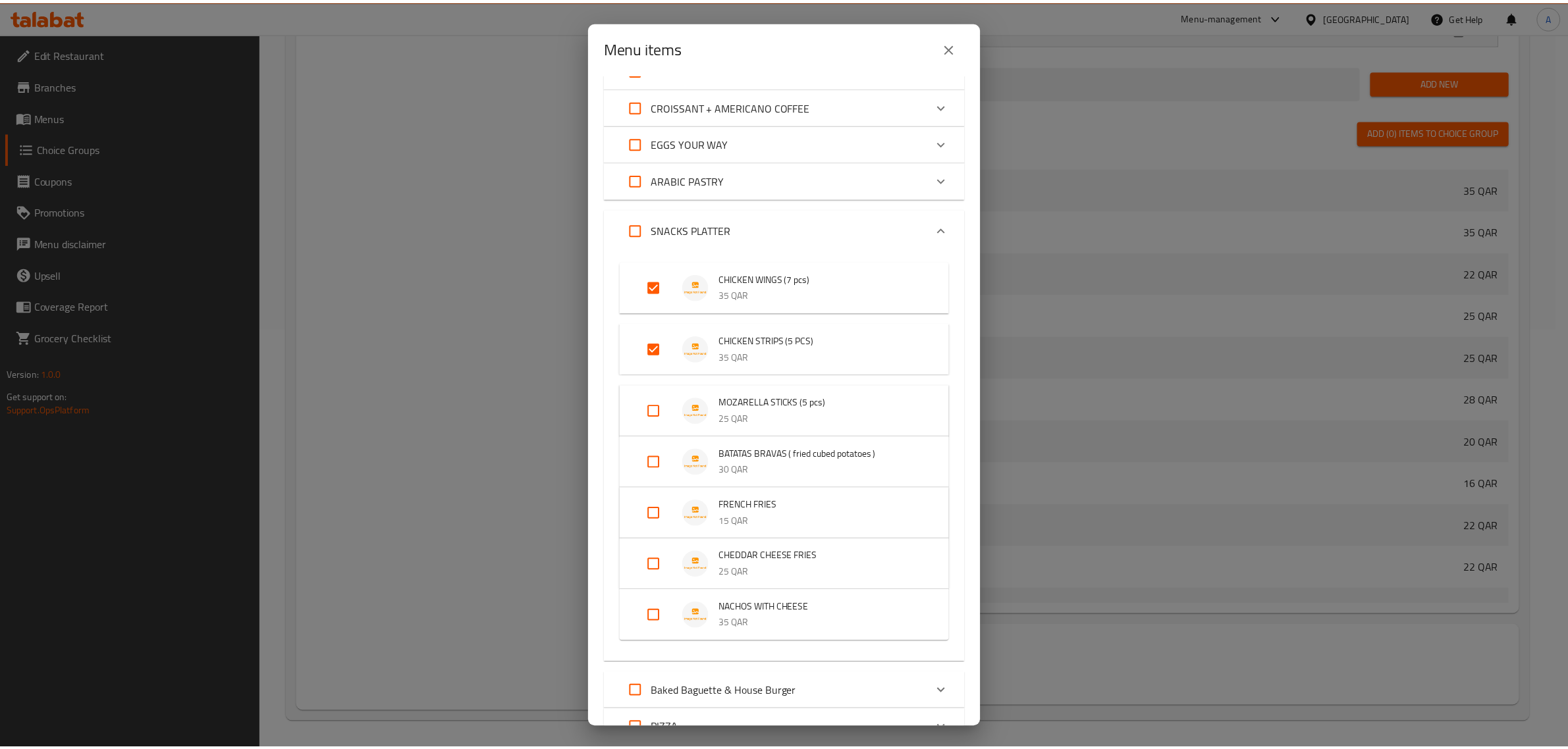
scroll to position [173, 0]
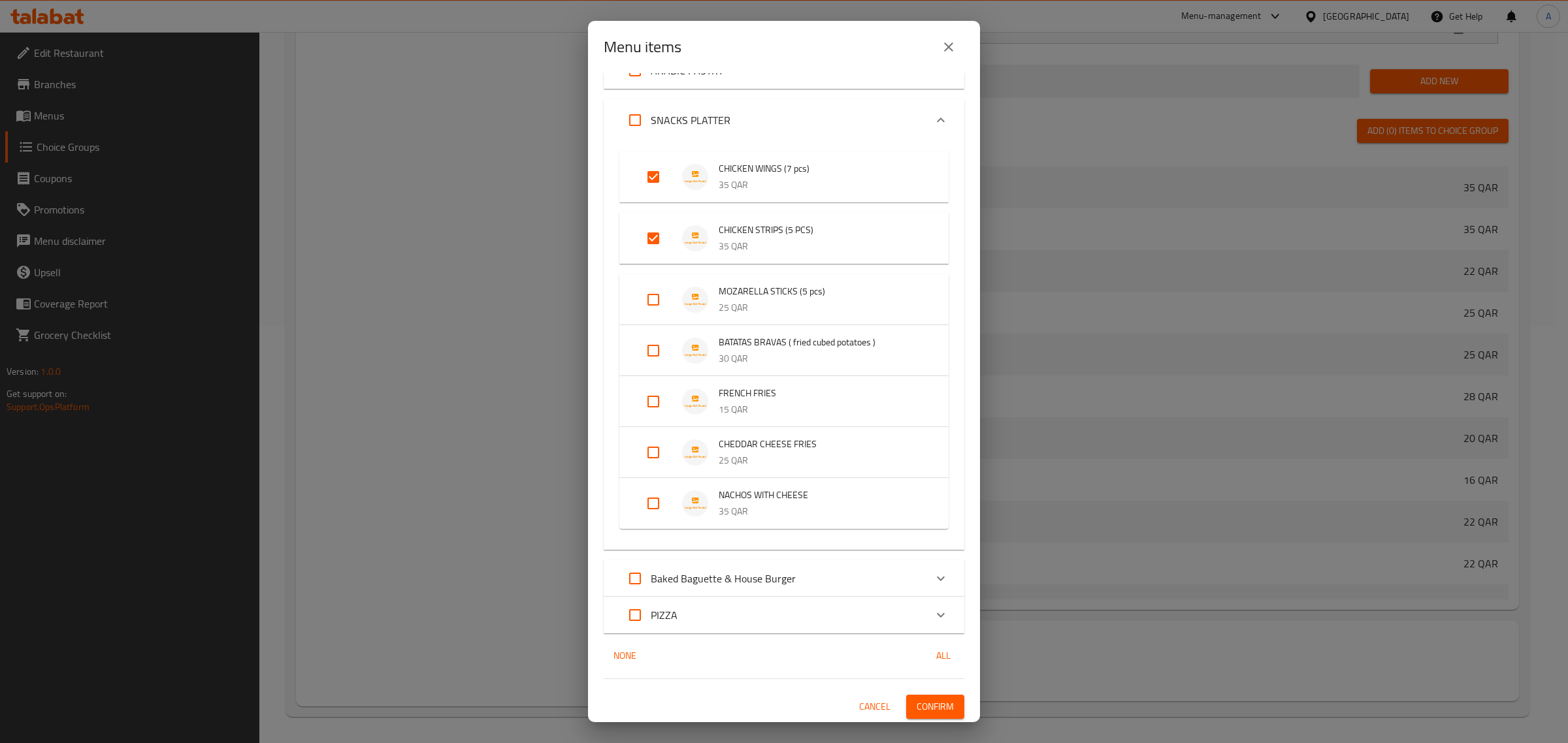
click at [932, 707] on span "Confirm" at bounding box center [935, 707] width 37 height 16
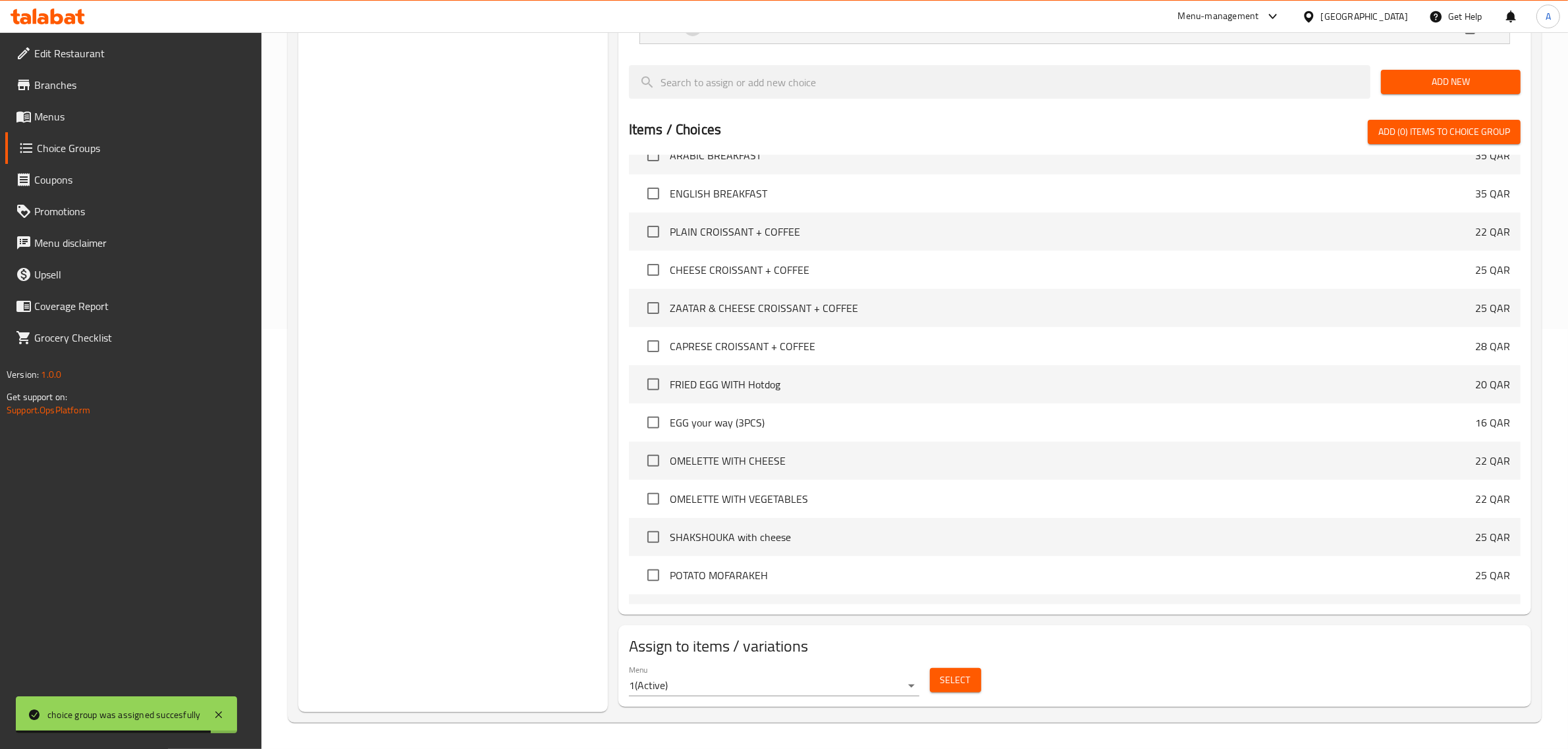
click at [494, 353] on div "Choice Groups Your Choice Of: 2 Your Choice Of: 2 Your Choice Of Egg 4 Choose S…" at bounding box center [453, 221] width 309 height 983
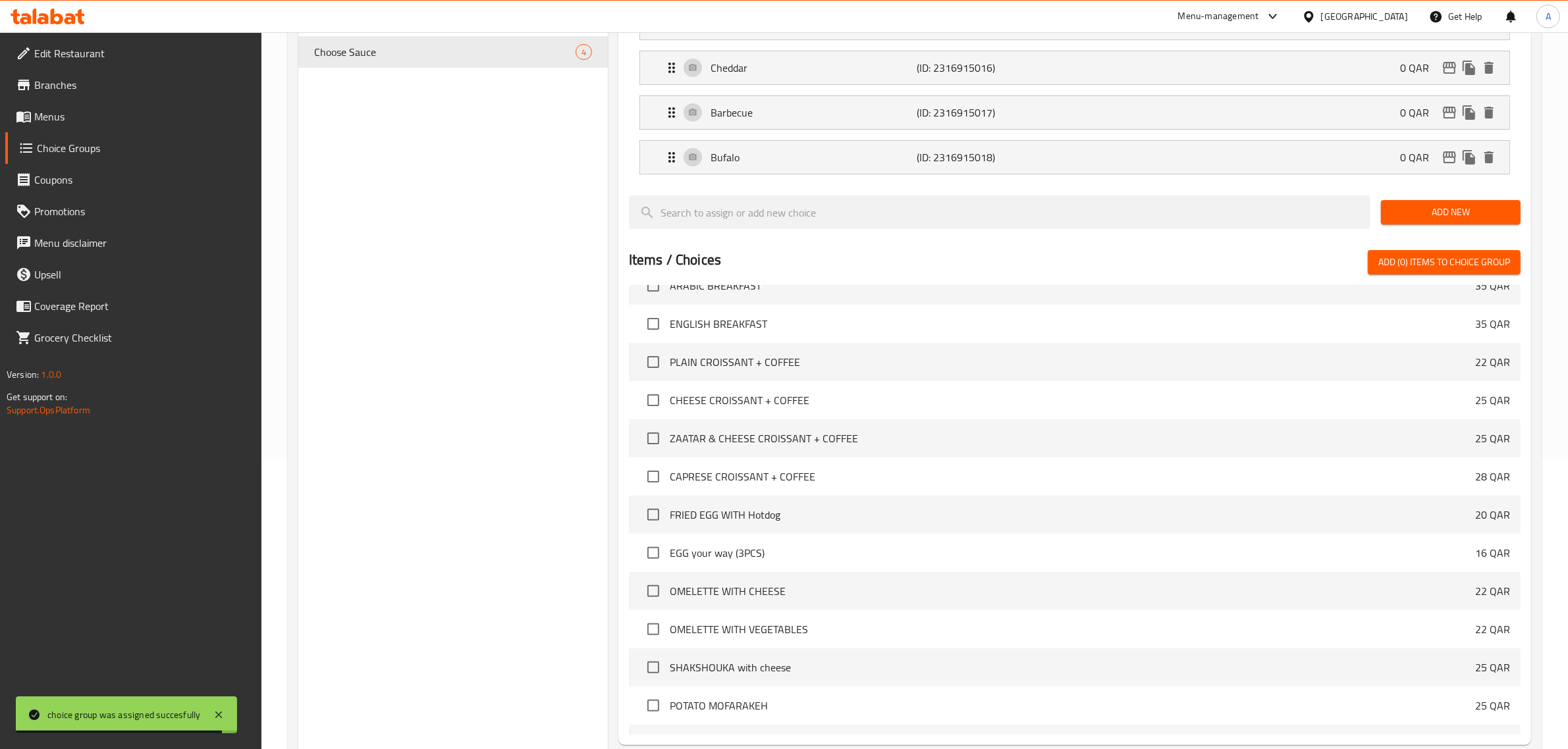
scroll to position [9, 0]
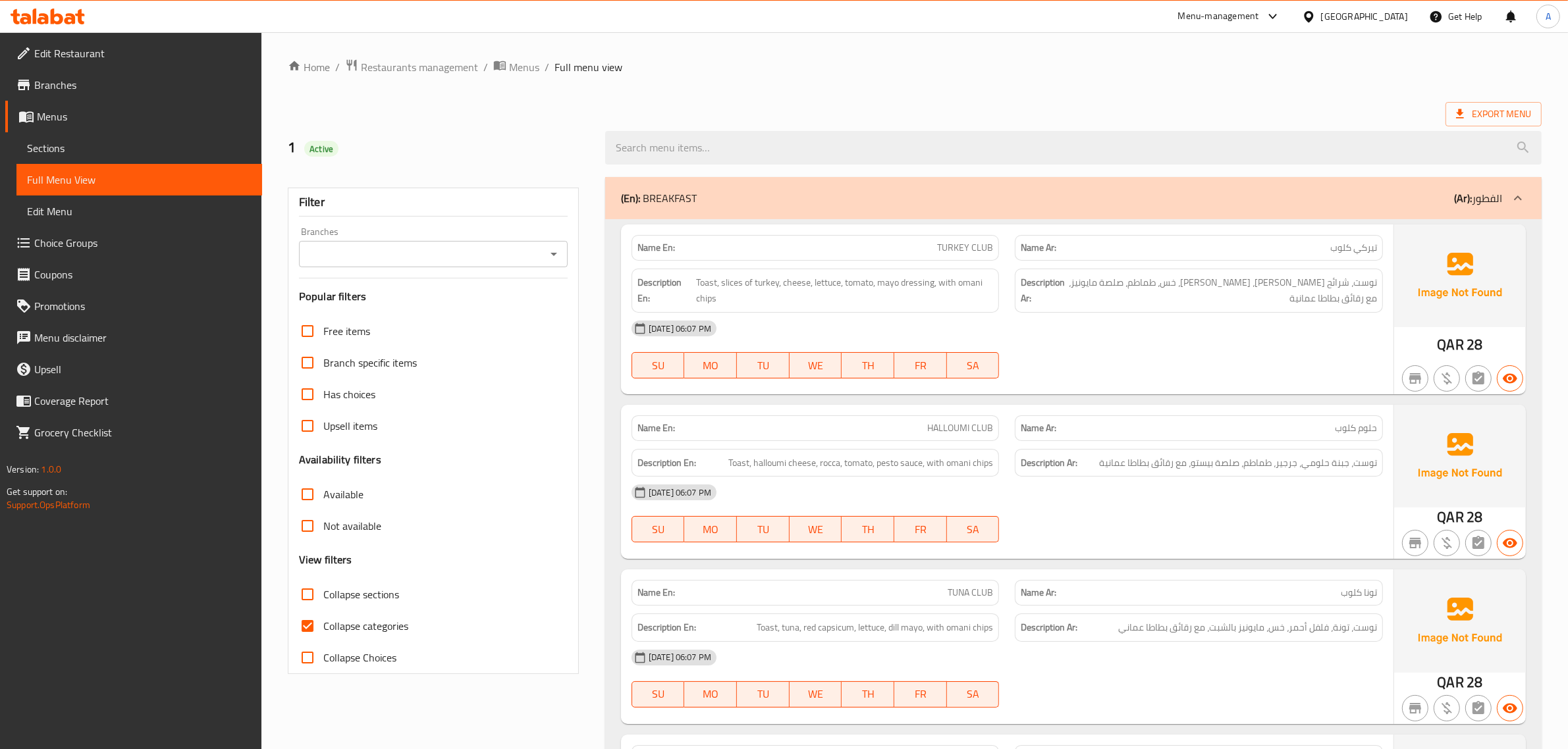
drag, startPoint x: 44, startPoint y: 152, endPoint x: 60, endPoint y: 152, distance: 16.0
click at [44, 152] on span "Sections" at bounding box center [139, 148] width 225 height 16
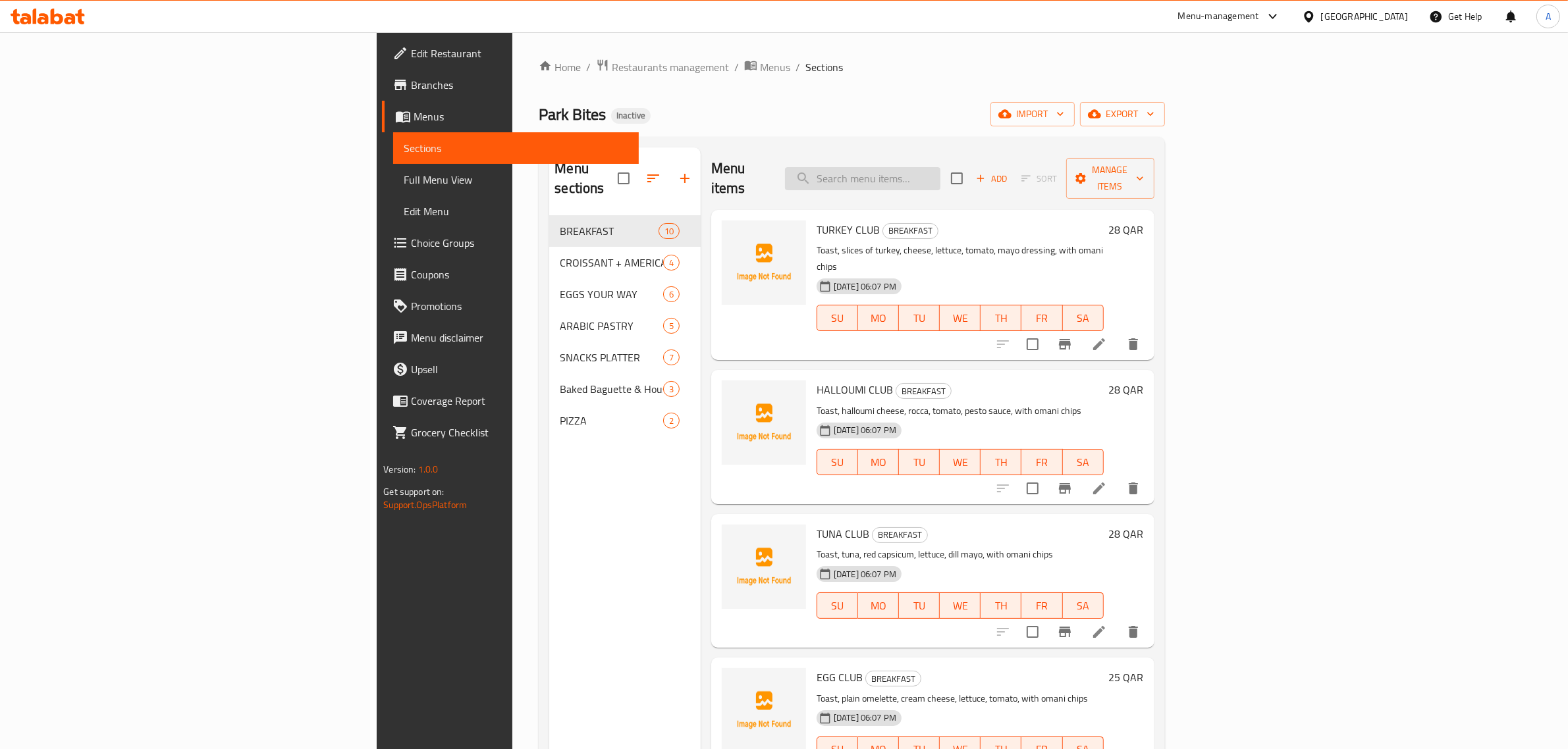
click at [941, 167] on input "search" at bounding box center [862, 178] width 155 height 23
paste input "EGG your way (3PCS)"
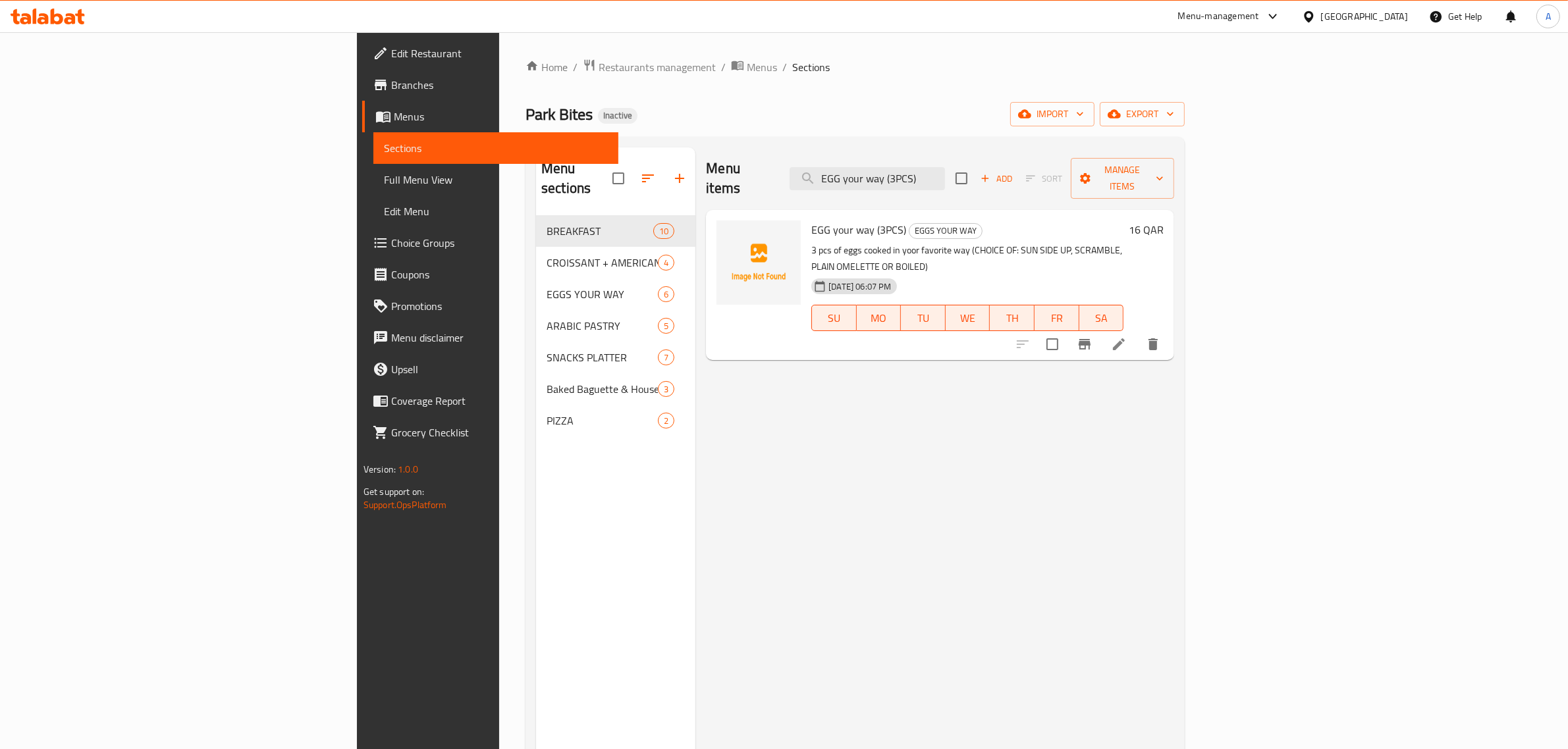
type input "EGG your way (3PCS)"
click at [1138, 332] on li at bounding box center [1119, 344] width 37 height 24
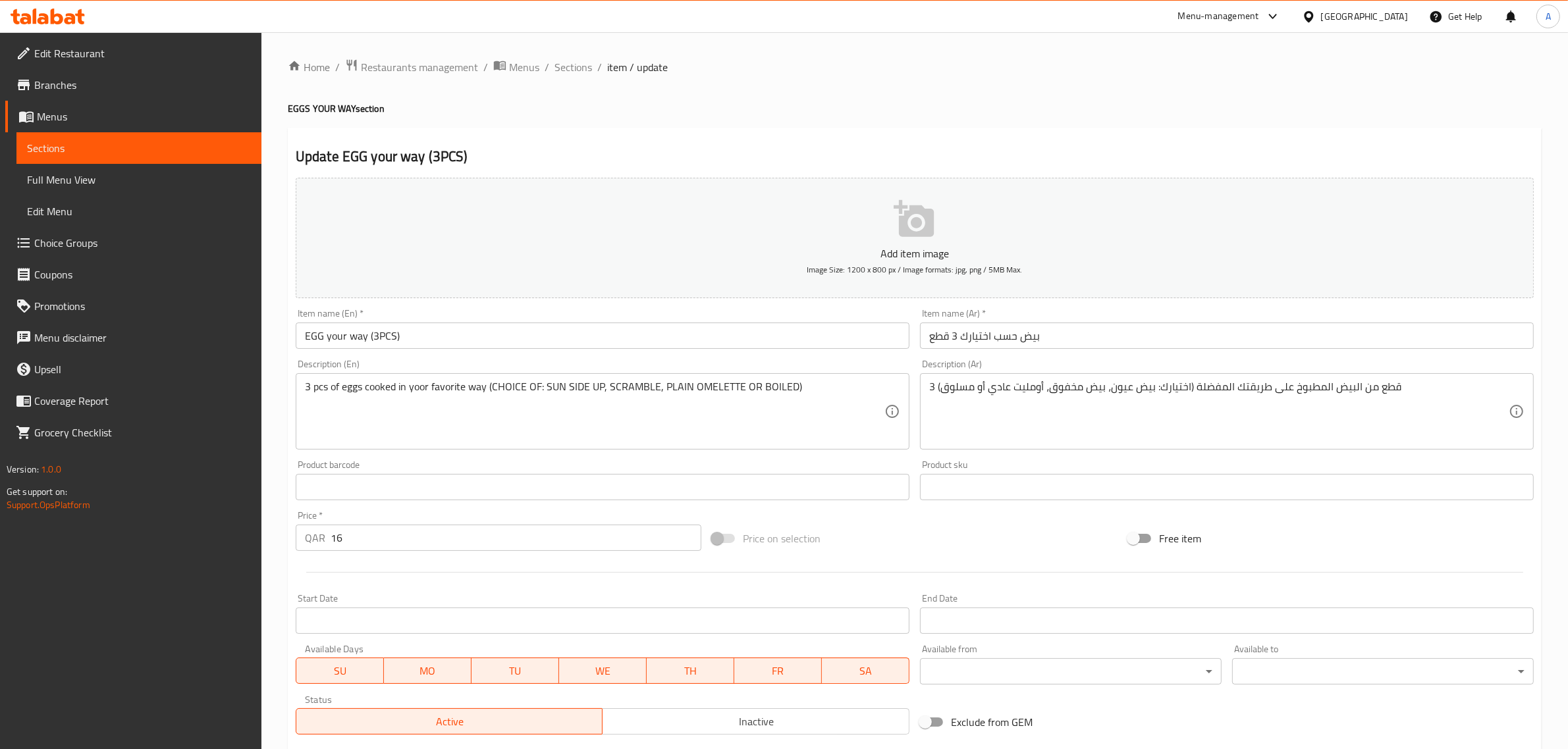
click at [504, 379] on div "3 pcs of eggs cooked in yoor favorite way (CHOICE OF: SUN SIDE UP, SCRAMBLE, PL…" at bounding box center [603, 411] width 614 height 77
click at [468, 402] on textarea "3 pcs of eggs cooked in yoor favorite way (CHOICE OF: SUN SIDE UP, SCRAMBLE, PL…" at bounding box center [594, 411] width 580 height 62
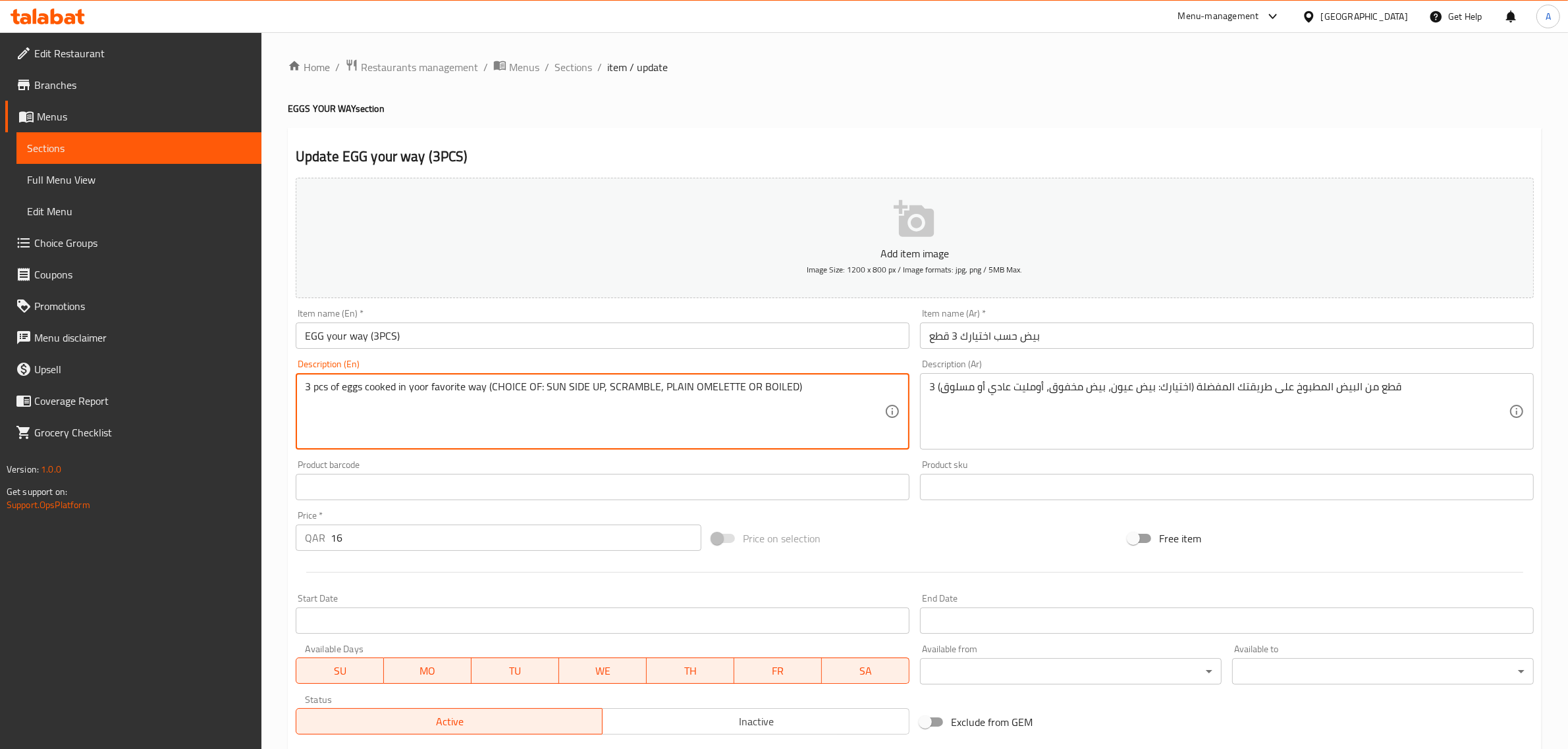
click at [468, 402] on textarea "3 pcs of eggs cooked in yoor favorite way (CHOICE OF: SUN SIDE UP, SCRAMBLE, PL…" at bounding box center [594, 411] width 580 height 62
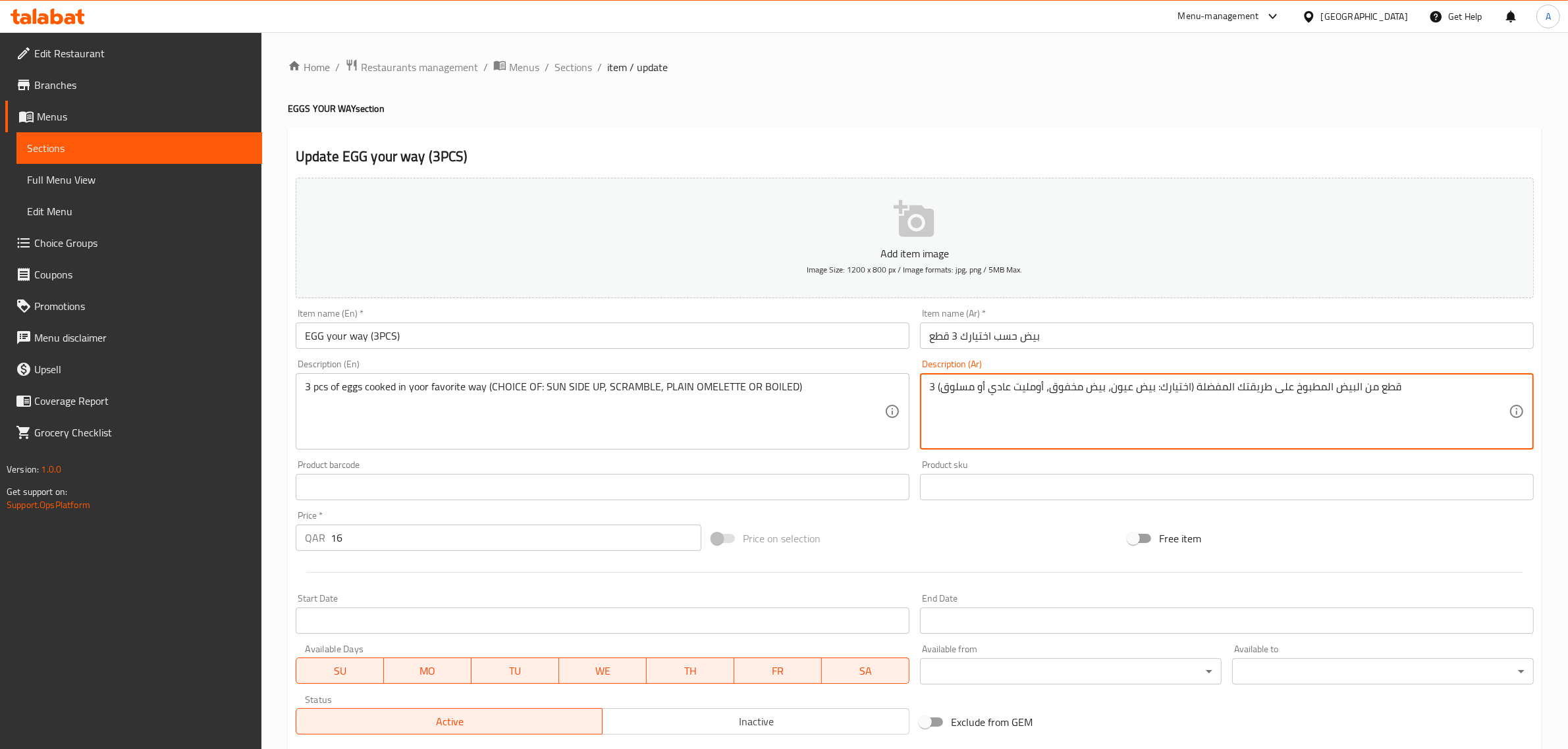
paste textarea "مشمس، بيض مخفوق، أو أومليت عادي أو مسلوق)"
click at [1148, 392] on textarea "3 قطع من البيض المطبوخ على طريقتك المفضلة (اختيارك: بيض مشمس، بيض مخفوق، أو أوم…" at bounding box center [1219, 411] width 580 height 62
click at [1108, 386] on textarea "3 قطع من البيض المطبوخ على طريقتك المفضلة (اختيارك: بيض عيون، بيض مخفوق، أو أوم…" at bounding box center [1219, 411] width 580 height 62
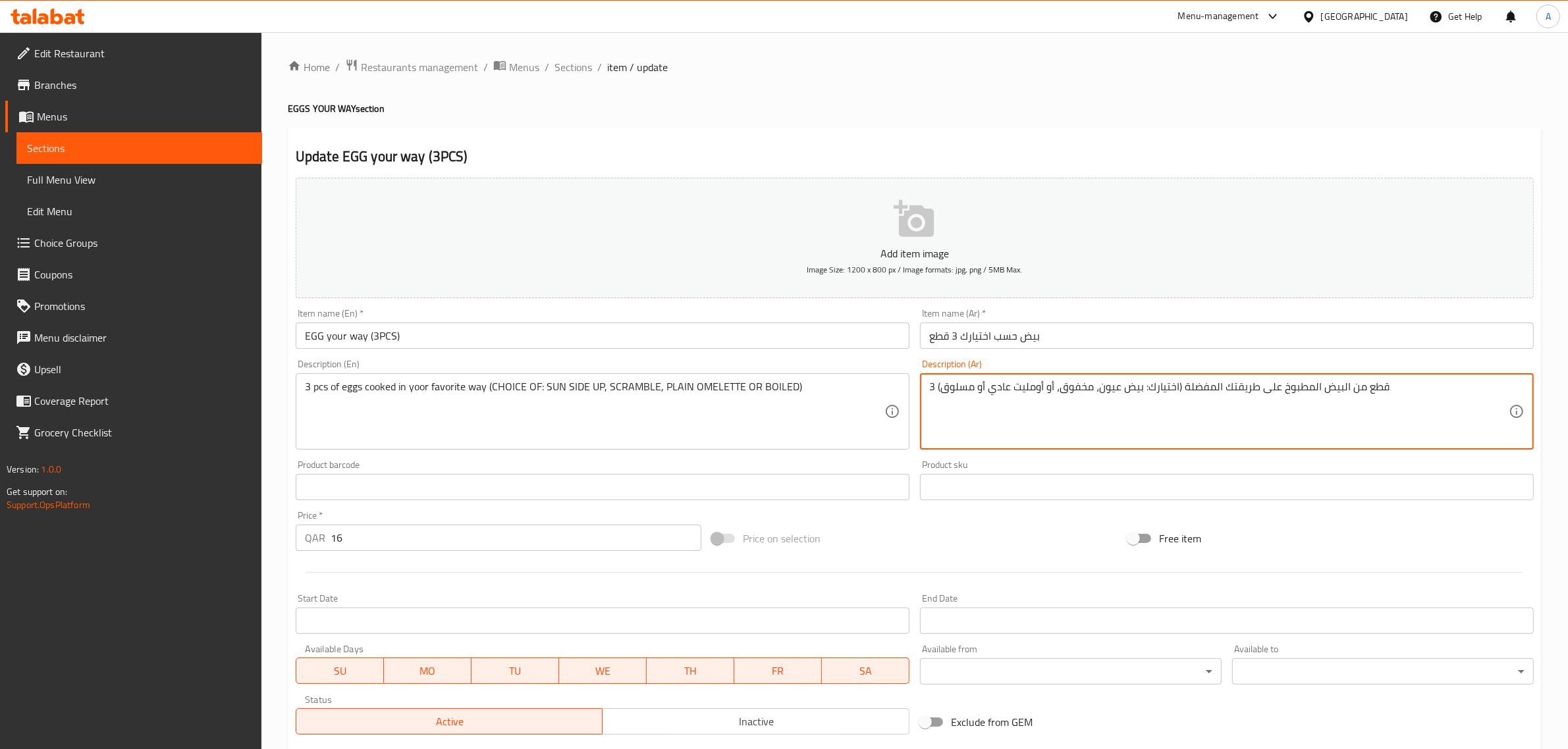
click at [1374, 384] on textarea "3 قطع من البيض المطبوخ على طريقتك المفضلة (اختيارك: بيض عيون، مخفوق، أو أومليت …" at bounding box center [1219, 411] width 580 height 62
click at [1381, 392] on textarea "3 قطع من البيض المطبوخ على طريقتك المفضلة (اختيارك: بيض عيون، مخفوق، أو أومليت …" at bounding box center [1219, 411] width 580 height 62
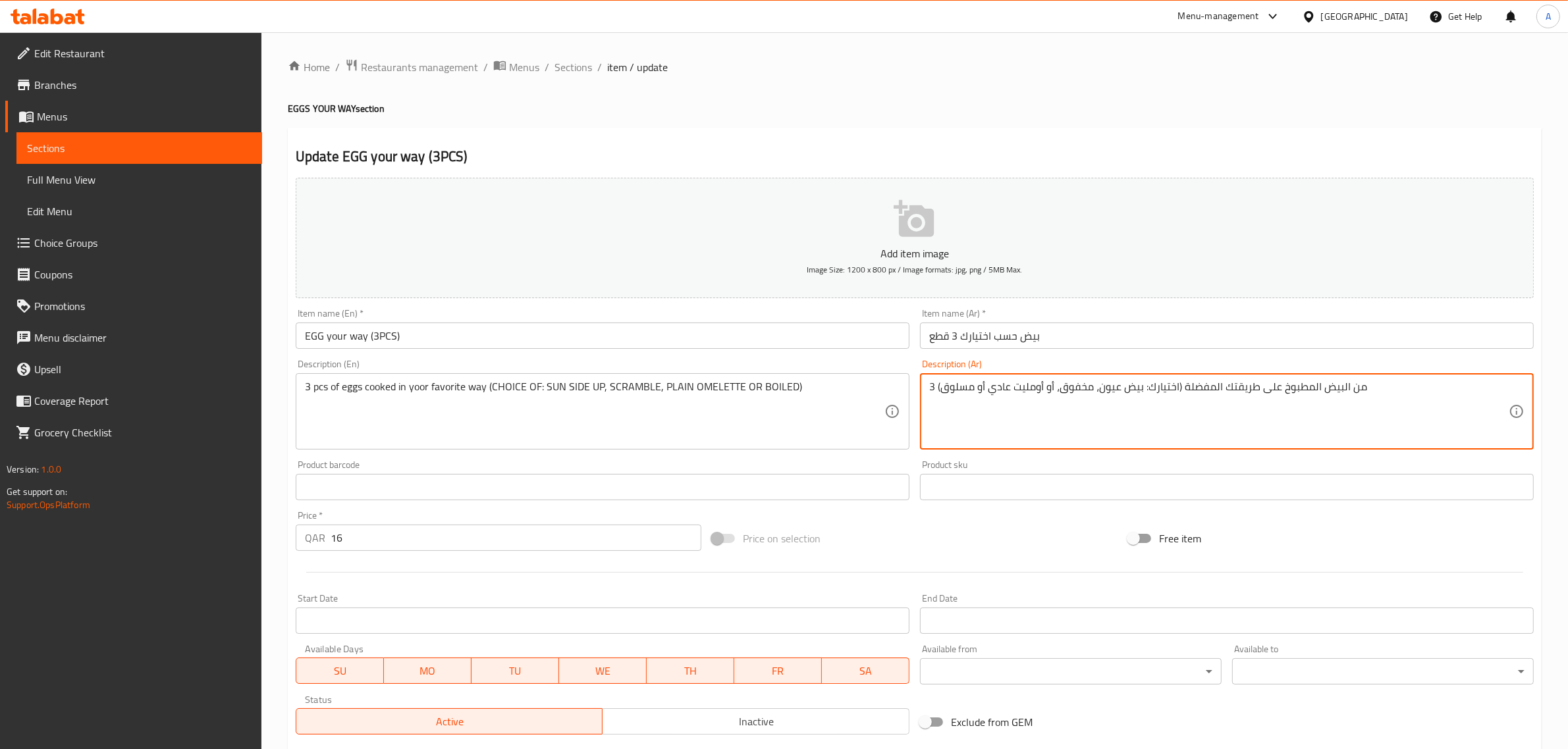
click at [1359, 396] on textarea "3 من البيض المطبوخ على طريقتك المفضلة (اختيارك: بيض عيون، مخفوق، أو أومليت عادي…" at bounding box center [1219, 411] width 580 height 62
click at [1355, 395] on textarea "3 من البيض المطبوخ على طريقتك المفضلة (اختيارك: بيض عيون، مخفوق، أو أومليت عادي…" at bounding box center [1219, 411] width 580 height 62
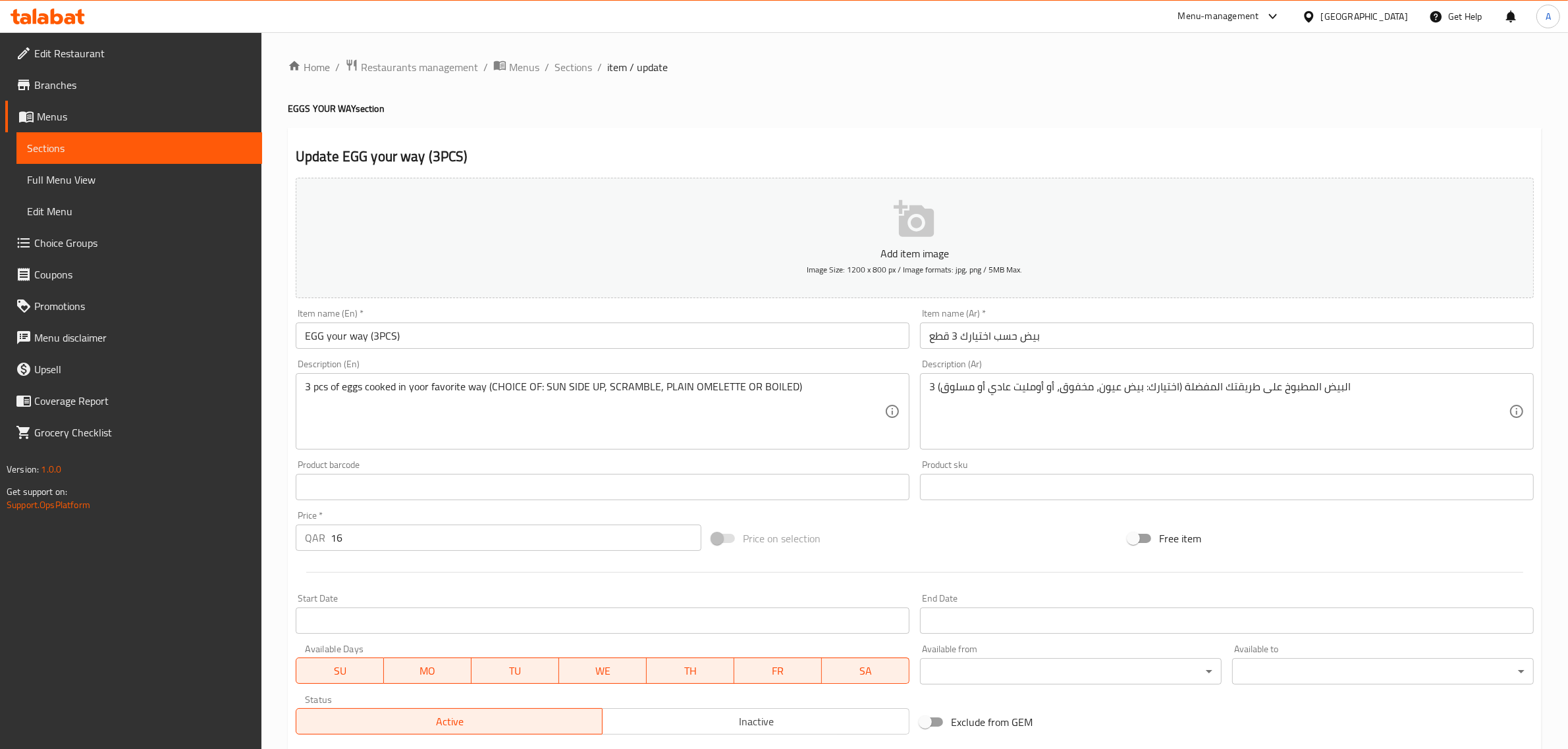
click at [983, 77] on div "Home / Restaurants management / Menus / Sections / item / update EGGS YOUR WAY …" at bounding box center [915, 481] width 1254 height 845
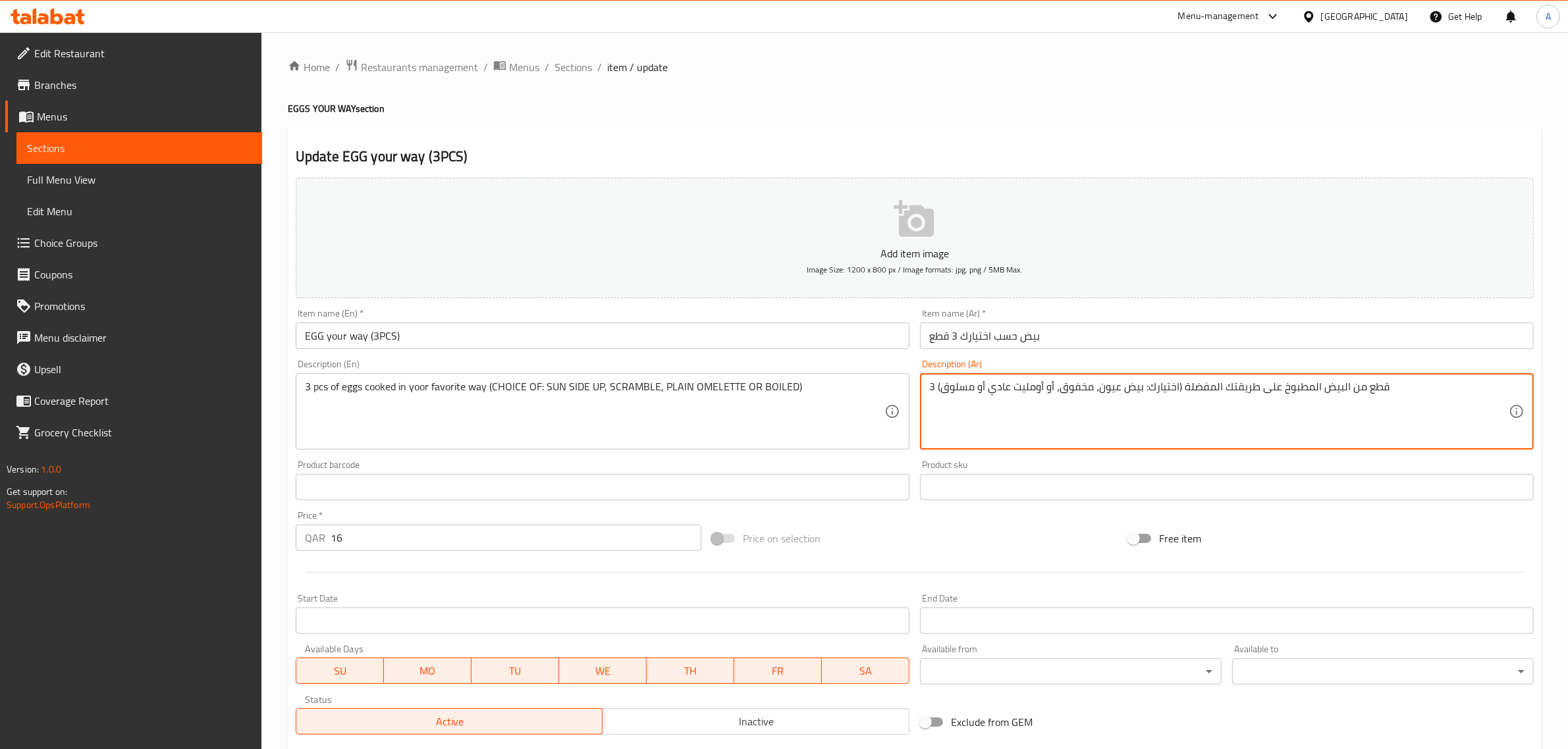
click at [998, 143] on div "Update EGG your way (3PCS) Add item image Image Size: 1200 x 800 px / Image for…" at bounding box center [915, 511] width 1254 height 766
click at [998, 389] on textarea "3 قطع من البيض المطبوخ على طريقتك المفضلة (اختيارك: عيون، مخفوق، أو أومليت عادي…" at bounding box center [1219, 411] width 580 height 62
type textarea "3 قطع من البيض المطبوخ على طريقتك المفضلة (اختيارك: عيون، مخفوق، أو أومليت سادة…"
click at [895, 130] on div "Update EGG your way (3PCS) Add item image Image Size: 1200 x 800 px / Image for…" at bounding box center [915, 511] width 1254 height 766
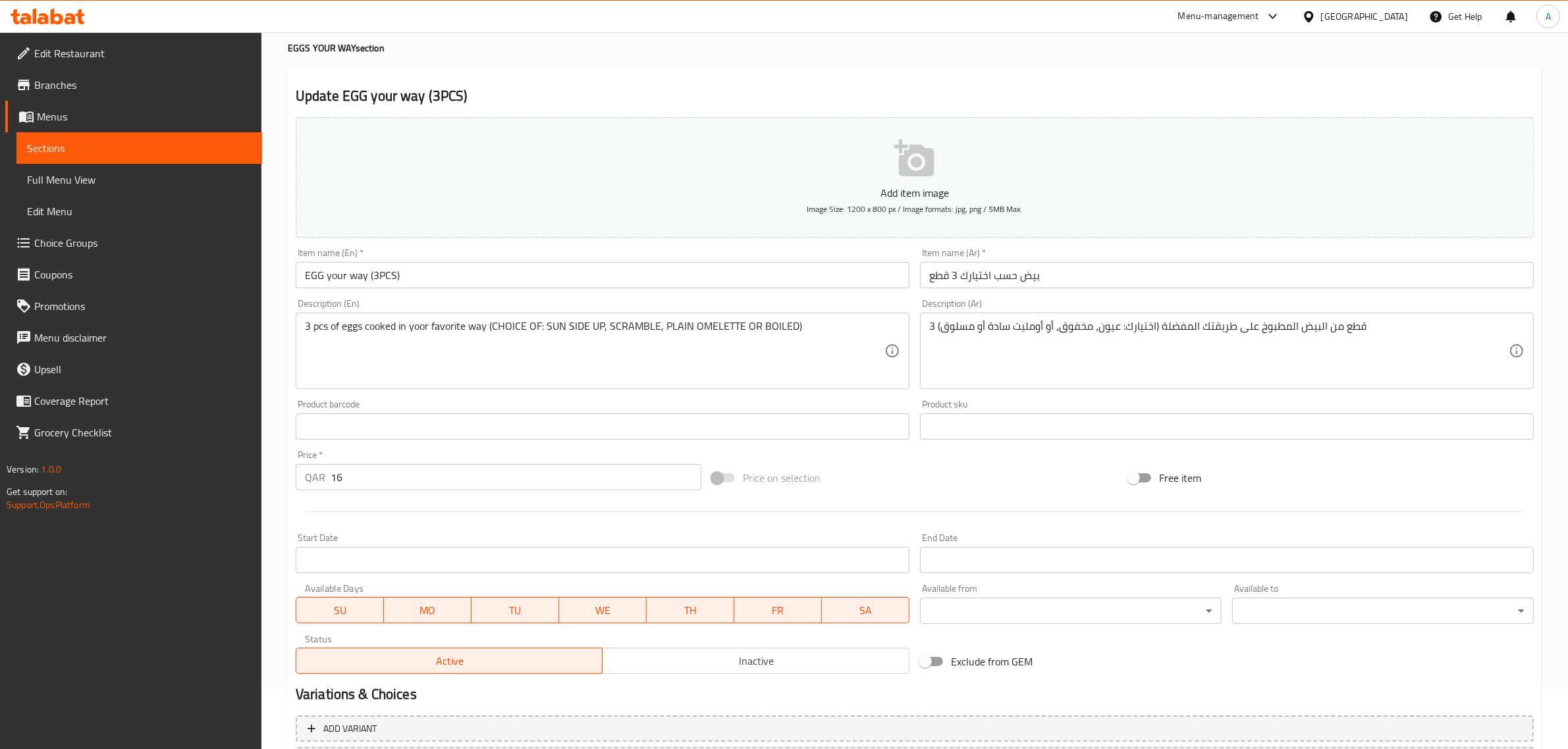
scroll to position [179, 0]
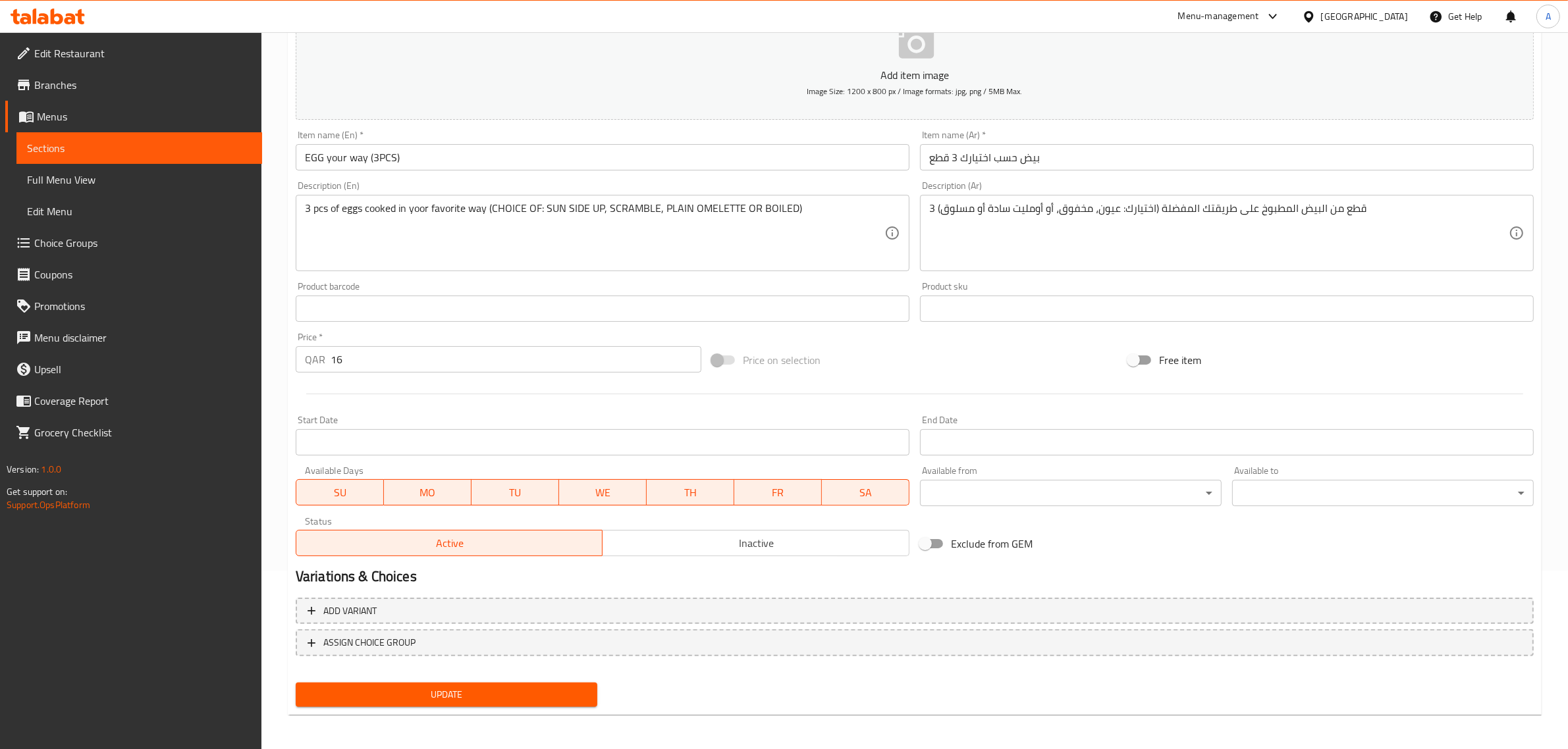
click at [509, 706] on div "Update" at bounding box center [446, 695] width 312 height 35
click at [507, 696] on span "Update" at bounding box center [446, 694] width 281 height 17
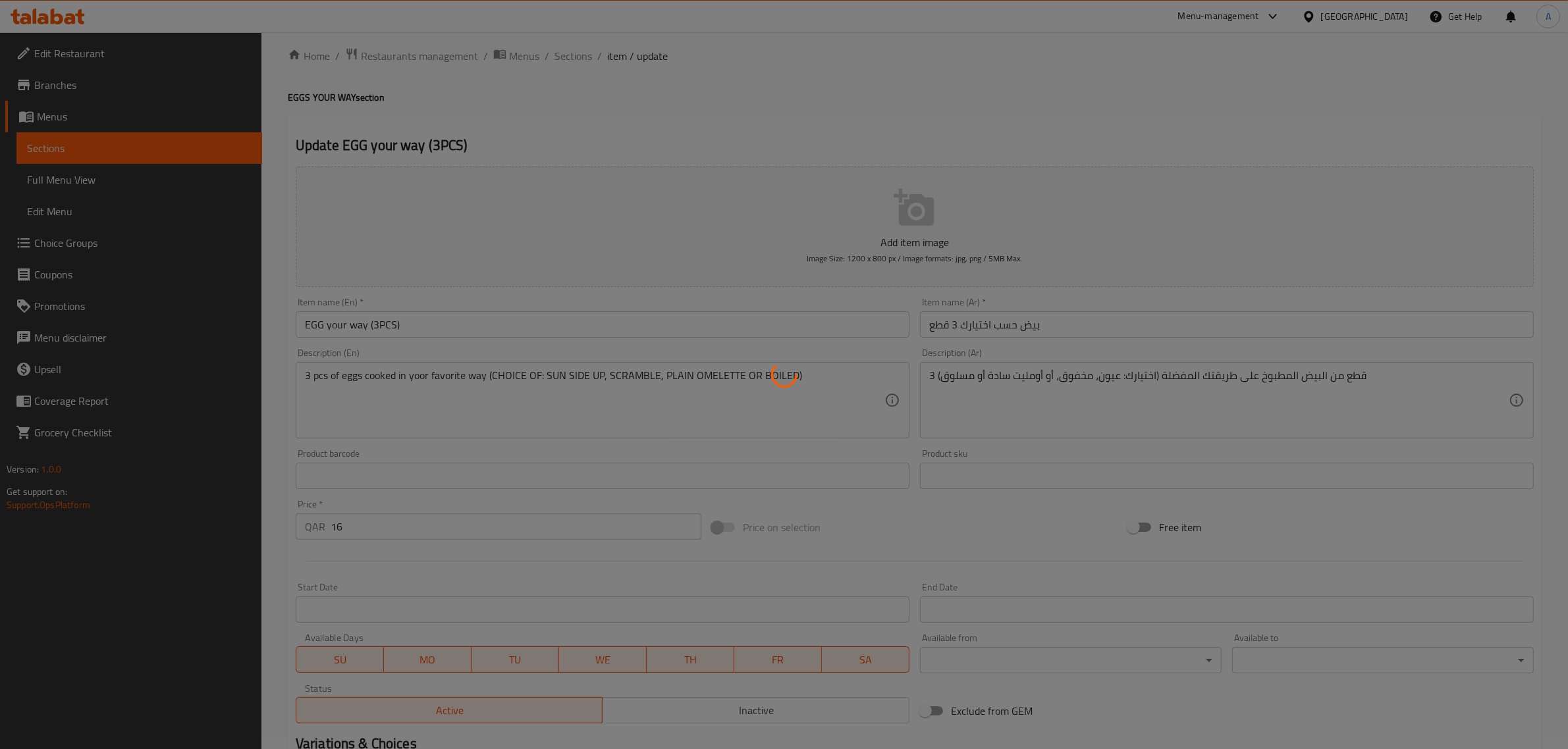
scroll to position [0, 0]
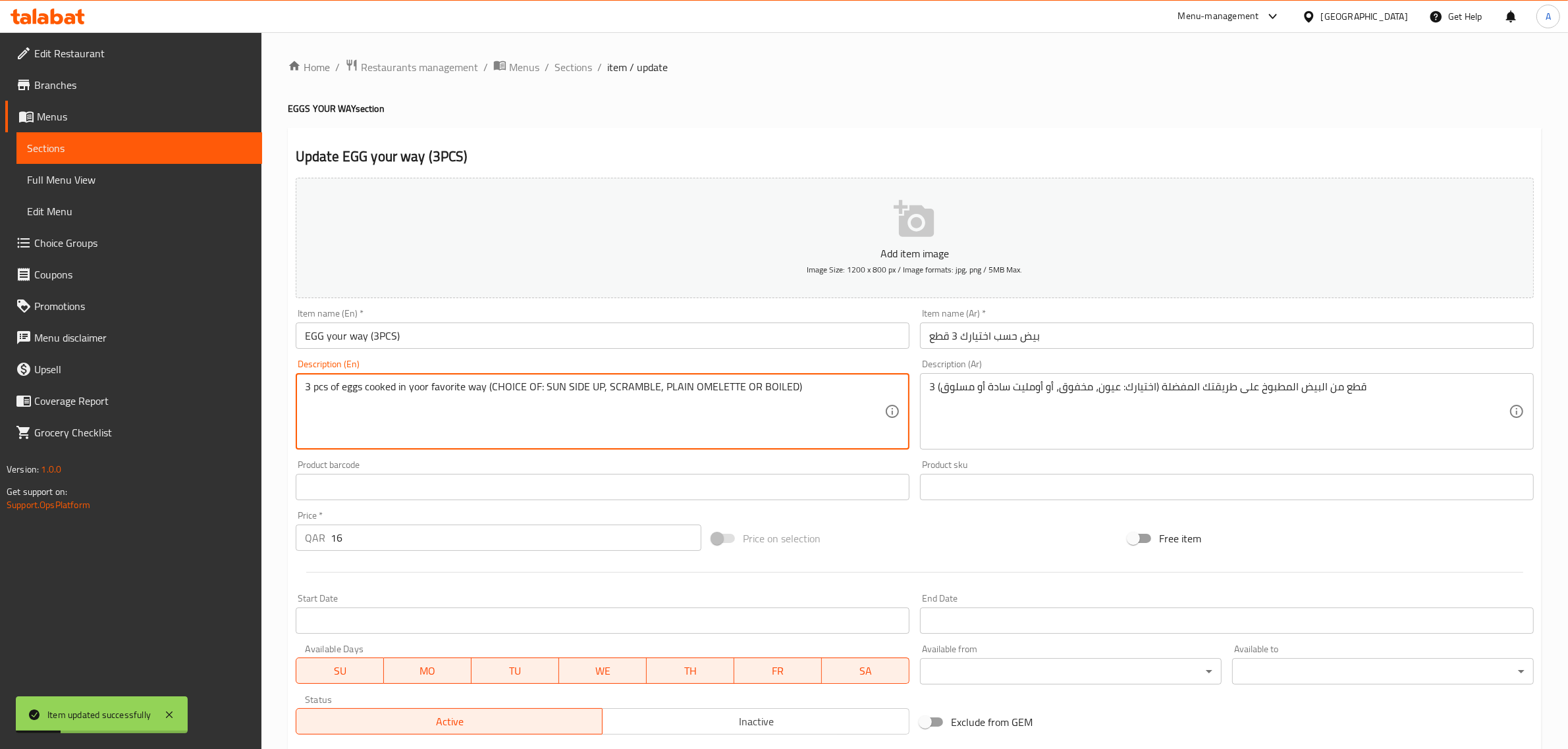
drag, startPoint x: 552, startPoint y: 388, endPoint x: 590, endPoint y: 388, distance: 38.0
click at [590, 388] on textarea "3 pcs of eggs cooked in yoor favorite way (CHOICE OF: SUN SIDE UP, SCRAMBLE, PL…" at bounding box center [594, 411] width 580 height 62
click at [634, 385] on textarea "3 pcs of eggs cooked in yoor favorite way (CHOICE OF: SUN SIDE UP, SCRAMBLE, PL…" at bounding box center [594, 411] width 580 height 62
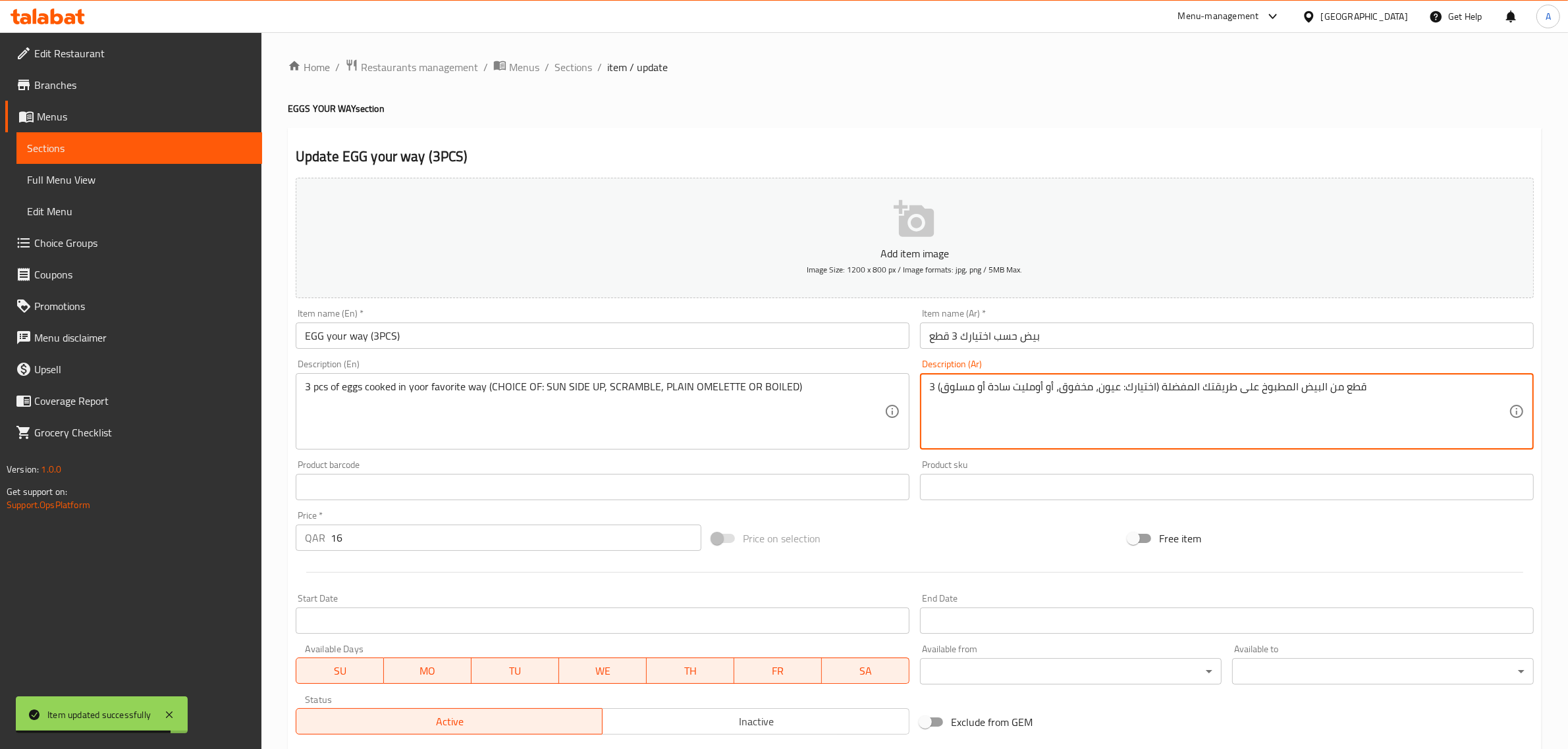
drag, startPoint x: 1029, startPoint y: 388, endPoint x: 1002, endPoint y: 386, distance: 27.1
click at [1002, 386] on textarea "3 قطع من البيض المطبوخ على طريقتك المفضلة (اختيارك: عيون، مخفوق، أو أومليت سادة…" at bounding box center [1219, 411] width 580 height 62
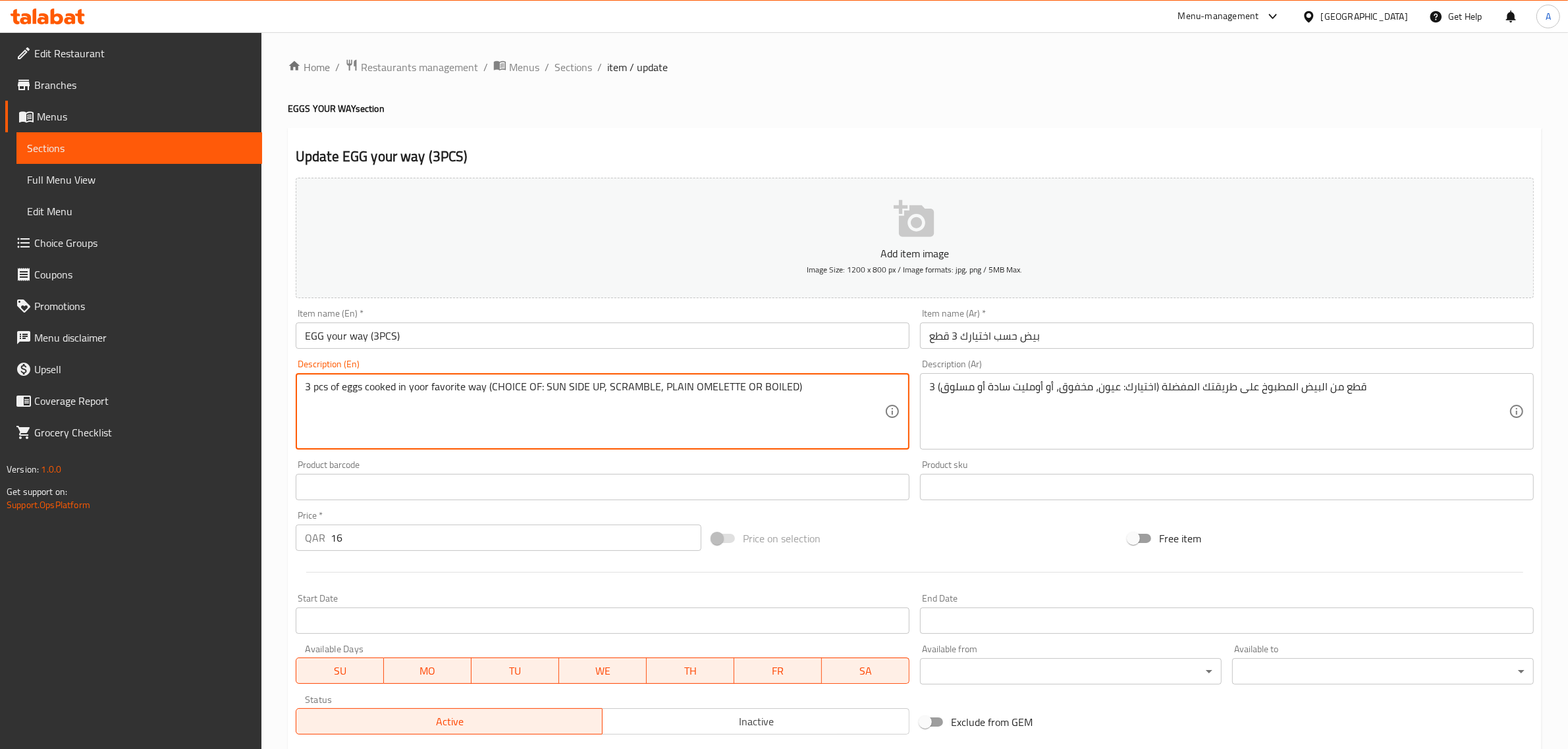
drag, startPoint x: 672, startPoint y: 388, endPoint x: 703, endPoint y: 388, distance: 31.0
click at [703, 388] on textarea "3 pcs of eggs cooked in yoor favorite way (CHOICE OF: SUN SIDE UP, SCRAMBLE, PL…" at bounding box center [594, 411] width 580 height 62
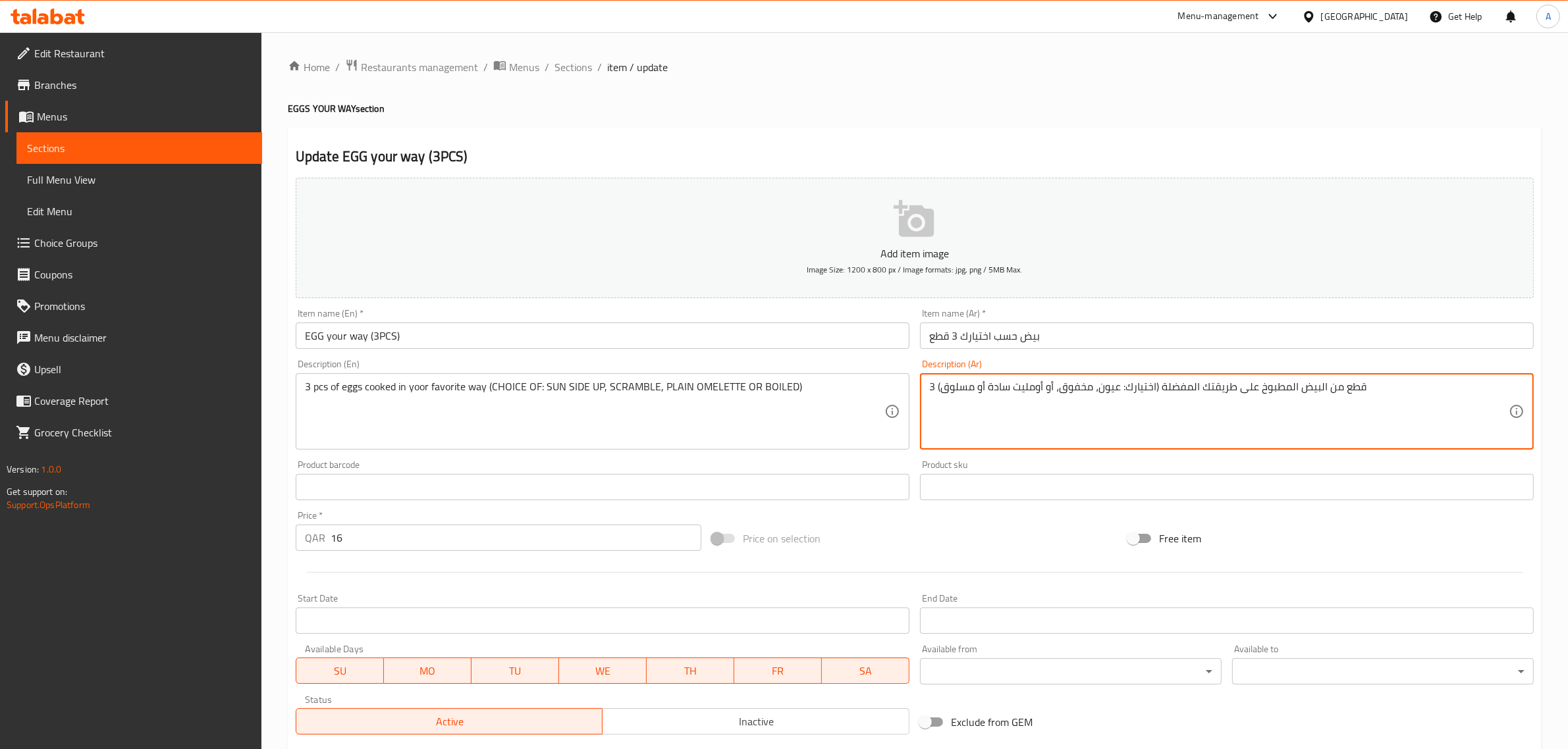
click at [960, 390] on textarea "3 قطع من البيض المطبوخ على طريقتك المفضلة (اختيارك: عيون، مخفوق، أو أومليت سادة…" at bounding box center [1219, 411] width 580 height 62
click at [772, 385] on textarea "3 pcs of eggs cooked in yoor favorite way (CHOICE OF: SUN SIDE UP, SCRAMBLE, PL…" at bounding box center [594, 411] width 580 height 62
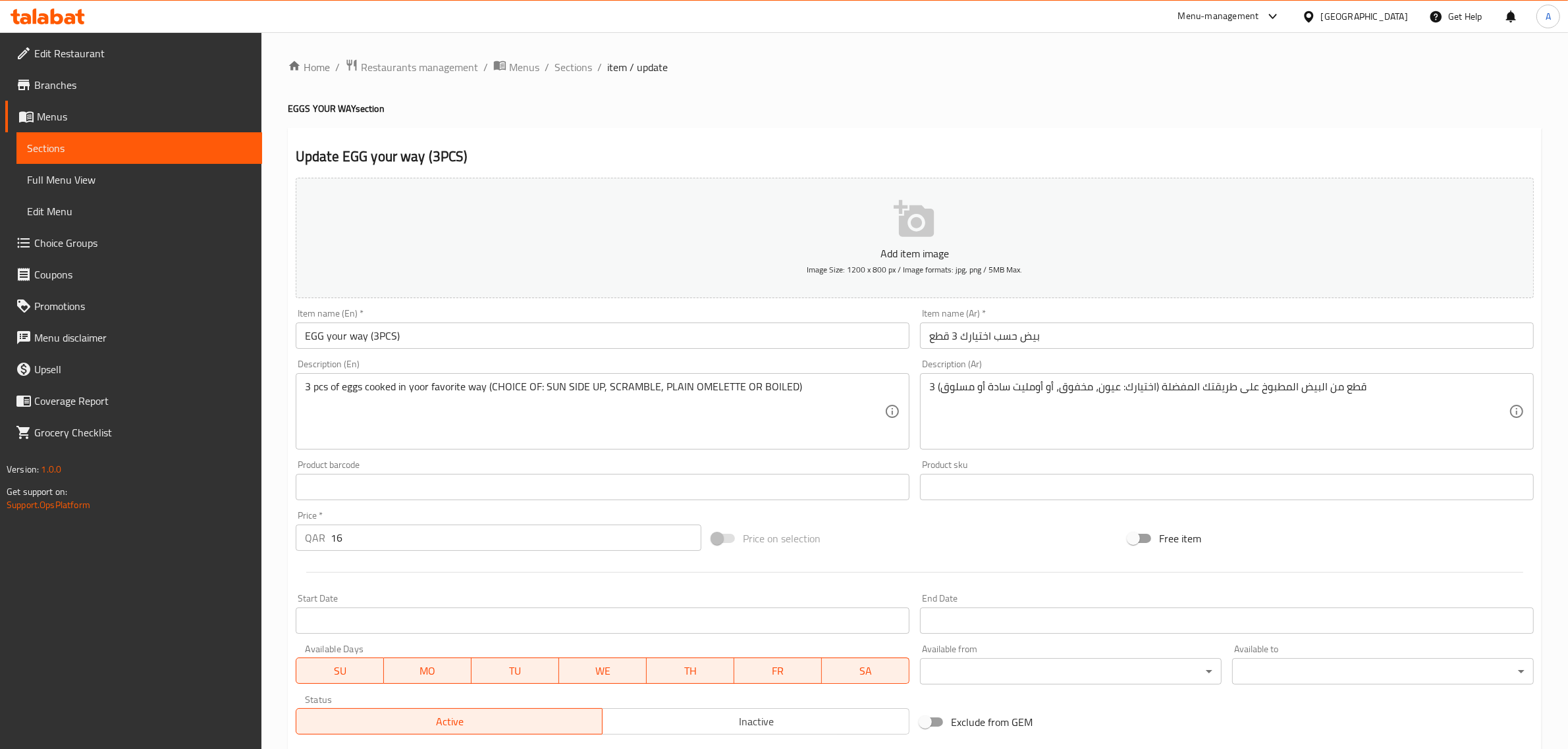
click at [472, 104] on h4 "EGGS YOUR WAY section" at bounding box center [915, 108] width 1254 height 13
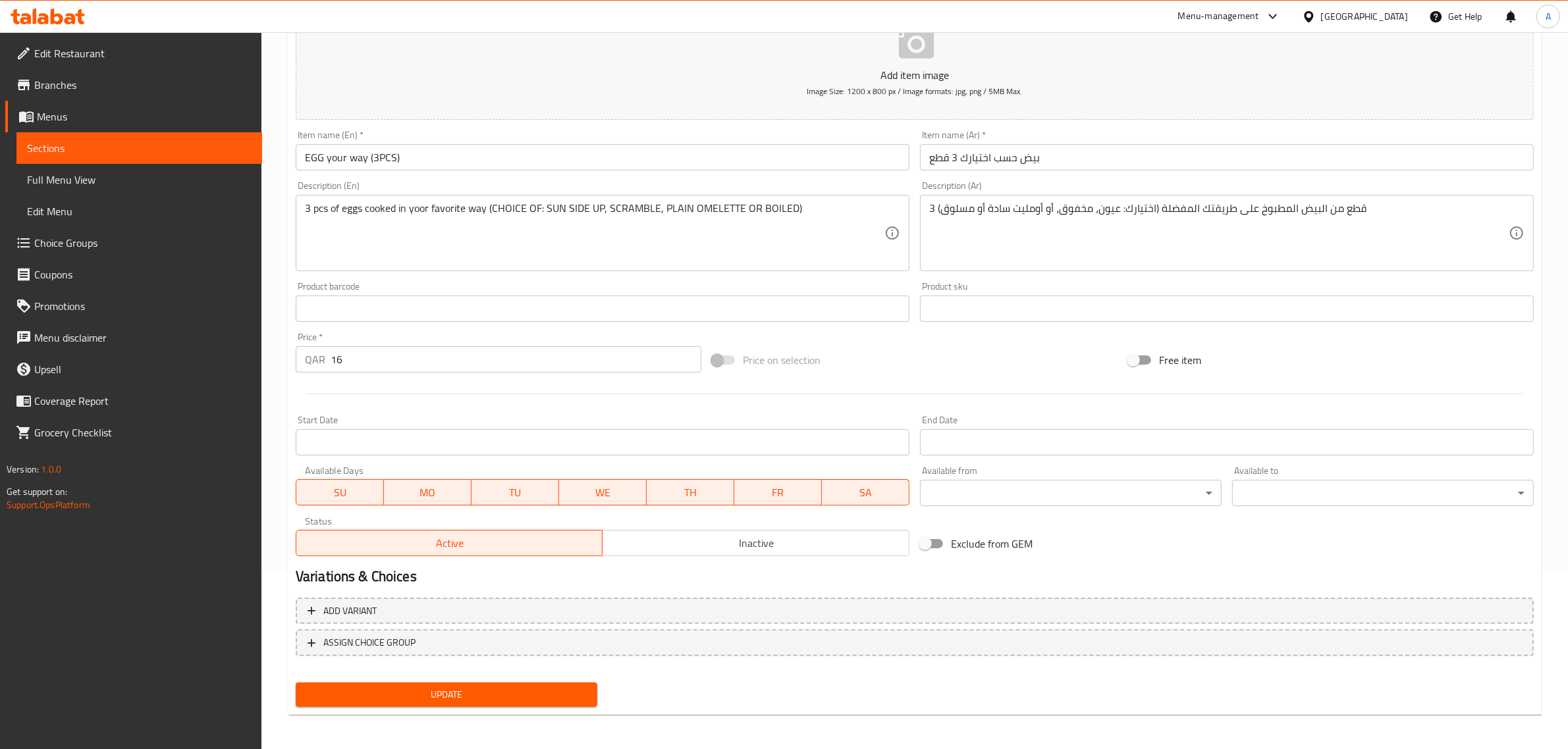
click at [478, 679] on div "Update" at bounding box center [446, 695] width 312 height 35
click at [478, 683] on button "Update" at bounding box center [446, 694] width 301 height 25
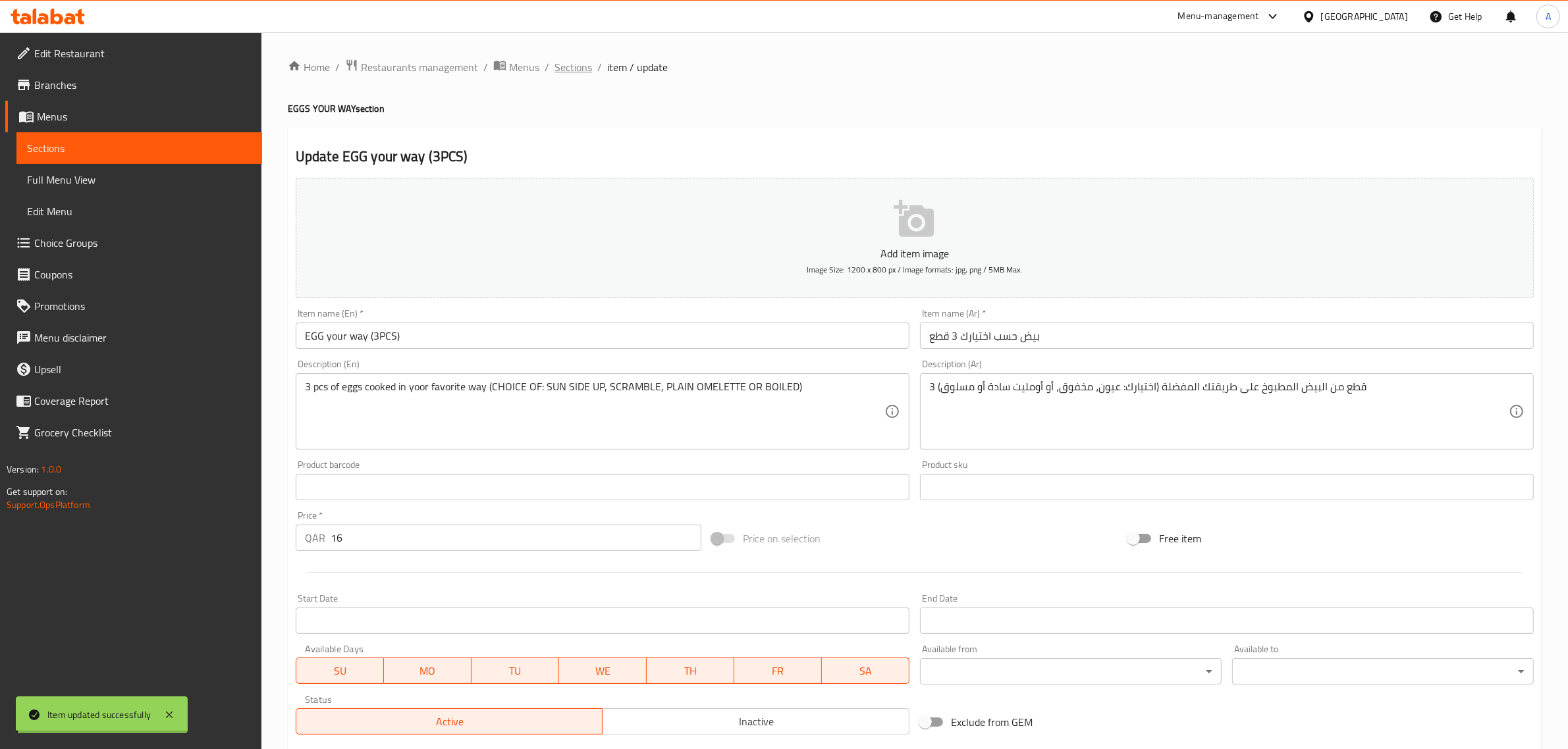
click at [577, 67] on span "Sections" at bounding box center [573, 67] width 37 height 16
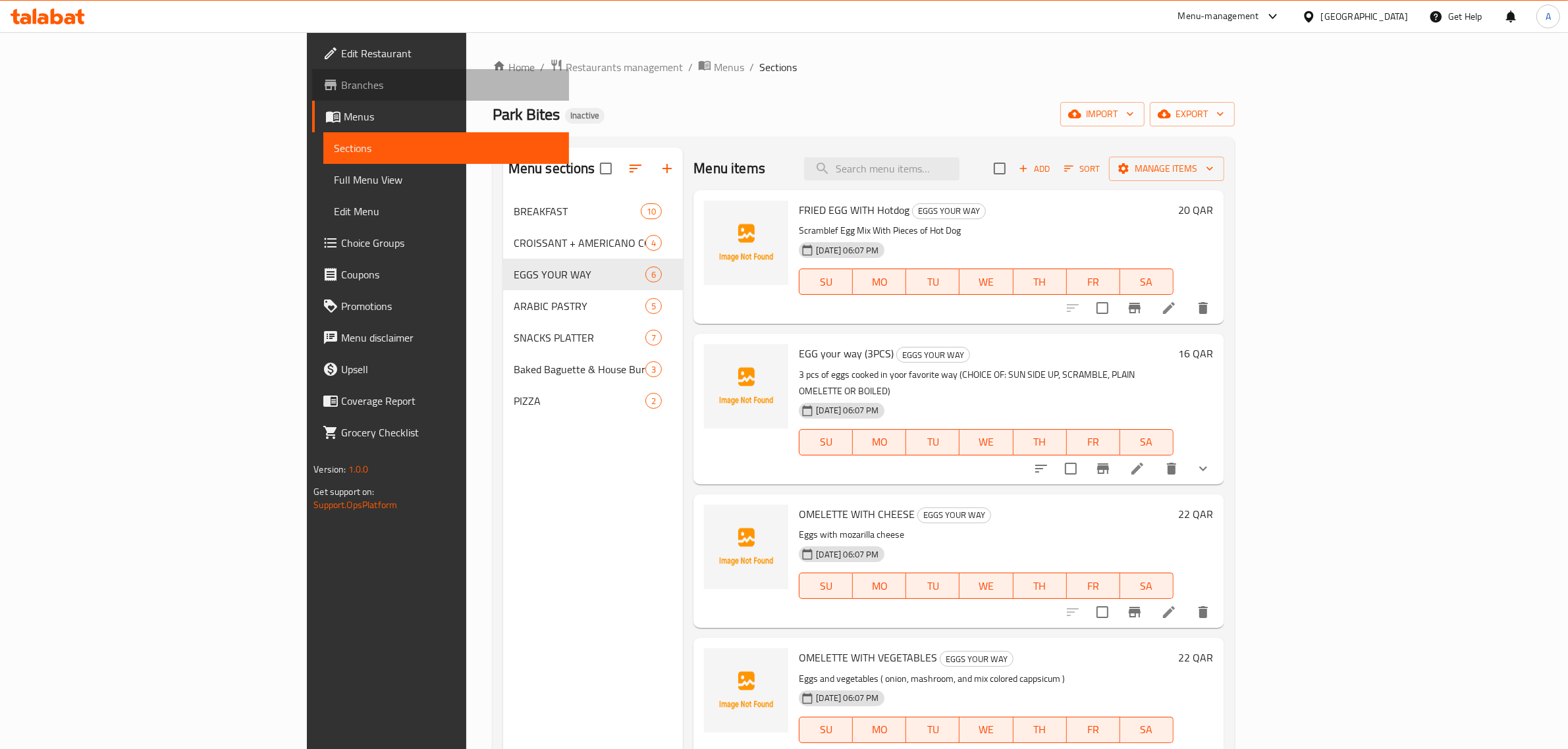
click at [341, 89] on span "Branches" at bounding box center [449, 85] width 218 height 16
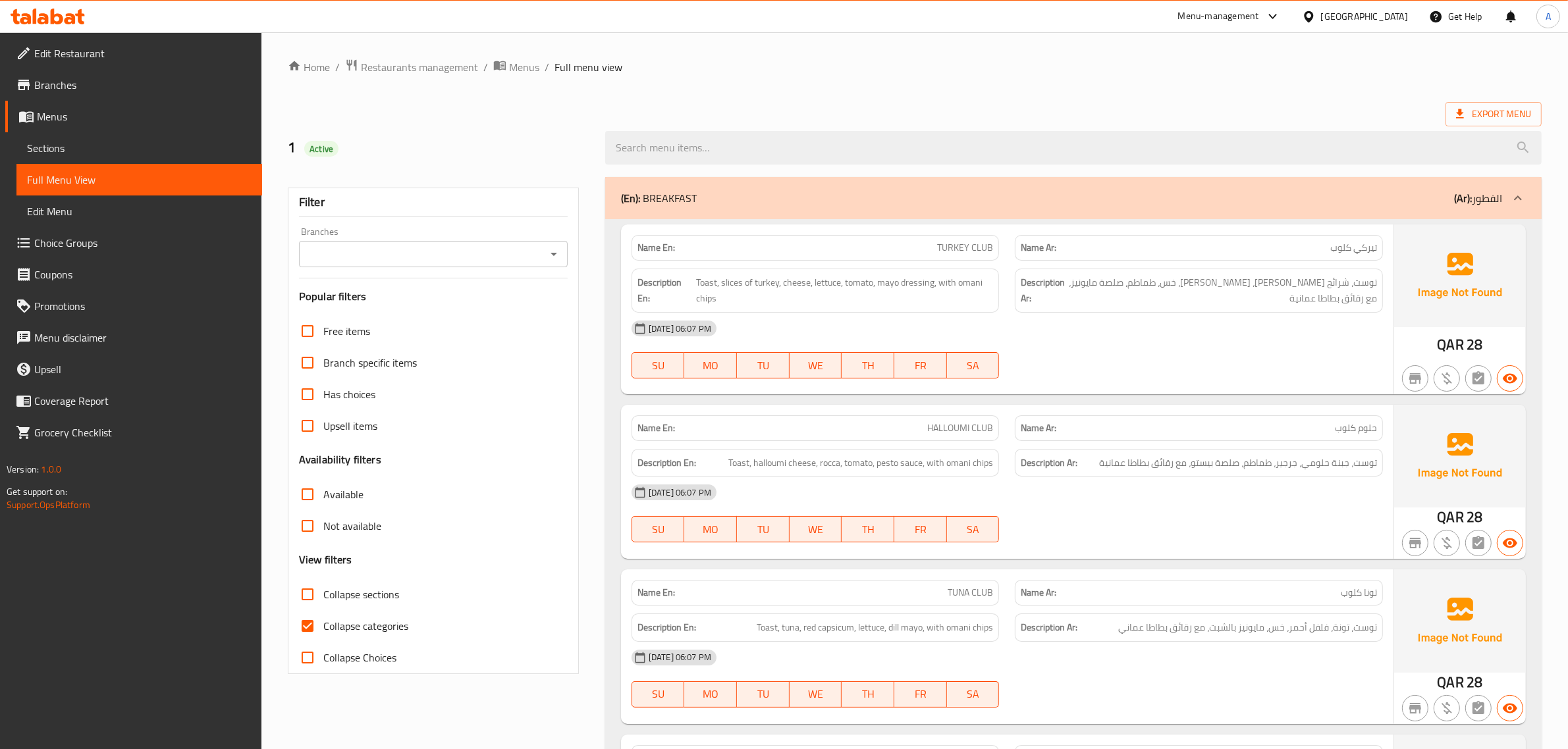
click at [316, 619] on input "Collapse categories" at bounding box center [308, 626] width 32 height 32
checkbox input "false"
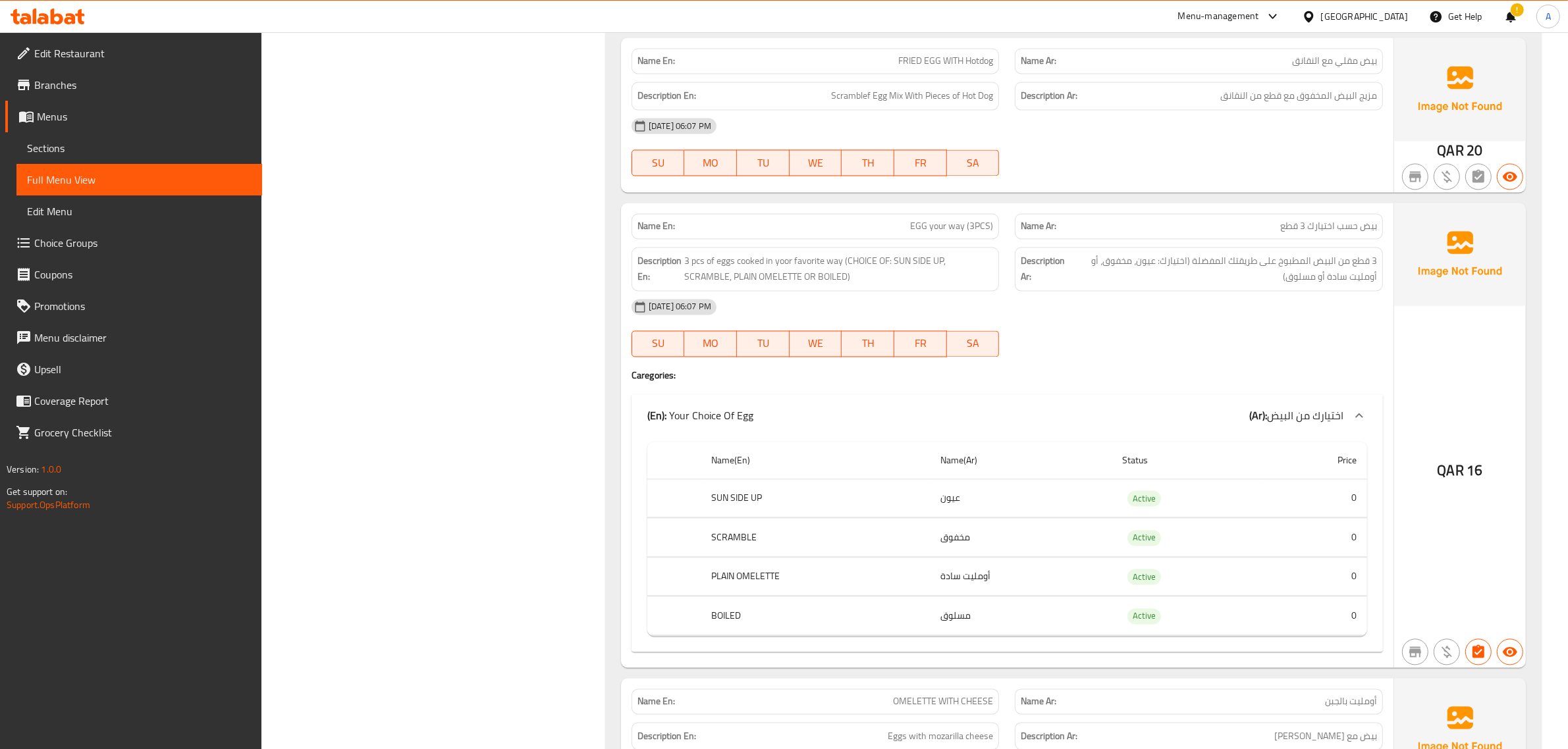
scroll to position [3176, 0]
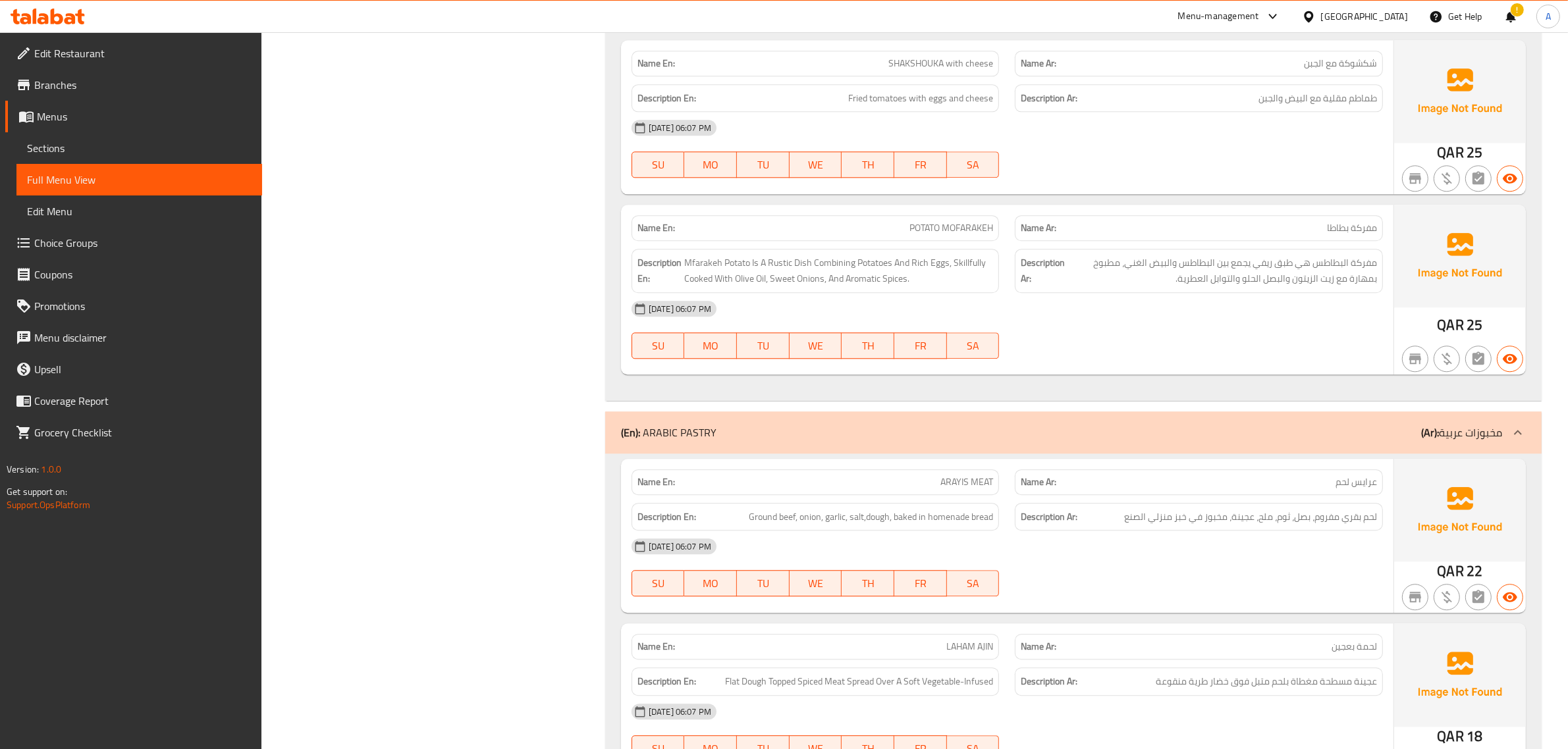
click at [494, 475] on div "Filter Branches Branches Popular filters Free items Branch specific items Has c…" at bounding box center [438, 143] width 317 height 8249
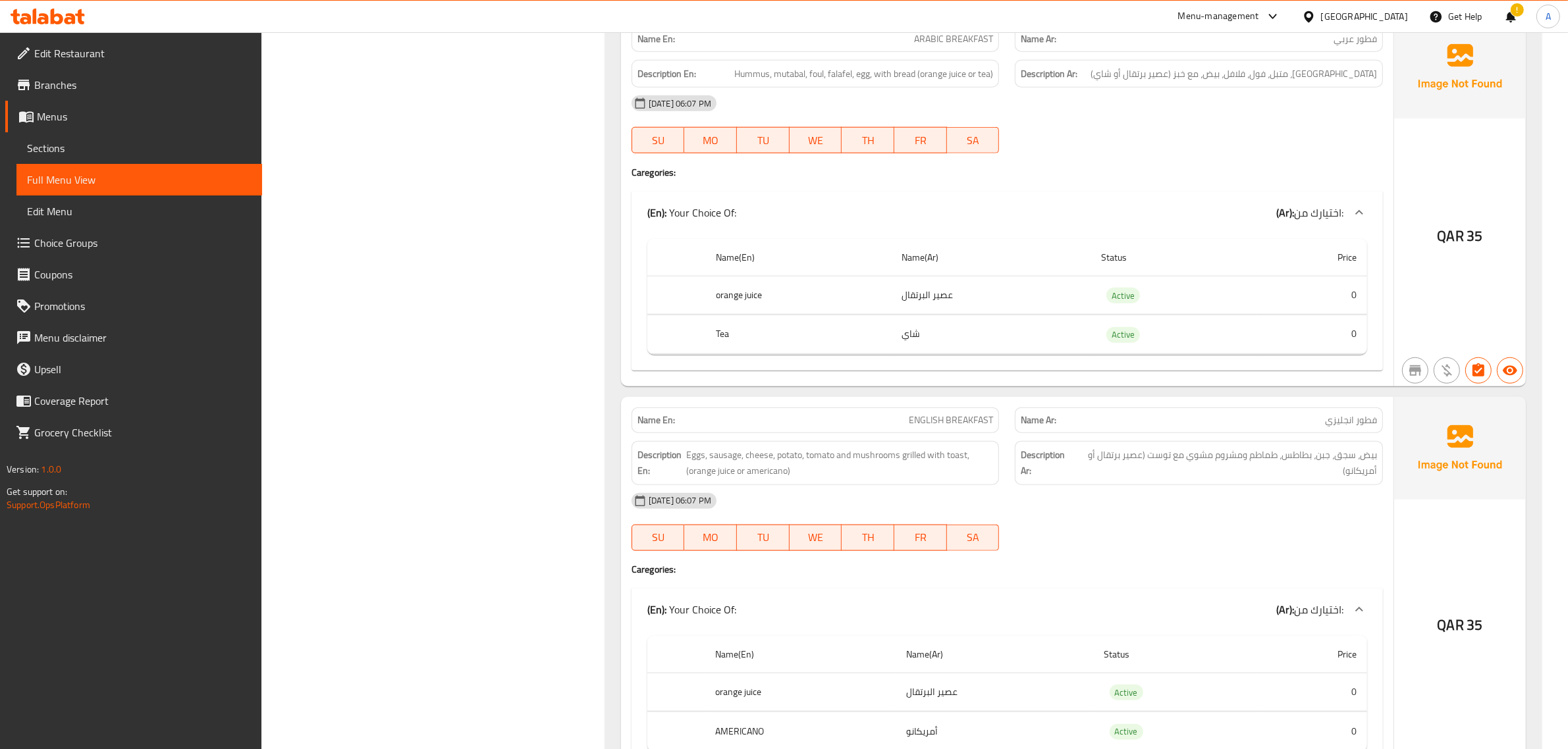
scroll to position [0, 0]
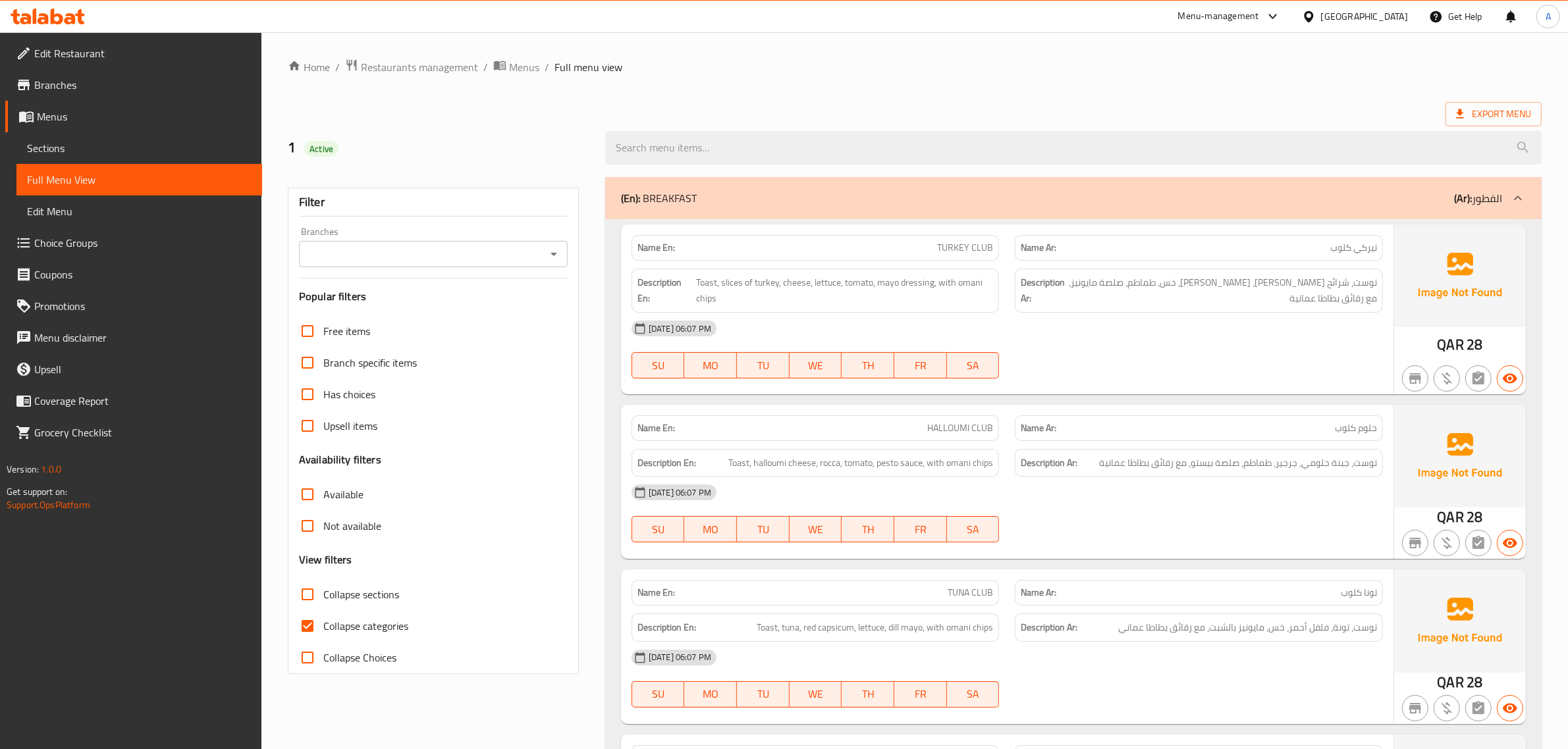
click at [311, 630] on input "Collapse categories" at bounding box center [308, 626] width 32 height 32
checkbox input "false"
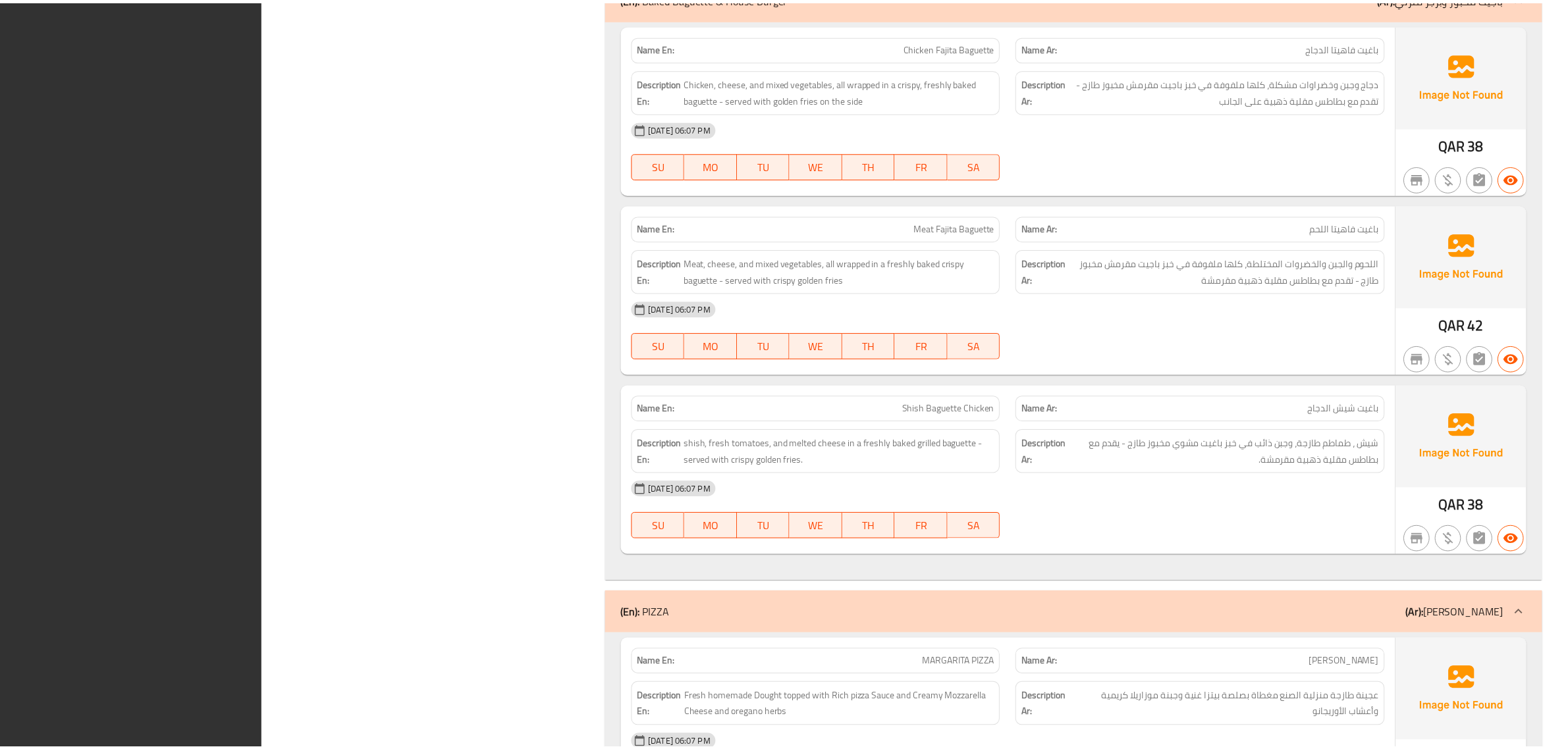
scroll to position [7680, 0]
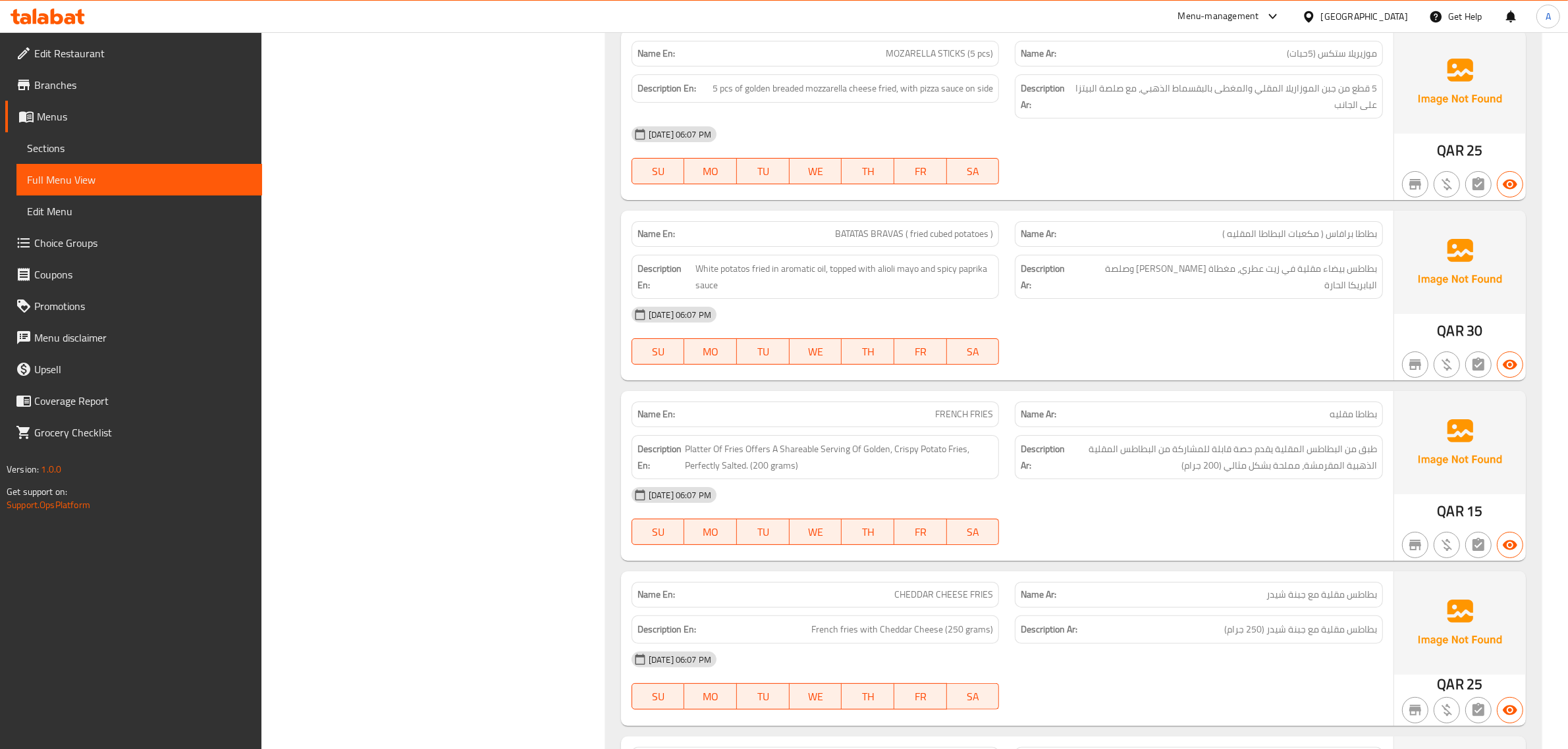
scroll to position [5952, 0]
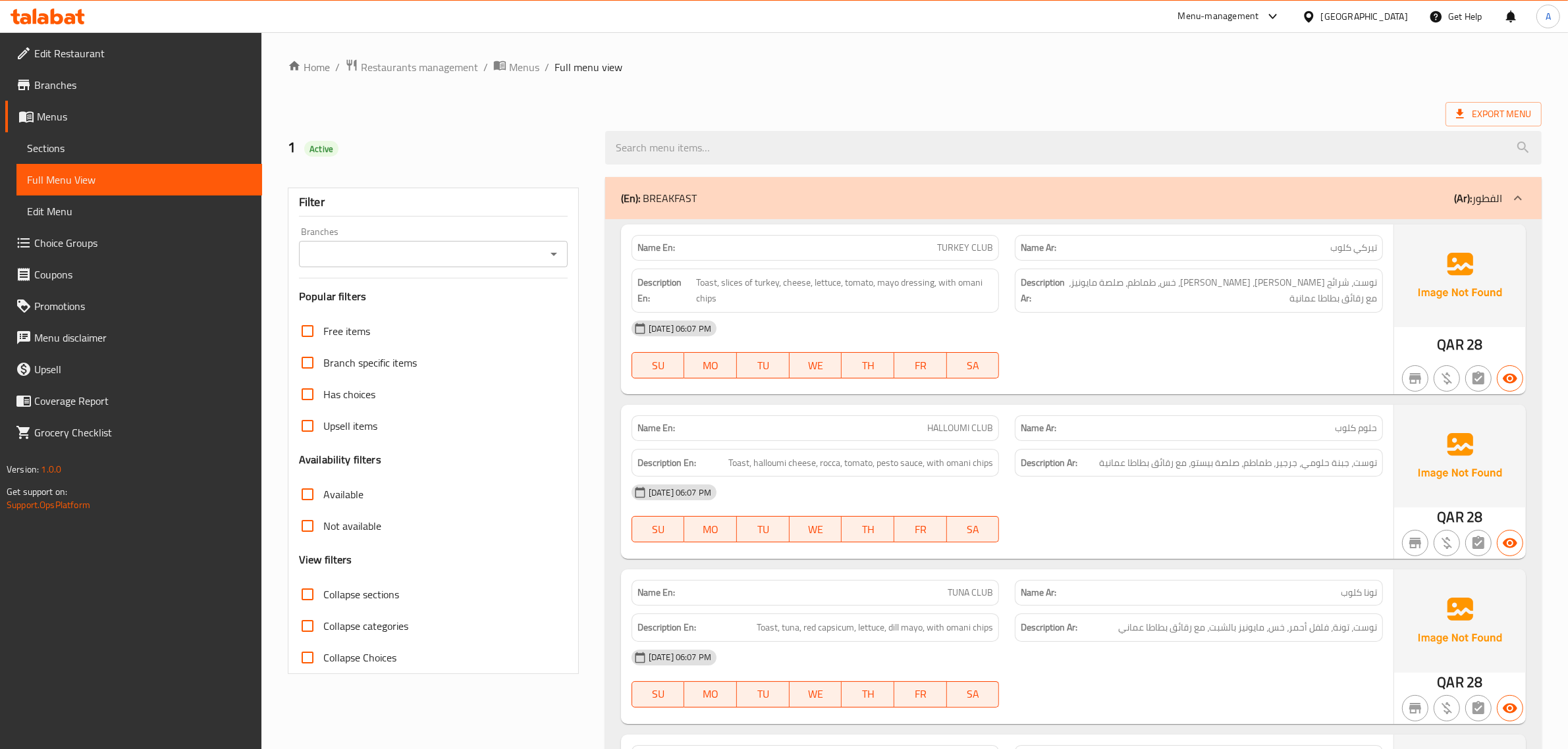
click at [87, 142] on span "Sections" at bounding box center [139, 148] width 225 height 16
